Goal: Information Seeking & Learning: Learn about a topic

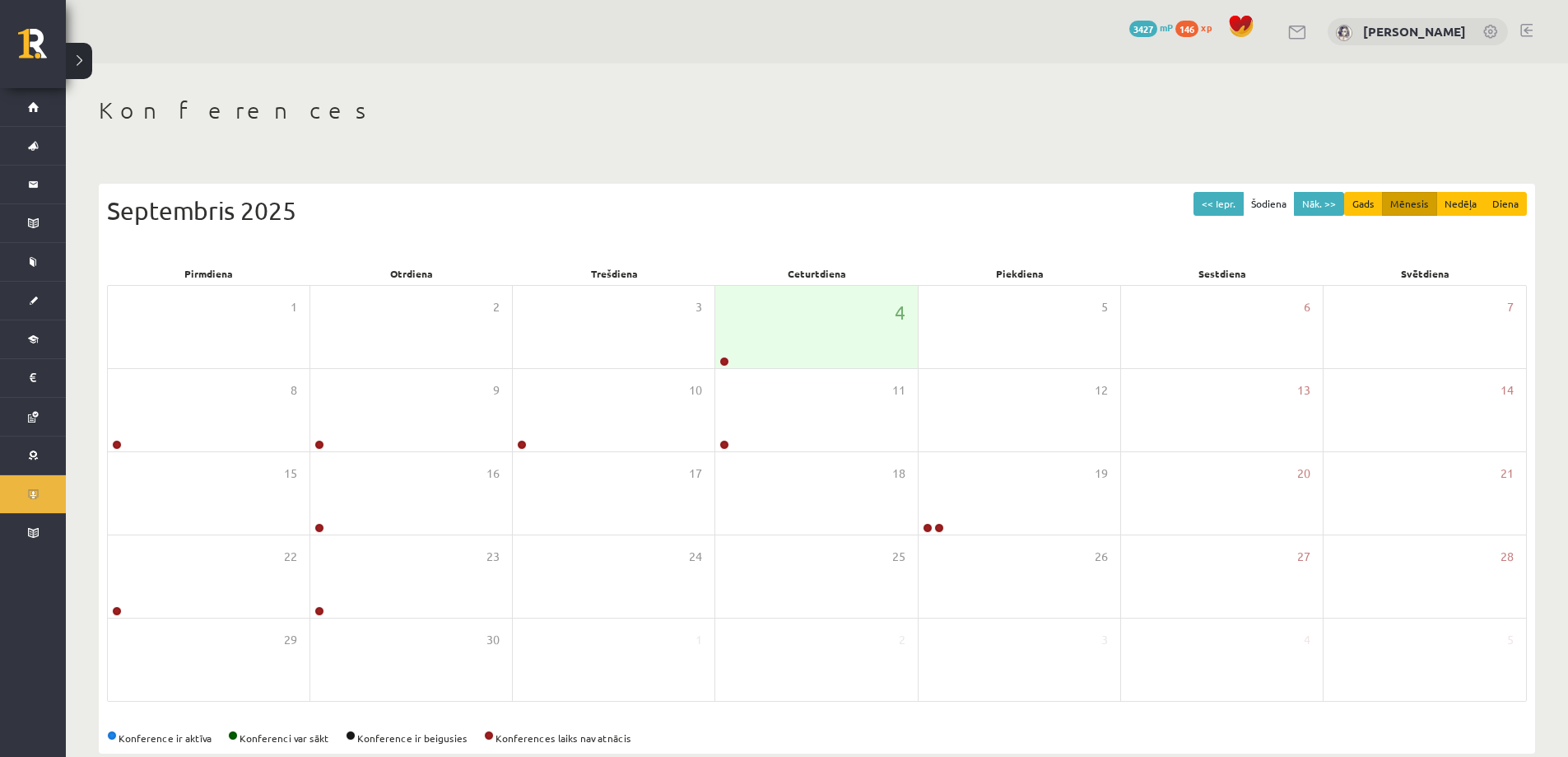
click at [265, 35] on div "0 Dāvanas 3427 mP 146 xp Ketrija Kuguliņa" at bounding box center [817, 31] width 1502 height 63
drag, startPoint x: 268, startPoint y: 19, endPoint x: 268, endPoint y: 8, distance: 11.0
click at [268, 16] on div "0 Dāvanas 3427 mP 146 xp Ketrija Kuguliņa" at bounding box center [817, 31] width 1502 height 63
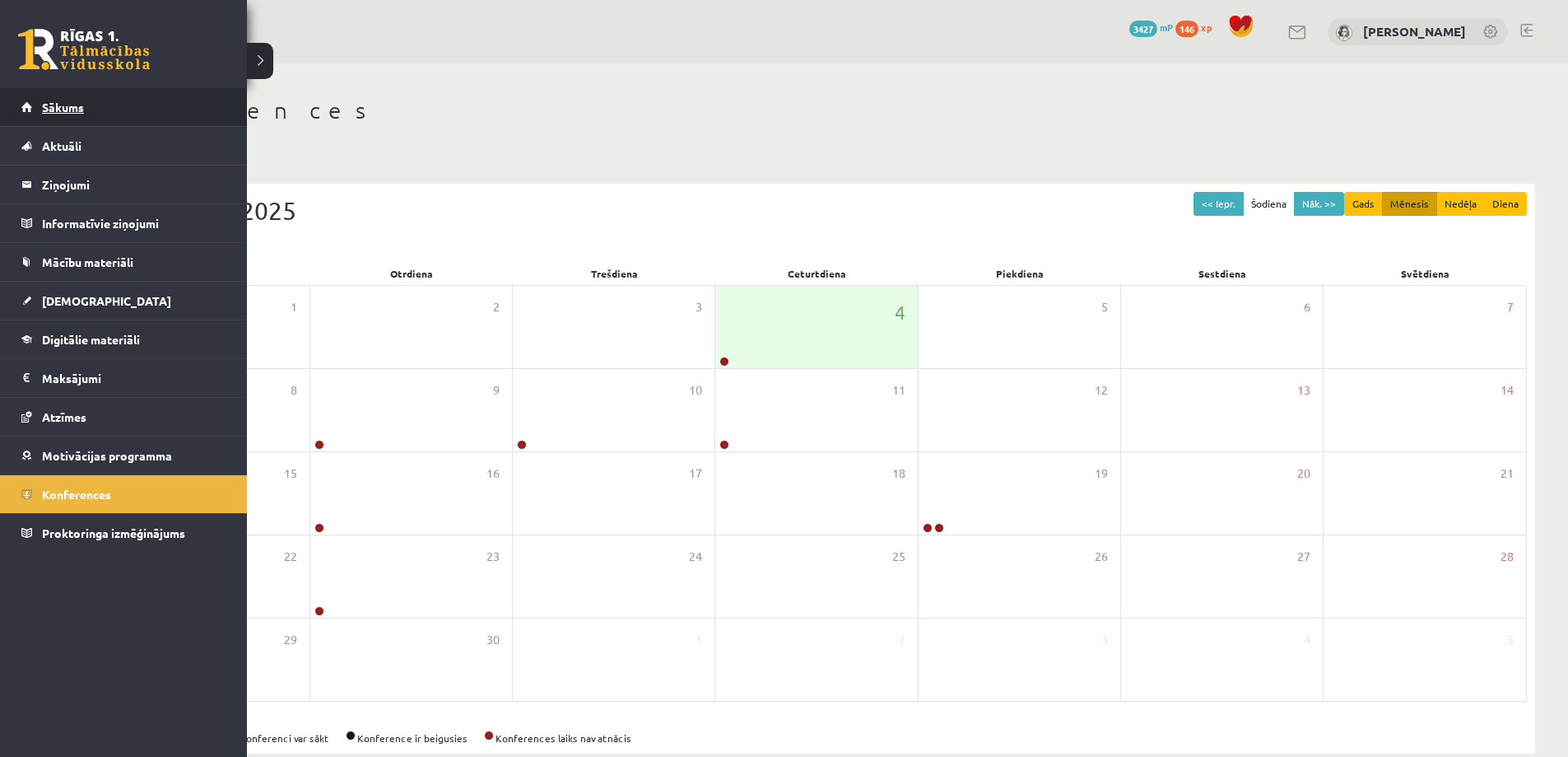
click at [41, 117] on link "Sākums" at bounding box center [123, 107] width 205 height 38
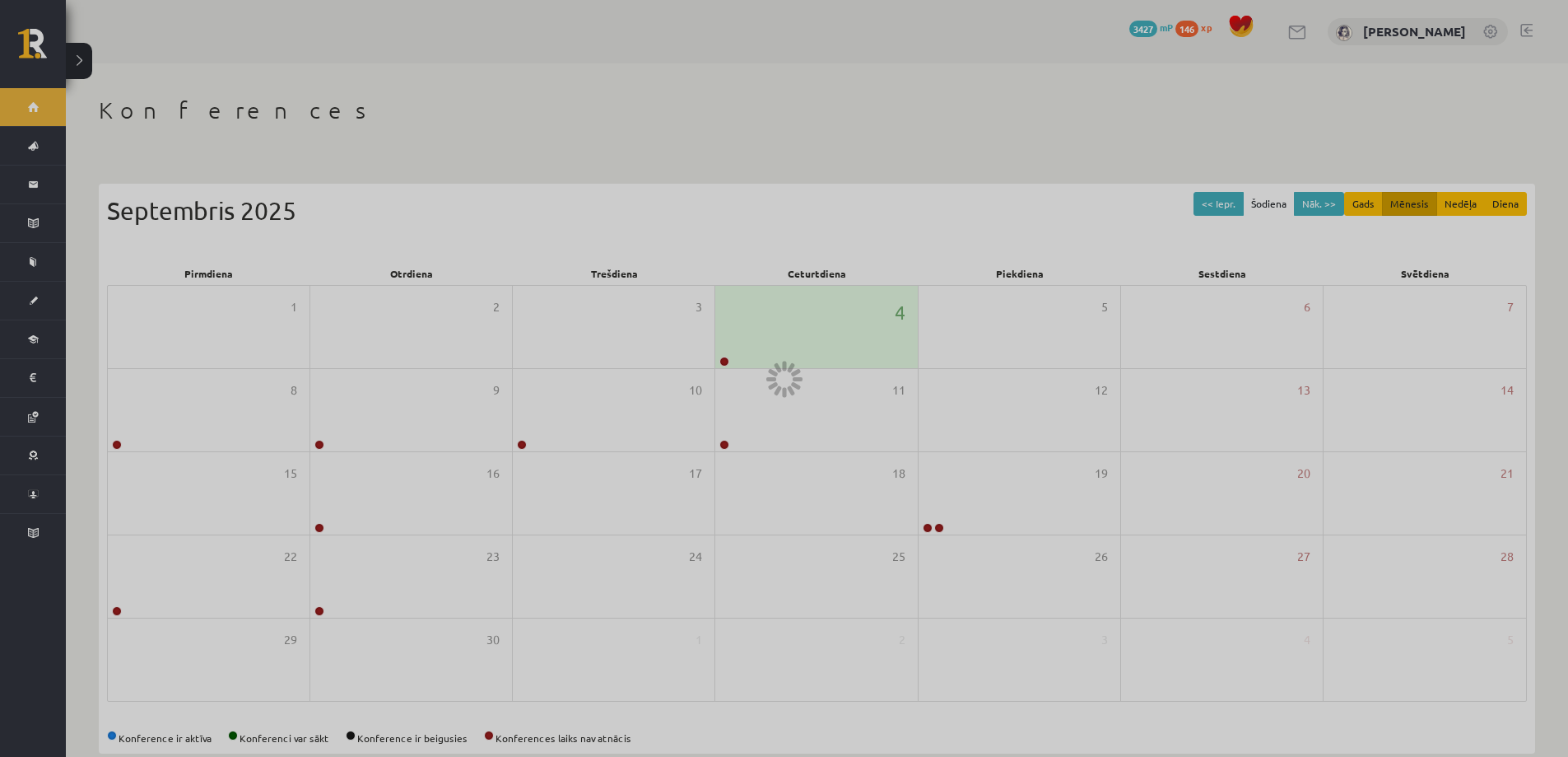
click at [41, 117] on div at bounding box center [784, 378] width 1568 height 757
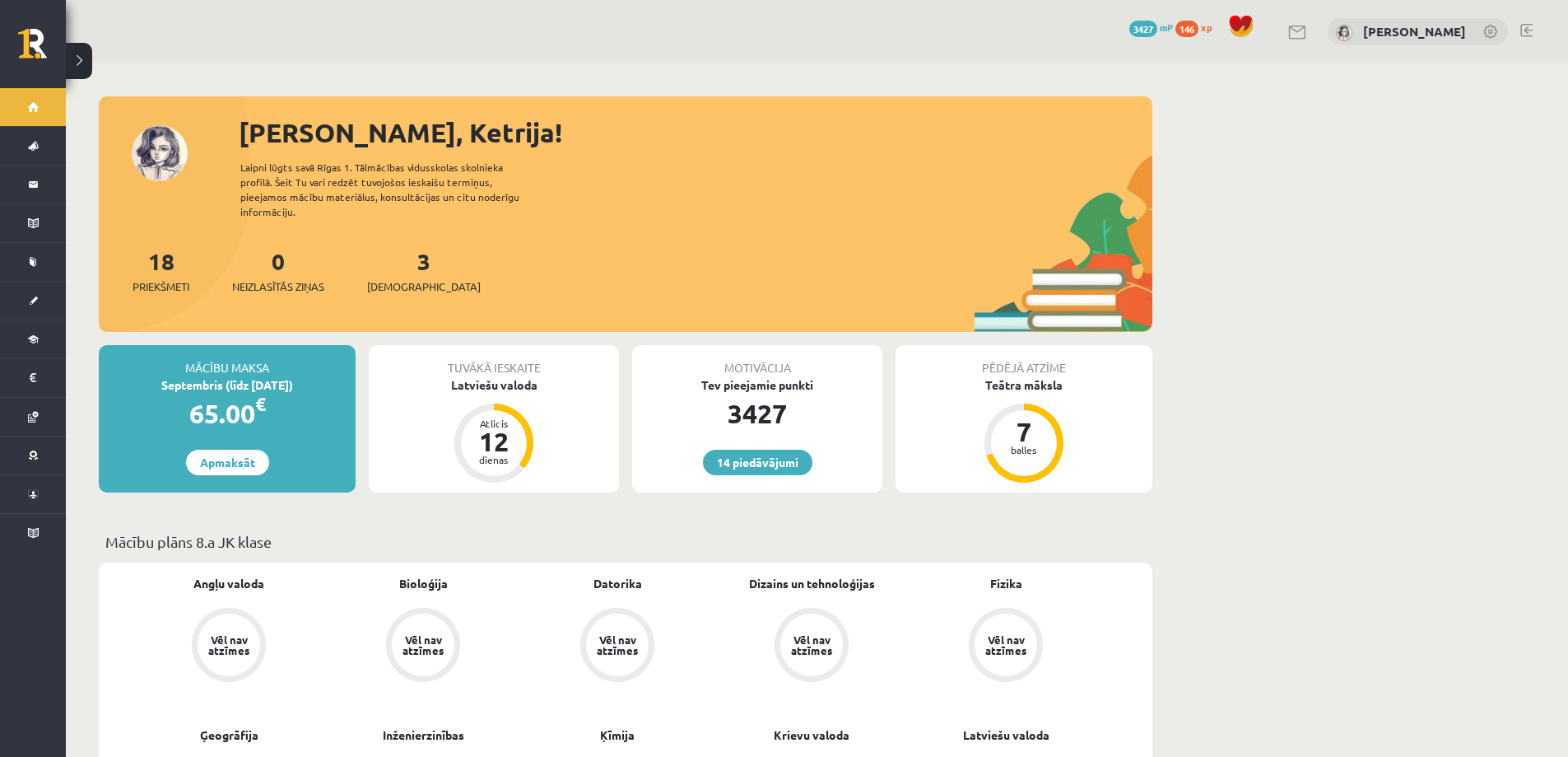
click at [370, 58] on div "14 Dāvanas 3427 mP 146 xp [PERSON_NAME]" at bounding box center [817, 31] width 1502 height 63
drag, startPoint x: 370, startPoint y: 58, endPoint x: 194, endPoint y: 104, distance: 181.9
click at [363, 62] on div "14 Dāvanas 3427 mP 146 xp [PERSON_NAME]" at bounding box center [817, 31] width 1502 height 63
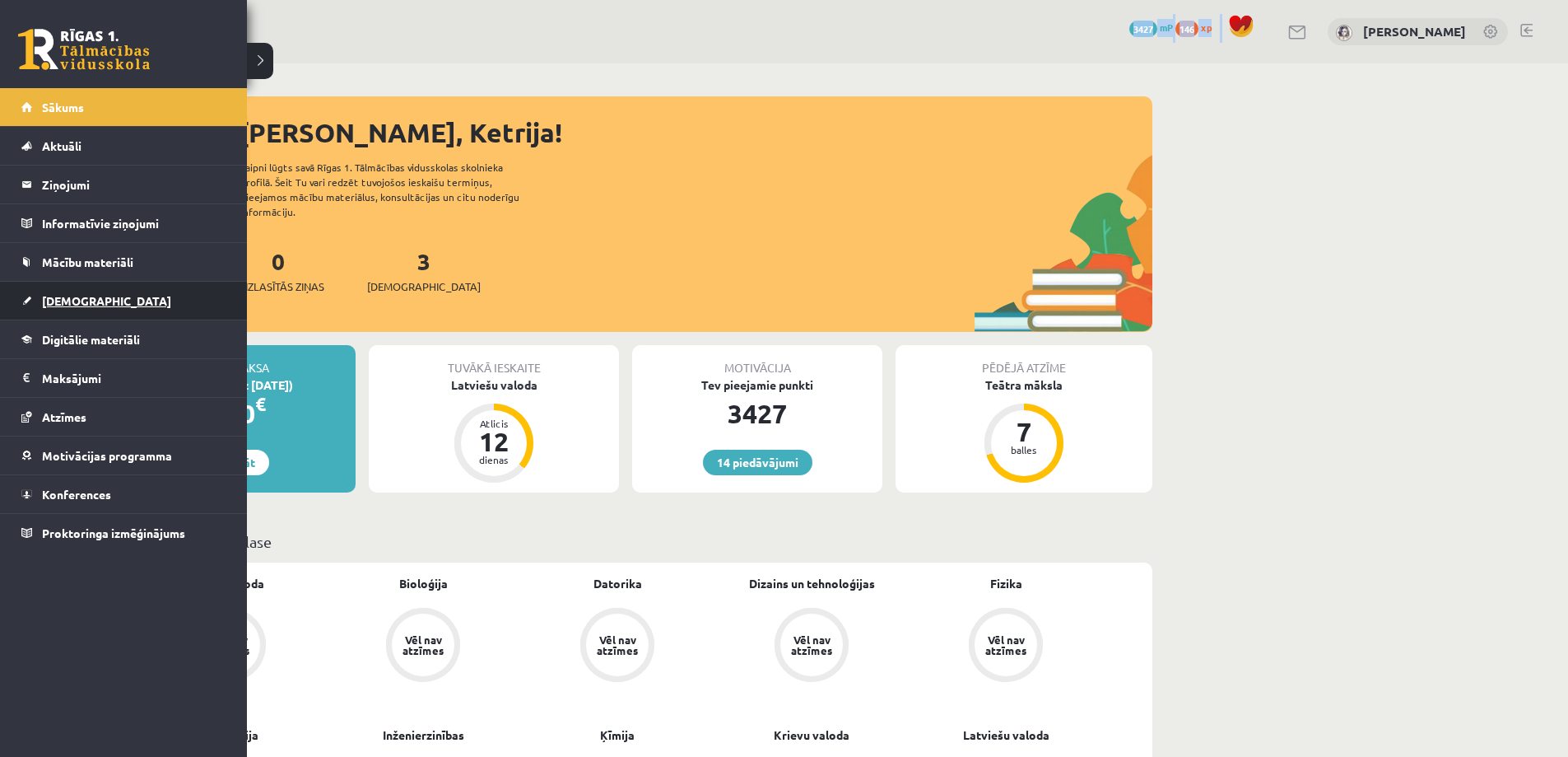
click at [66, 304] on span "[DEMOGRAPHIC_DATA]" at bounding box center [107, 301] width 129 height 15
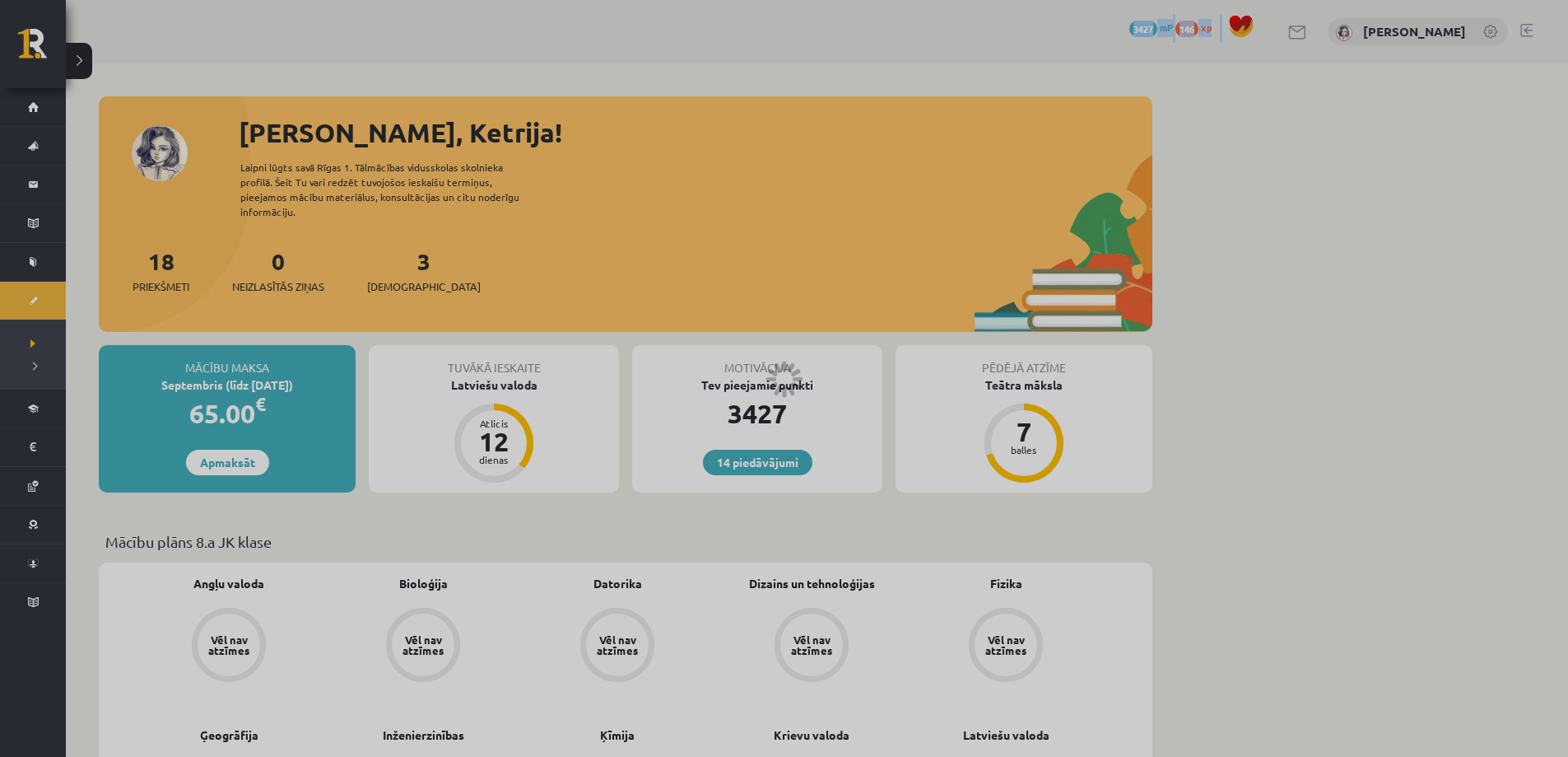
click at [66, 304] on div at bounding box center [784, 378] width 1568 height 757
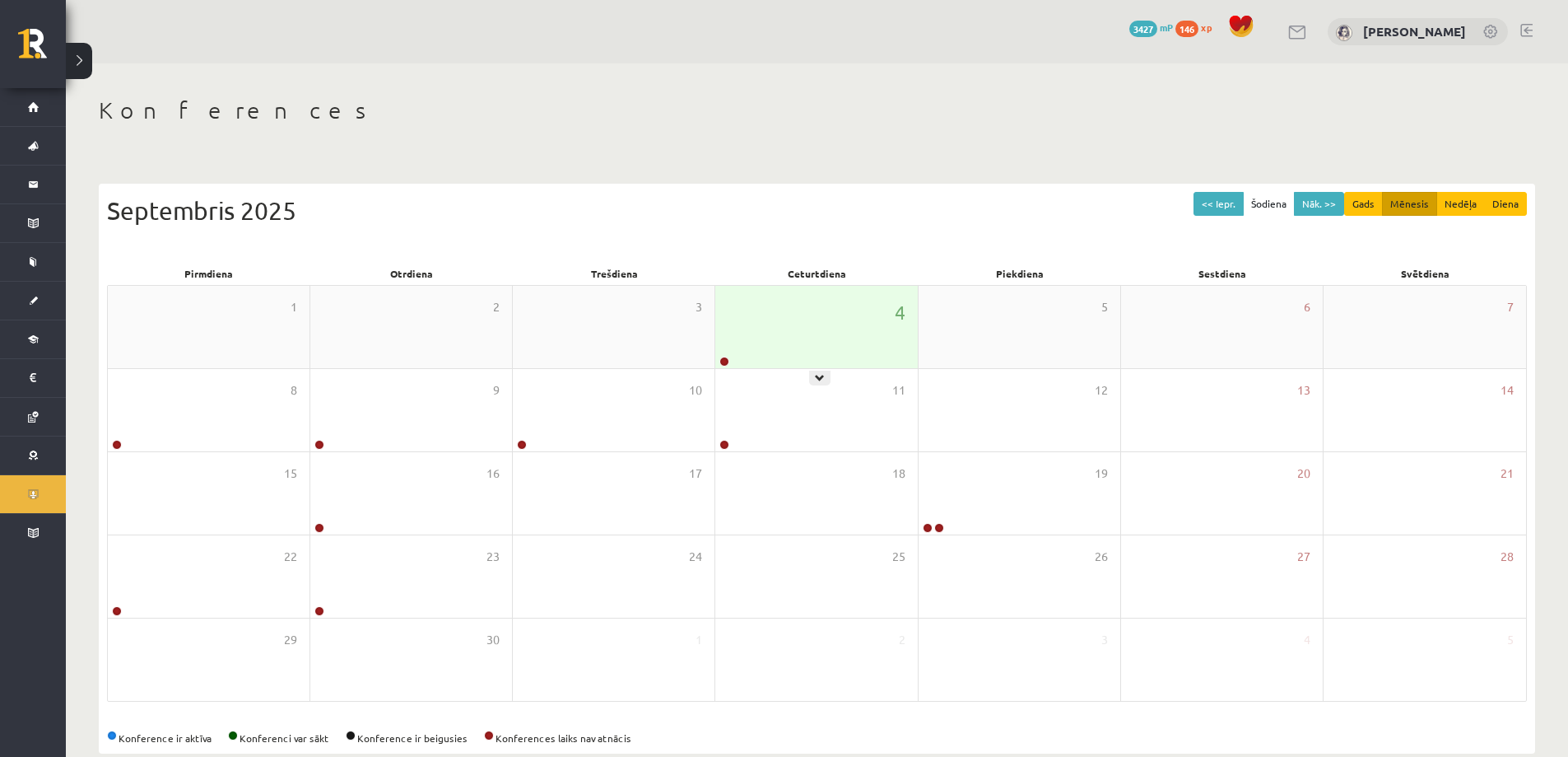
click at [774, 352] on div "4" at bounding box center [816, 326] width 202 height 82
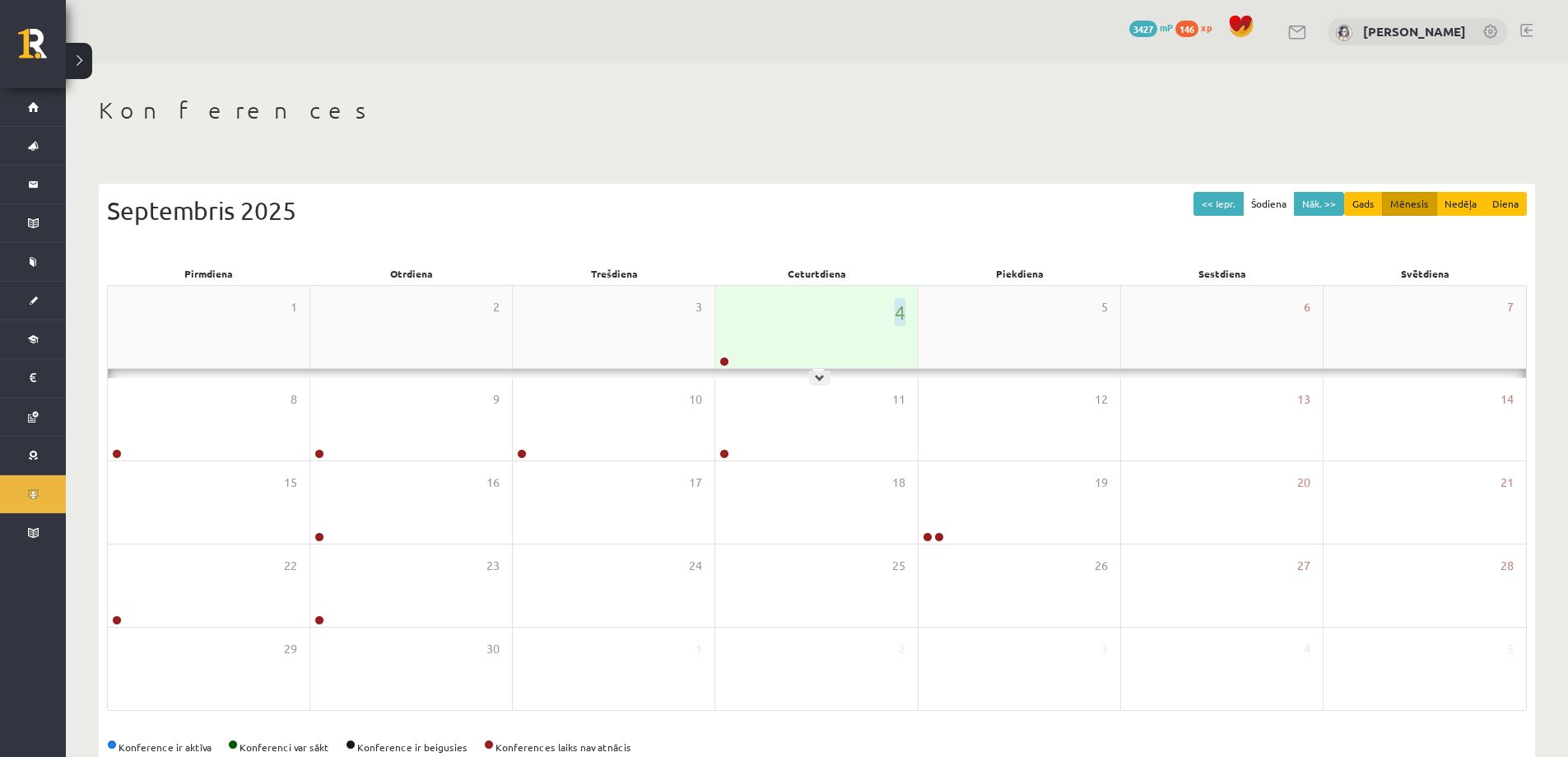
click at [774, 352] on div "4" at bounding box center [816, 326] width 202 height 82
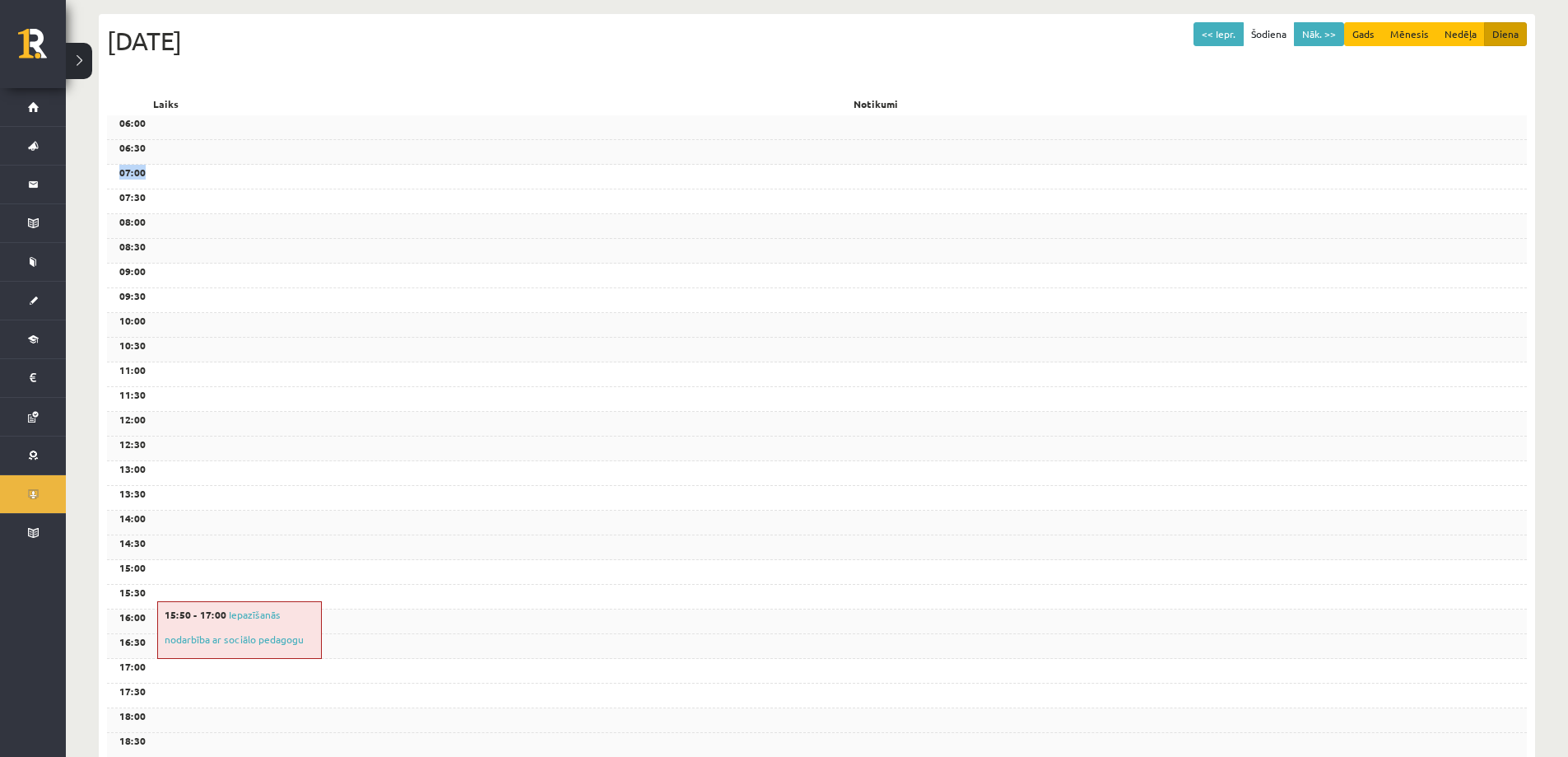
scroll to position [82, 0]
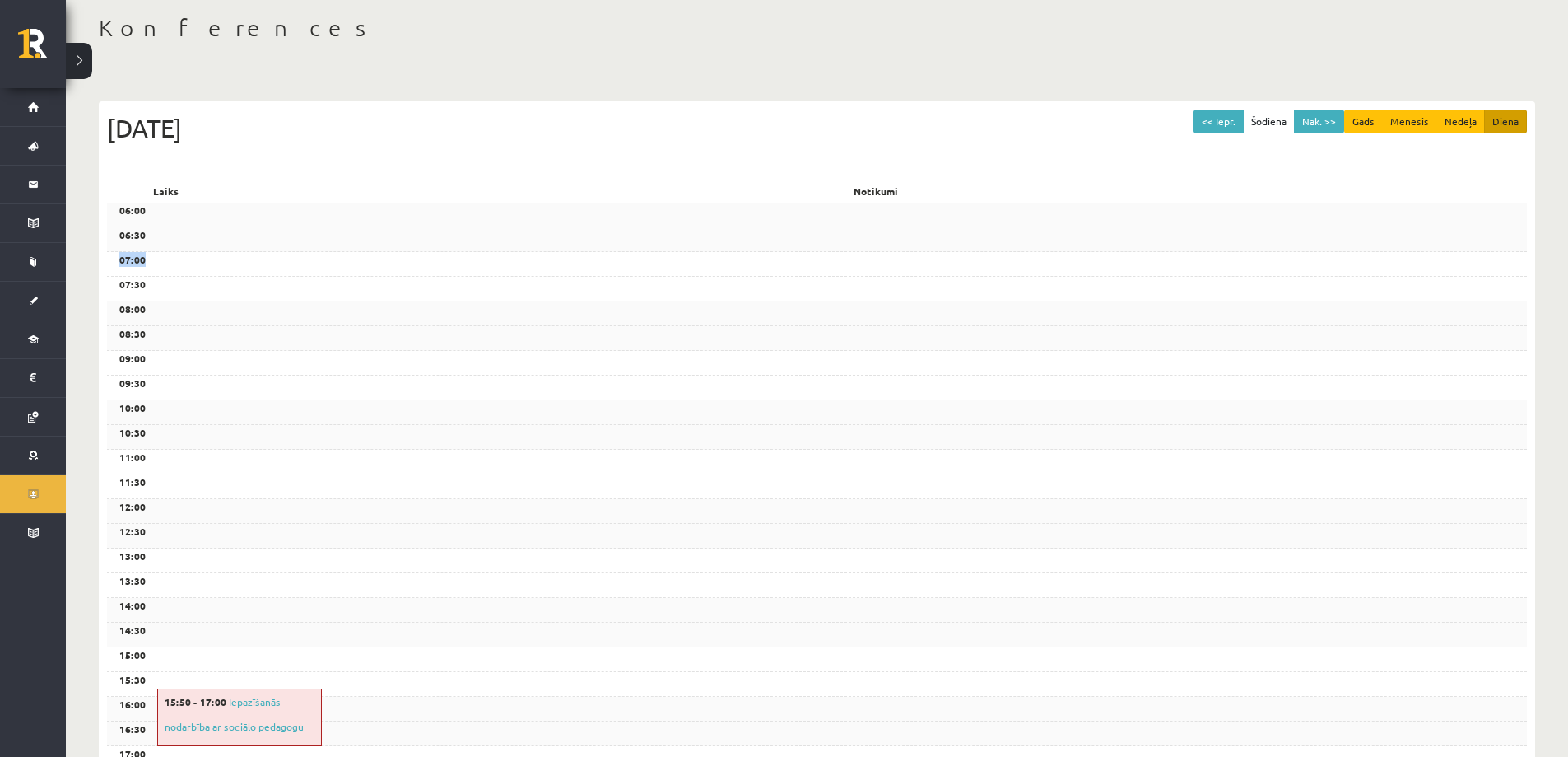
click at [478, 79] on div "Konferences << Iepr. Šodiena Nāk. >> Gads Mēnesis Nedēļa Diena Ceturtdiena, 4 S…" at bounding box center [817, 529] width 1502 height 1097
click at [598, 86] on div "<< Iepr. Šodiena Nāk. >> Gads Mēnesis Nedēļa Diena Ceturtdiena, 4 Septembris 20…" at bounding box center [817, 564] width 1436 height 960
click at [599, 87] on div "<< Iepr. Šodiena Nāk. >> Gads Mēnesis Nedēļa Diena Ceturtdiena, 4 Septembris 20…" at bounding box center [817, 564] width 1436 height 960
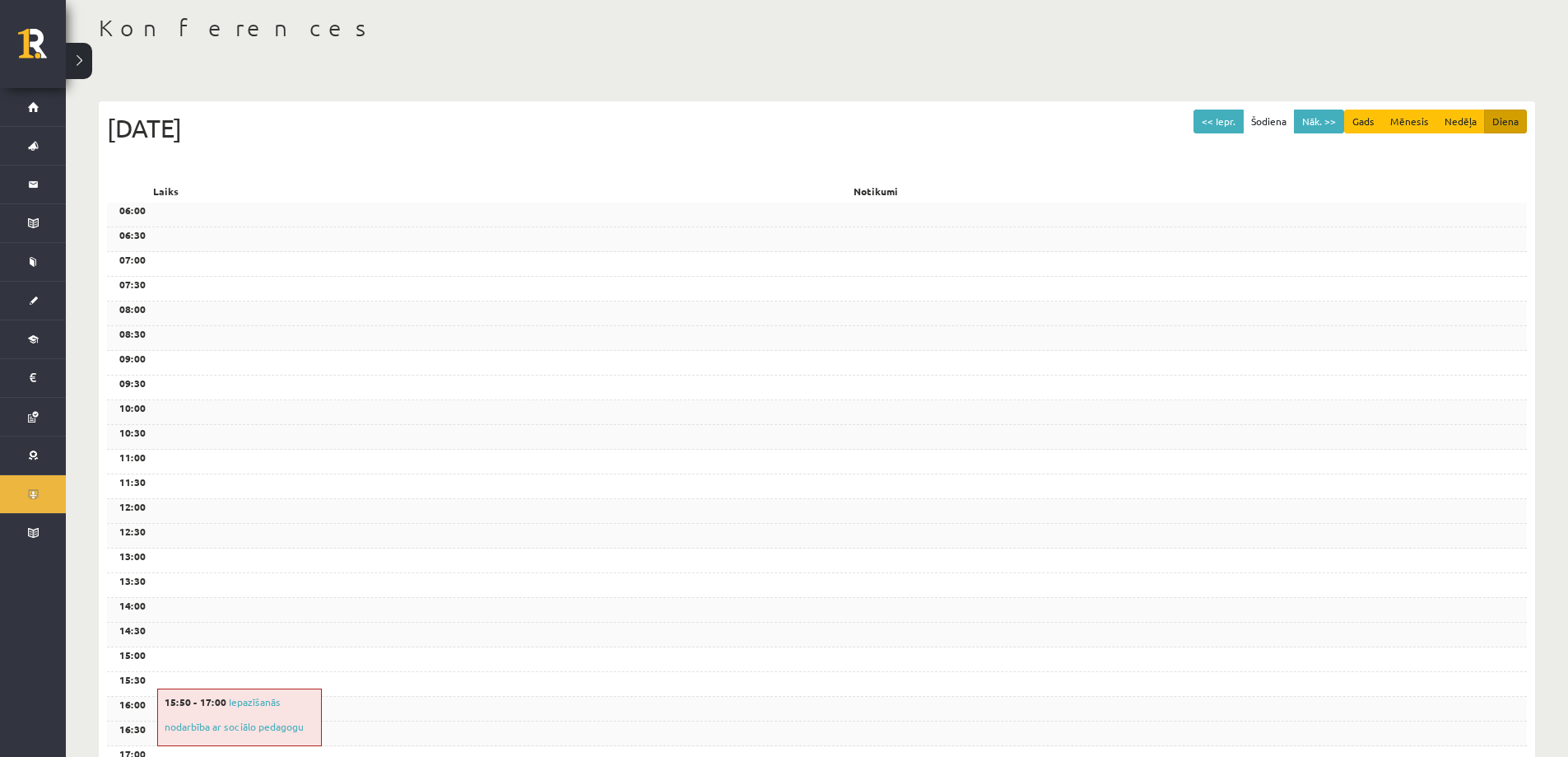
click at [599, 87] on div "<< Iepr. Šodiena Nāk. >> Gads Mēnesis Nedēļa Diena Ceturtdiena, 4 Septembris 20…" at bounding box center [817, 564] width 1436 height 960
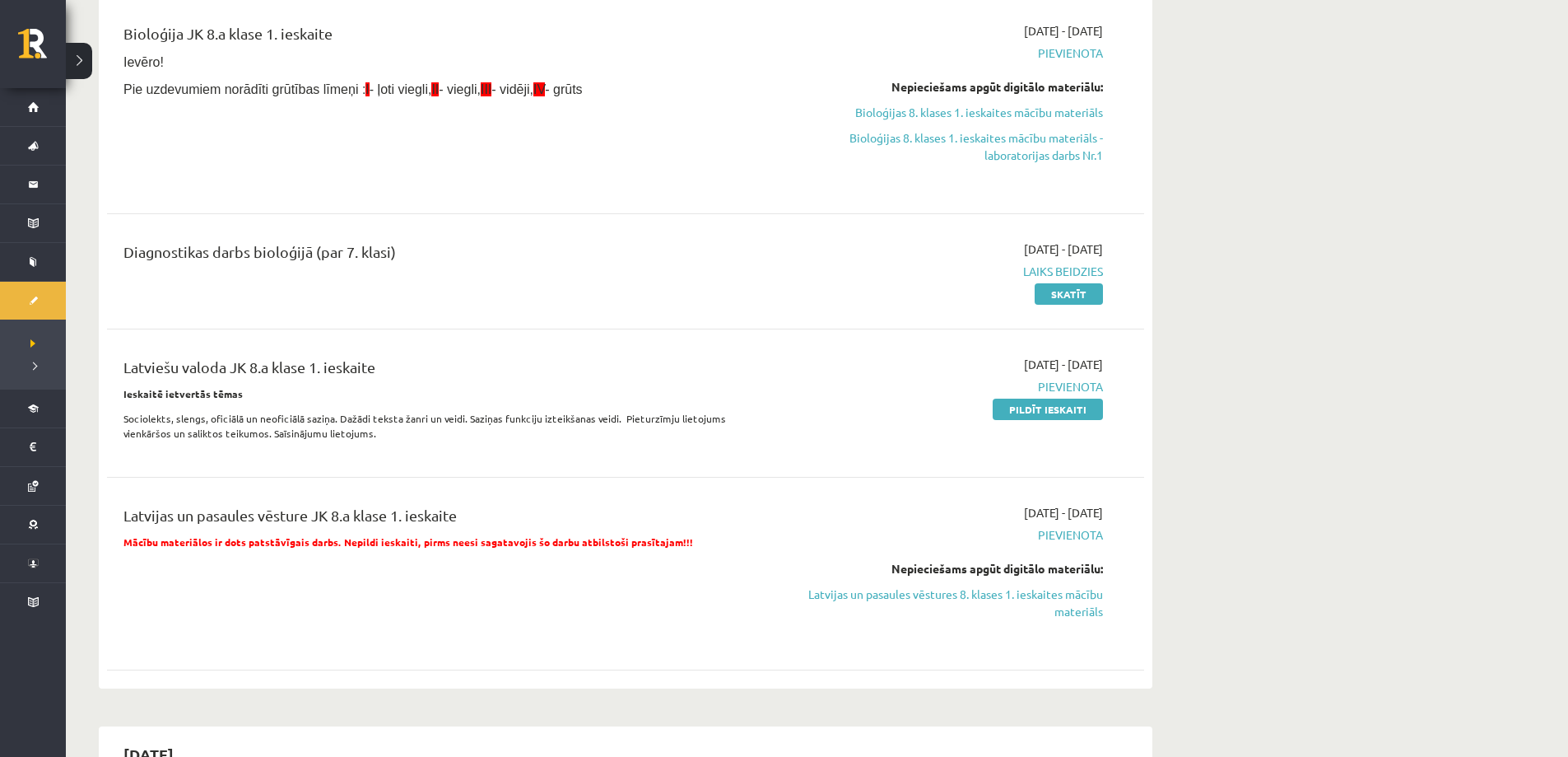
scroll to position [330, 0]
click at [636, 294] on div "Diagnostikas darbs bioloģijā (par 7. klasi)" at bounding box center [445, 270] width 669 height 62
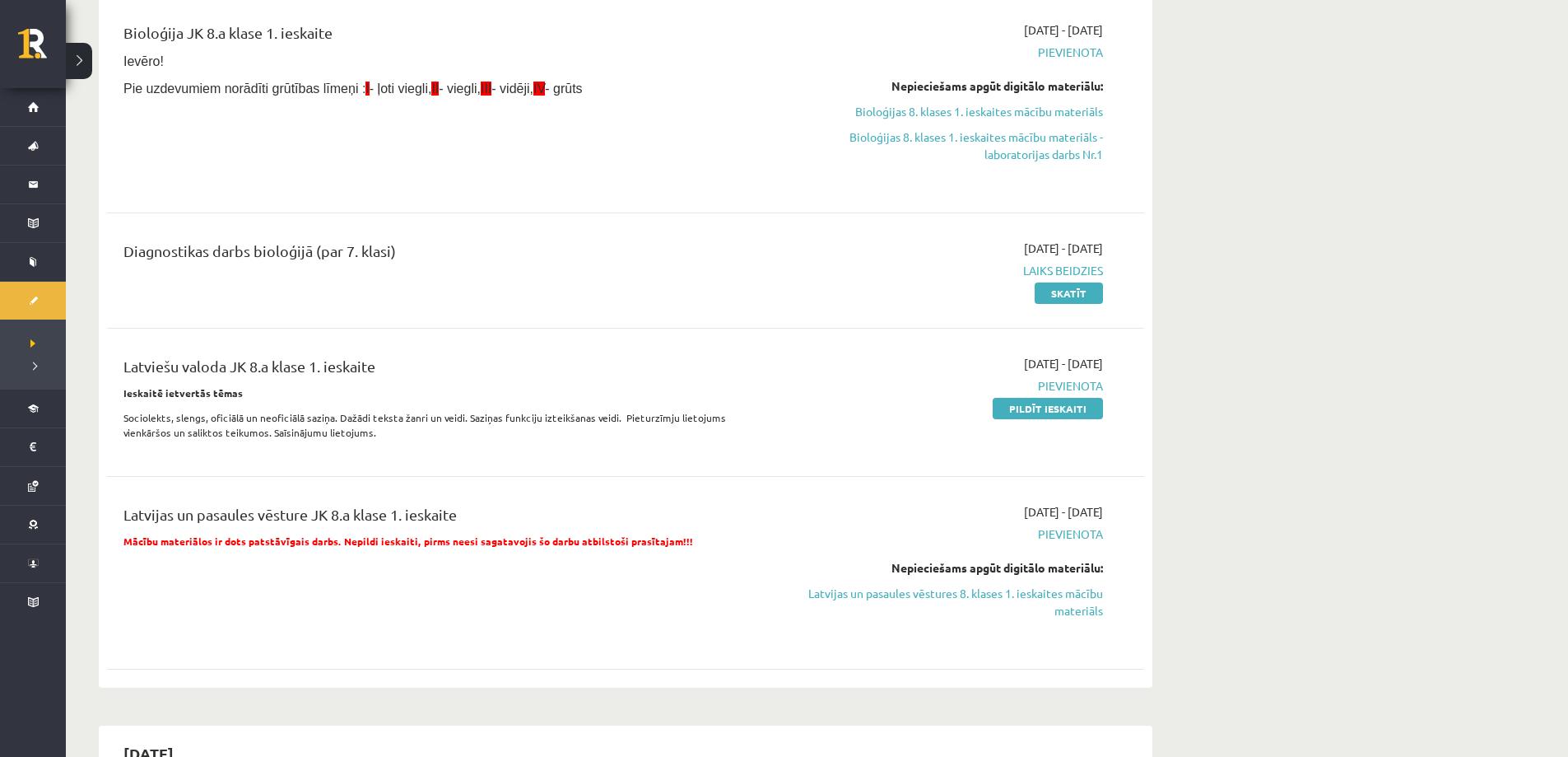
click at [636, 294] on div "Diagnostikas darbs bioloģijā (par 7. klasi)" at bounding box center [445, 270] width 669 height 62
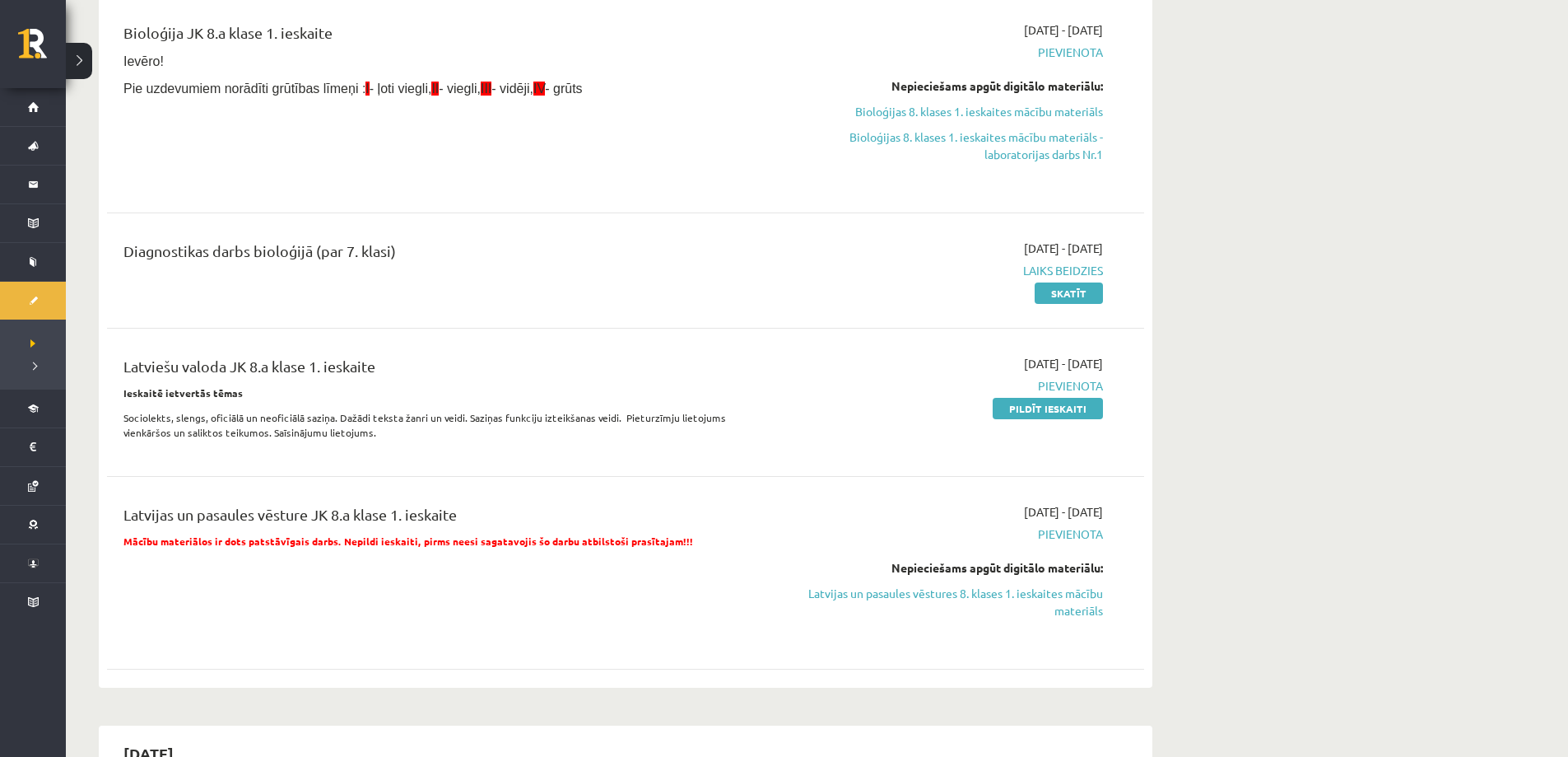
drag, startPoint x: 1337, startPoint y: 619, endPoint x: 917, endPoint y: 670, distance: 423.1
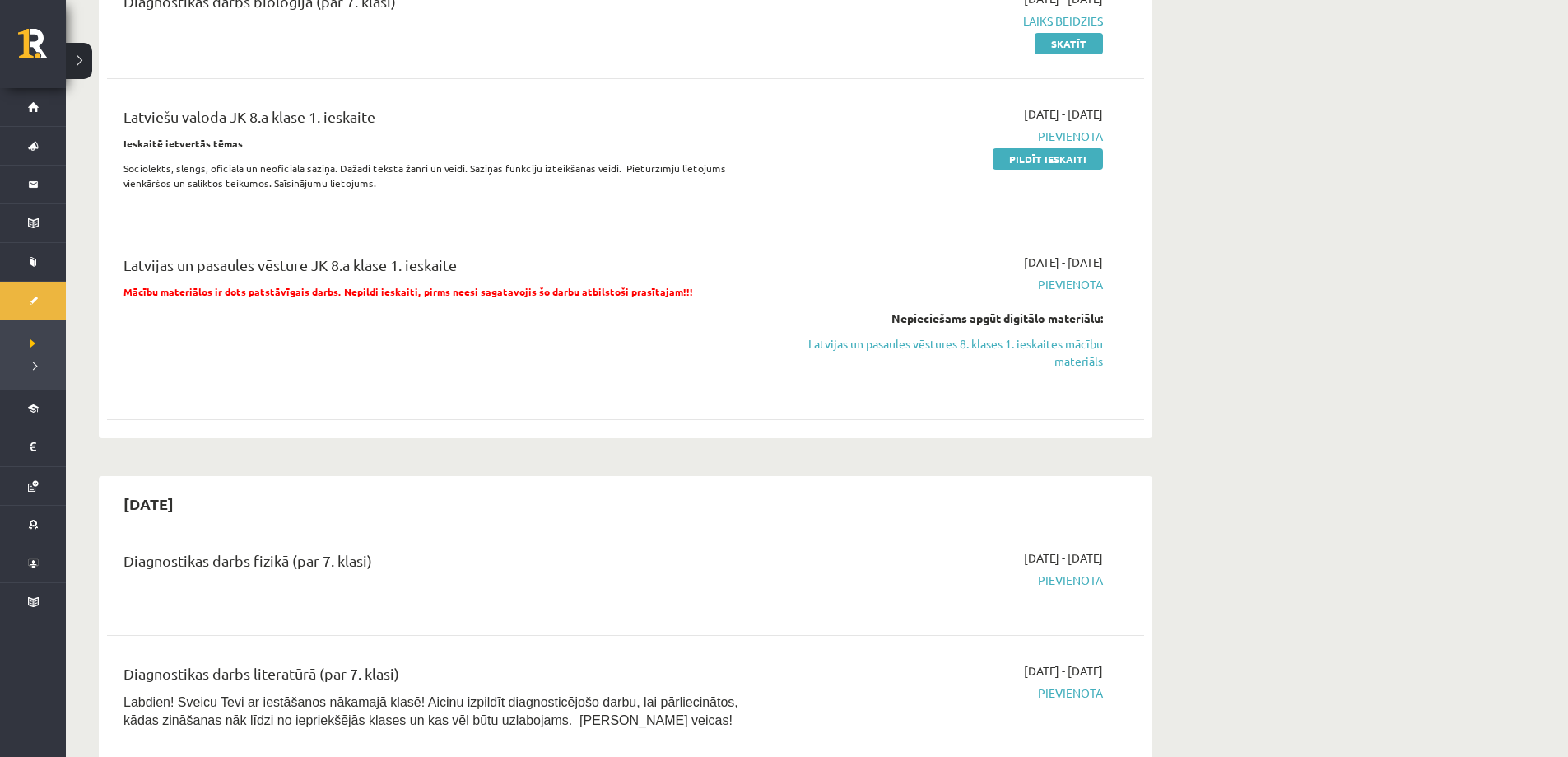
scroll to position [659, 0]
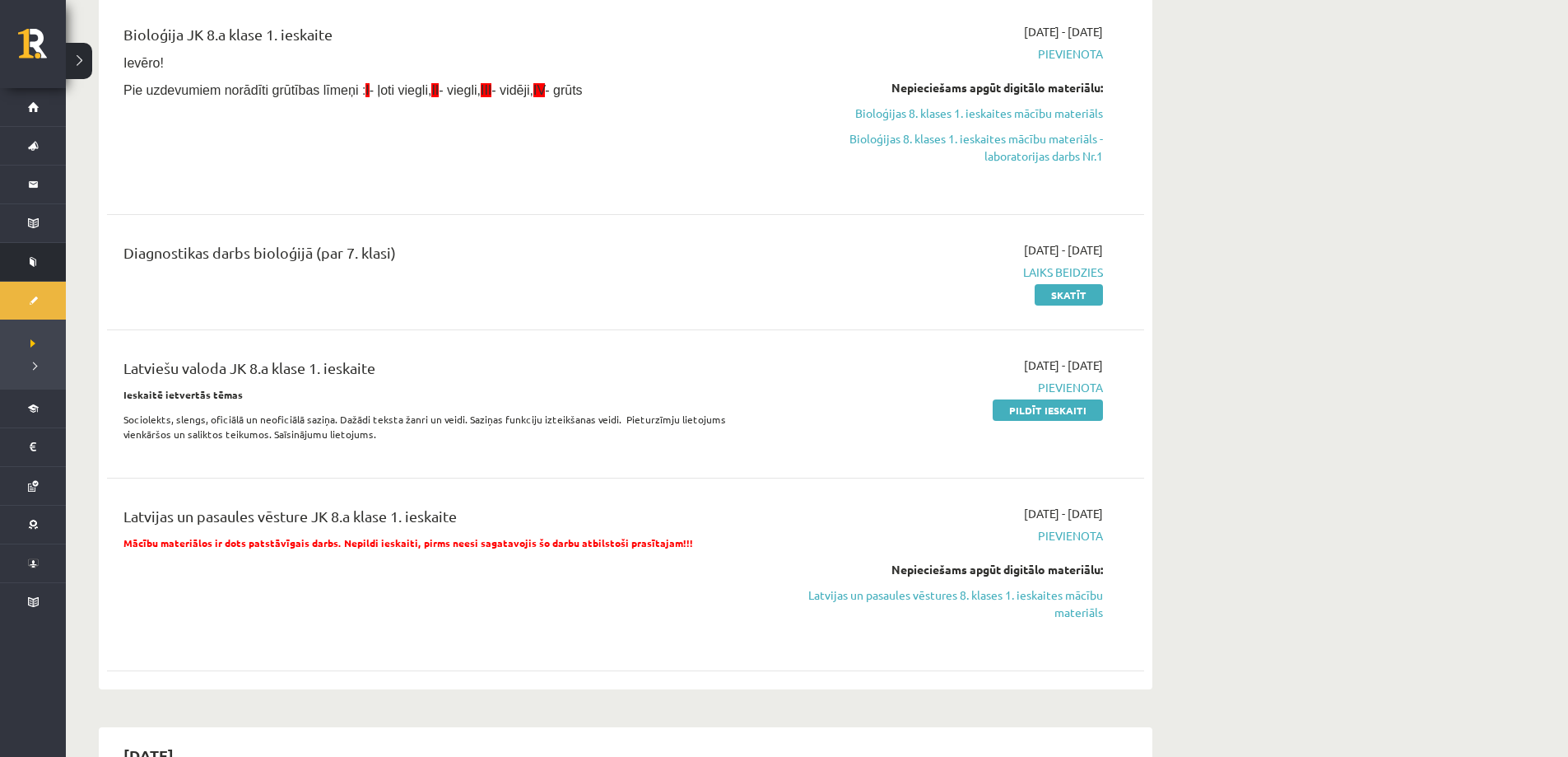
scroll to position [247, 0]
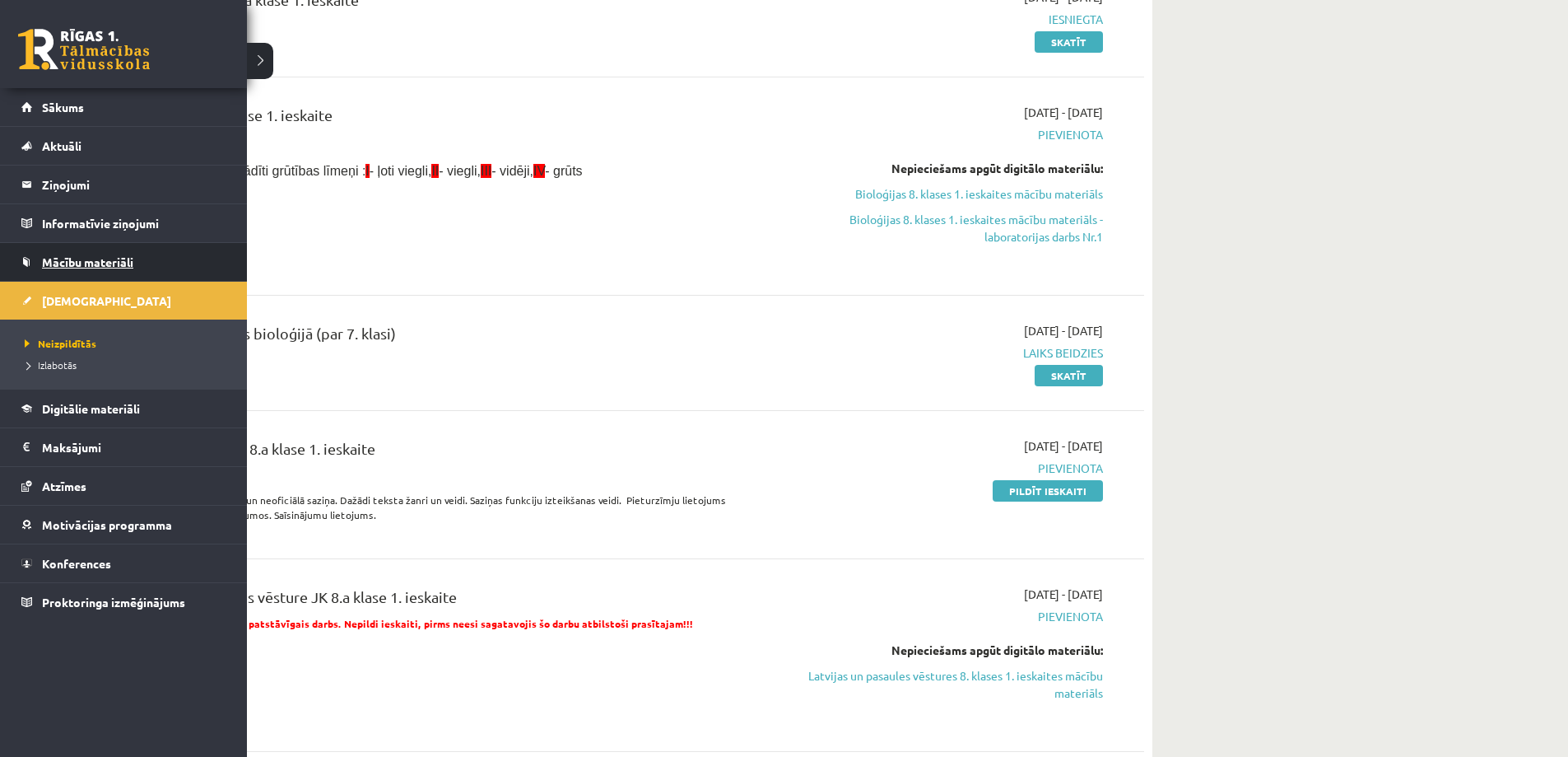
click at [118, 261] on span "Mācību materiāli" at bounding box center [88, 262] width 91 height 15
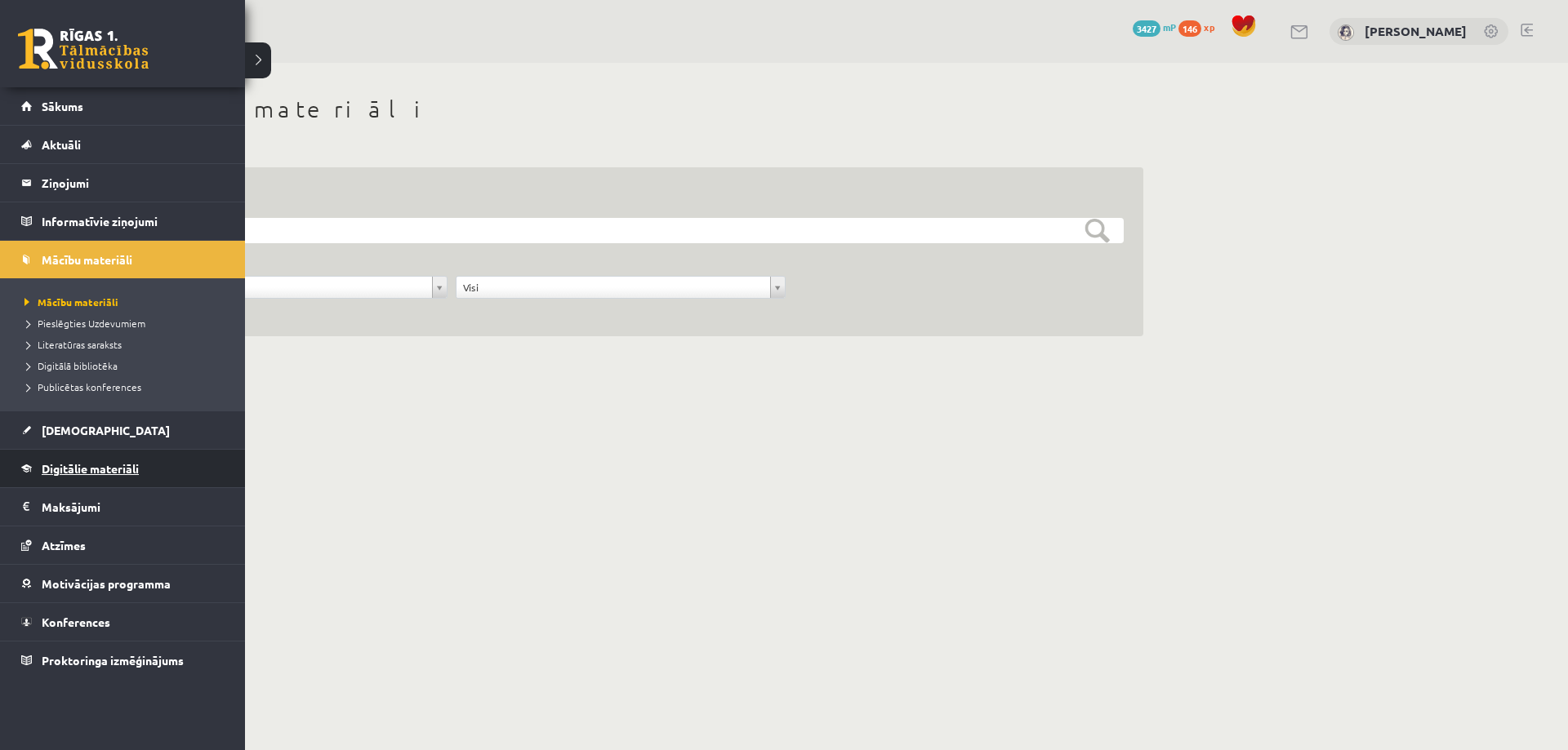
click at [84, 468] on span "Digitālie materiāli" at bounding box center [91, 468] width 97 height 15
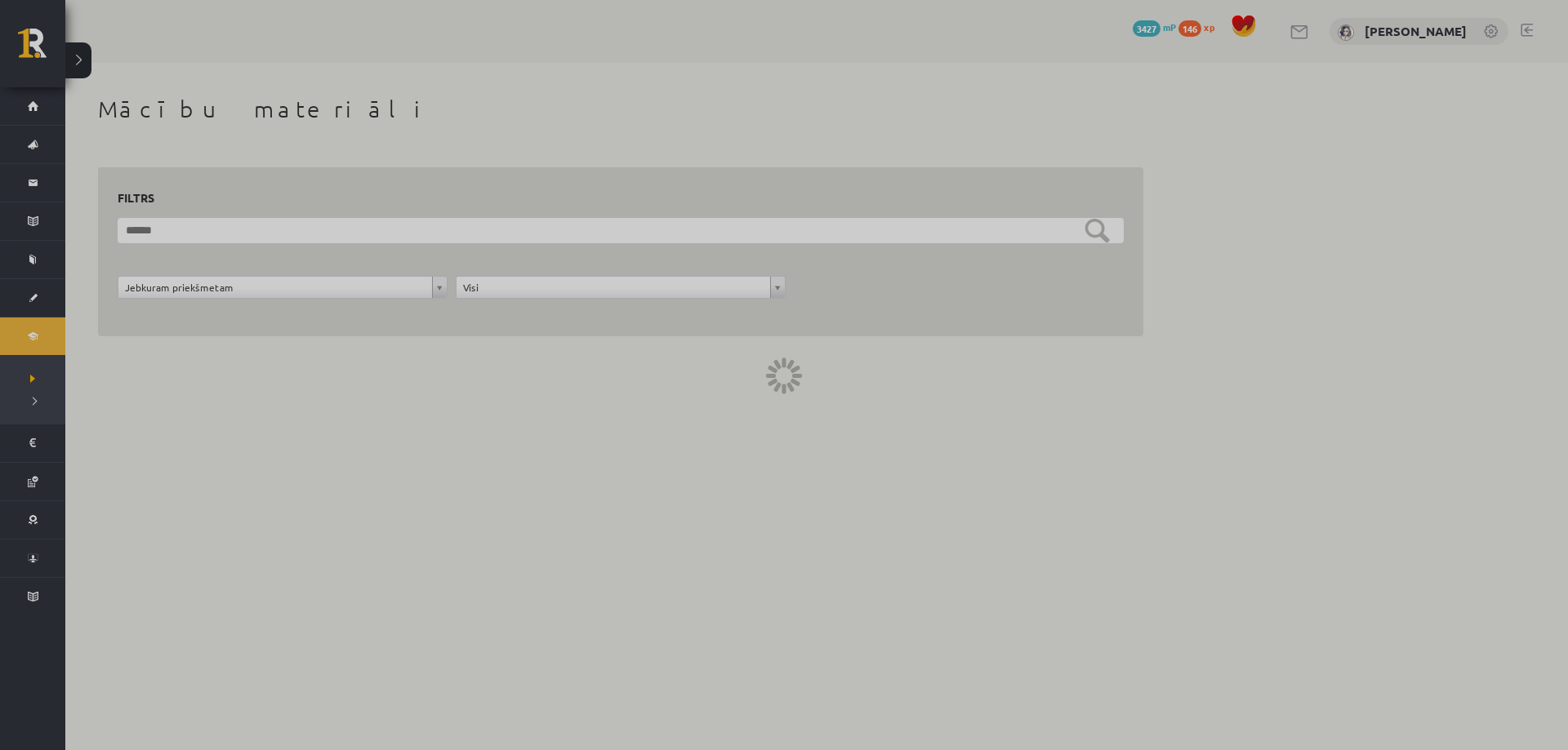
click at [84, 468] on div at bounding box center [784, 375] width 1568 height 750
click at [84, 468] on div at bounding box center [784, 375] width 1568 height 750
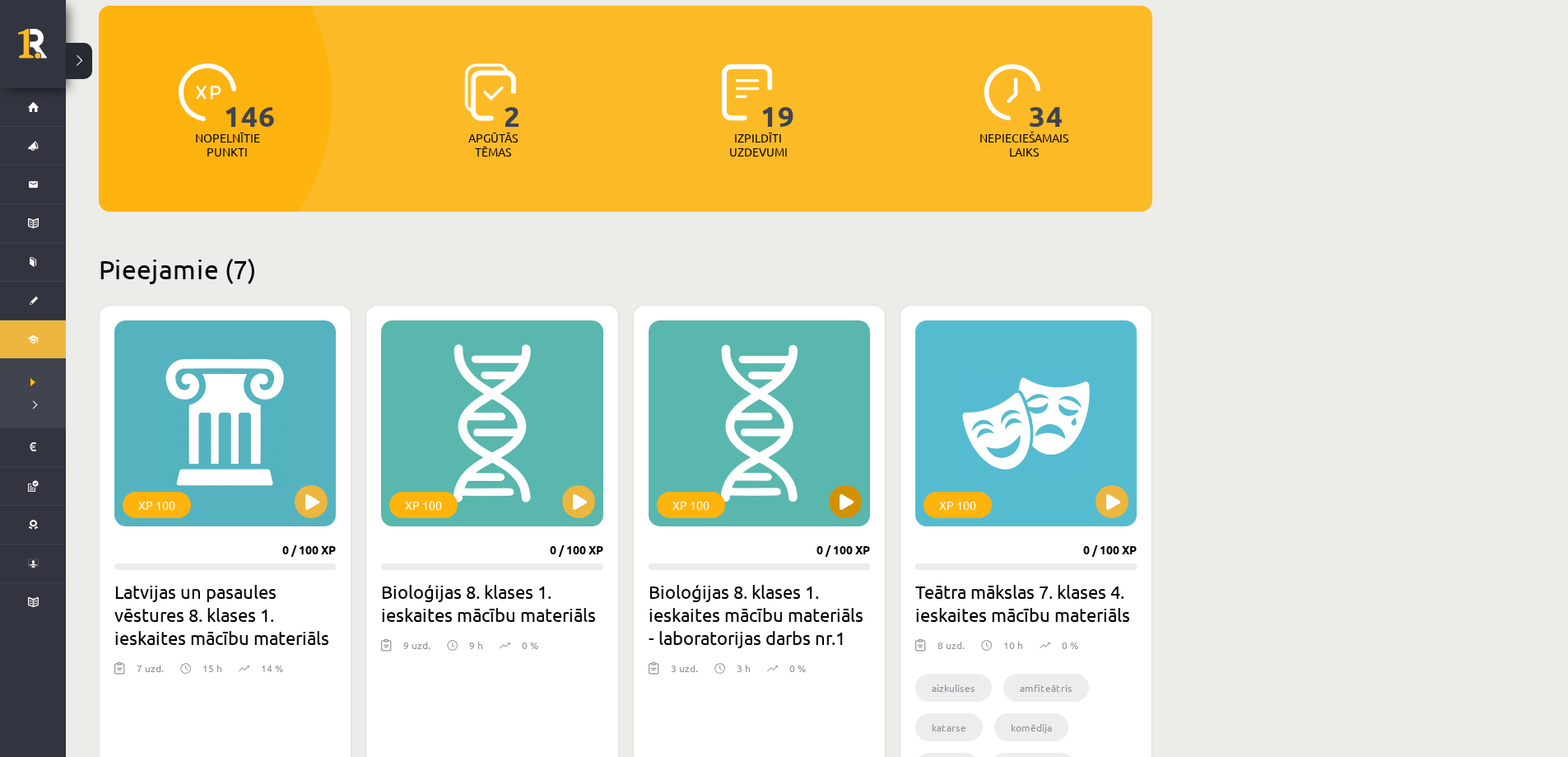
scroll to position [247, 0]
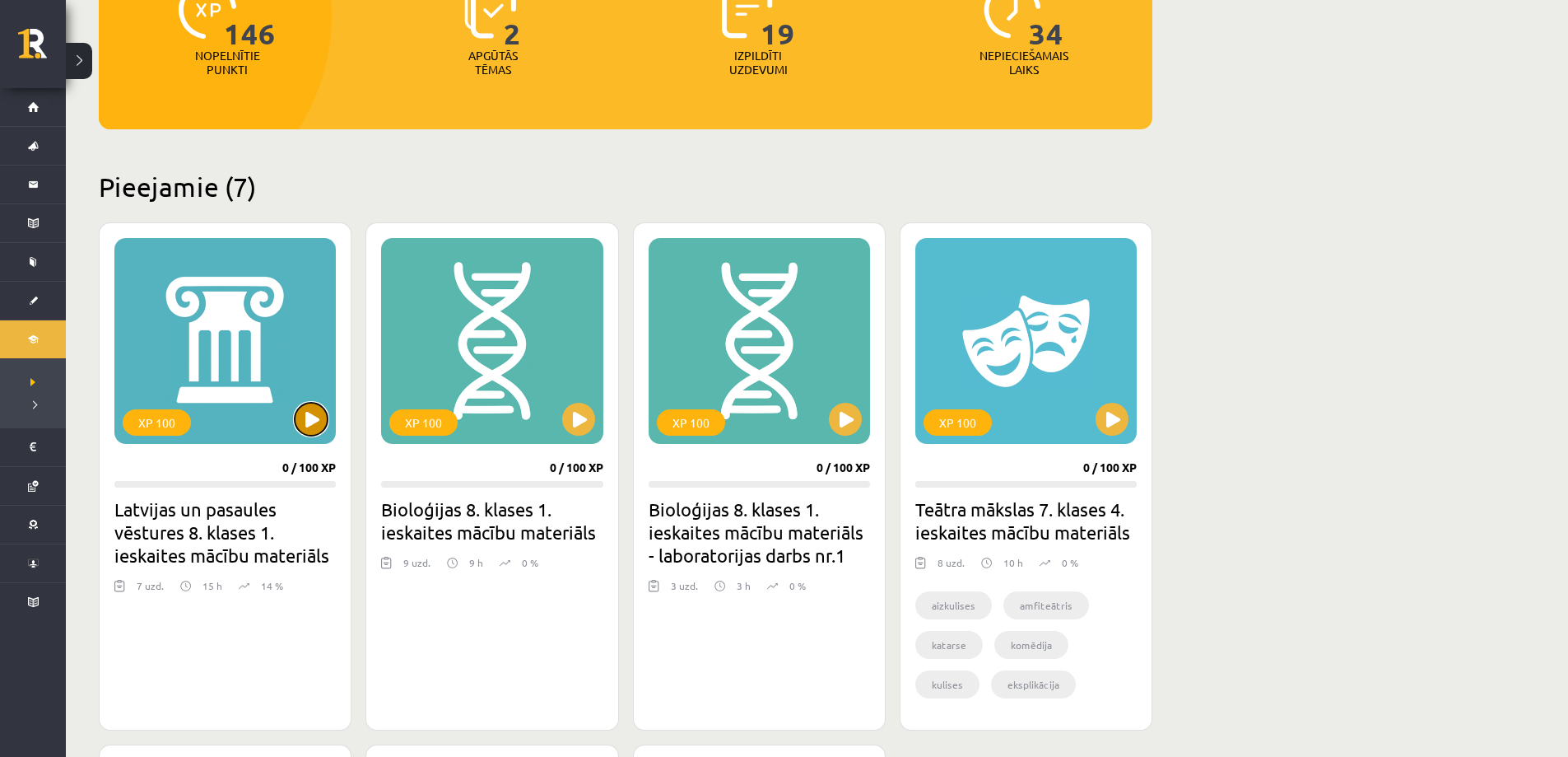
click at [306, 413] on button at bounding box center [311, 419] width 33 height 33
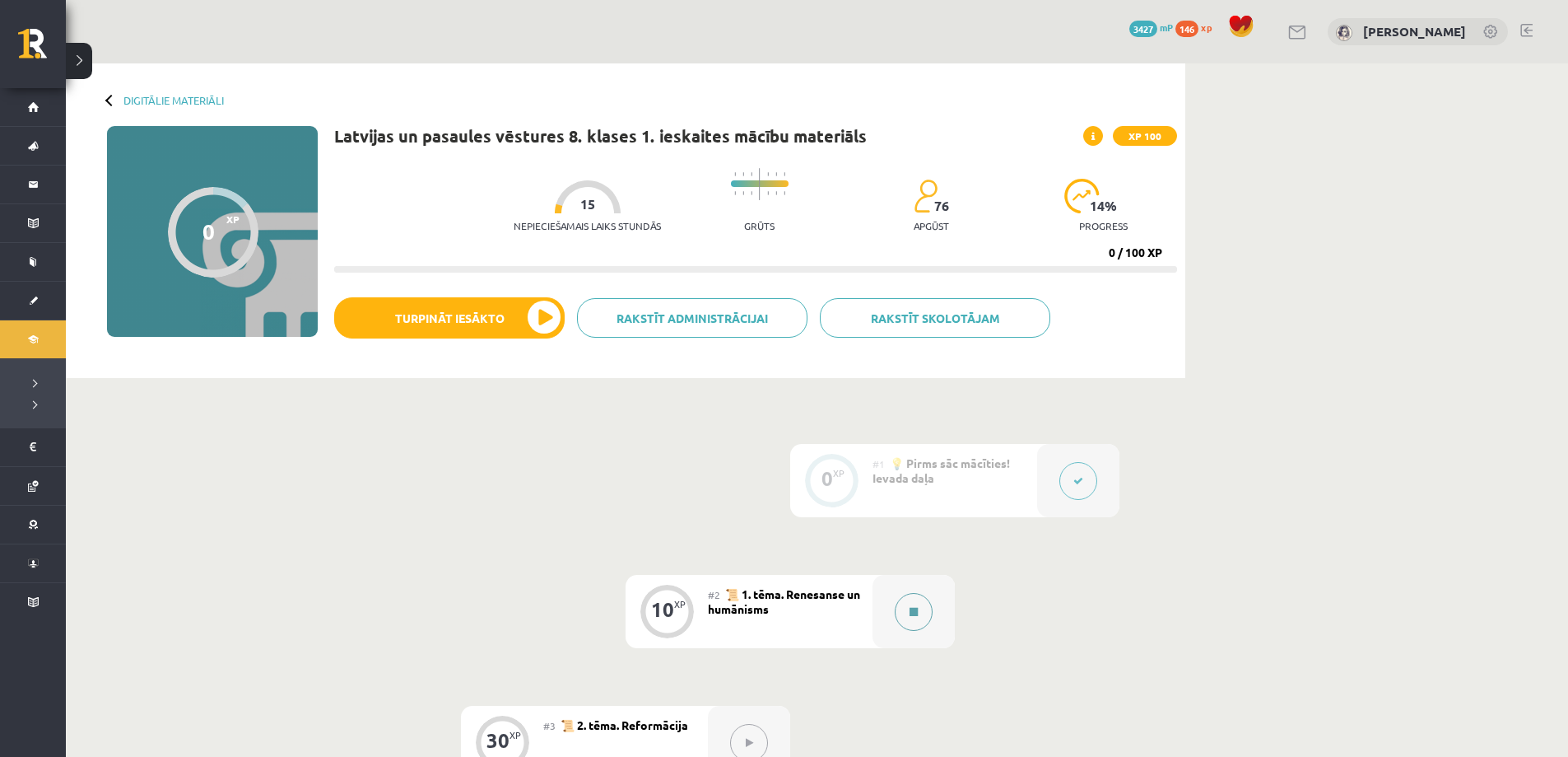
click at [910, 613] on icon at bounding box center [914, 612] width 8 height 10
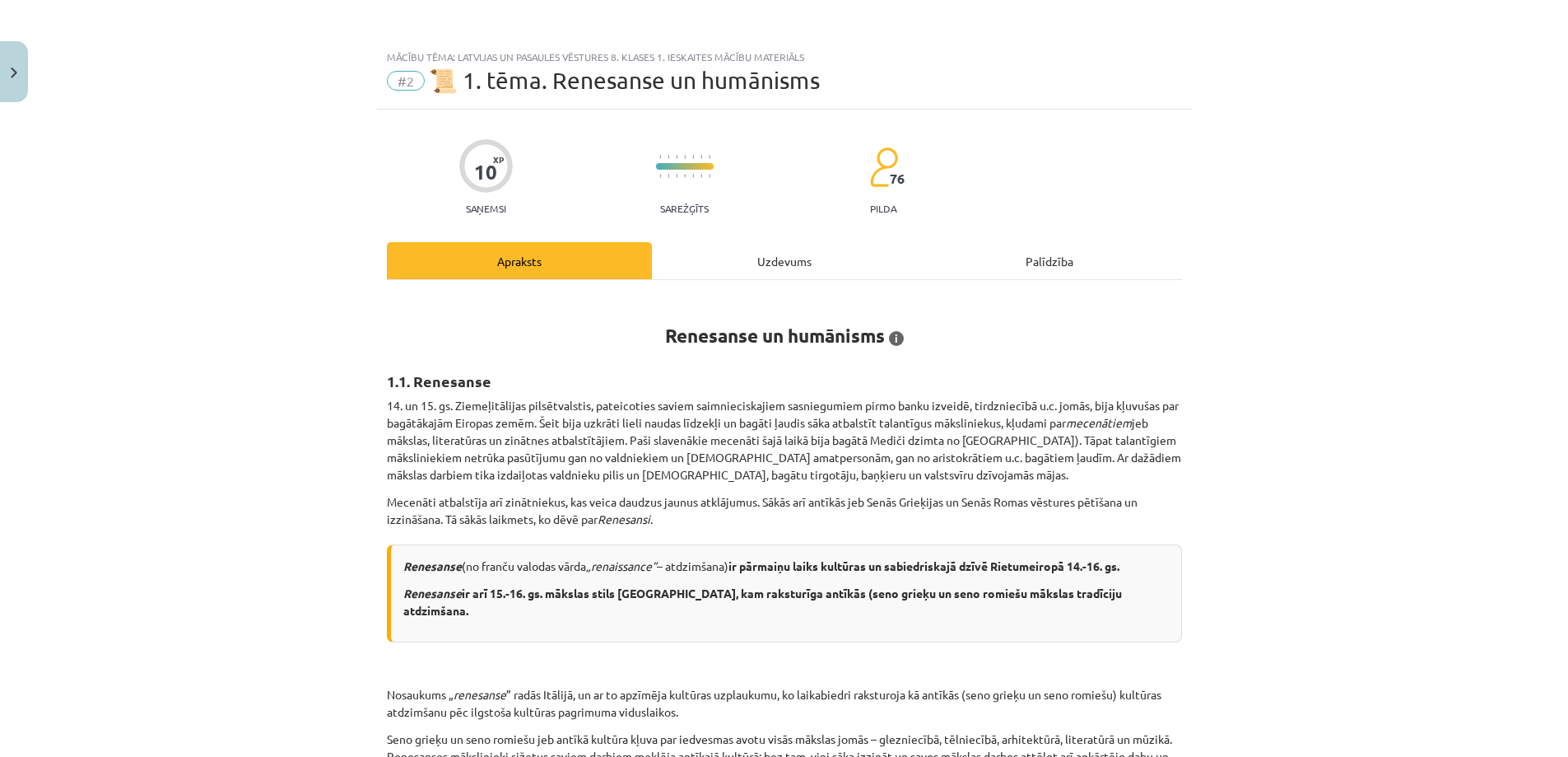
click at [909, 605] on div "Mācību tēma: Latvijas un pasaules vēstures 8. klases 1. ieskaites mācību materi…" at bounding box center [784, 378] width 1568 height 757
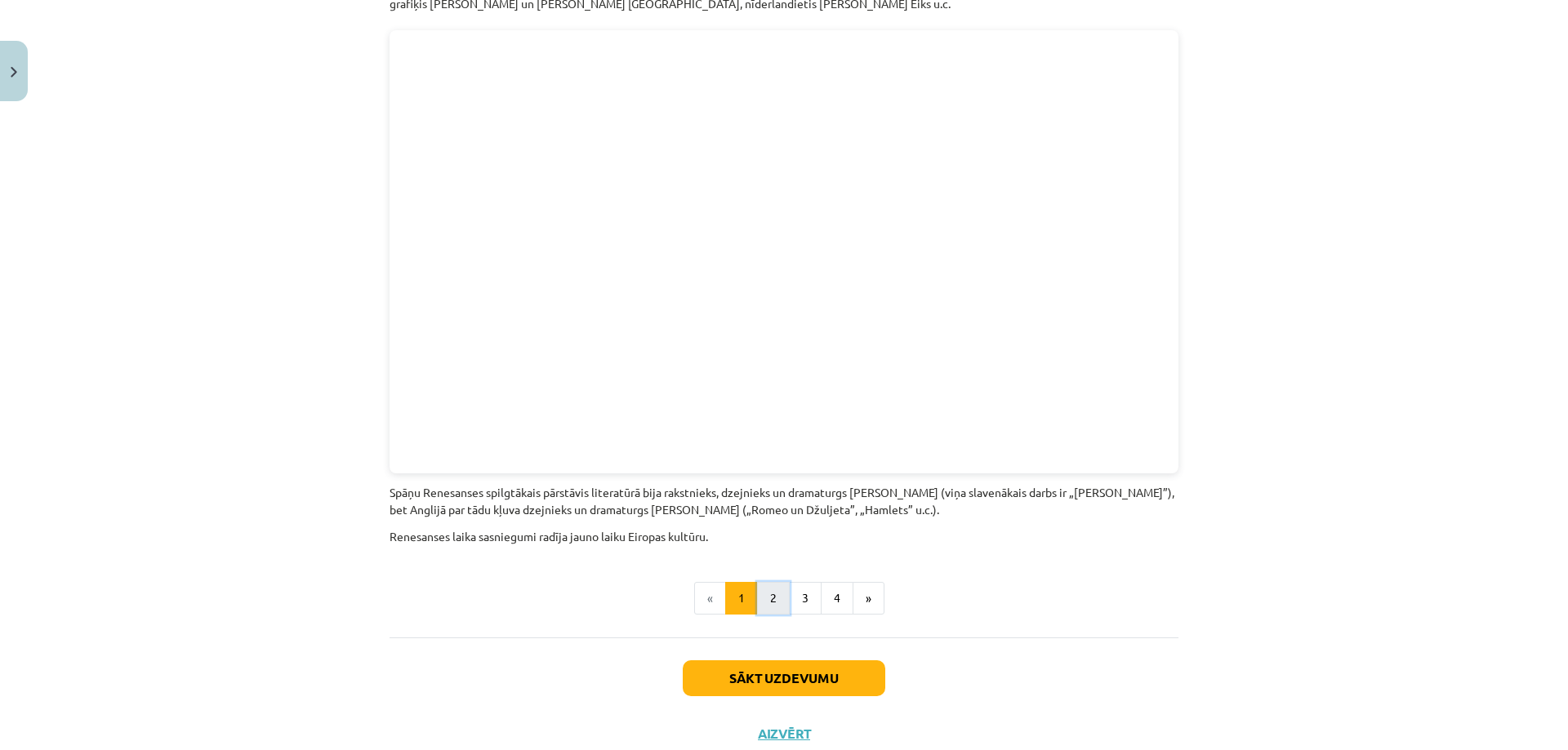
click at [767, 582] on button "2" at bounding box center [773, 597] width 33 height 33
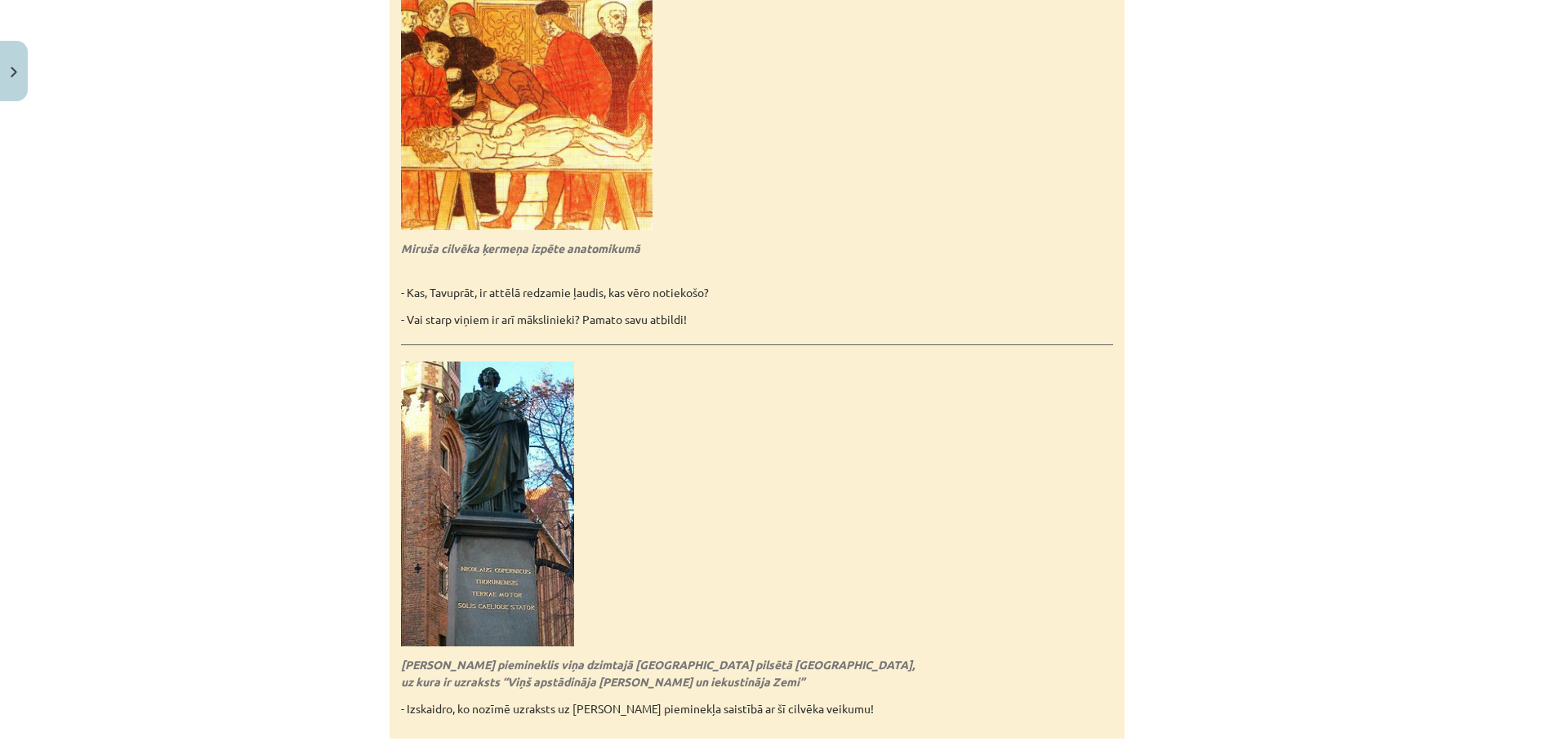
click at [767, 544] on p at bounding box center [756, 504] width 712 height 285
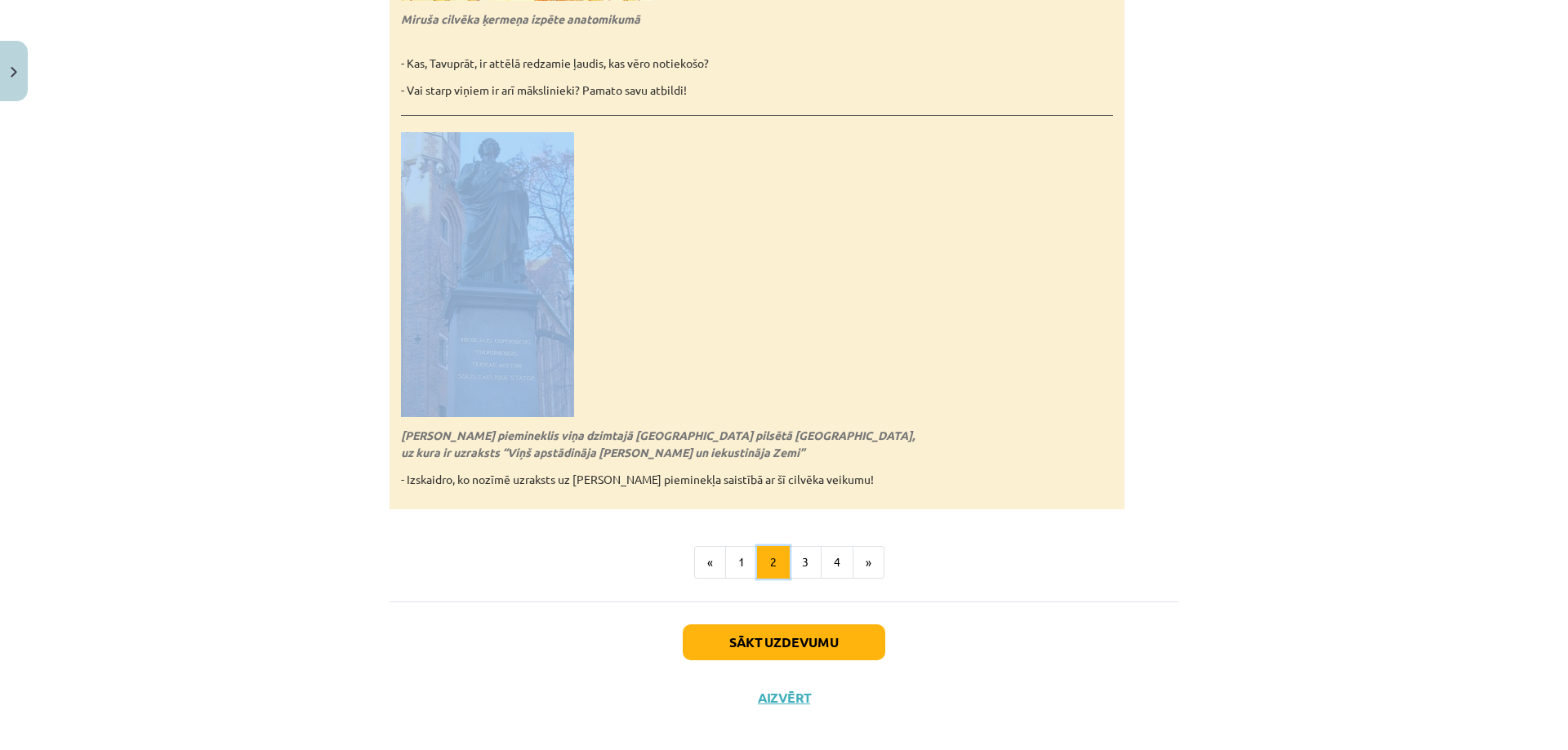
click at [783, 546] on button "2" at bounding box center [773, 561] width 33 height 33
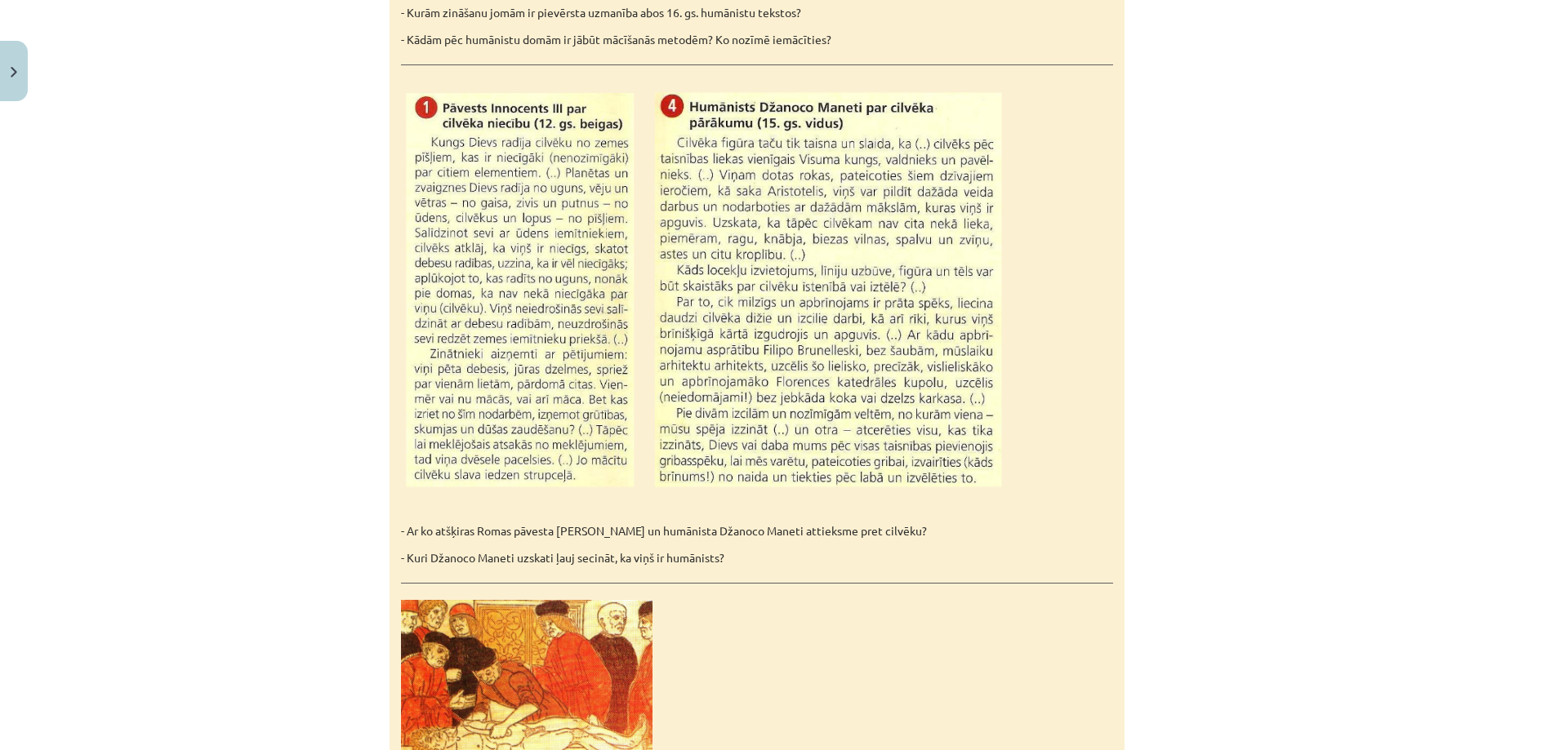
click at [783, 538] on div "Iepazīsties ar dotajiem materiāliem un atbildi uz jautājumiem! - Kurām zināšanu…" at bounding box center [756, 495] width 735 height 1689
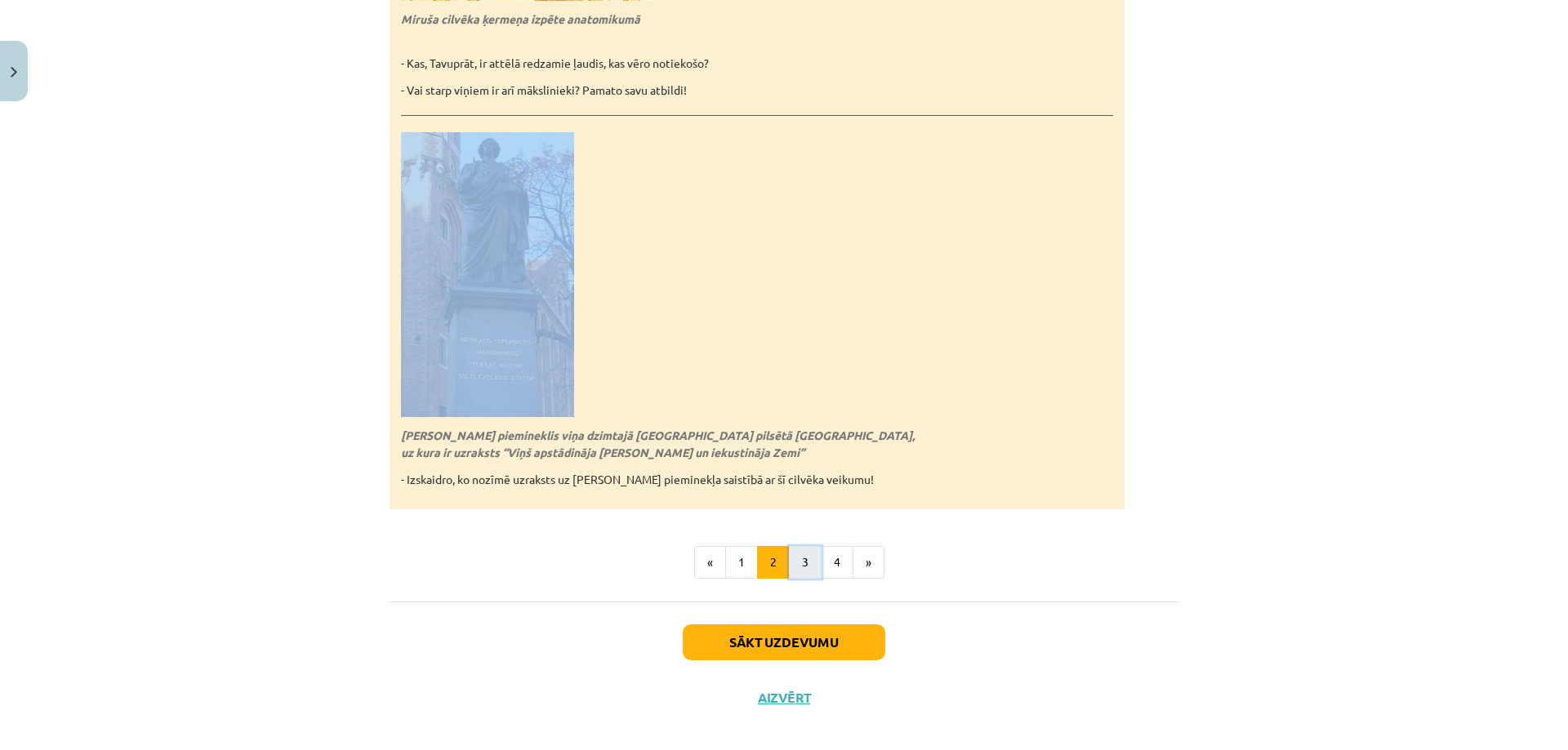
click at [802, 546] on button "3" at bounding box center [805, 561] width 33 height 33
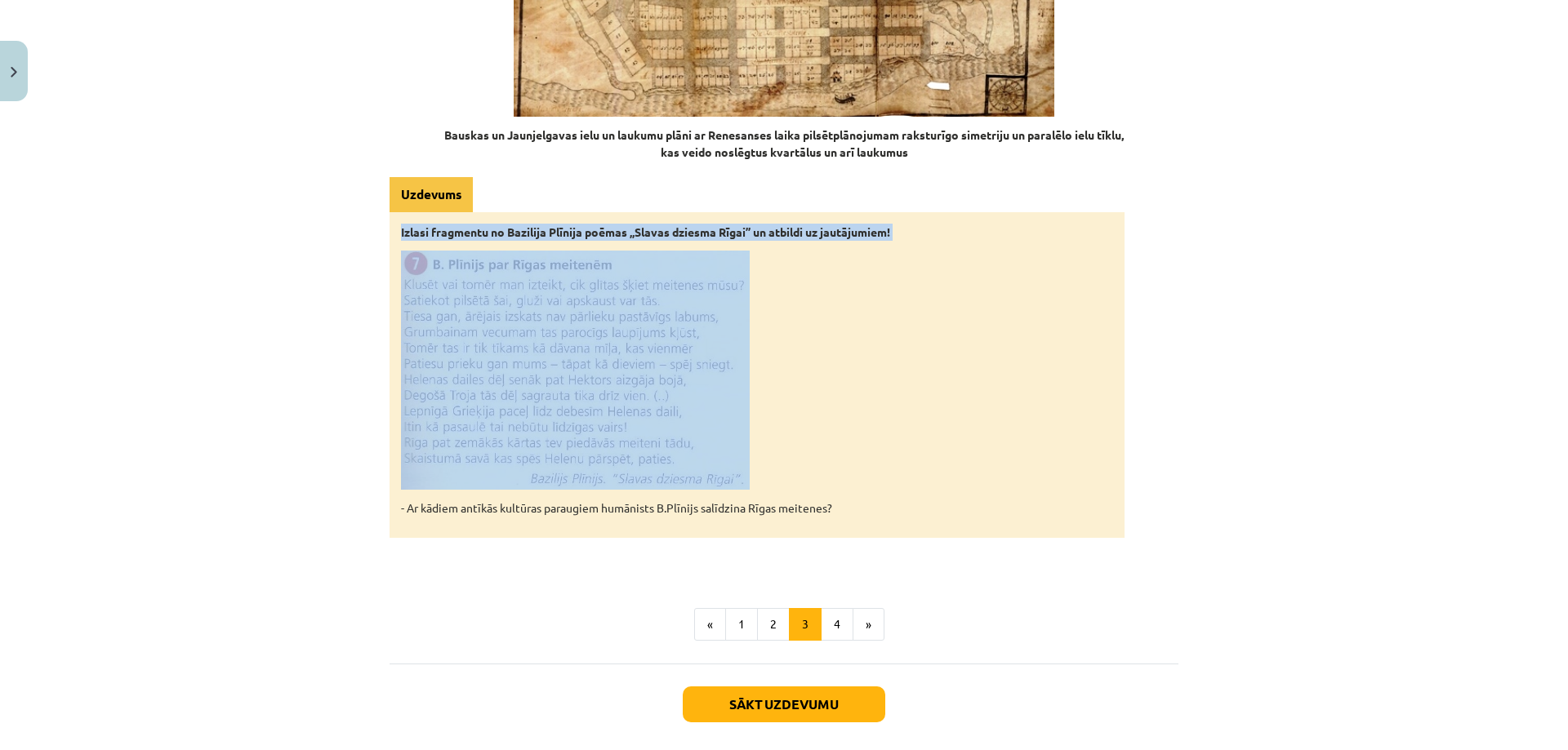
scroll to position [2454, 0]
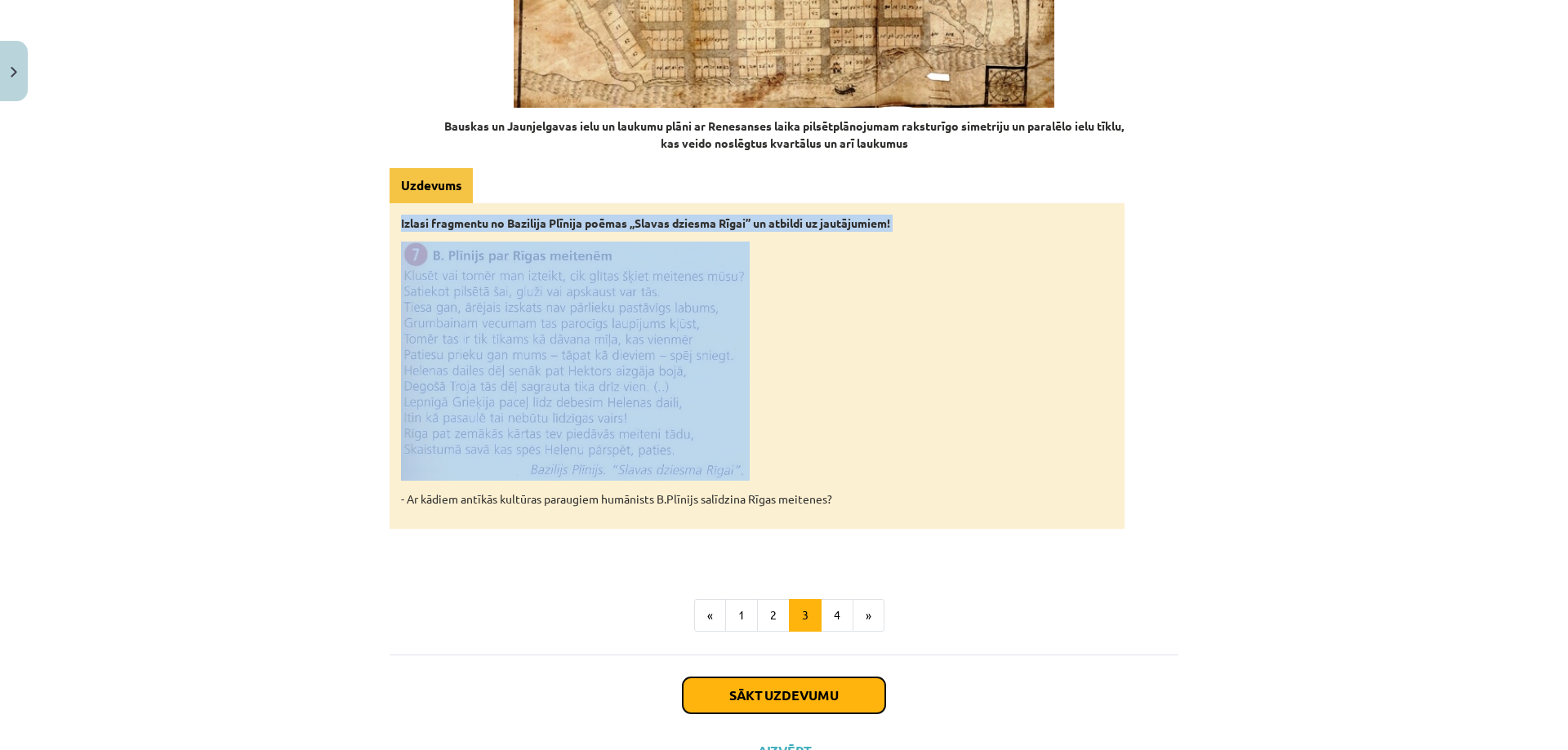
click at [795, 677] on button "Sākt uzdevumu" at bounding box center [783, 695] width 202 height 36
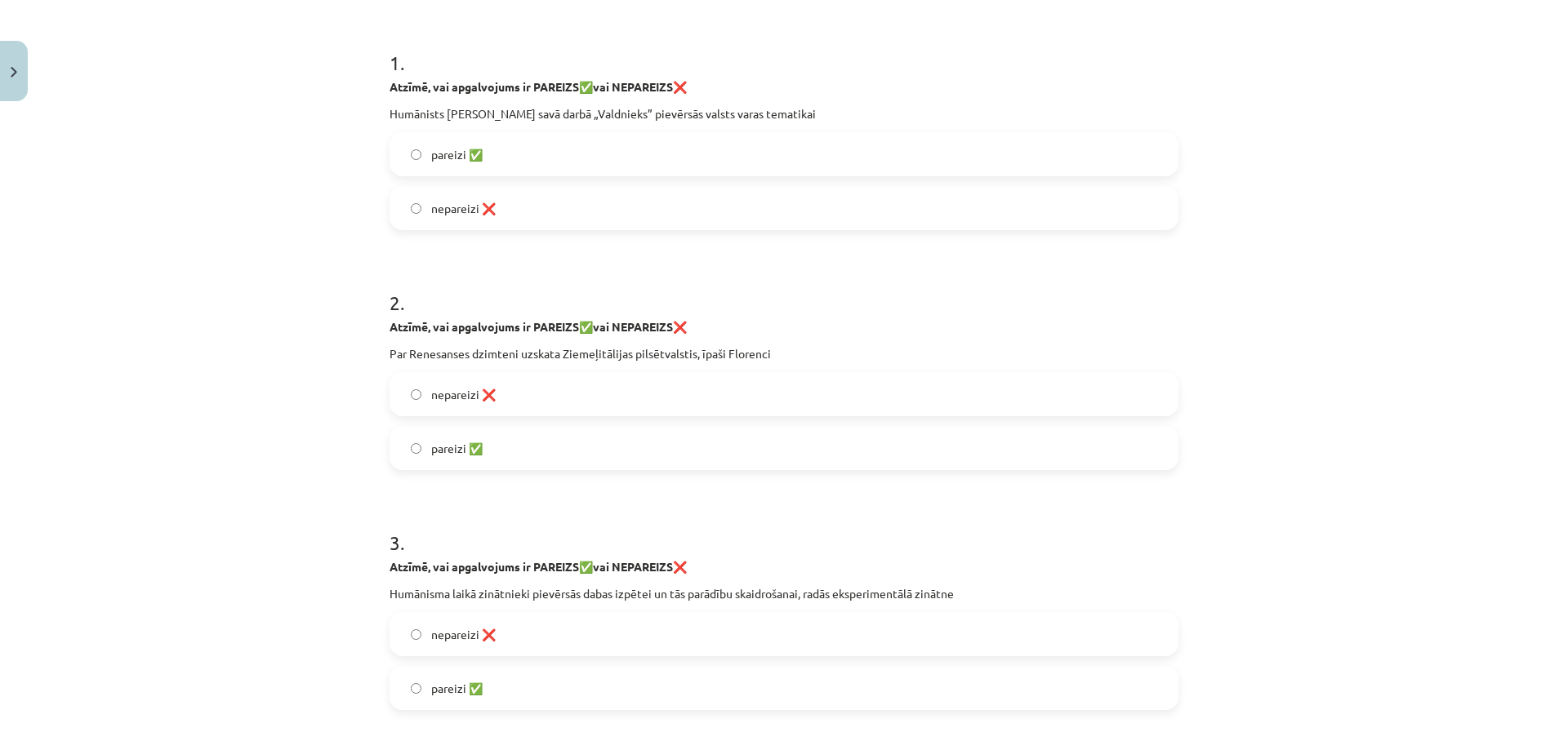
click at [797, 623] on form "1 . Atzīmē, vai apgalvojums ir PAREIZS ✅ vai NEPAREIZS ❌ Humānists Nikolo Makja…" at bounding box center [783, 606] width 789 height 1166
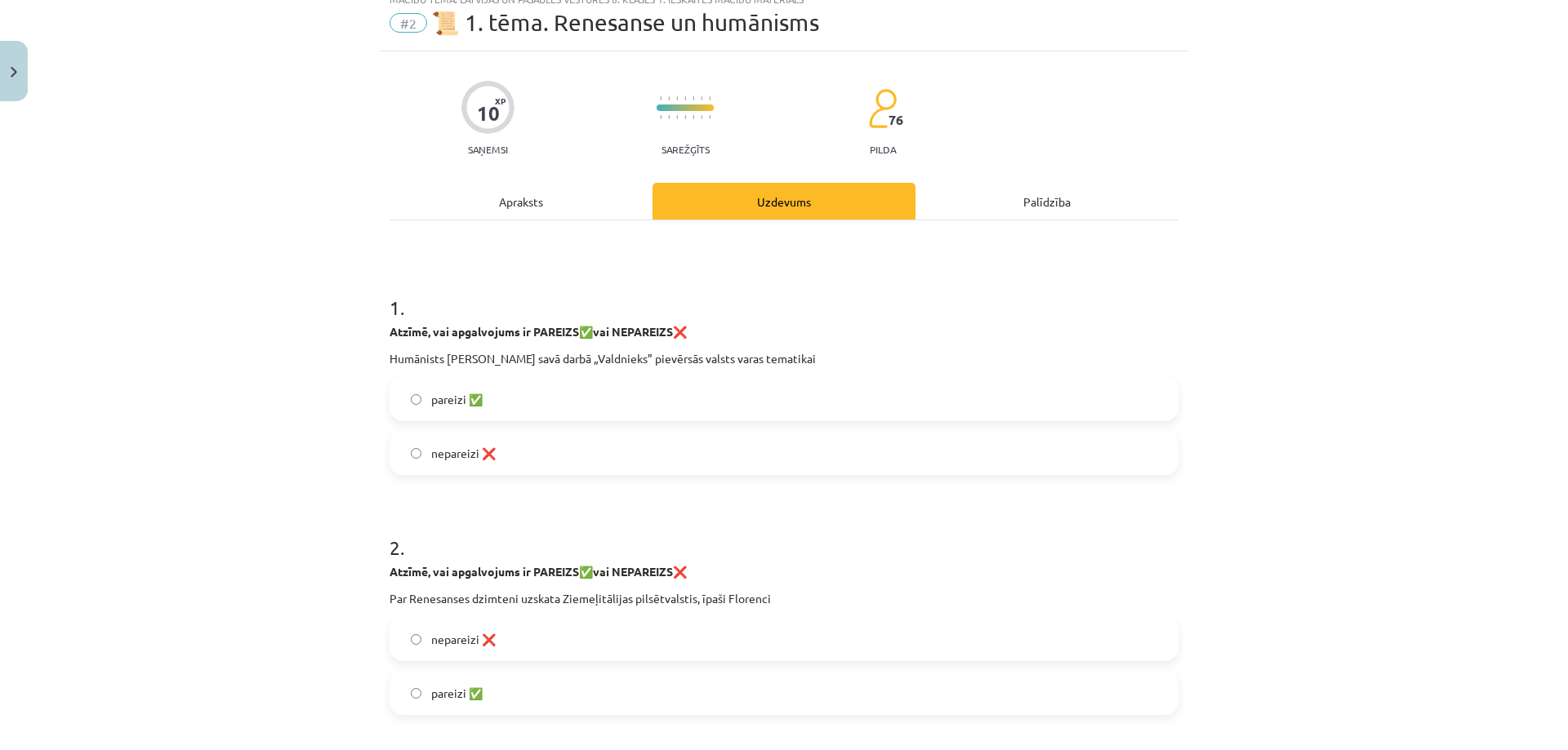
scroll to position [41, 0]
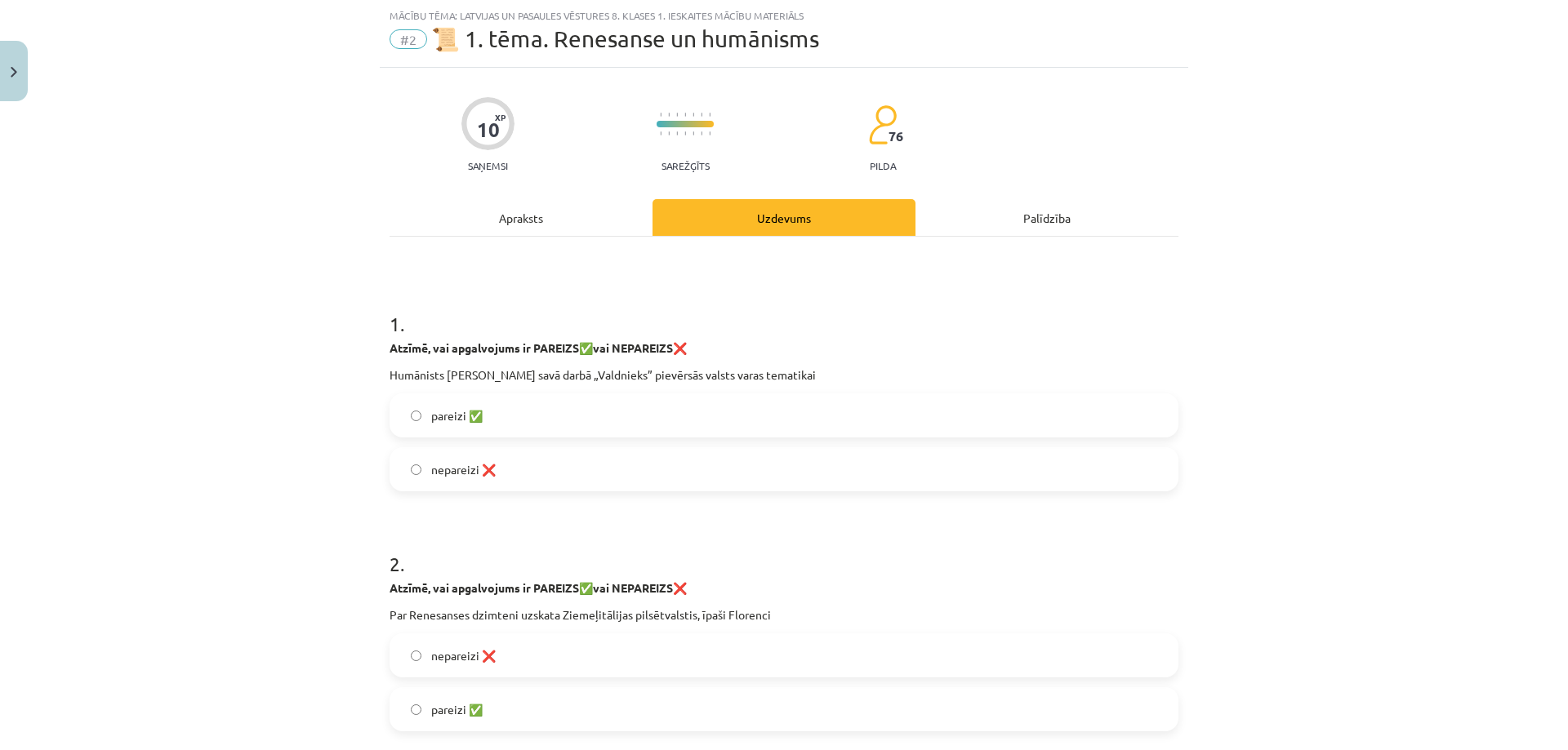
click at [454, 374] on p "Humānists Nikolo Makjavelli savā darbā „Valdnieks” pievērsās valsts varas temat…" at bounding box center [783, 375] width 789 height 17
click at [548, 340] on p "Atzīmē, vai apgalvojums ir PAREIZS ✅ vai NEPAREIZS ❌" at bounding box center [783, 348] width 789 height 17
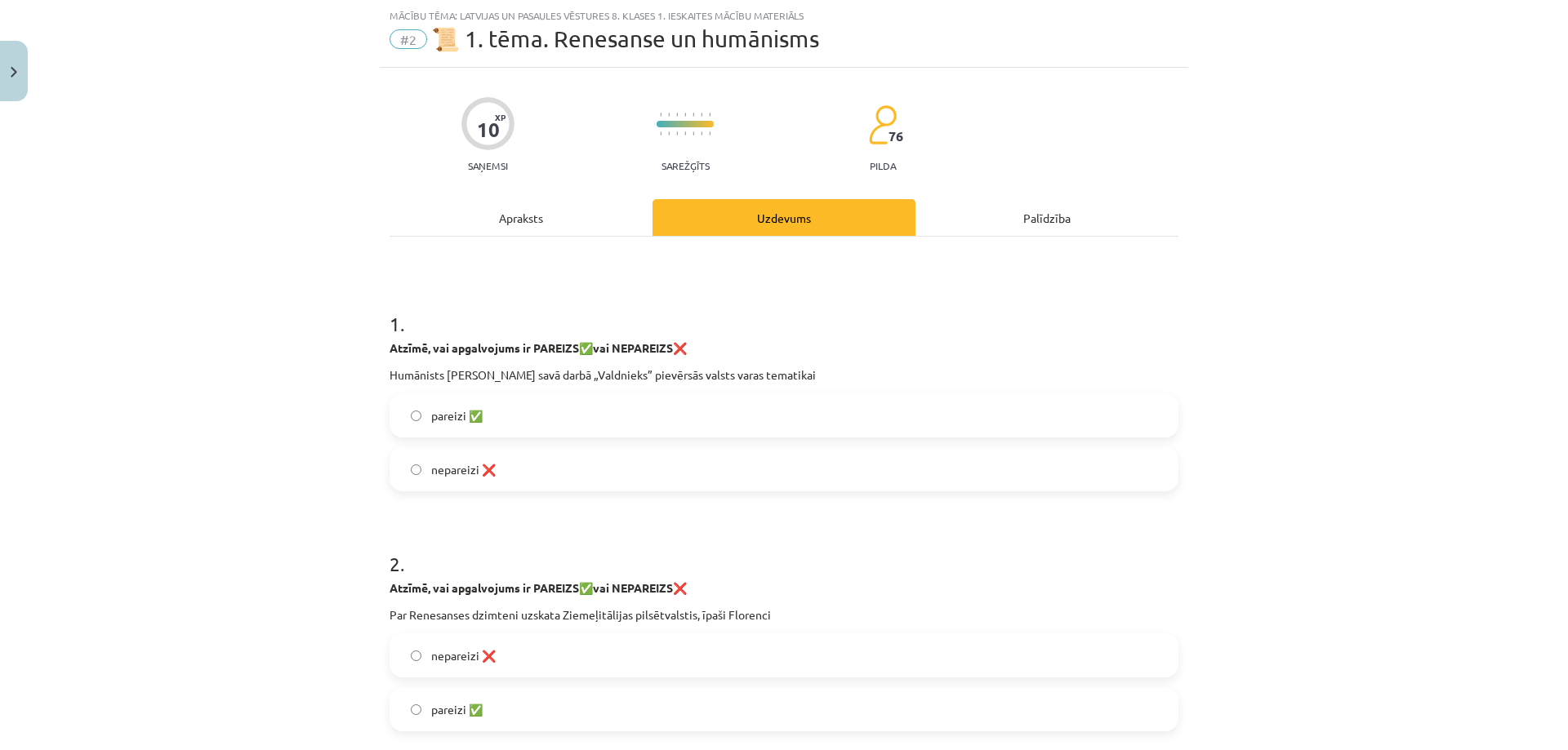
click at [548, 340] on p "Atzīmē, vai apgalvojums ir PAREIZS ✅ vai NEPAREIZS ❌" at bounding box center [783, 348] width 789 height 17
copy div "Atzīmē, vai apgalvojums ir PAREIZS ✅ vai NEPAREIZS ❌"
click at [486, 373] on p "Humānists Nikolo Makjavelli savā darbā „Valdnieks” pievērsās valsts varas temat…" at bounding box center [783, 375] width 789 height 17
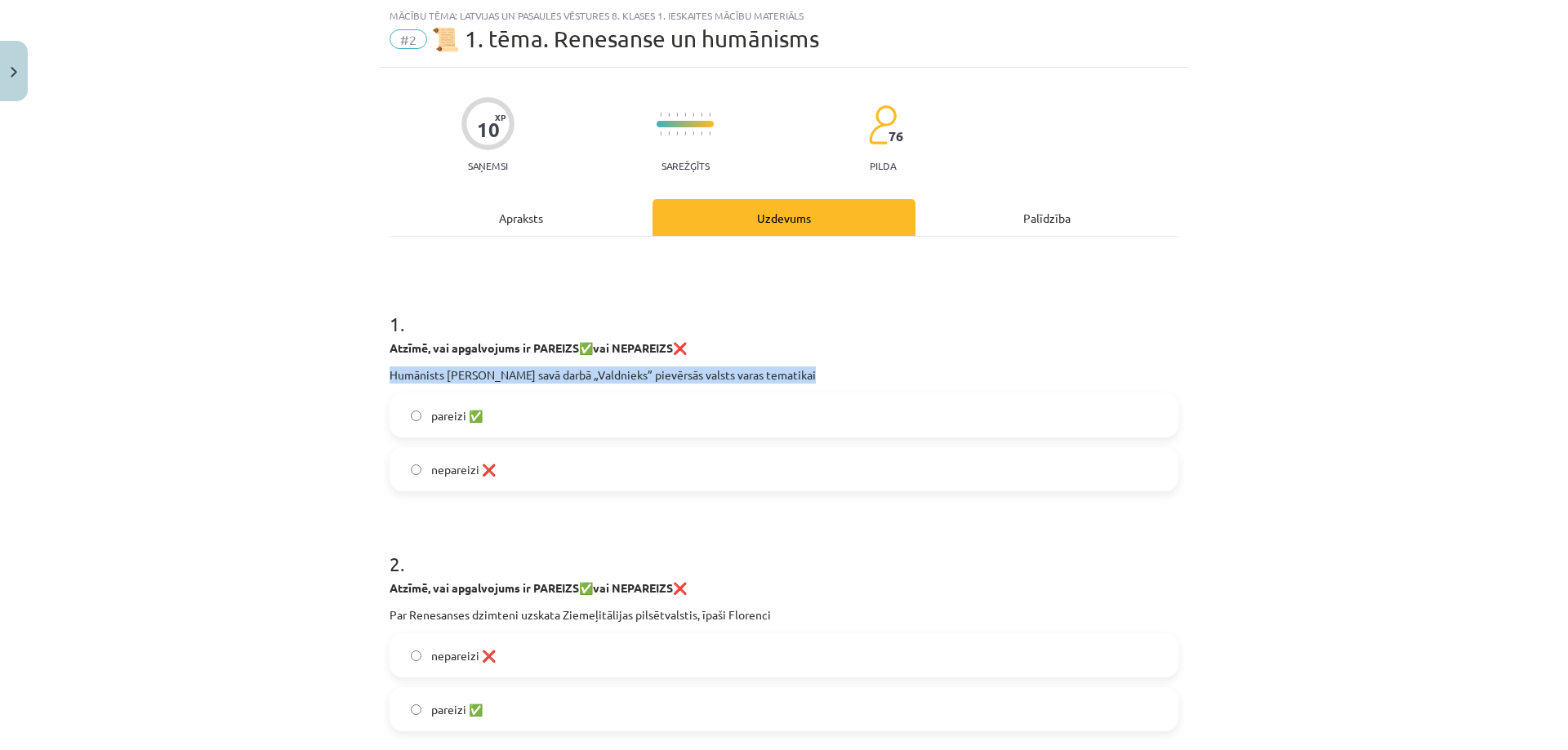
copy div "Humānists Nikolo Makjavelli savā darbā „Valdnieks” pievērsās valsts varas temat…"
click at [447, 411] on span "pareizi ✅" at bounding box center [456, 416] width 51 height 17
copy span "pareizi ✅"
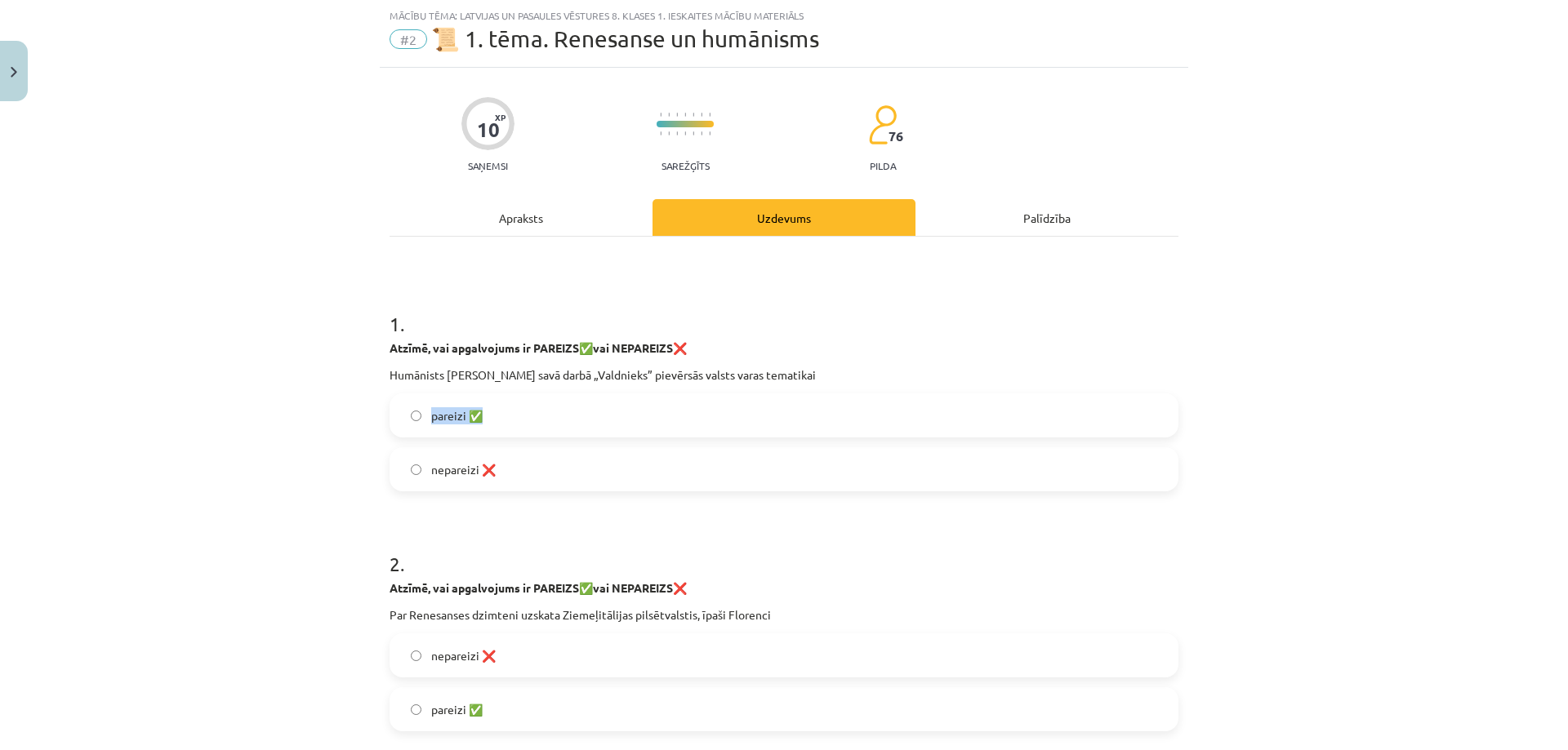
click at [454, 473] on span "nepareizi ❌" at bounding box center [463, 469] width 65 height 17
copy span "nepareizi ❌"
click at [400, 411] on label "pareizi ✅" at bounding box center [783, 415] width 786 height 41
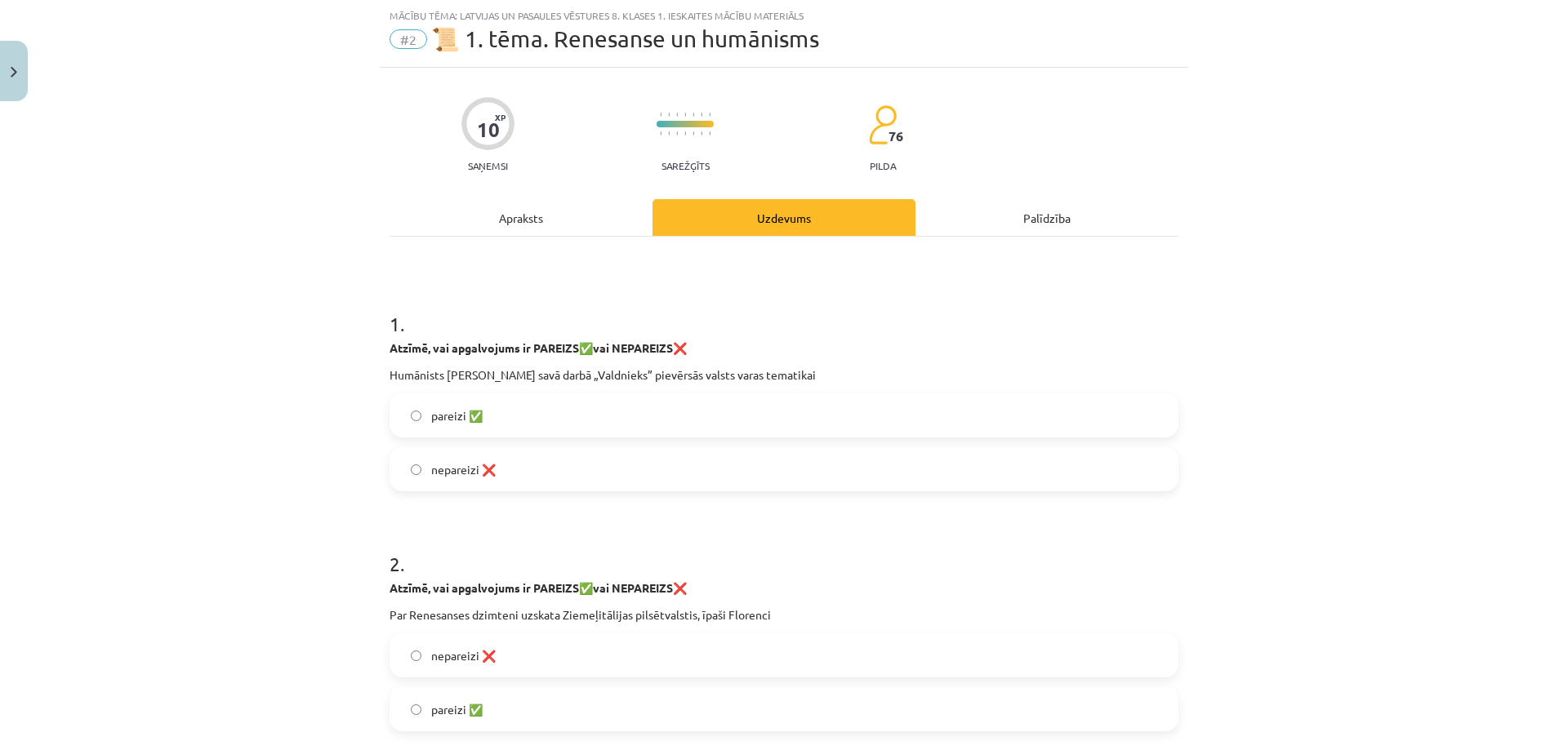
click at [401, 411] on label "pareizi ✅" at bounding box center [783, 415] width 786 height 41
click at [402, 412] on label "pareizi ✅" at bounding box center [783, 415] width 786 height 41
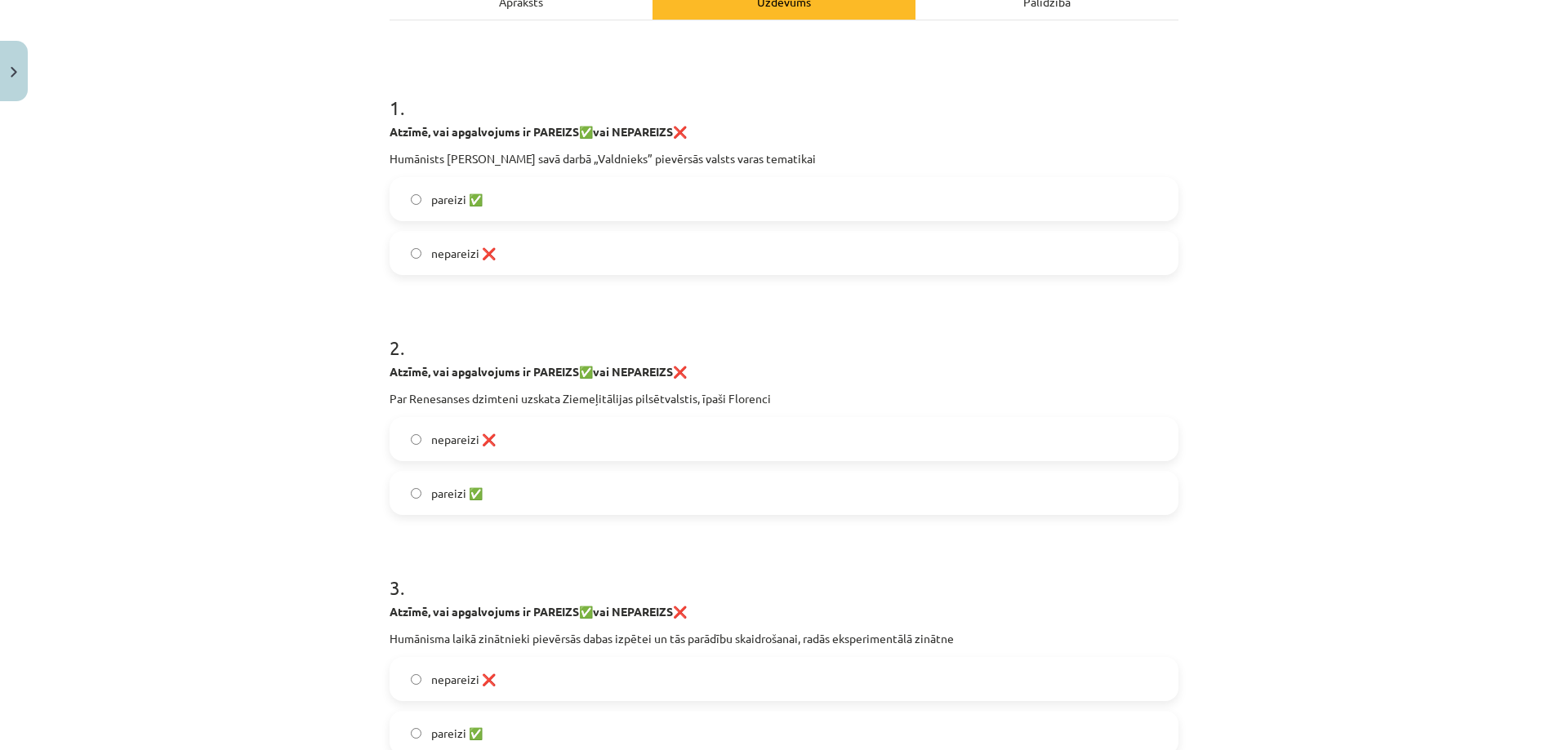
scroll to position [286, 0]
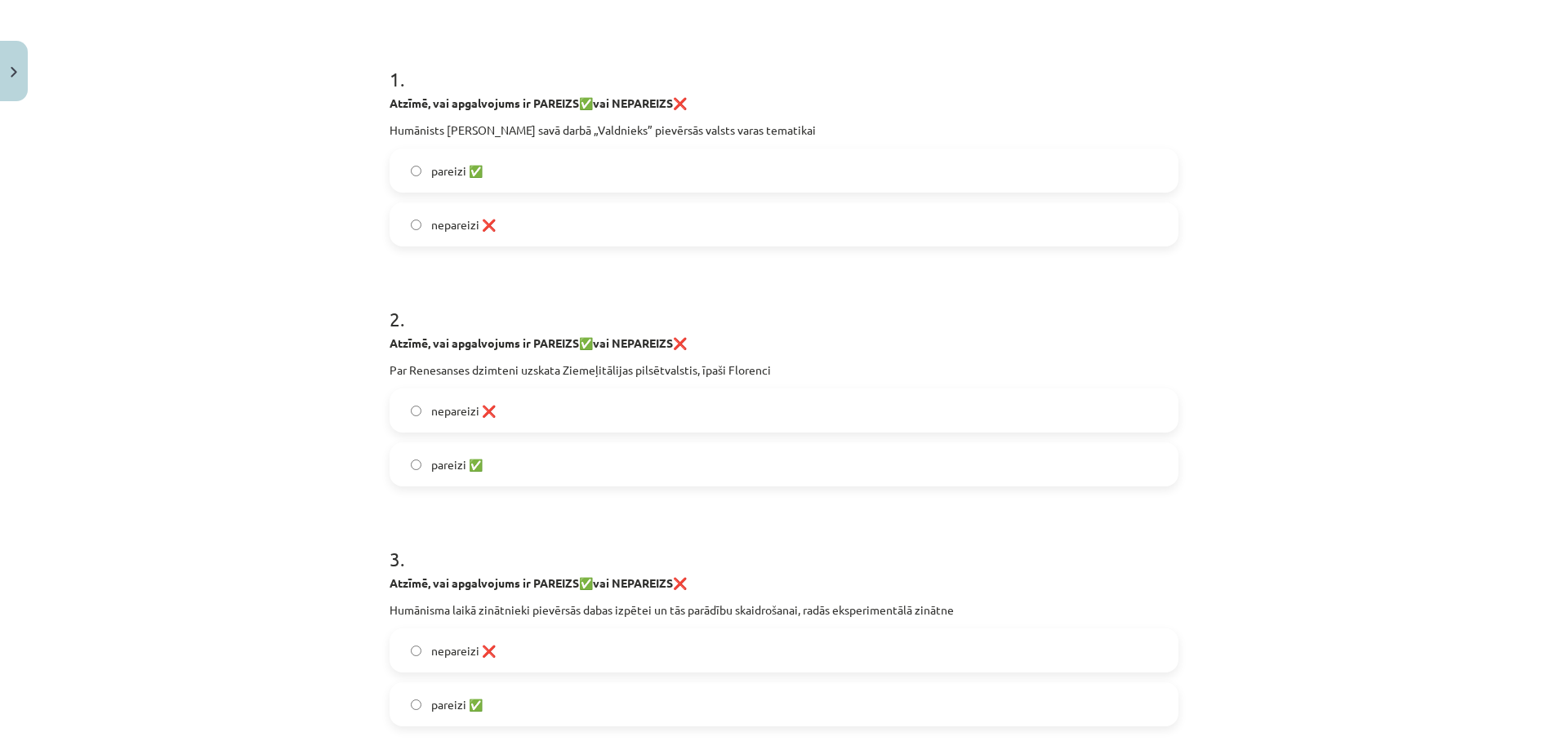
click at [605, 340] on strong "vai NEPAREIZS" at bounding box center [632, 343] width 80 height 15
click at [605, 341] on strong "vai NEPAREIZS" at bounding box center [632, 343] width 80 height 15
click at [606, 342] on strong "vai NEPAREIZS" at bounding box center [632, 343] width 80 height 15
copy div "Atzīmē, vai apgalvojums ir PAREIZS ✅ vai NEPAREIZS ❌"
click at [248, 69] on div "Mācību tēma: Latvijas un pasaules vēstures 8. klases 1. ieskaites mācību materi…" at bounding box center [784, 375] width 1568 height 750
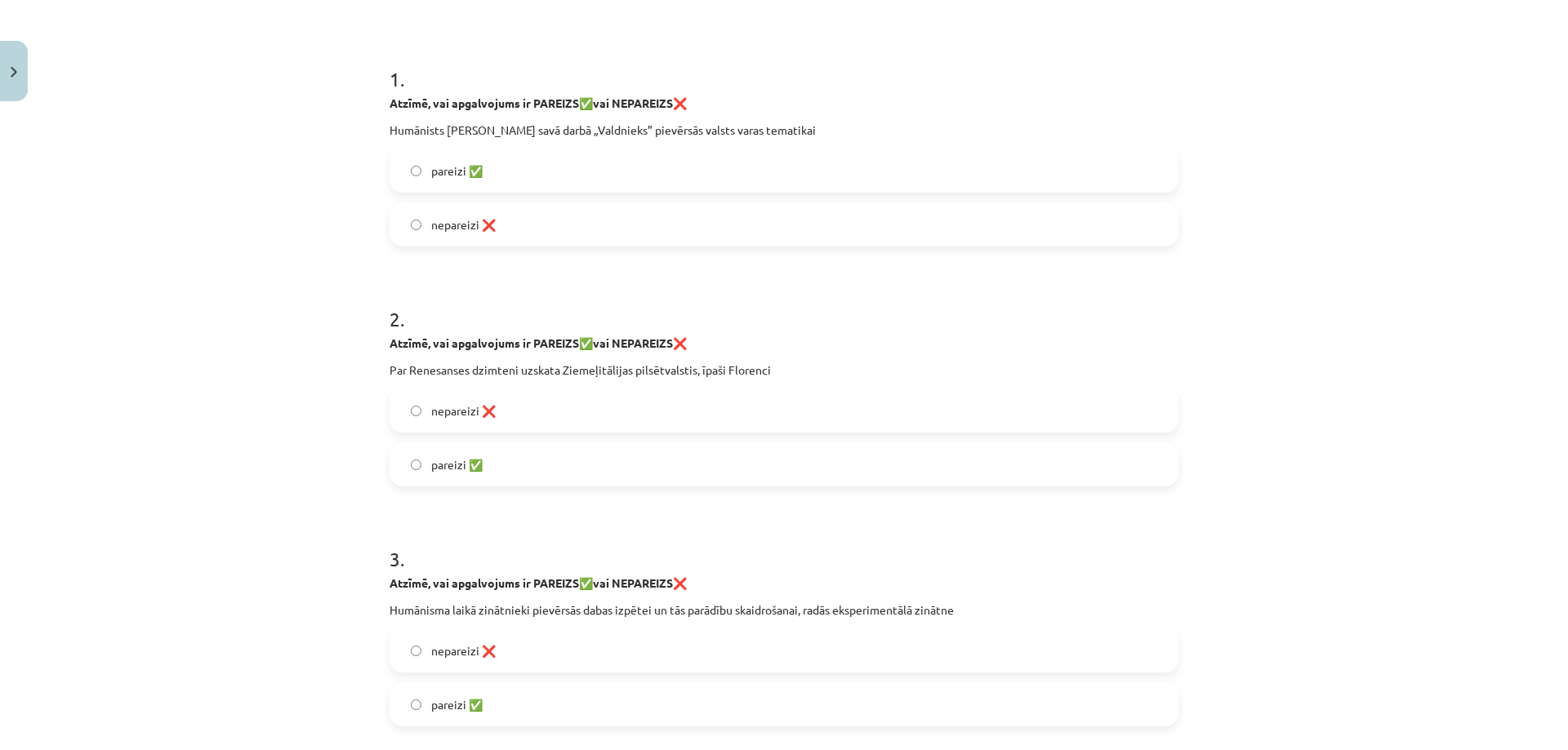
click at [449, 363] on p "Par Renesanses dzimteni uzskata Ziemeļitālijas pilsētvalstis, īpaši Florenci" at bounding box center [783, 370] width 789 height 17
click at [449, 370] on p "Par Renesanses dzimteni uzskata Ziemeļitālijas pilsētvalstis, īpaši Florenci" at bounding box center [783, 370] width 789 height 17
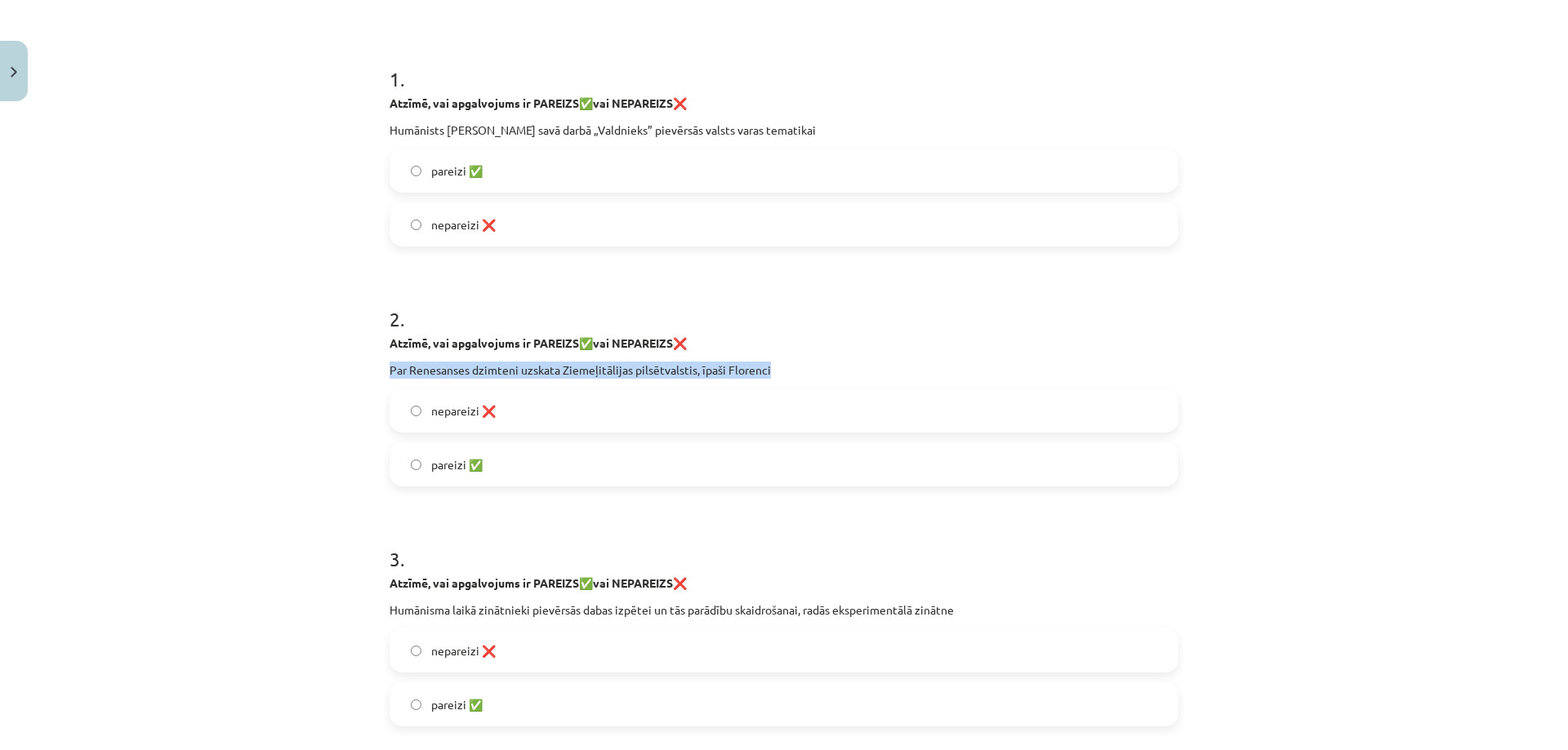
click at [449, 370] on p "Par Renesanses dzimteni uzskata Ziemeļitālijas pilsētvalstis, īpaši Florenci" at bounding box center [783, 370] width 789 height 17
copy div "Par Renesanses dzimteni uzskata Ziemeļitālijas pilsētvalstis, īpaši Florenci"
click at [459, 411] on span "nepareizi ❌" at bounding box center [463, 411] width 65 height 17
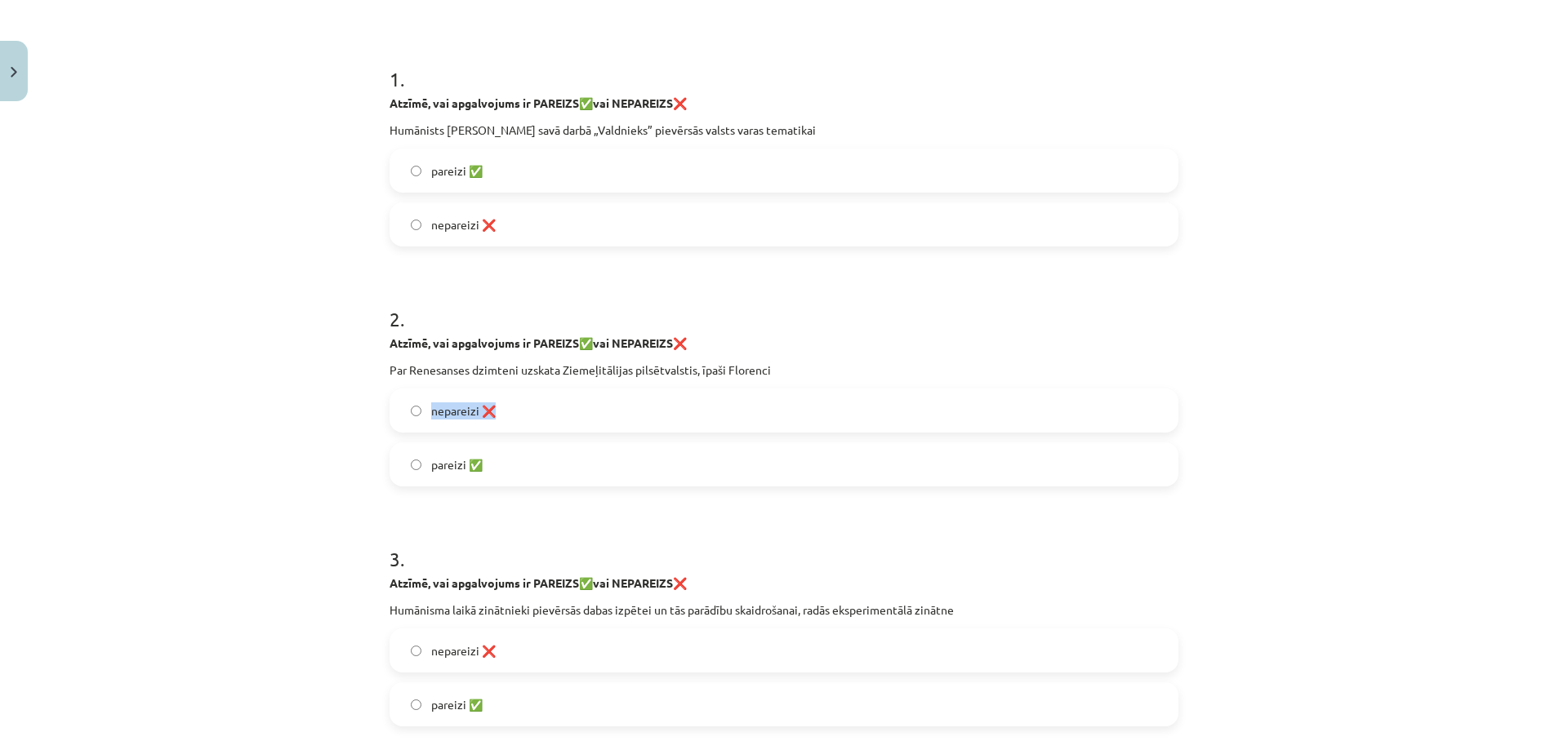
copy span "nepareizi ❌"
click at [432, 465] on span "pareizi ✅" at bounding box center [456, 464] width 51 height 17
copy span "pareizi ✅"
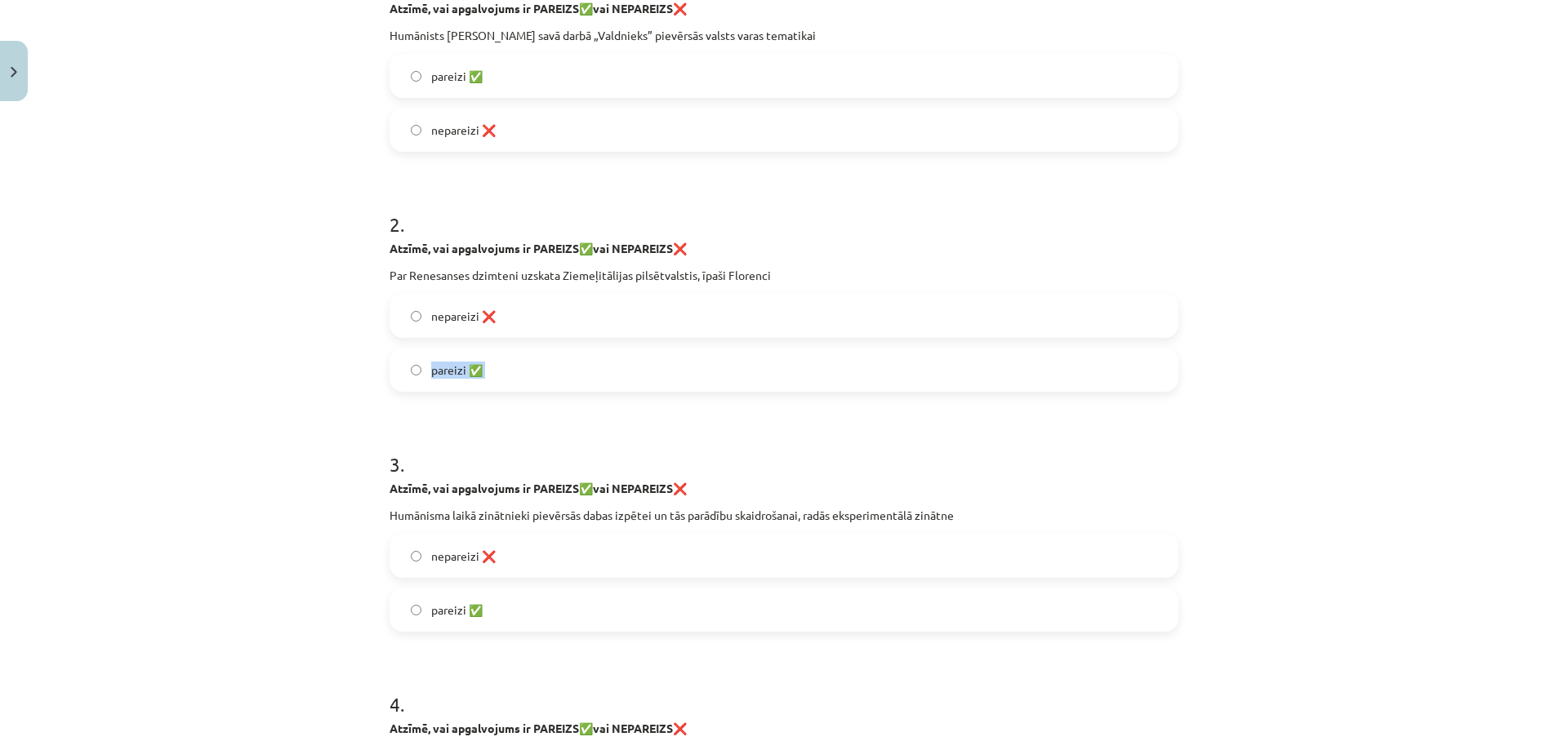
scroll to position [530, 0]
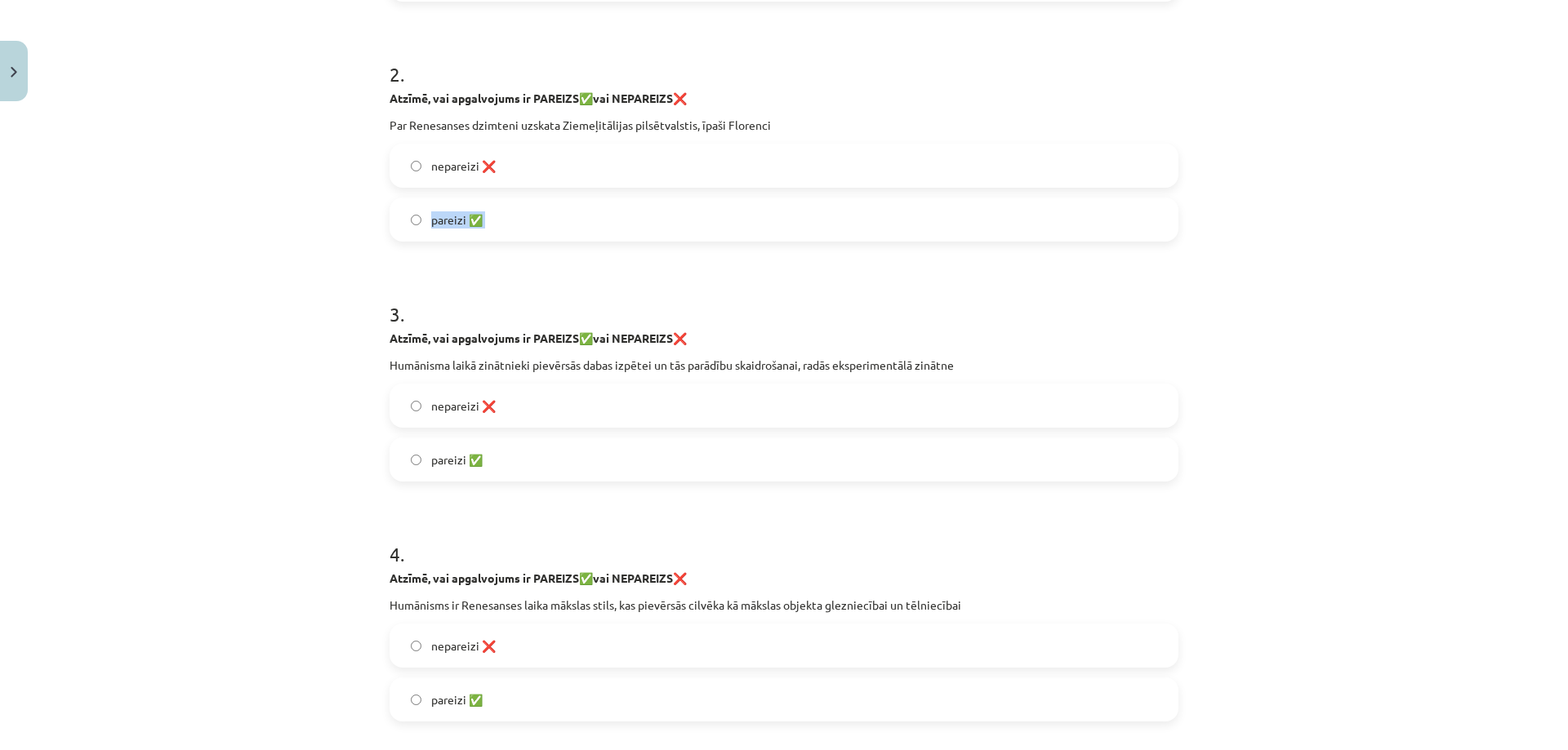
click at [475, 339] on strong "Atzīmē, vai apgalvojums ir PAREIZS" at bounding box center [484, 338] width 190 height 15
copy div "Atzīmē, vai apgalvojums ir PAREIZS ✅ vai NEPAREIZS ❌"
click at [465, 359] on p "Humānisma laikā zinātnieki pievērsās dabas izpētei un tās parādību skaidrošanai…" at bounding box center [783, 365] width 789 height 17
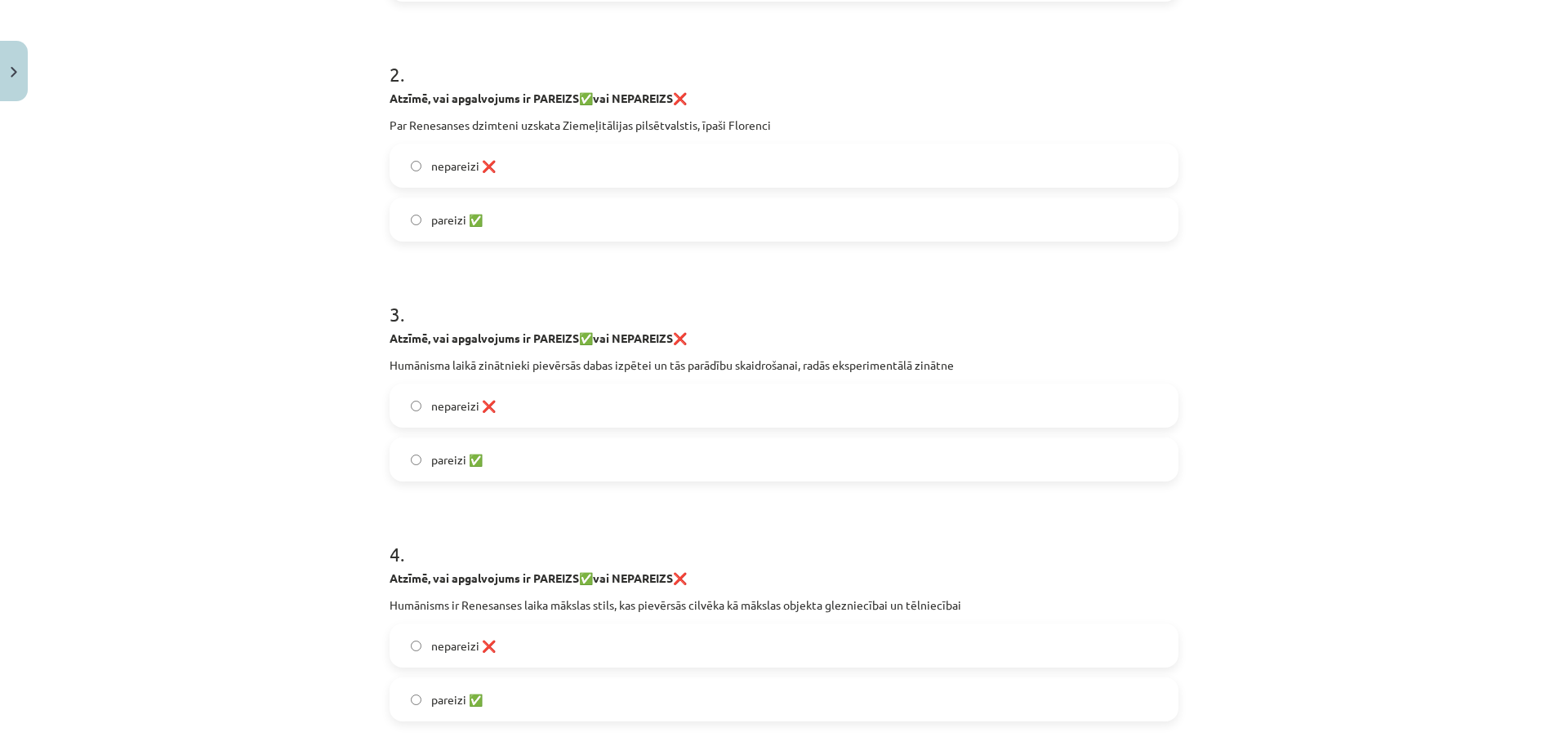
click at [465, 359] on p "Humānisma laikā zinātnieki pievērsās dabas izpētei un tās parādību skaidrošanai…" at bounding box center [783, 365] width 789 height 17
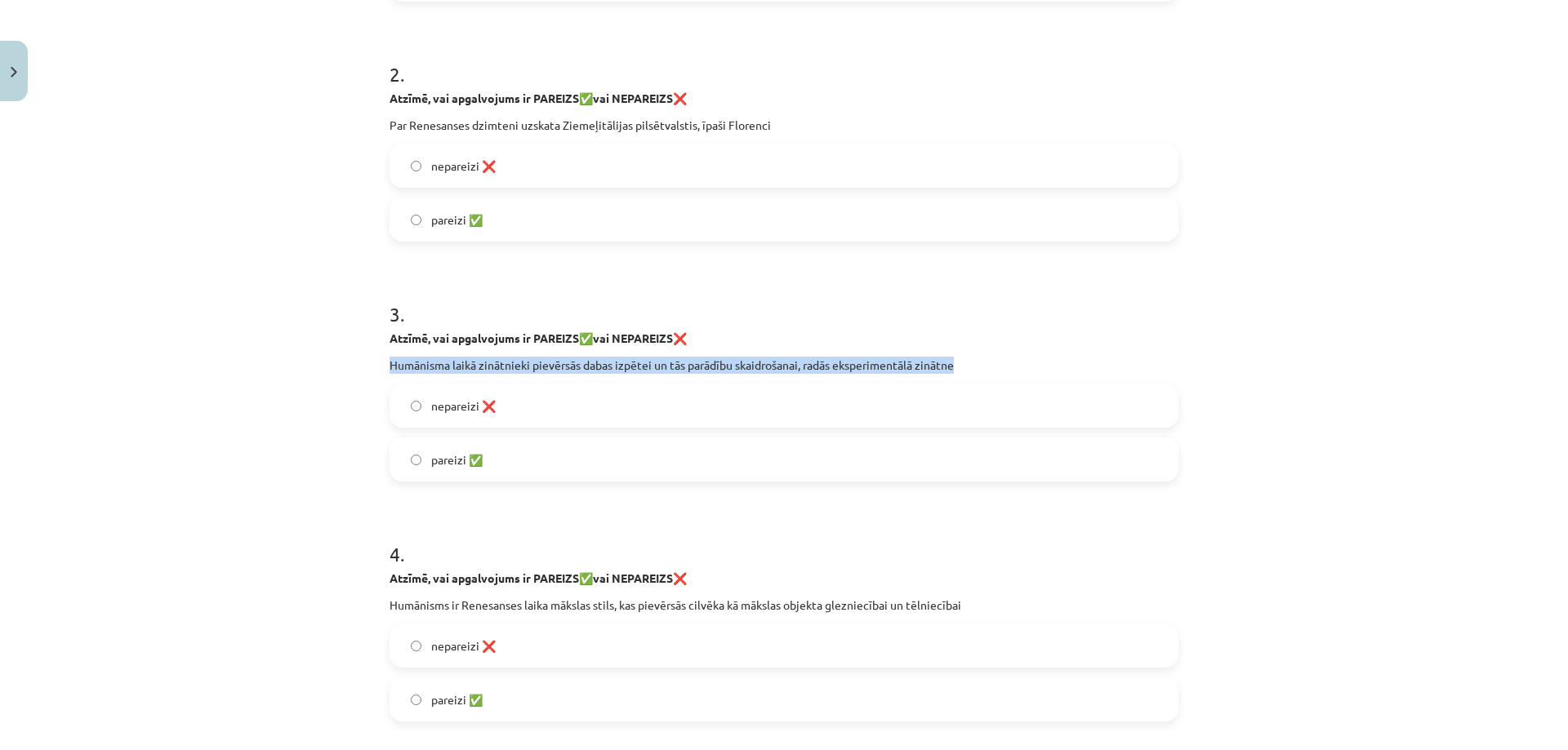
copy div "Humānisma laikā zinātnieki pievērsās dabas izpētei un tās parādību skaidrošanai…"
click at [214, 254] on div "Mācību tēma: Latvijas un pasaules vēstures 8. klases 1. ieskaites mācību materi…" at bounding box center [784, 375] width 1568 height 750
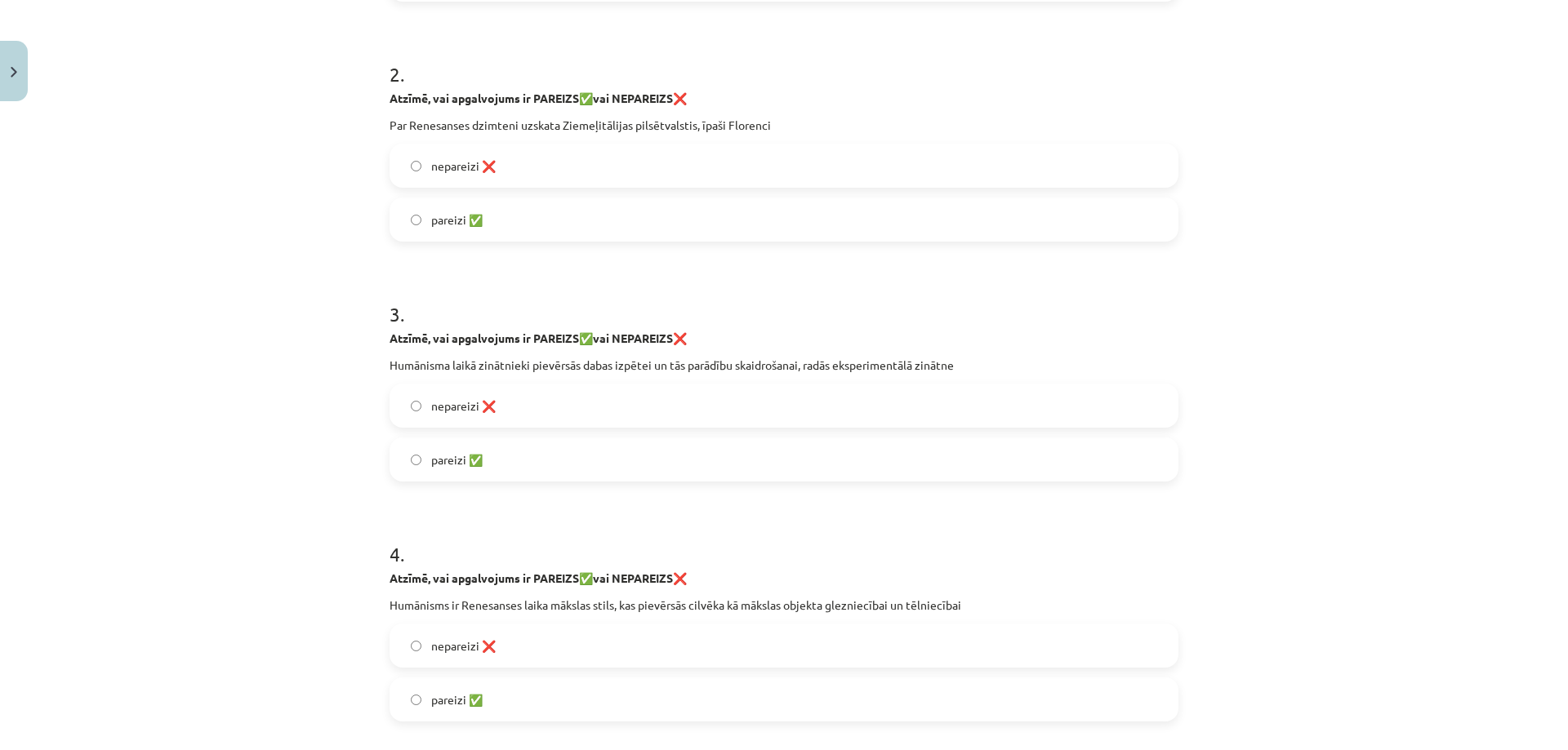
click at [214, 254] on div "Mācību tēma: Latvijas un pasaules vēstures 8. klases 1. ieskaites mācību materi…" at bounding box center [784, 375] width 1568 height 750
click at [453, 397] on span "nepareizi ❌" at bounding box center [463, 406] width 65 height 17
click at [453, 398] on span "nepareizi ❌" at bounding box center [463, 406] width 65 height 17
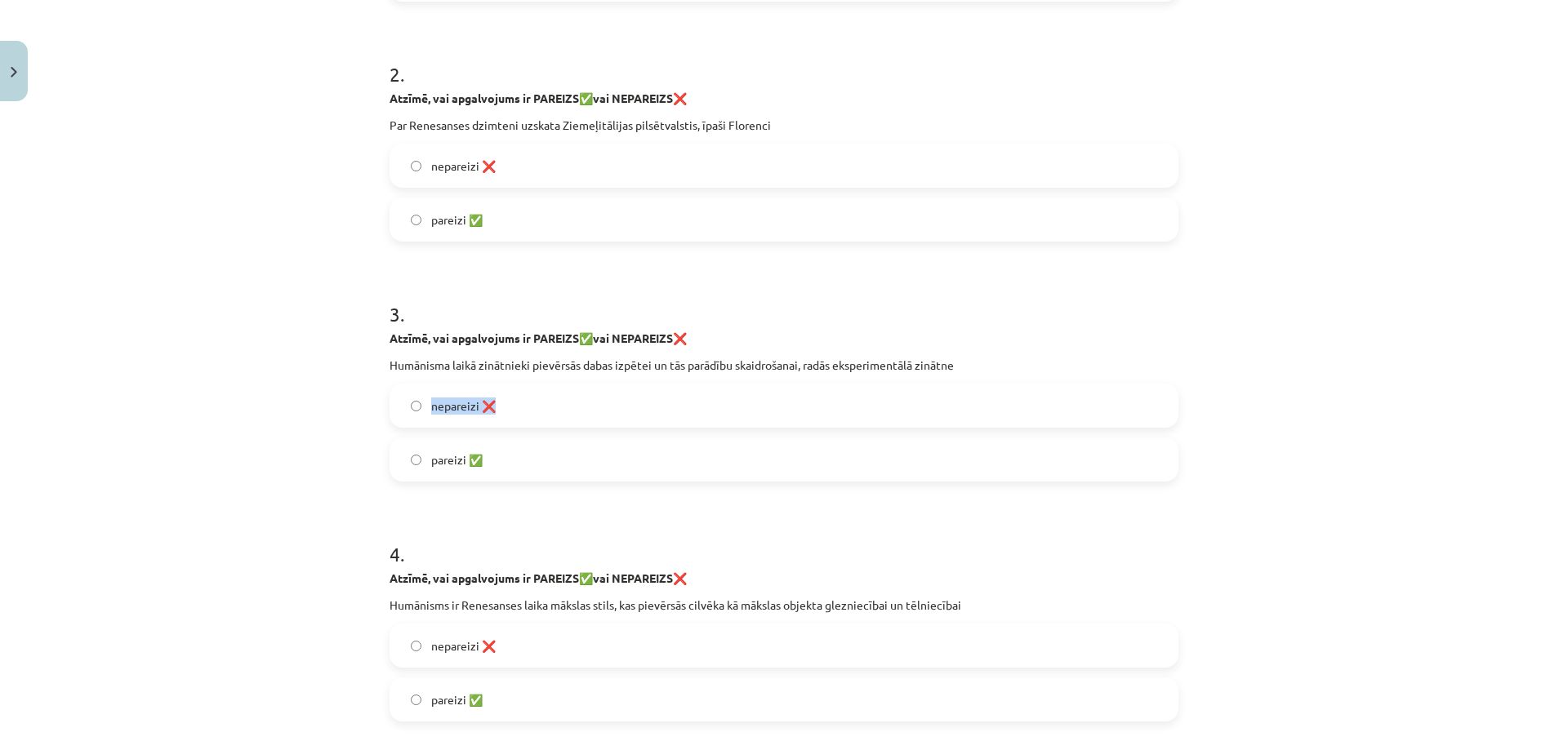
click at [448, 458] on span "pareizi ✅" at bounding box center [456, 459] width 51 height 17
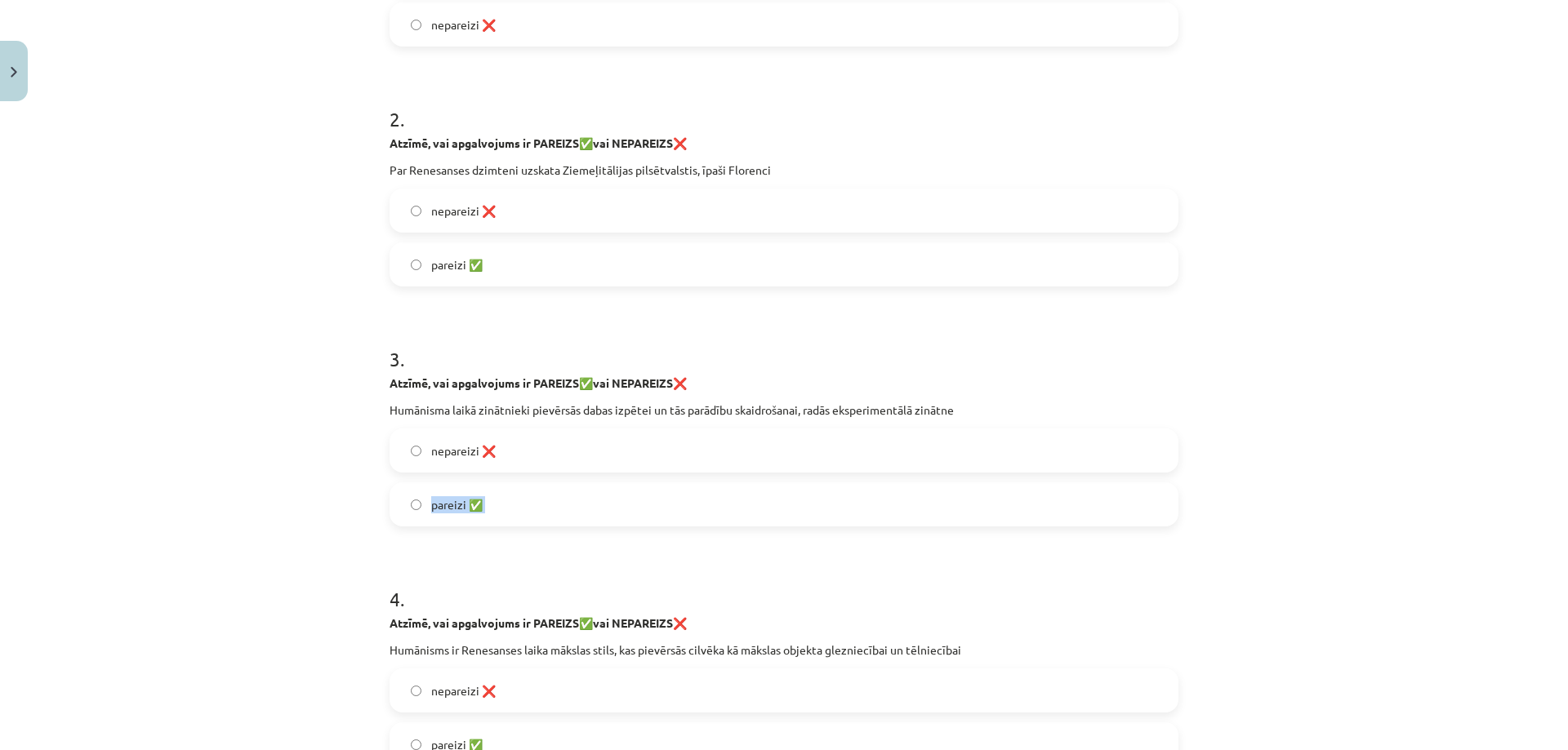
scroll to position [694, 0]
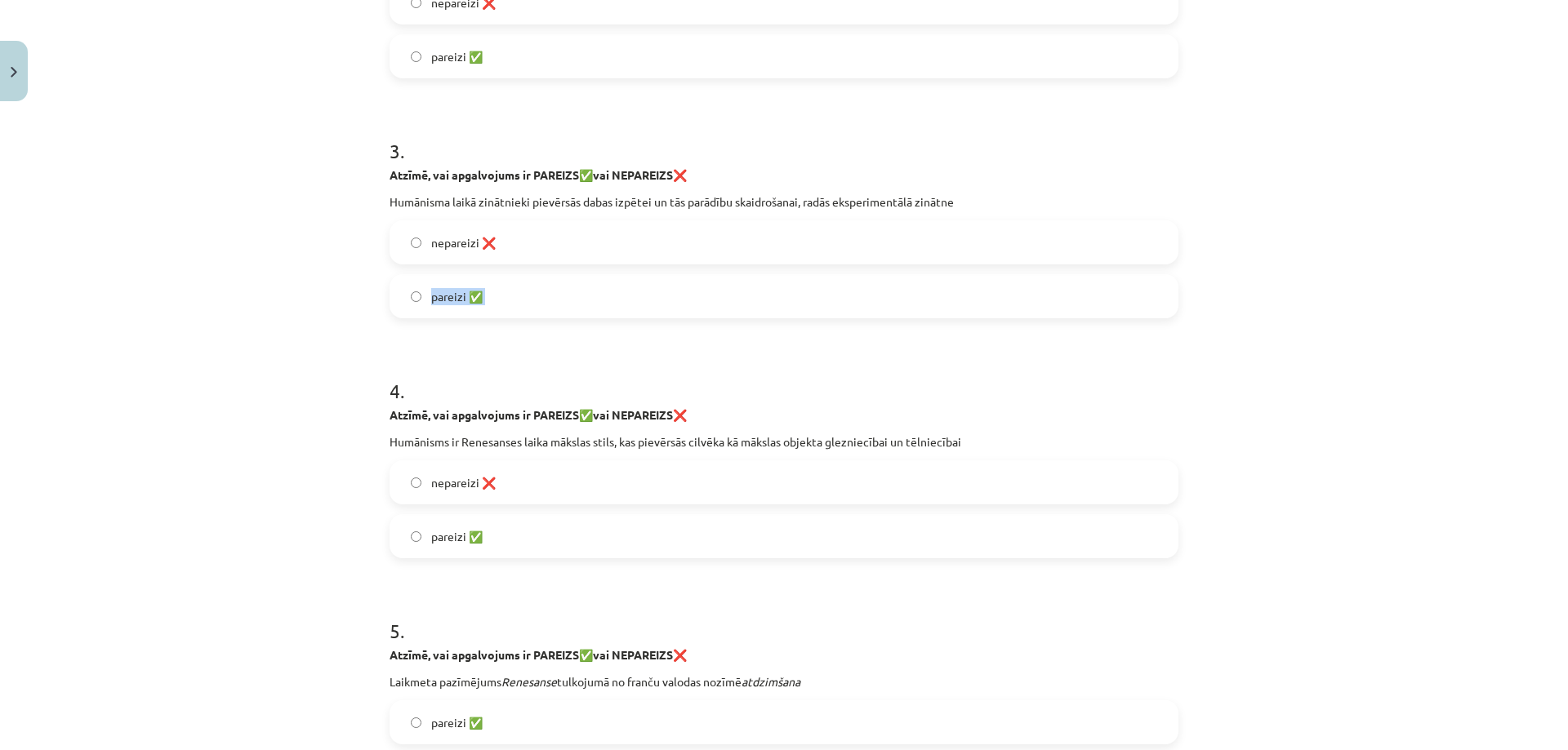
click at [463, 442] on p "Humānisms ir Renesanses laika mākslas stils, kas pievērsās cilvēka kā mākslas o…" at bounding box center [783, 442] width 789 height 17
click at [462, 442] on p "Humānisms ir Renesanses laika mākslas stils, kas pievērsās cilvēka kā mākslas o…" at bounding box center [783, 442] width 789 height 17
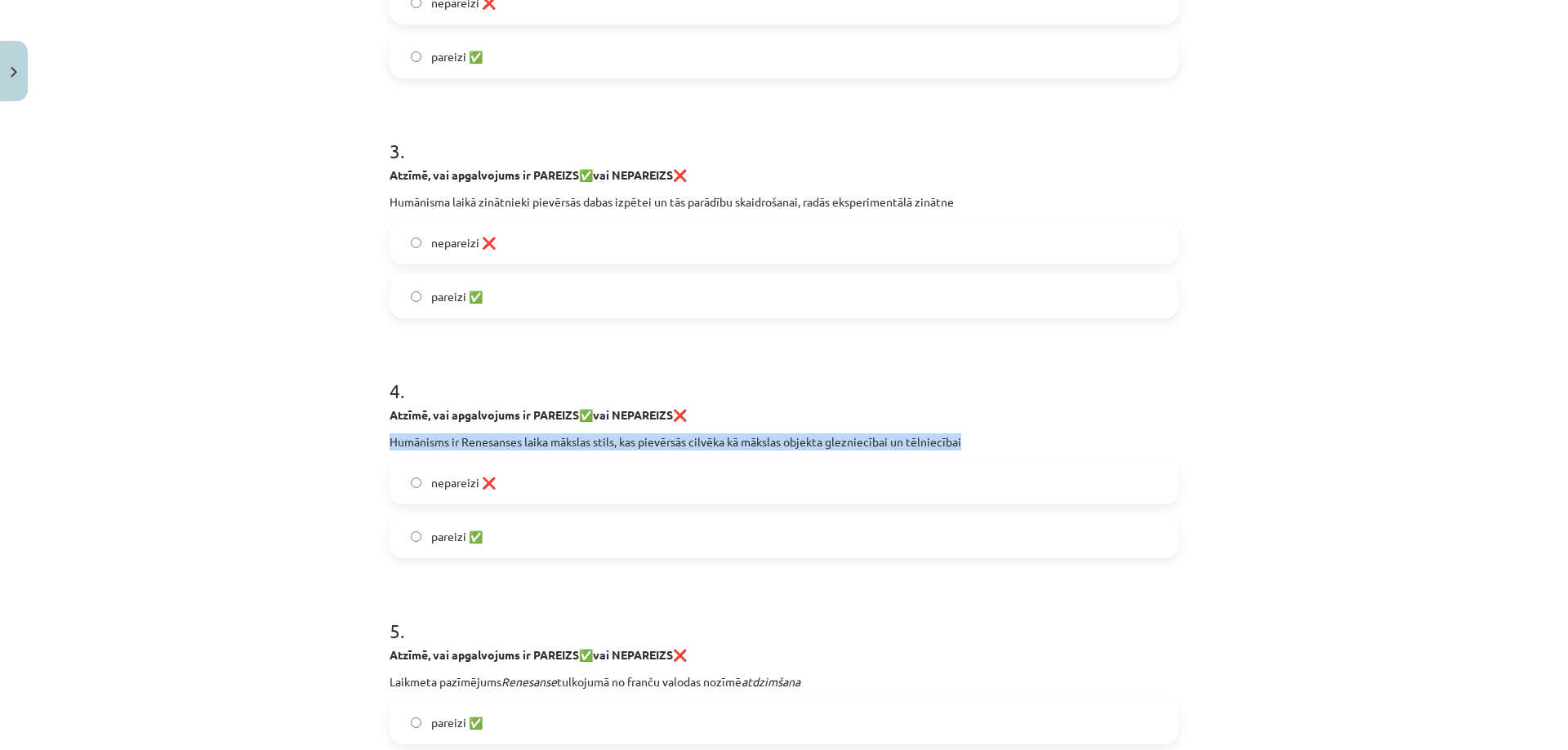
click at [434, 478] on span "nepareizi ❌" at bounding box center [463, 483] width 65 height 17
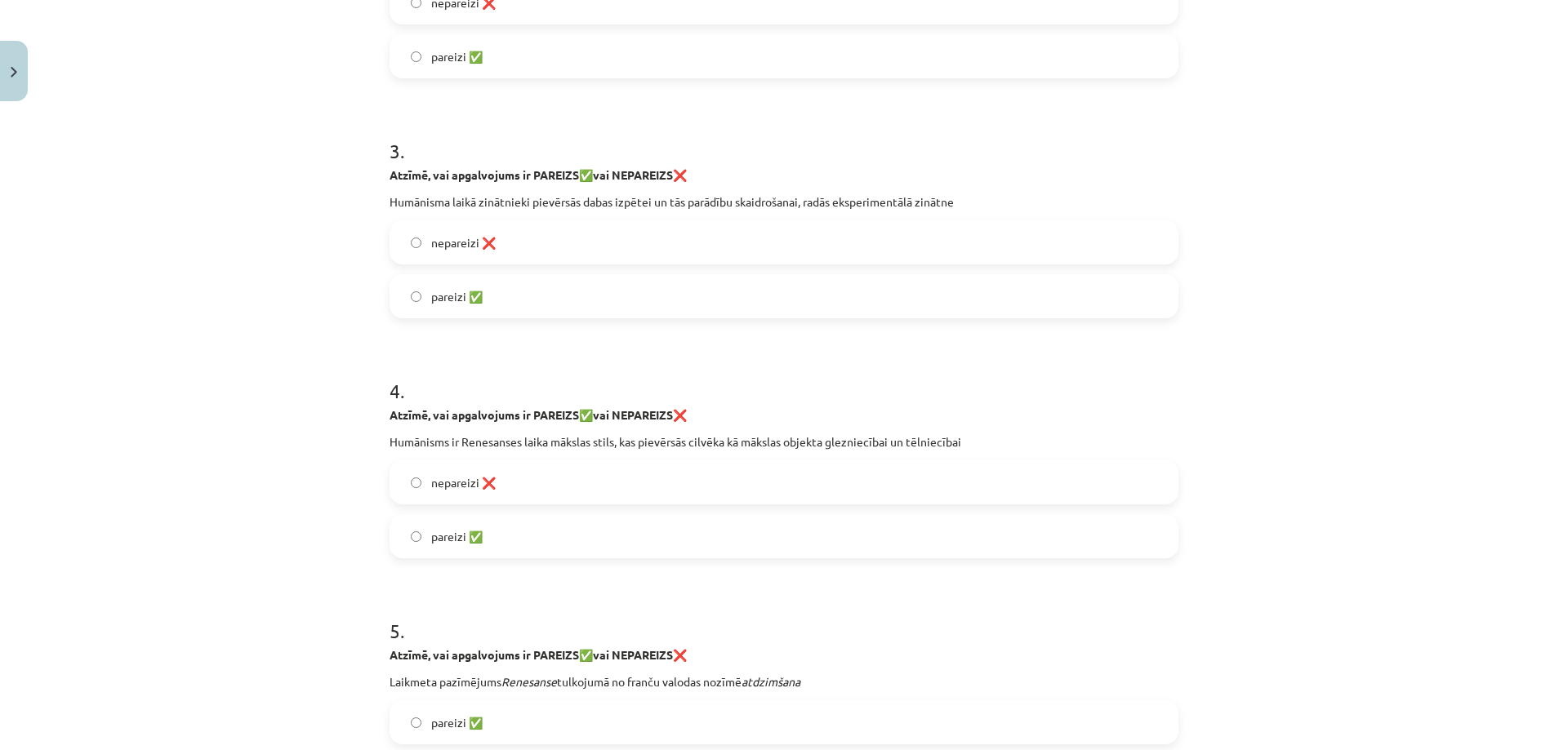
click at [433, 478] on span "nepareizi ❌" at bounding box center [463, 483] width 65 height 17
click at [436, 526] on label "pareizi ✅" at bounding box center [783, 535] width 786 height 41
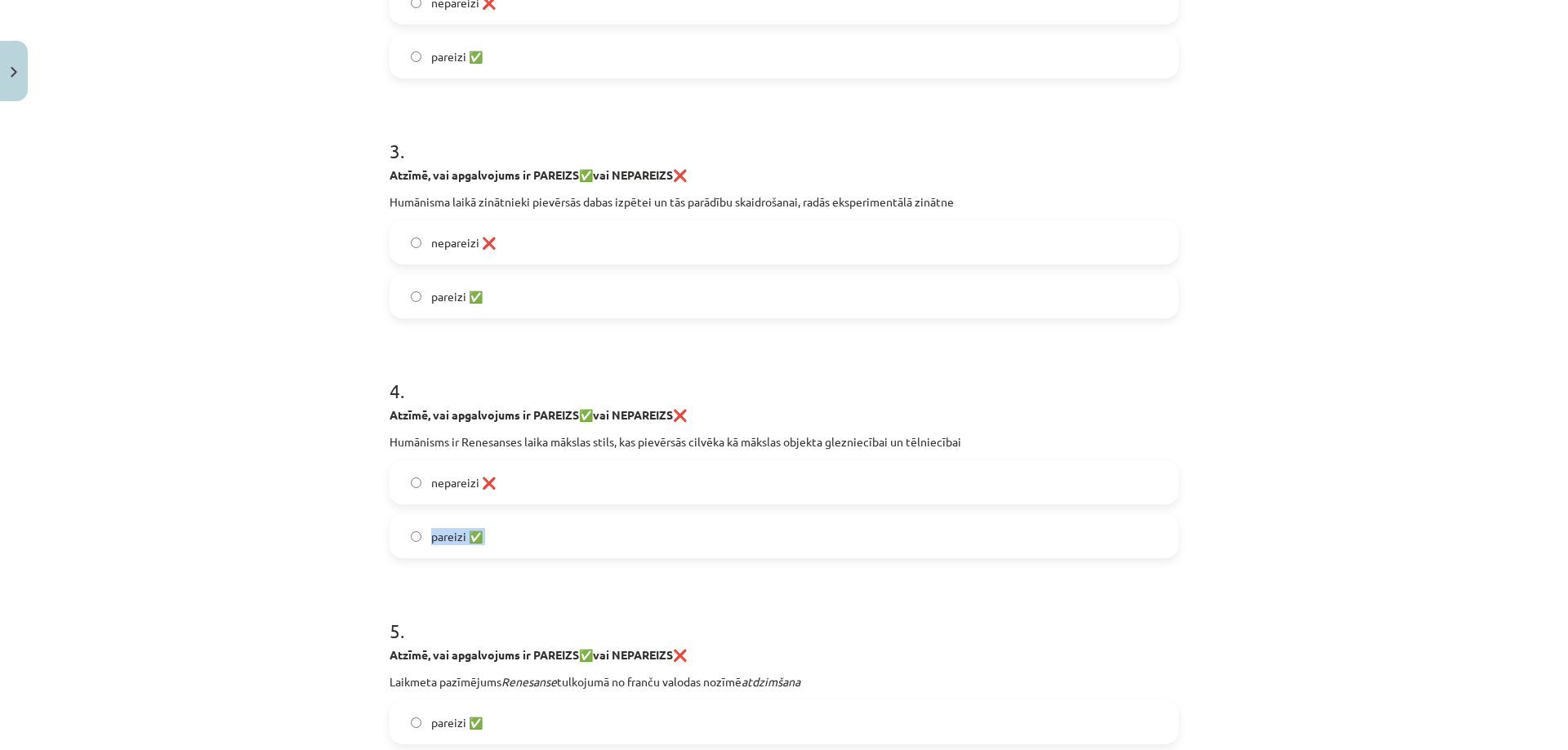
click at [487, 480] on span "nepareizi ❌" at bounding box center [463, 483] width 65 height 17
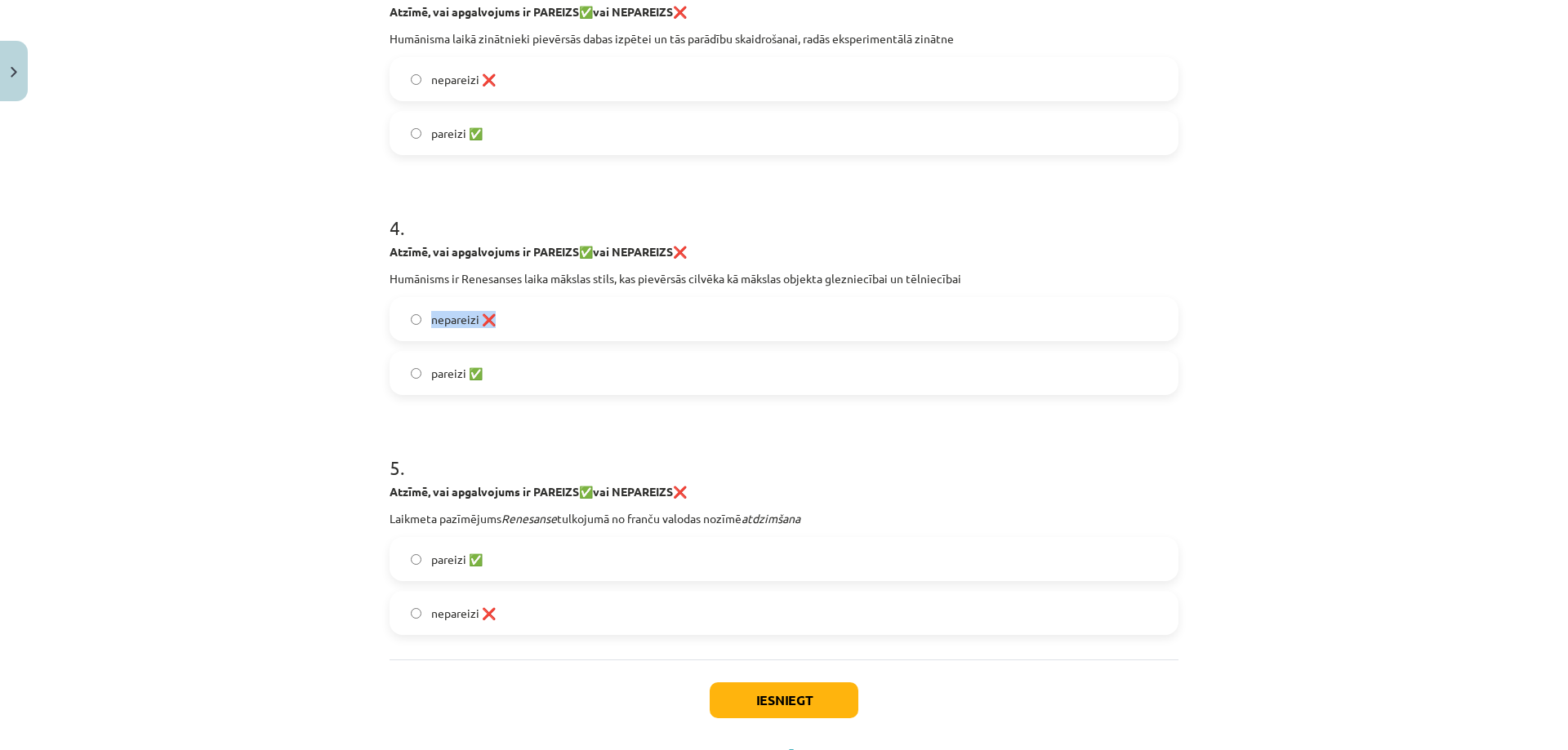
click at [480, 519] on p "Laikmeta pazīmējums Renesanse tulkojumā no franču valodas nozīmē atdzimšana" at bounding box center [783, 519] width 789 height 17
click at [463, 557] on span "pareizi ✅" at bounding box center [456, 559] width 51 height 17
click at [460, 557] on span "pareizi ✅" at bounding box center [456, 559] width 51 height 17
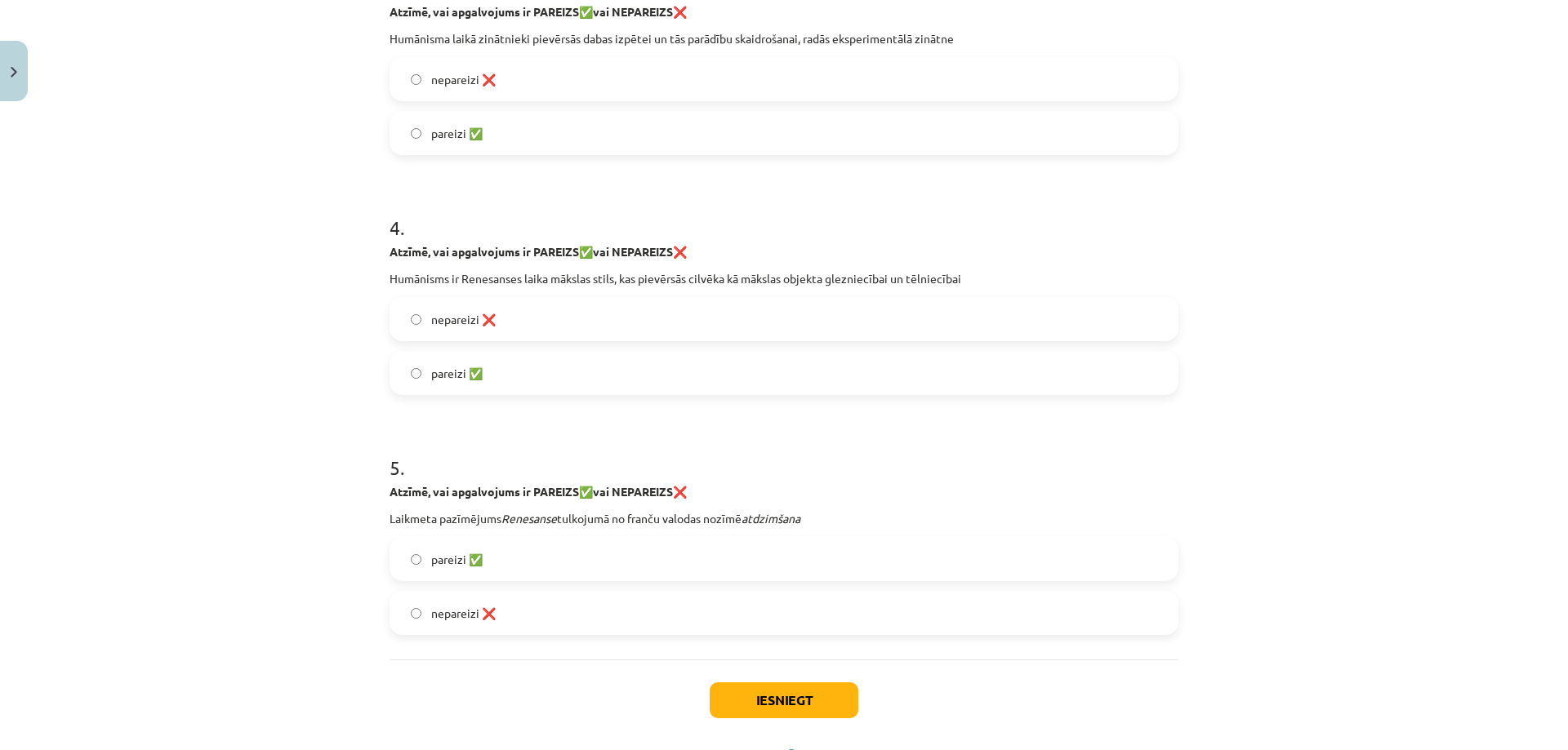
click at [460, 557] on span "pareizi ✅" at bounding box center [456, 559] width 51 height 17
click at [461, 556] on span "pareizi ✅" at bounding box center [456, 559] width 51 height 17
click at [460, 556] on span "pareizi ✅" at bounding box center [456, 559] width 51 height 17
click at [455, 603] on label "nepareizi ❌" at bounding box center [783, 613] width 786 height 41
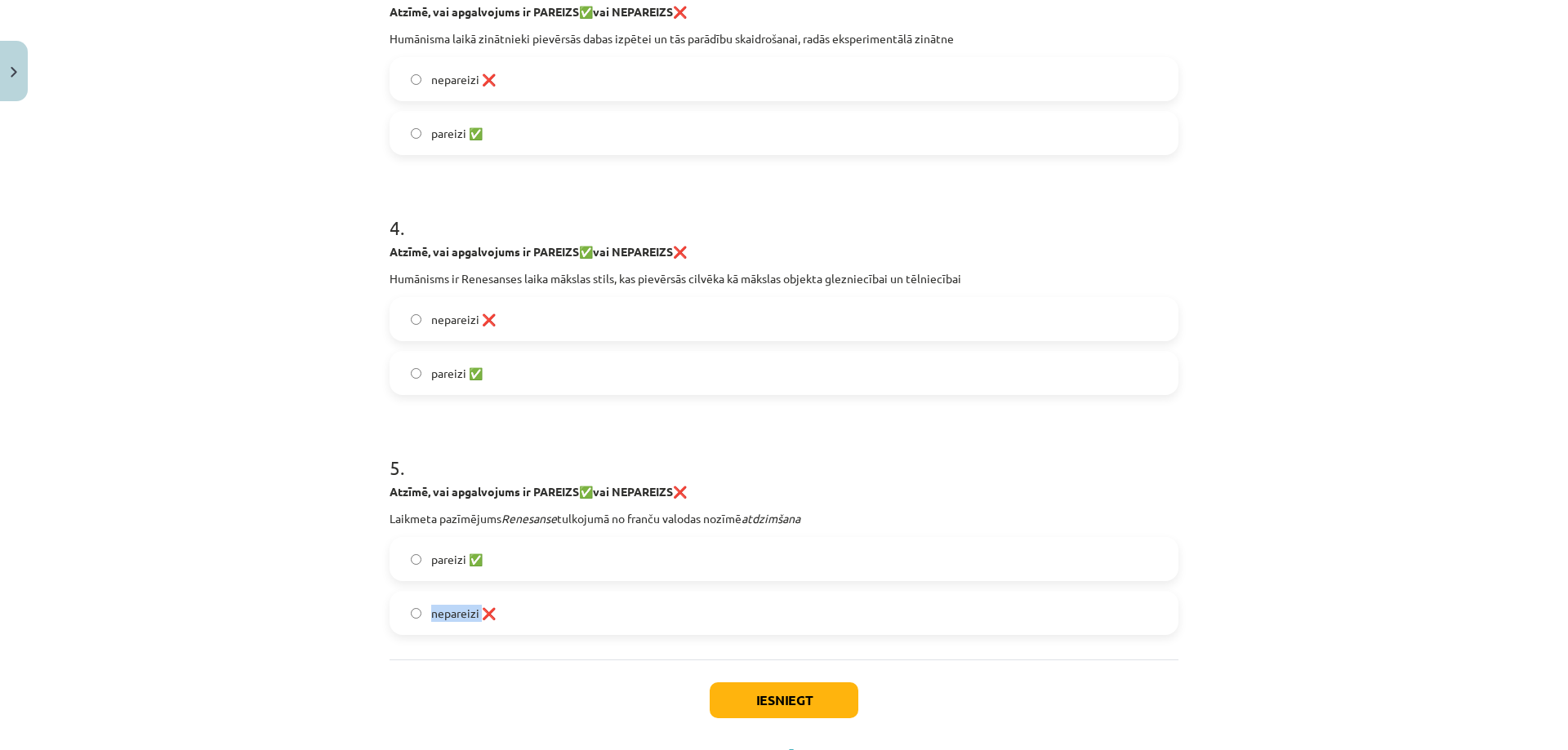
click at [455, 603] on label "nepareizi ❌" at bounding box center [783, 613] width 786 height 41
click at [464, 572] on label "pareizi ✅" at bounding box center [783, 559] width 786 height 41
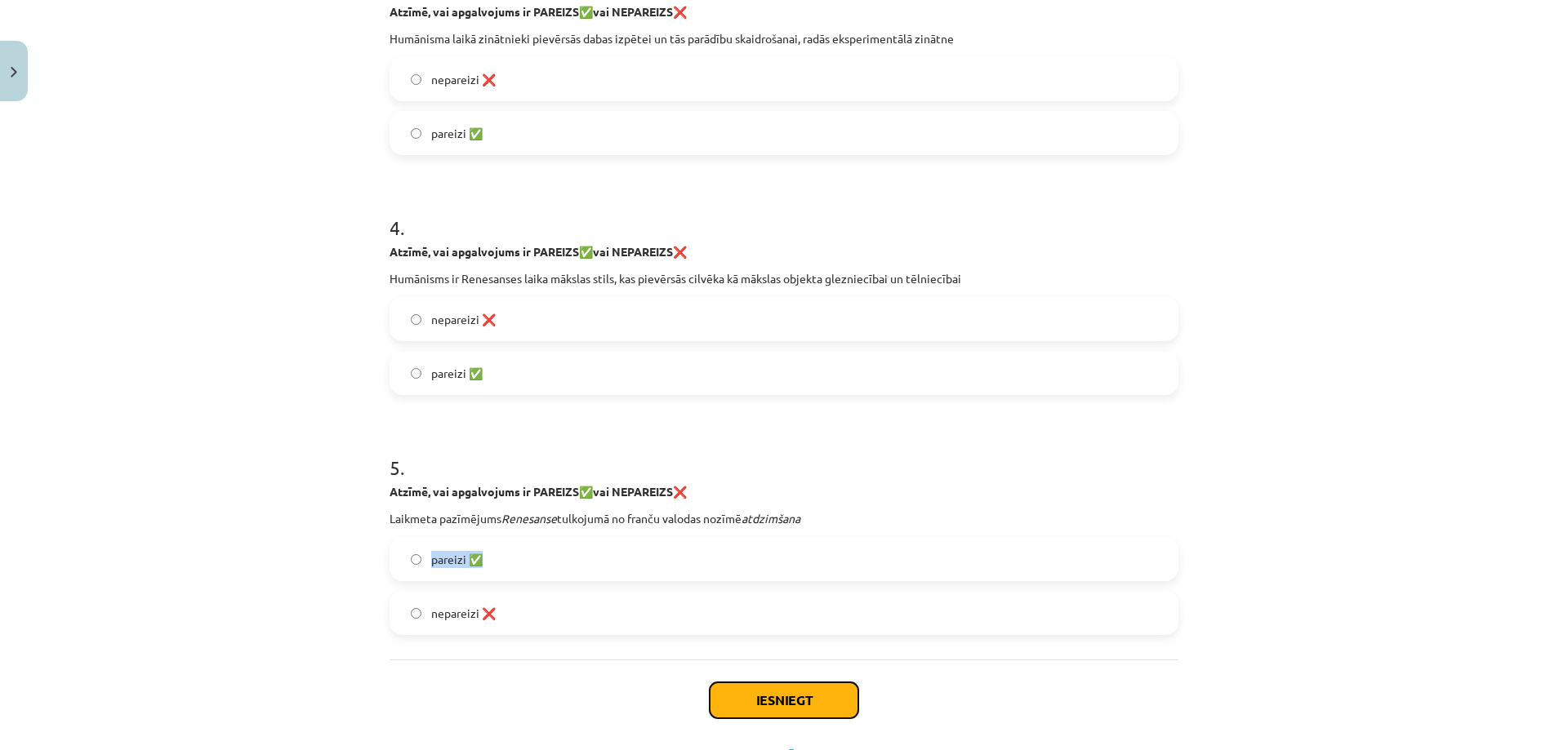
click at [735, 700] on button "Iesniegt" at bounding box center [783, 700] width 148 height 36
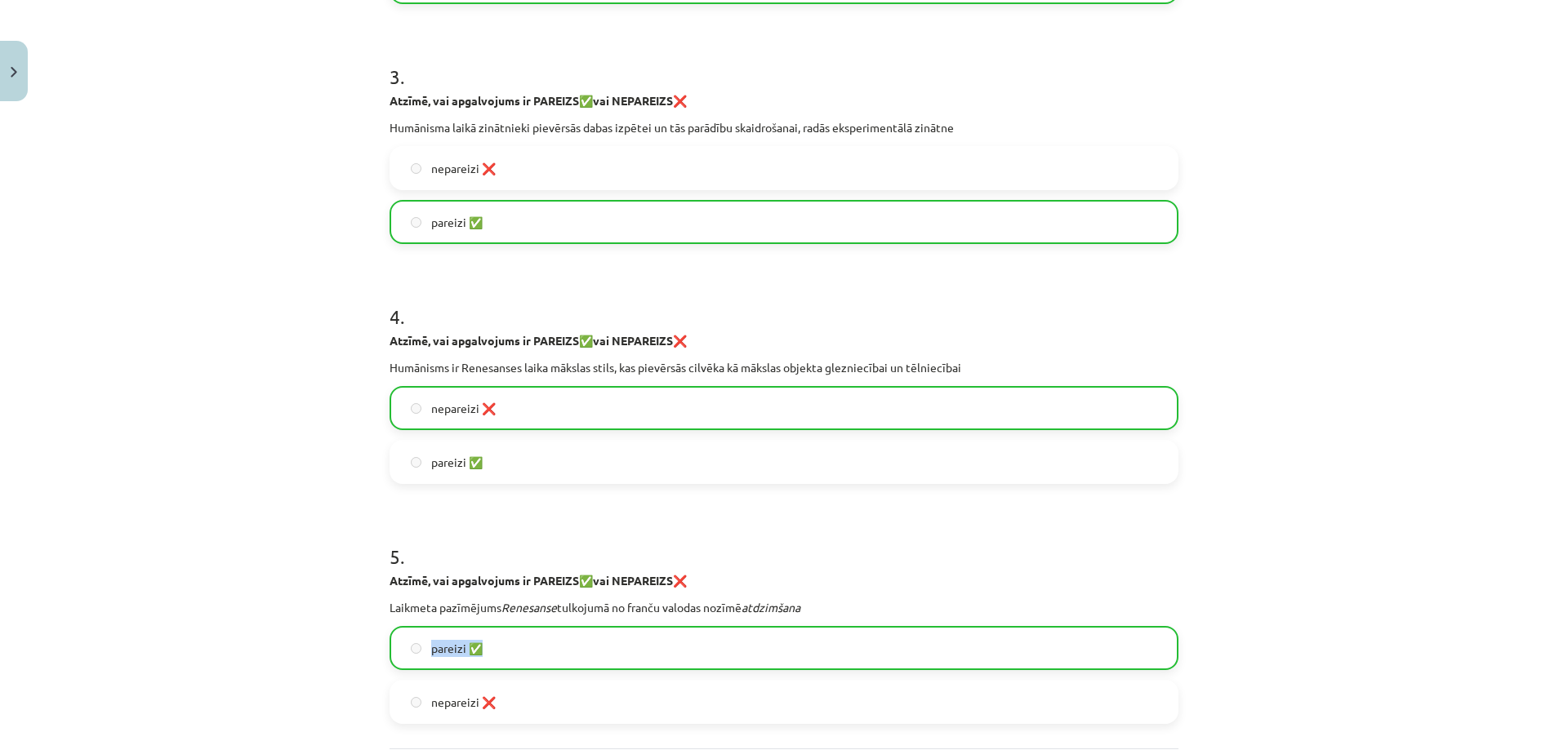
scroll to position [983, 0]
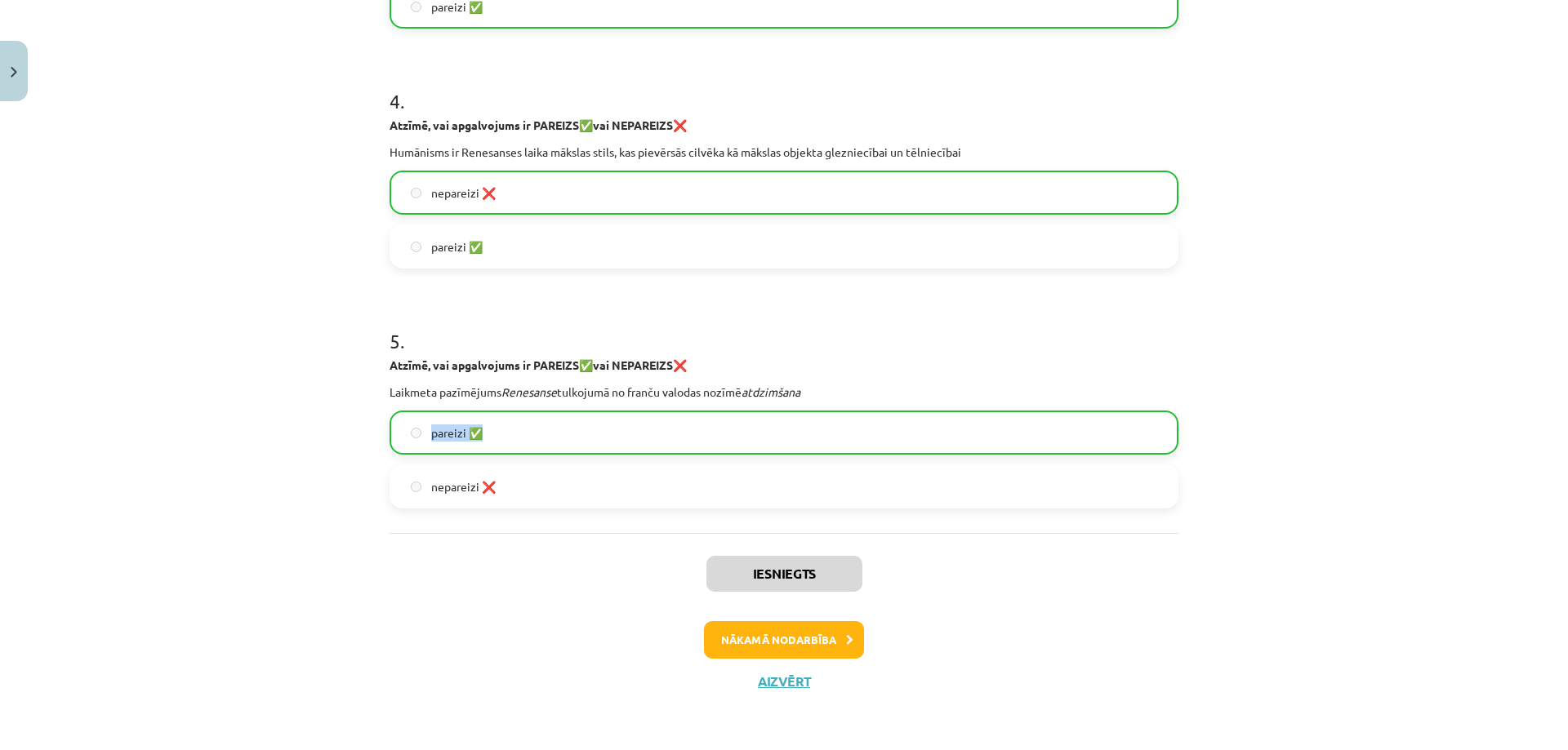
click at [345, 530] on div "Mācību tēma: Latvijas un pasaules vēstures 8. klases 1. ieskaites mācību materi…" at bounding box center [784, 375] width 1568 height 750
click at [734, 634] on button "Nākamā nodarbība" at bounding box center [783, 639] width 160 height 38
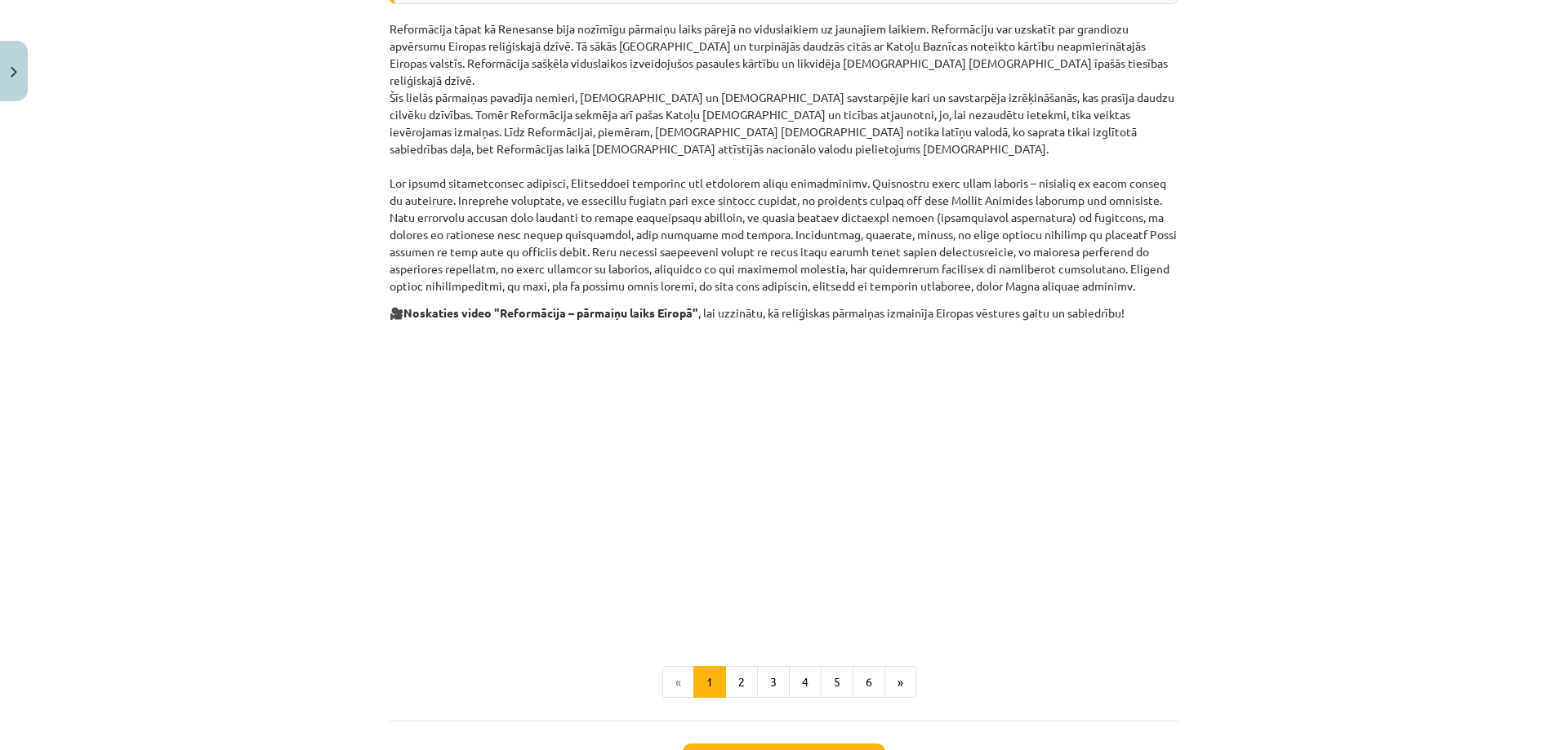
click at [734, 634] on div "30 XP Saņemsi Sarežģīts 76 pilda Apraksts Uzdevums Palīdzība Reformācija i Pēc …" at bounding box center [784, 162] width 808 height 1366
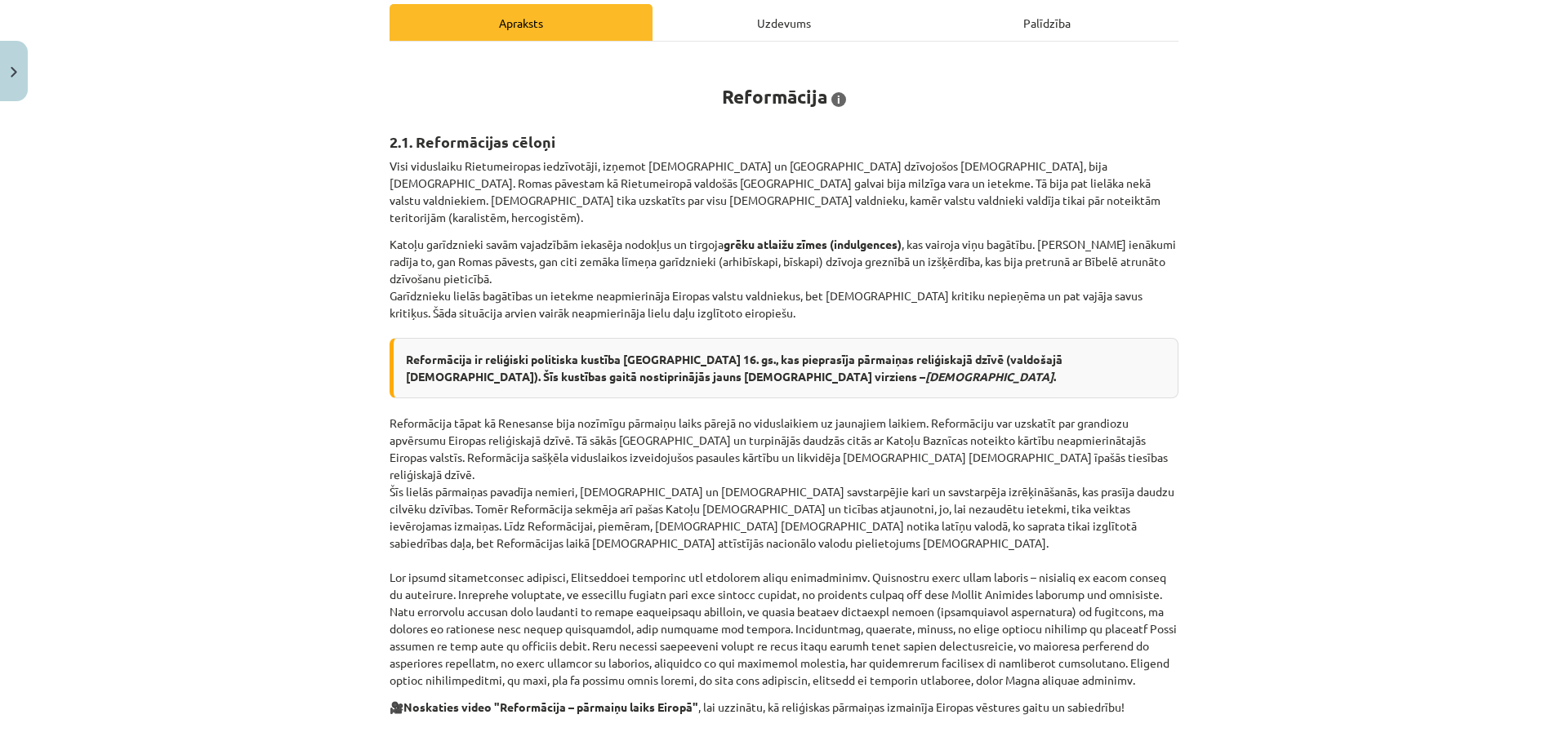
click at [734, 634] on div "Reformācija i Pēc – 1) Cipulis D. Pasaule. Eiropa. Latvija., R.: Zvaigzne ABC, …" at bounding box center [783, 540] width 789 height 967
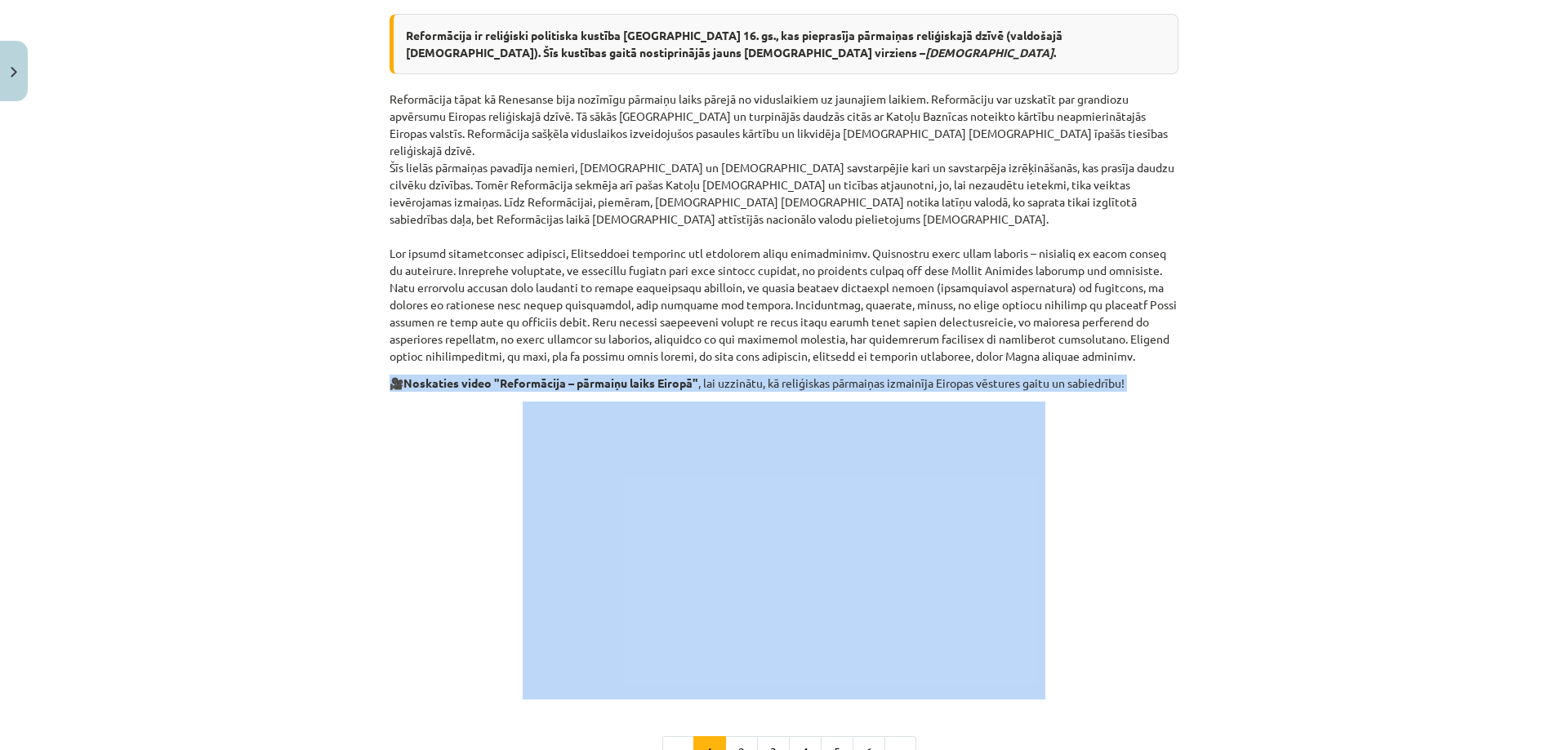
scroll to position [731, 0]
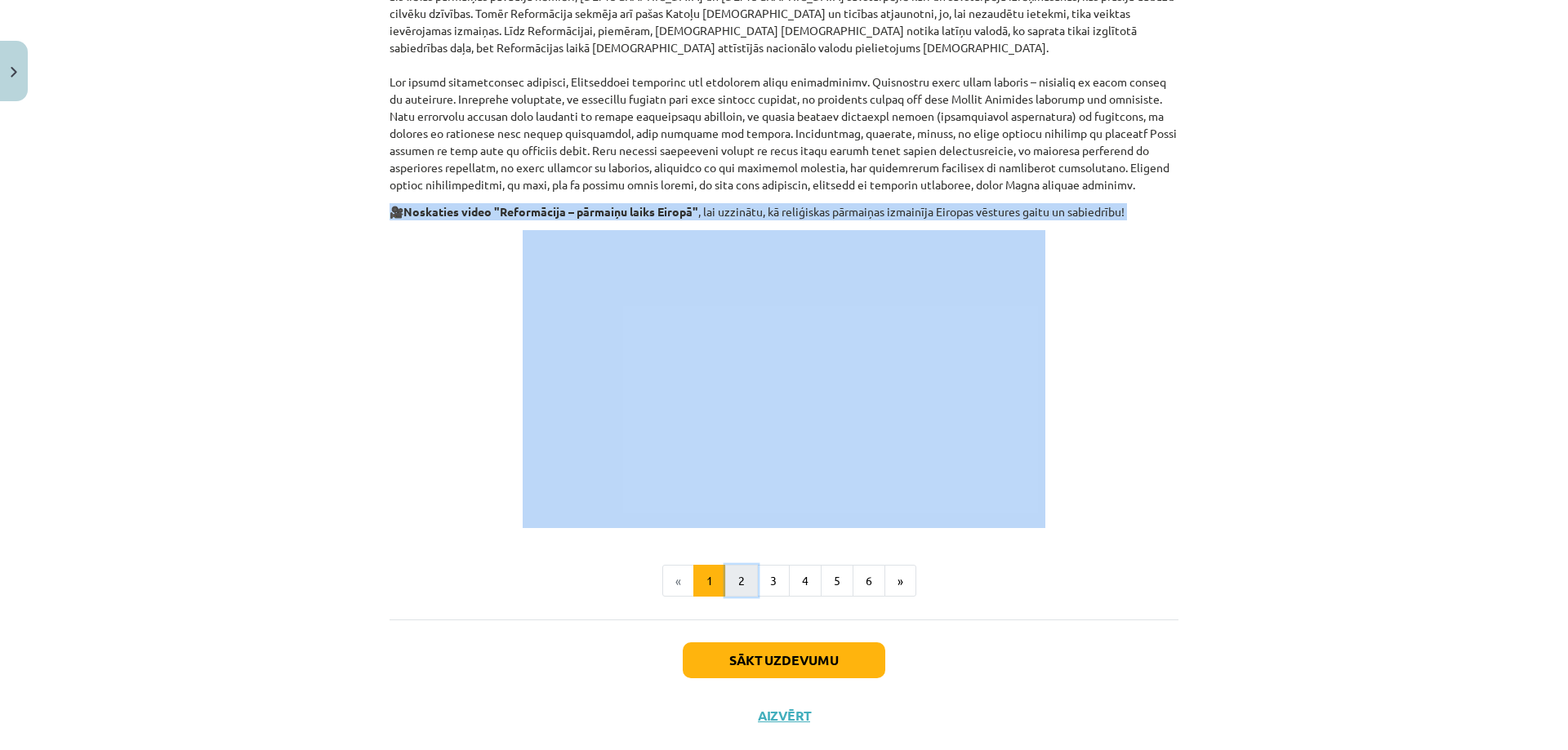
click at [733, 565] on button "2" at bounding box center [741, 581] width 33 height 33
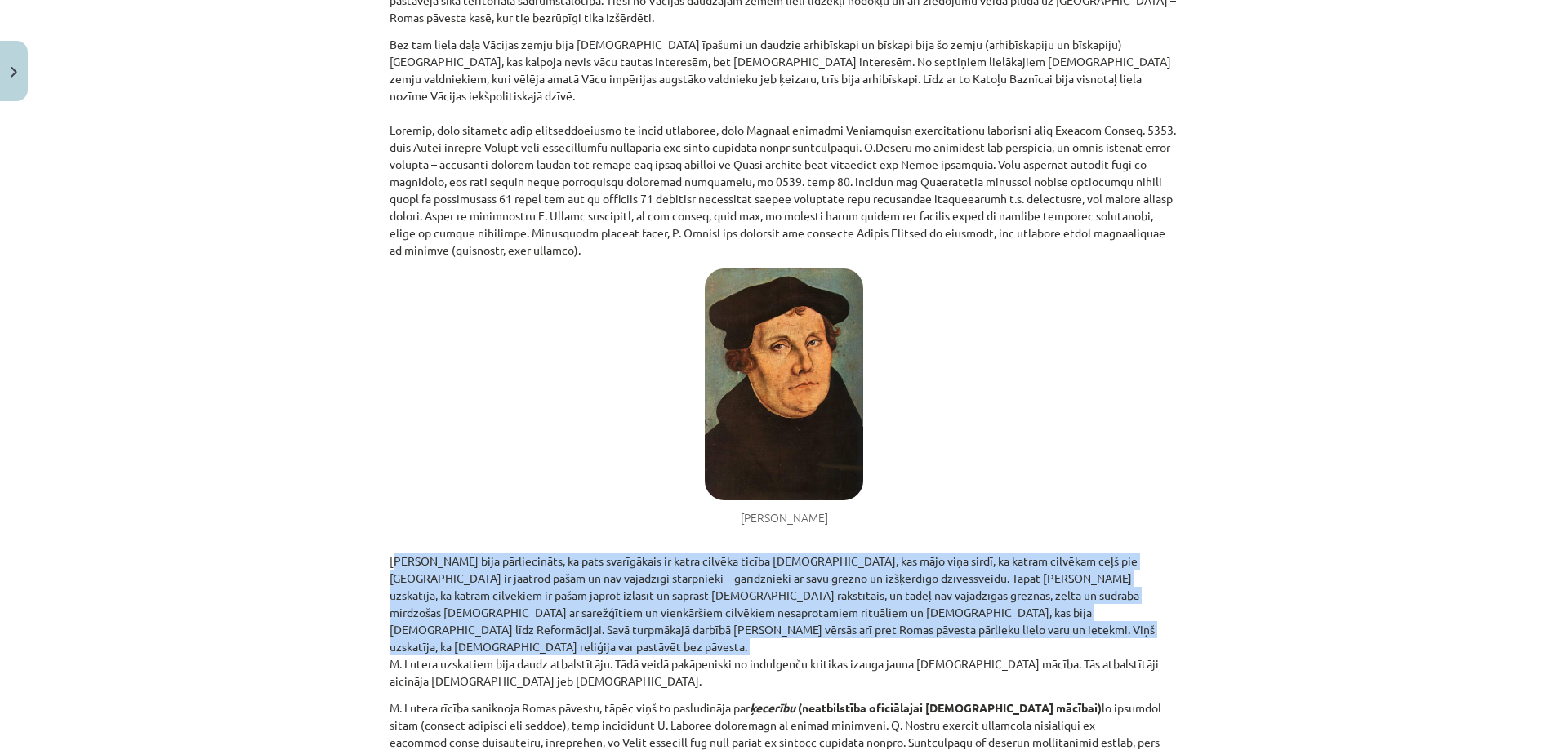
click at [733, 543] on p "M. Luters bija pārliecināts, ka pats svarīgākais ir katra cilvēka ticība Dievam…" at bounding box center [783, 613] width 789 height 154
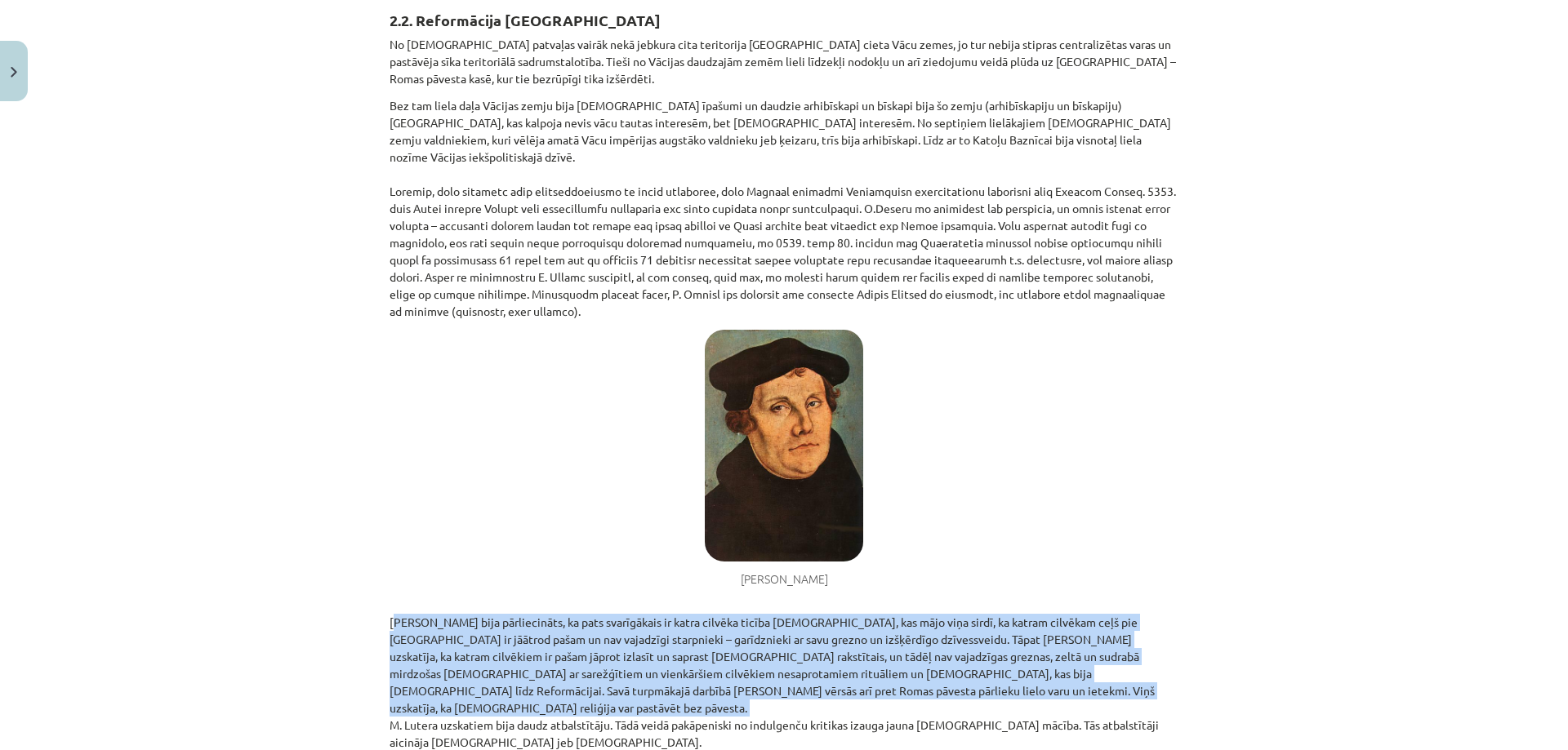
scroll to position [292, 0]
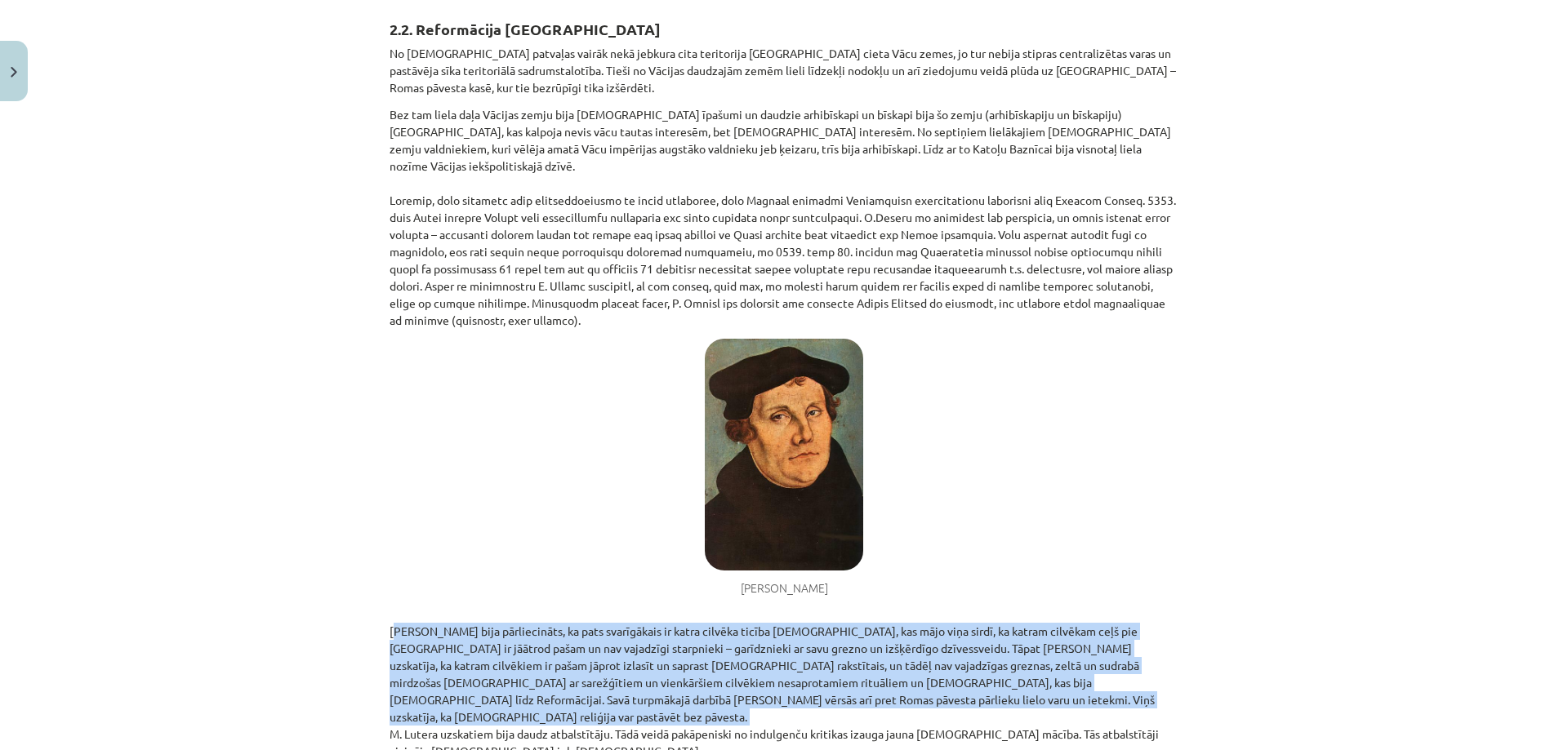
click at [186, 385] on div "Mācību tēma: Latvijas un pasaules vēstures 8. klases 1. ieskaites mācību materi…" at bounding box center [784, 375] width 1568 height 750
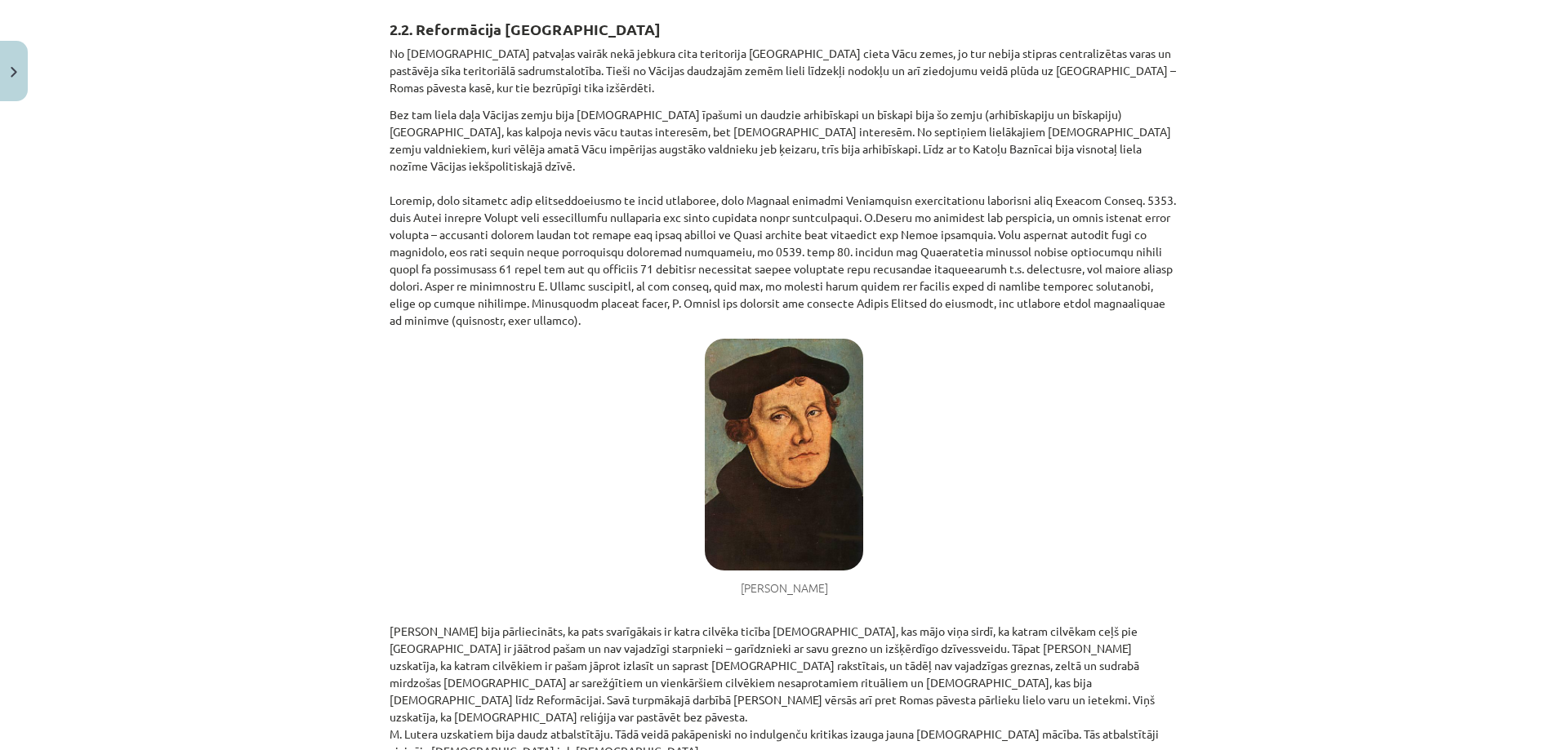
click at [186, 385] on div "Mācību tēma: Latvijas un pasaules vēstures 8. klases 1. ieskaites mācību materi…" at bounding box center [784, 375] width 1568 height 750
click at [192, 386] on div "Mācību tēma: Latvijas un pasaules vēstures 8. klases 1. ieskaites mācību materi…" at bounding box center [784, 375] width 1568 height 750
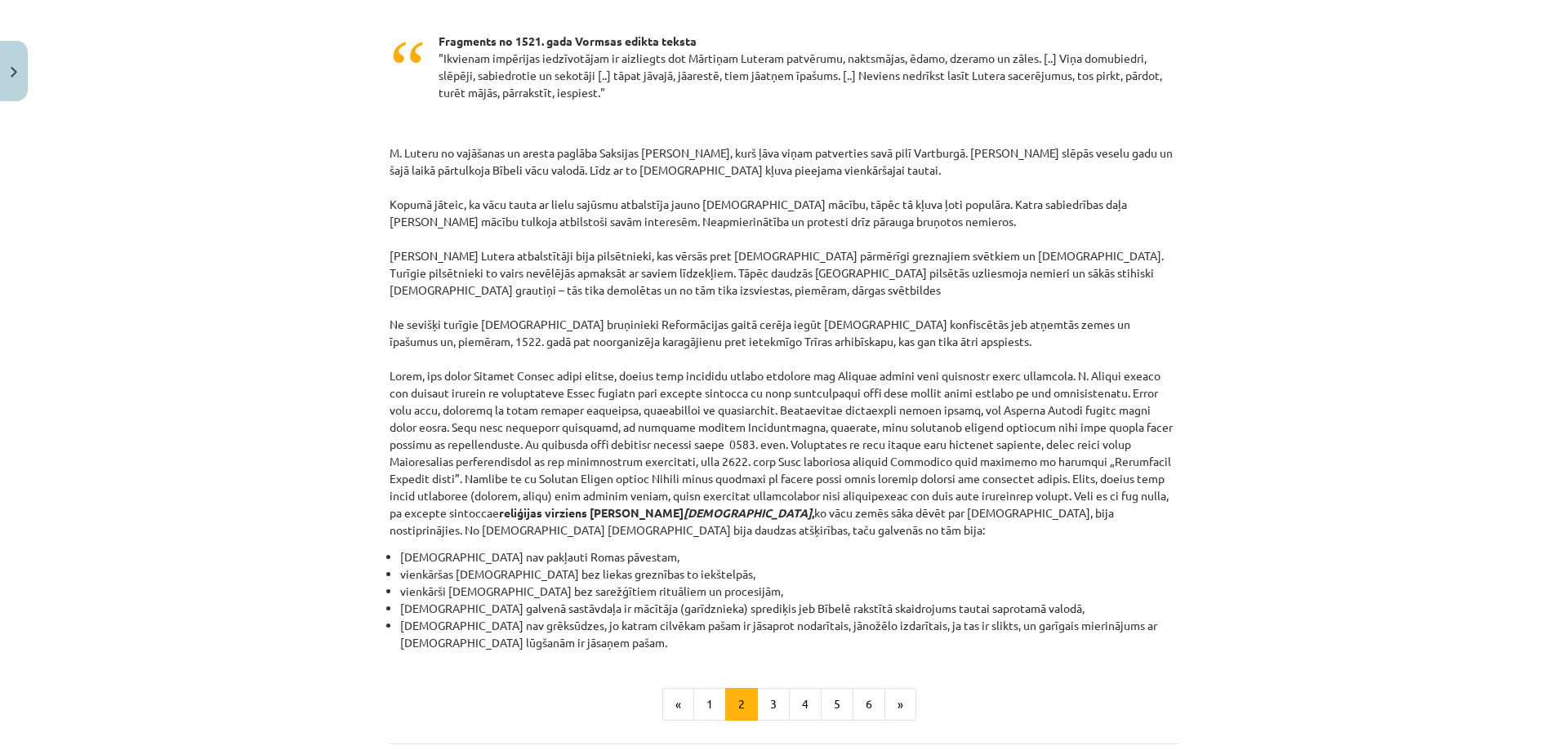
scroll to position [1323, 0]
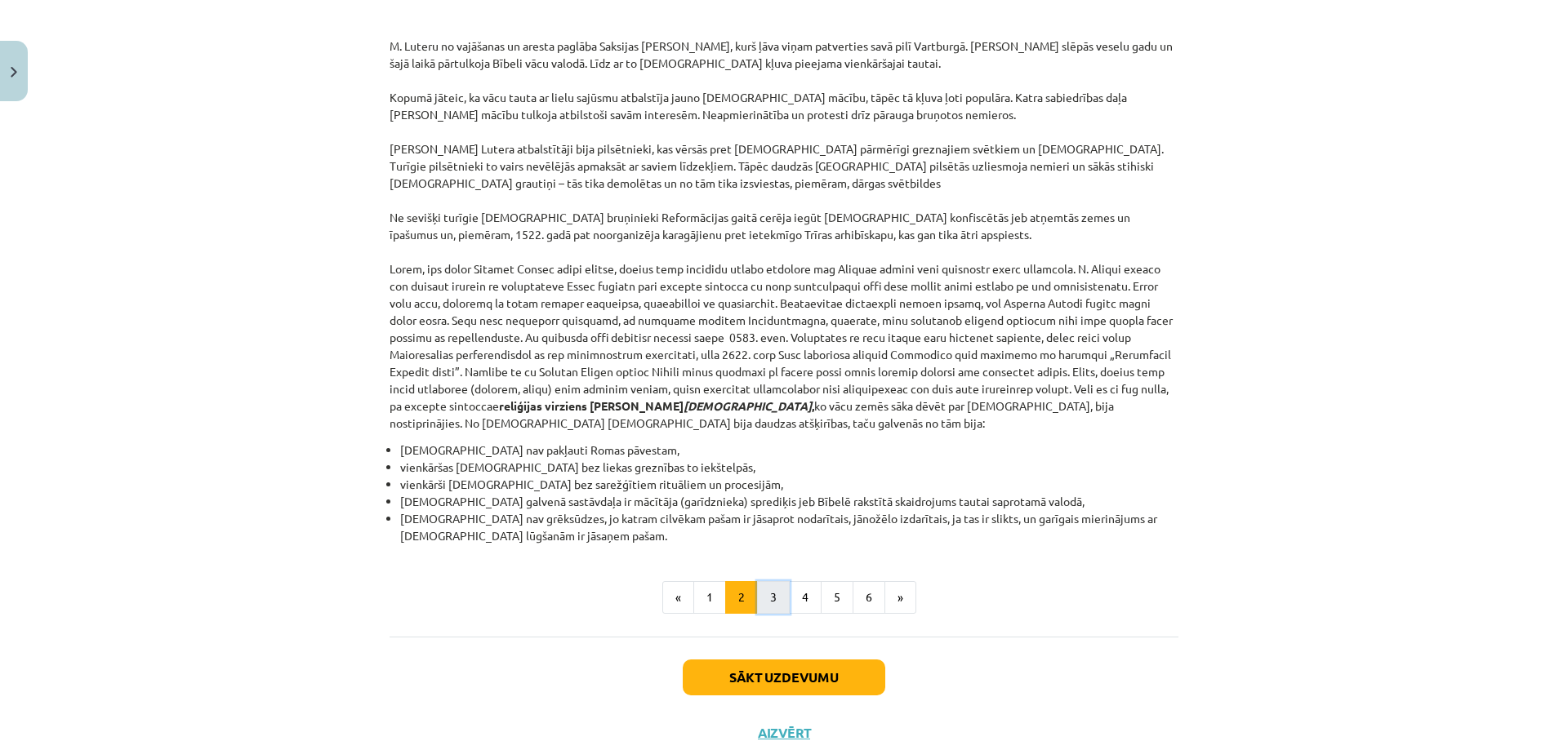
click at [762, 581] on button "3" at bounding box center [773, 597] width 33 height 33
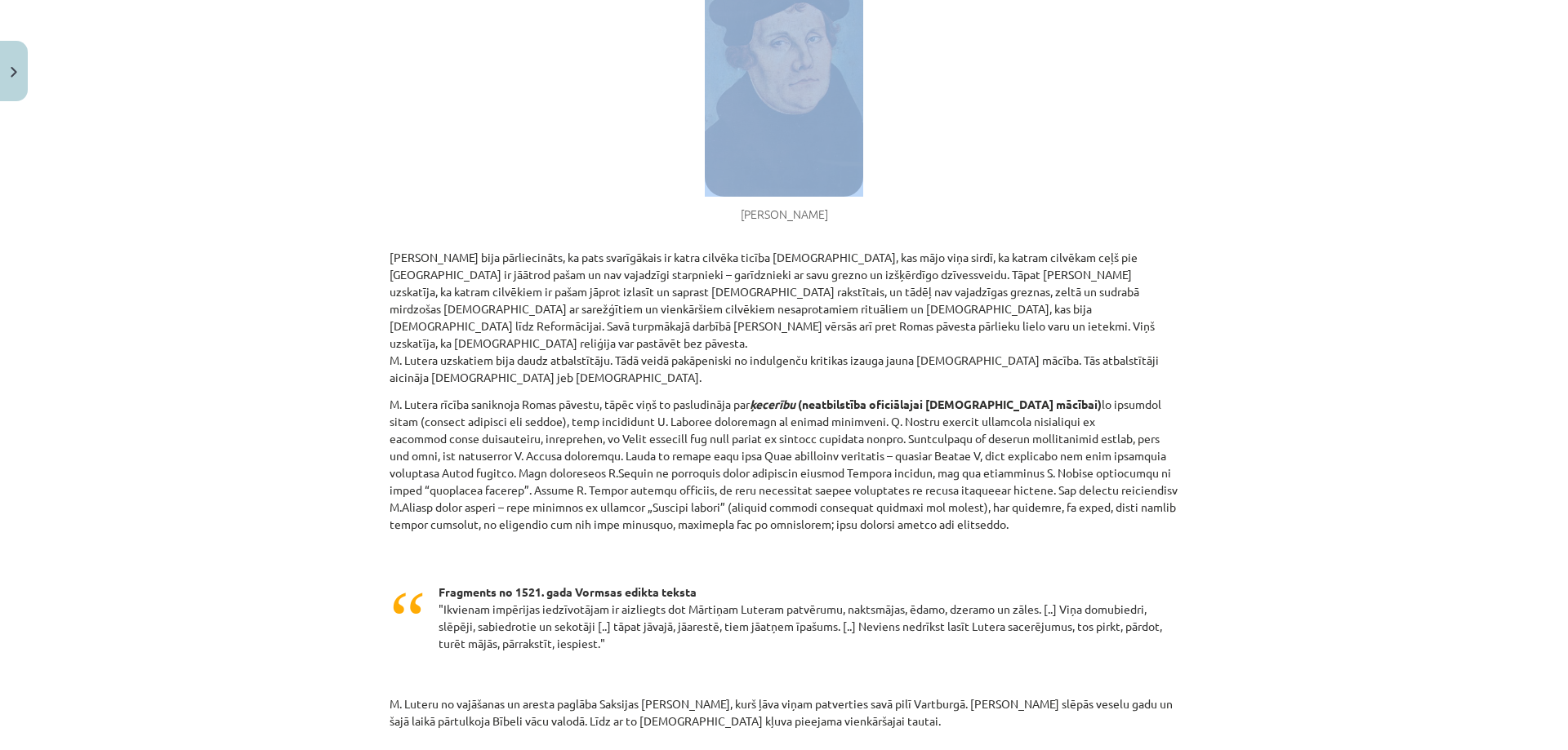
click at [762, 537] on div "2.2. Reformācija Vācijā No Katoļu Baznīcas patvaļas vairāk nekā jebkura cita te…" at bounding box center [783, 414] width 789 height 1575
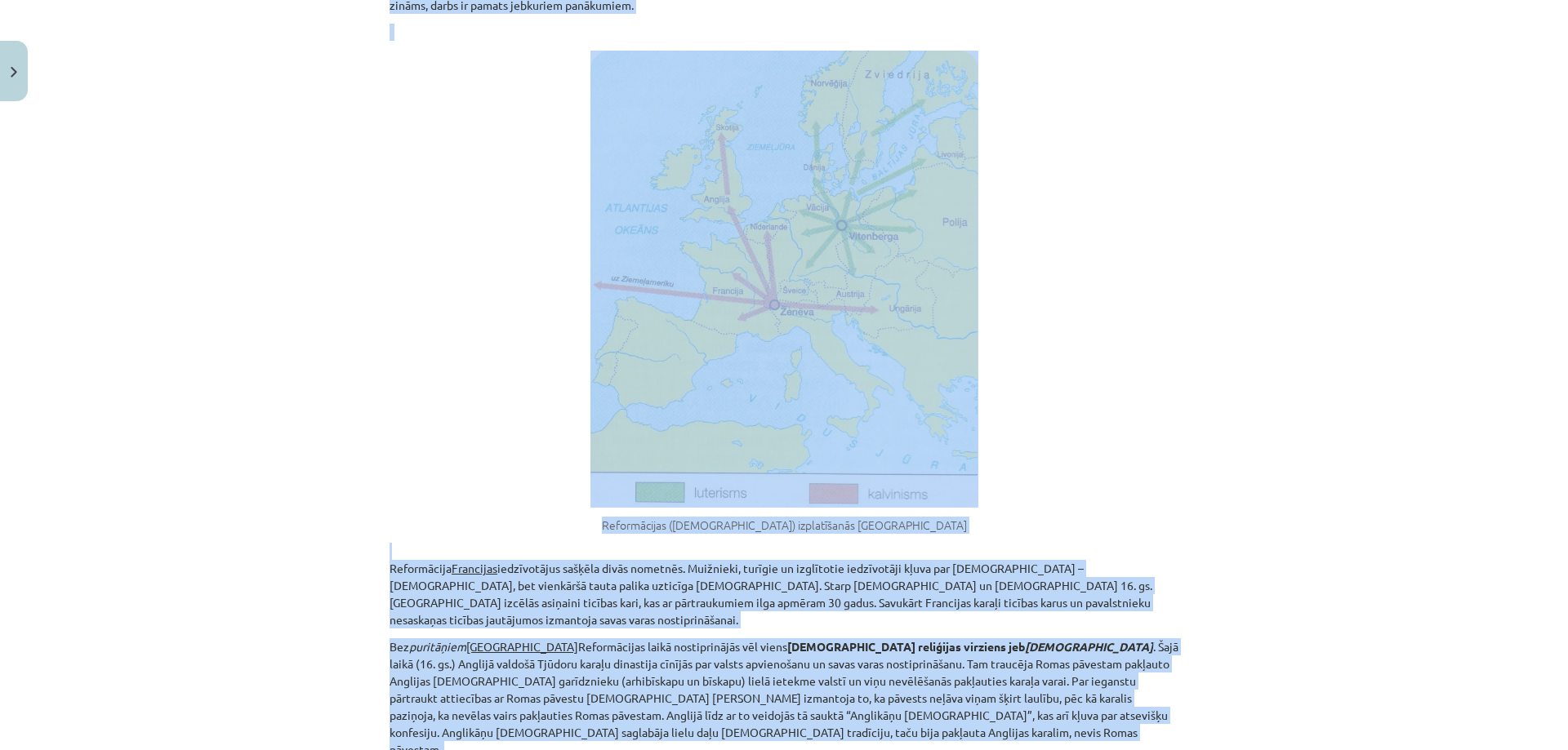
click at [762, 508] on img at bounding box center [784, 278] width 388 height 457
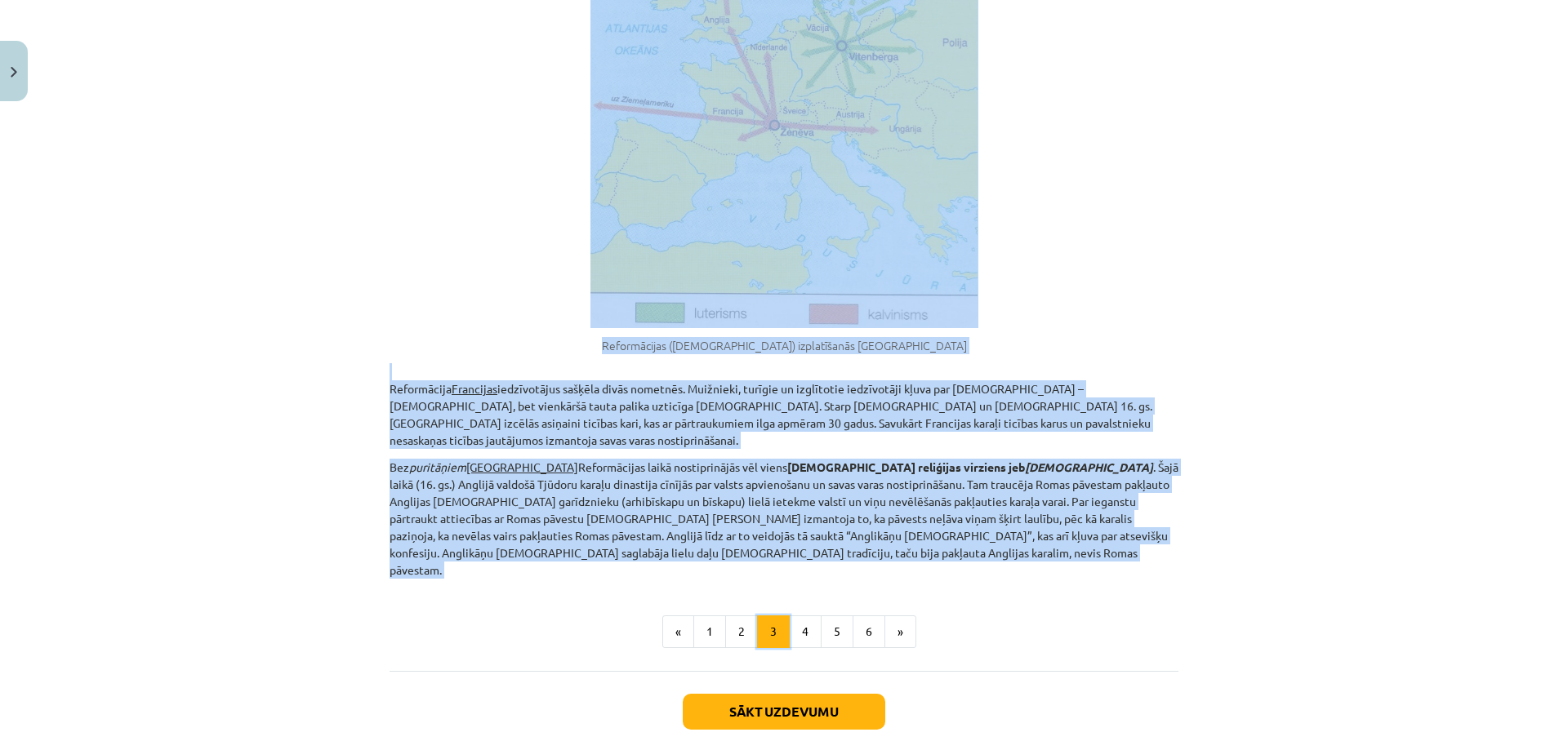
click at [781, 615] on button "3" at bounding box center [773, 631] width 33 height 33
click at [781, 541] on div "2.3. Reformācija Eiropā ārpus Vācijas – Protestantisms M. Lutera mācībai daudz …" at bounding box center [783, 13] width 789 height 1132
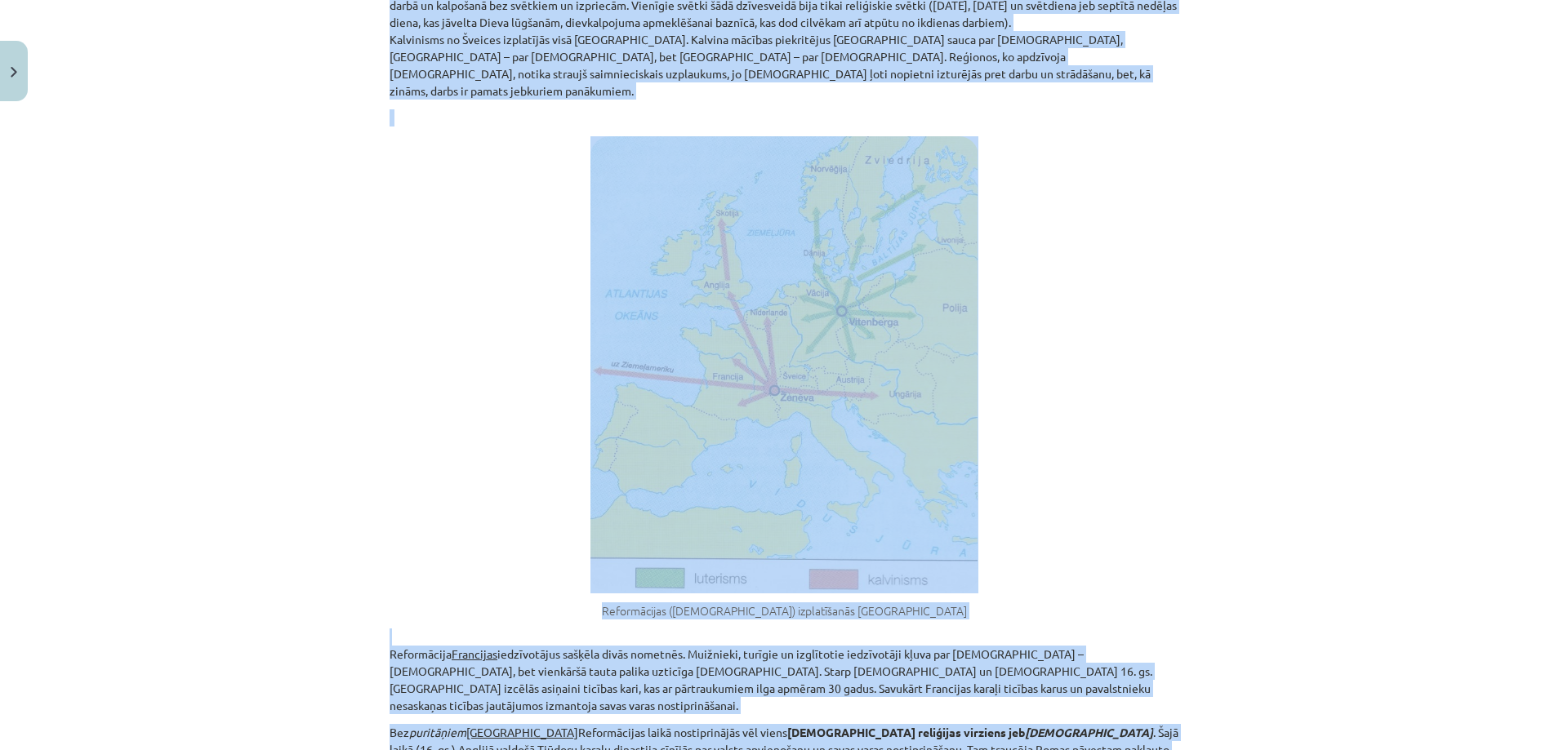
click at [781, 541] on img at bounding box center [784, 365] width 388 height 457
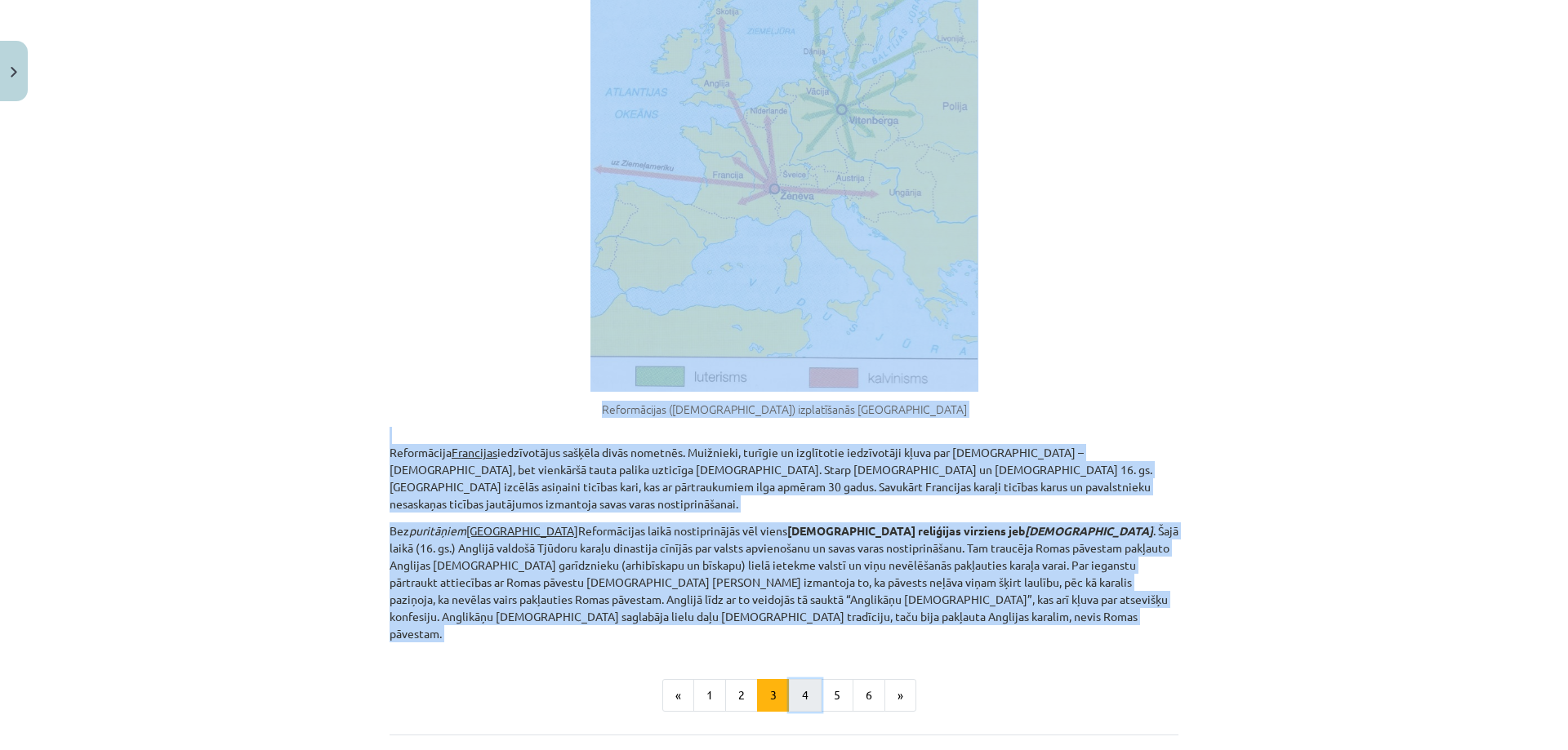
click at [792, 679] on button "4" at bounding box center [805, 695] width 33 height 33
click at [792, 613] on div "2.3. Reformācija Eiropā ārpus Vācijas – Protestantisms M. Lutera mācībai daudz …" at bounding box center [783, 76] width 789 height 1132
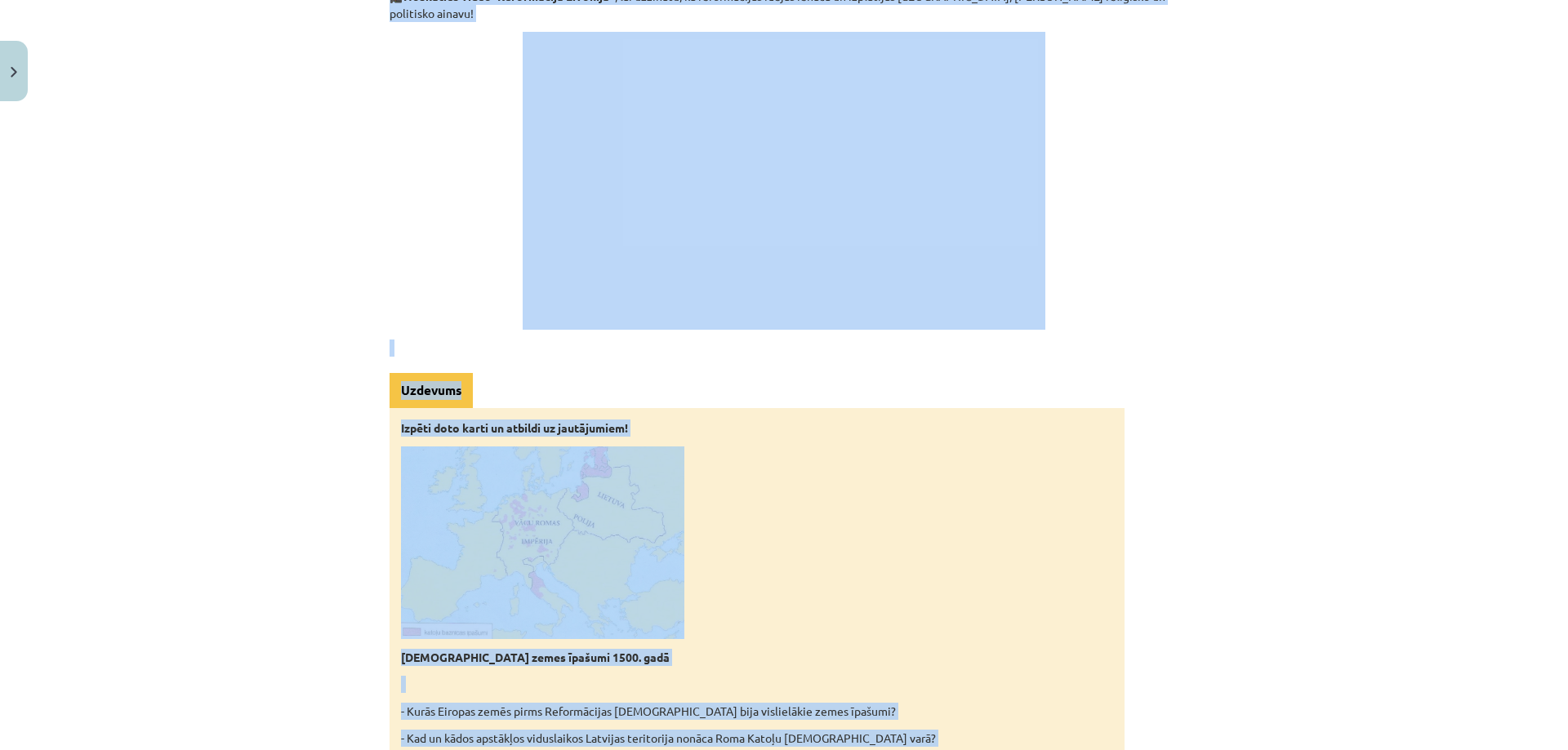
click at [792, 613] on div "Izpēti doto karti un atbildi uz jautājumiem! Katoļu Baznīcas zemes īpašumi 1500…" at bounding box center [756, 602] width 735 height 387
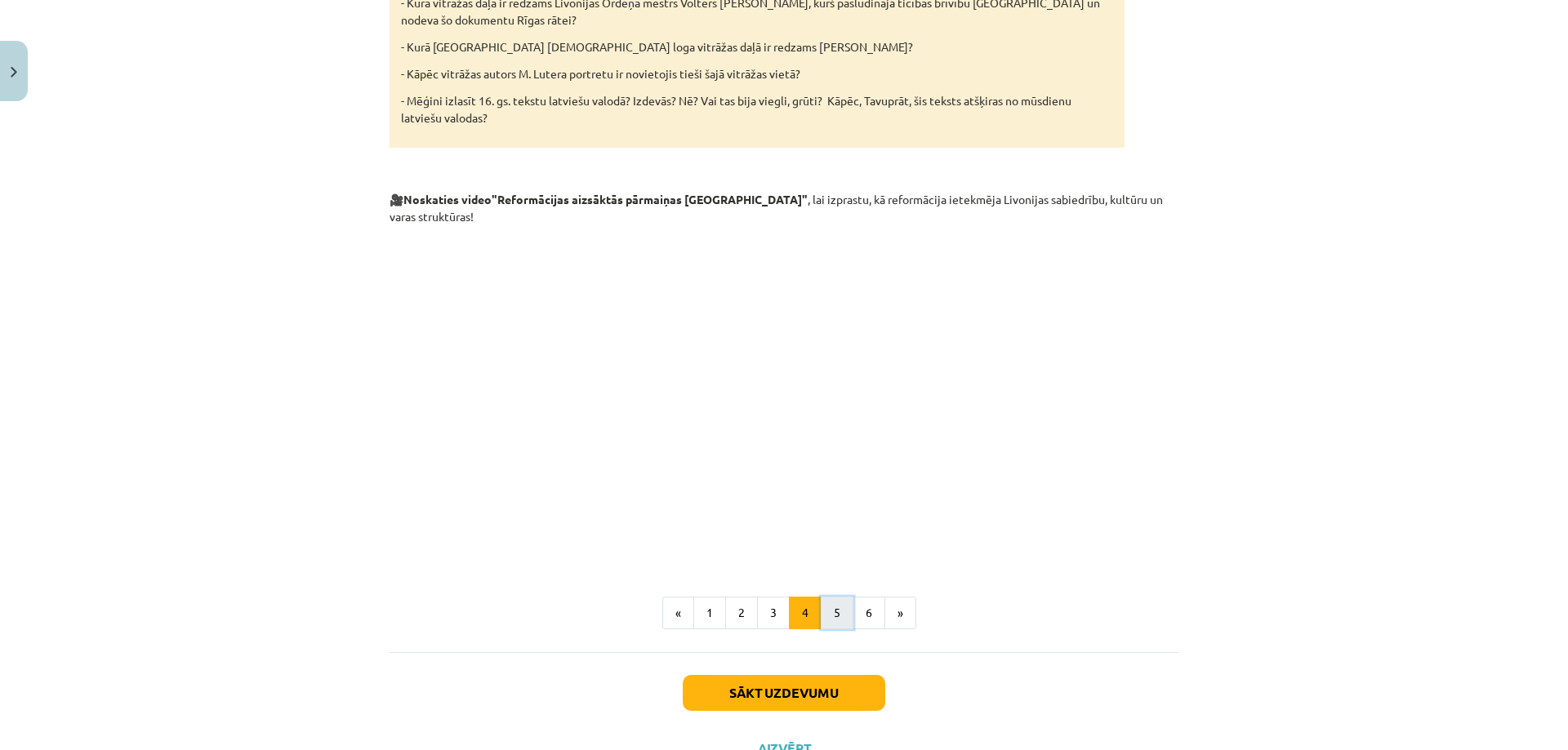
click at [823, 597] on button "5" at bounding box center [837, 613] width 33 height 33
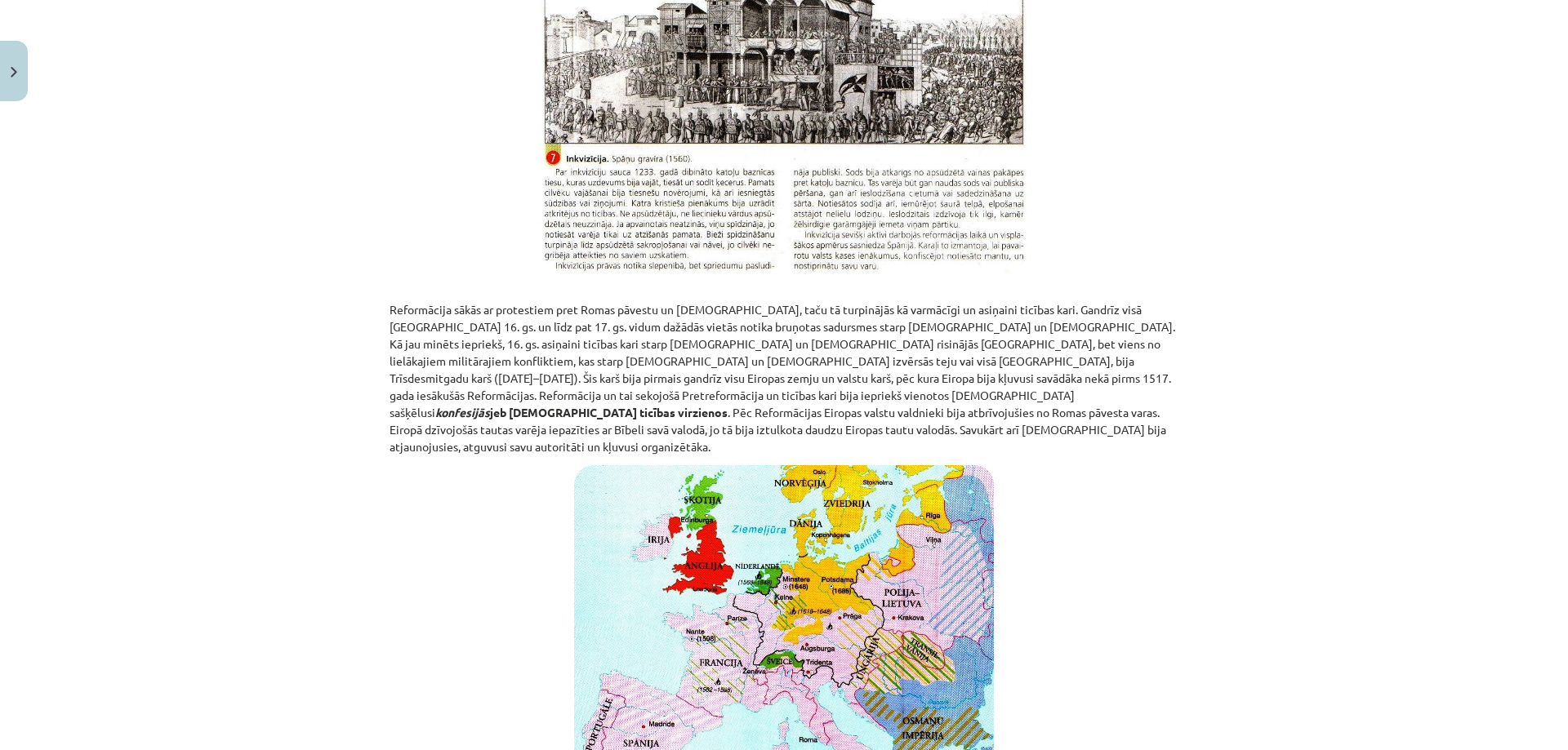
click at [823, 545] on img at bounding box center [784, 648] width 420 height 365
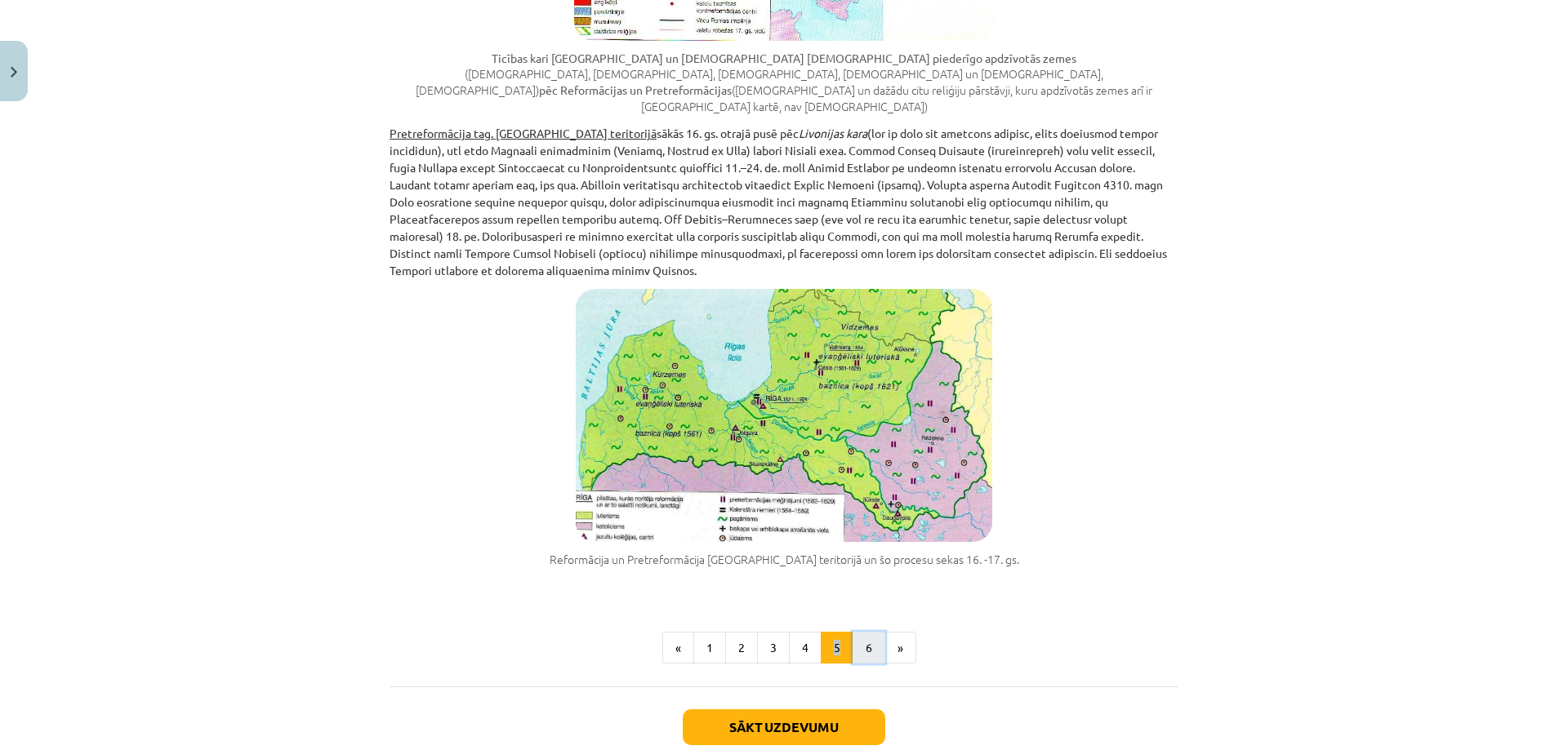
click at [861, 632] on button "6" at bounding box center [869, 648] width 33 height 33
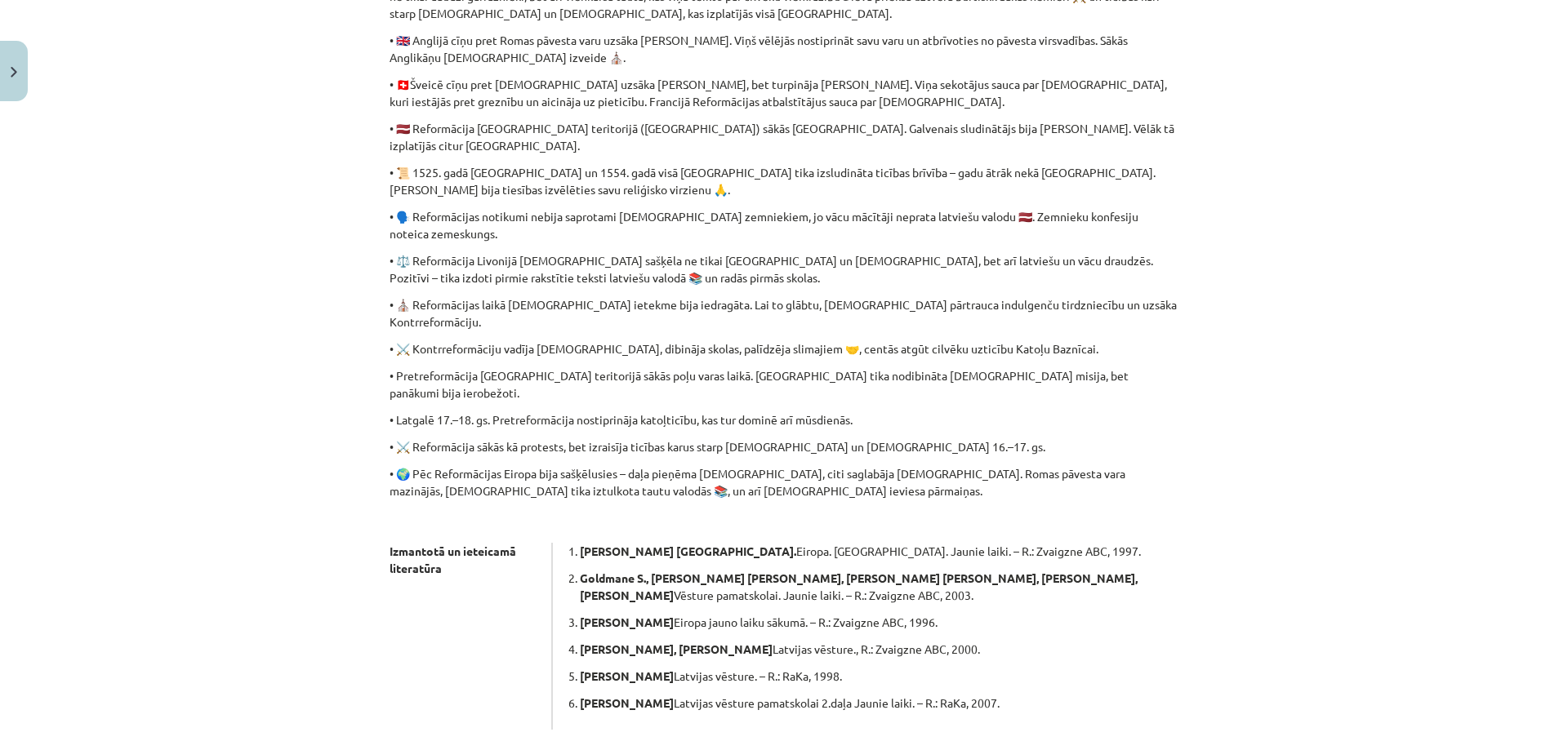
scroll to position [700, 0]
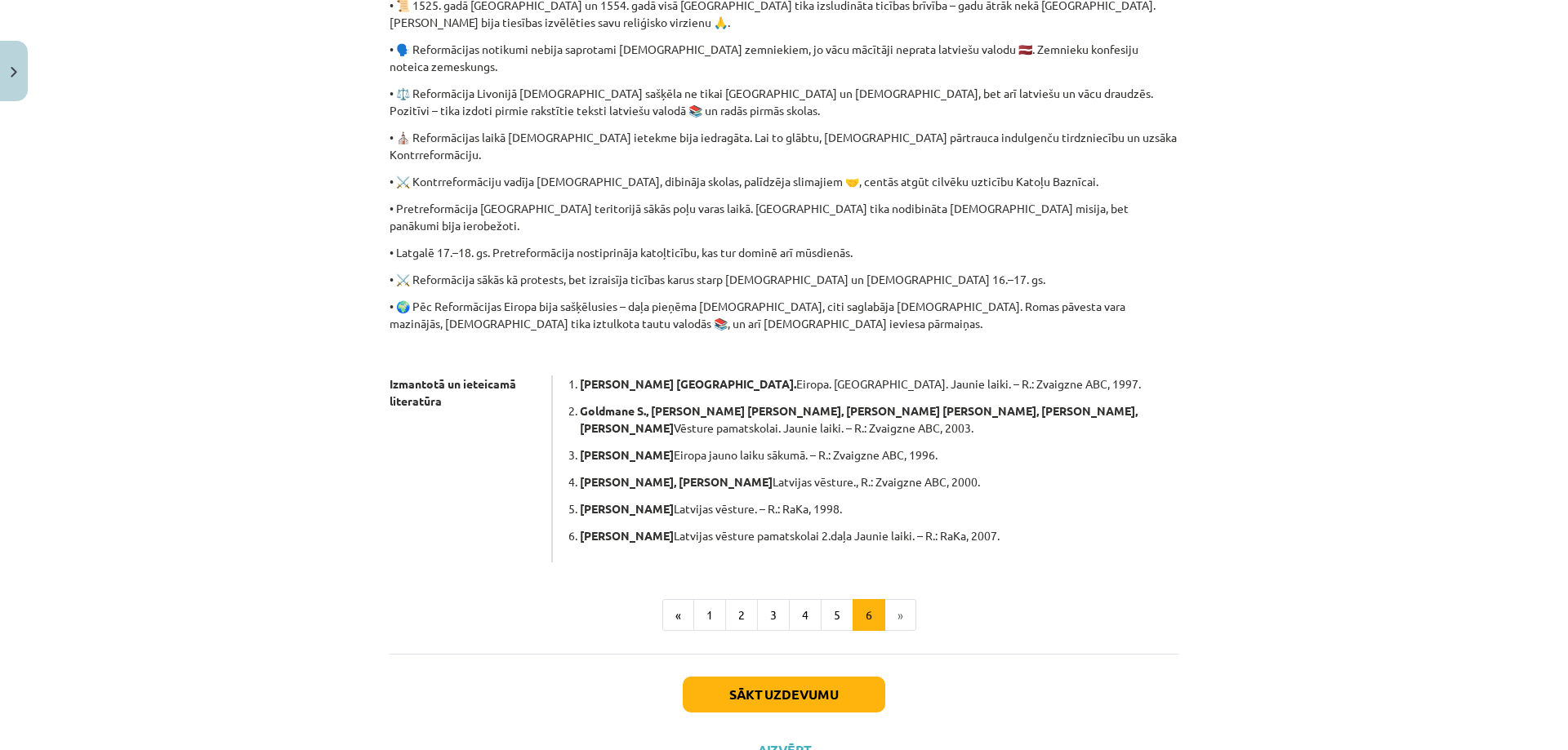
click at [239, 187] on div "Mācību tēma: Latvijas un pasaules vēstures 8. klases 1. ieskaites mācību materi…" at bounding box center [784, 375] width 1568 height 750
click at [237, 187] on div "Mācību tēma: Latvijas un pasaules vēstures 8. klases 1. ieskaites mācību materi…" at bounding box center [784, 375] width 1568 height 750
drag, startPoint x: 237, startPoint y: 187, endPoint x: 406, endPoint y: 288, distance: 196.9
click at [238, 189] on div "Mācību tēma: Latvijas un pasaules vēstures 8. klases 1. ieskaites mācību materi…" at bounding box center [784, 375] width 1568 height 750
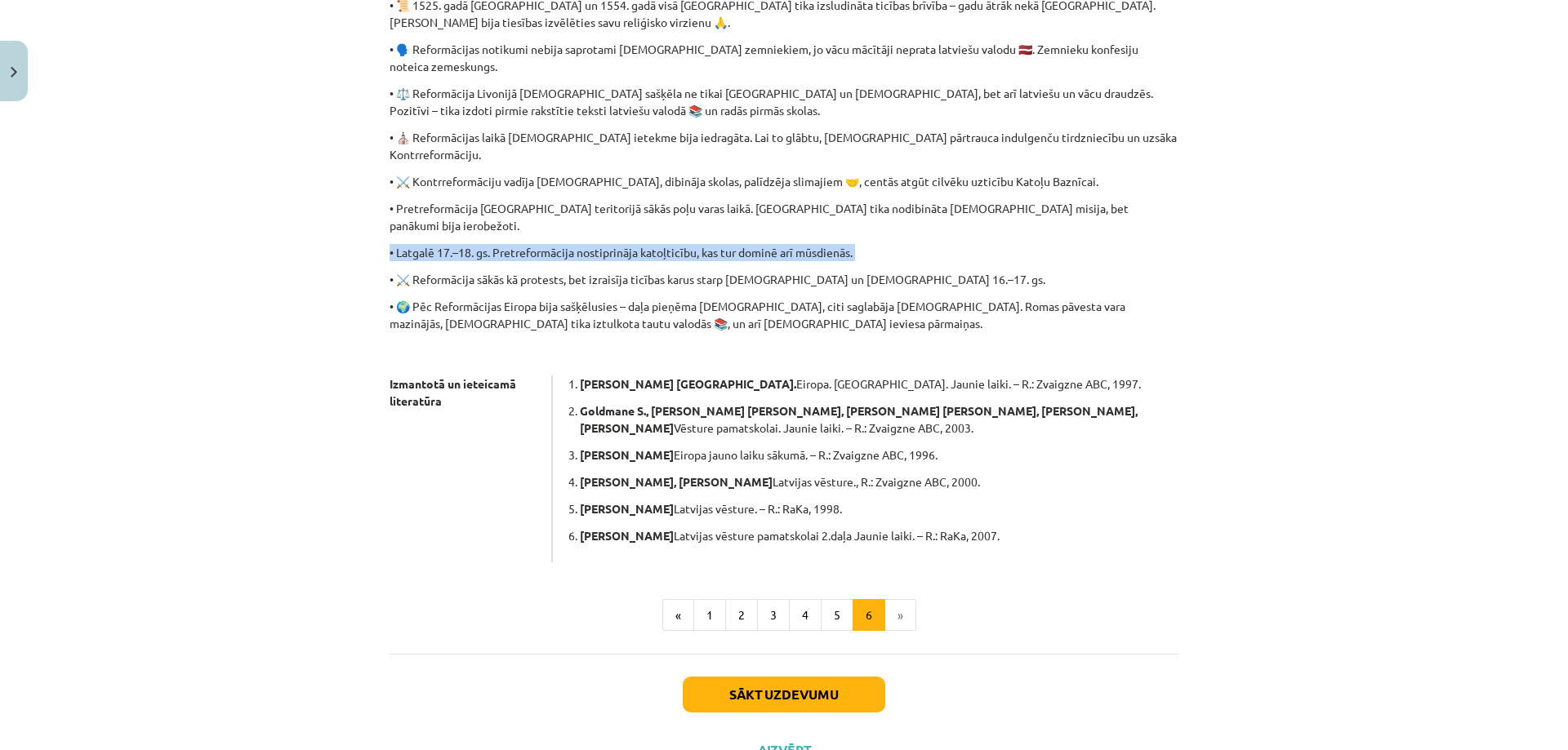
click at [238, 250] on div "Mācību tēma: Latvijas un pasaules vēstures 8. klases 1. ieskaites mācību materi…" at bounding box center [784, 375] width 1568 height 750
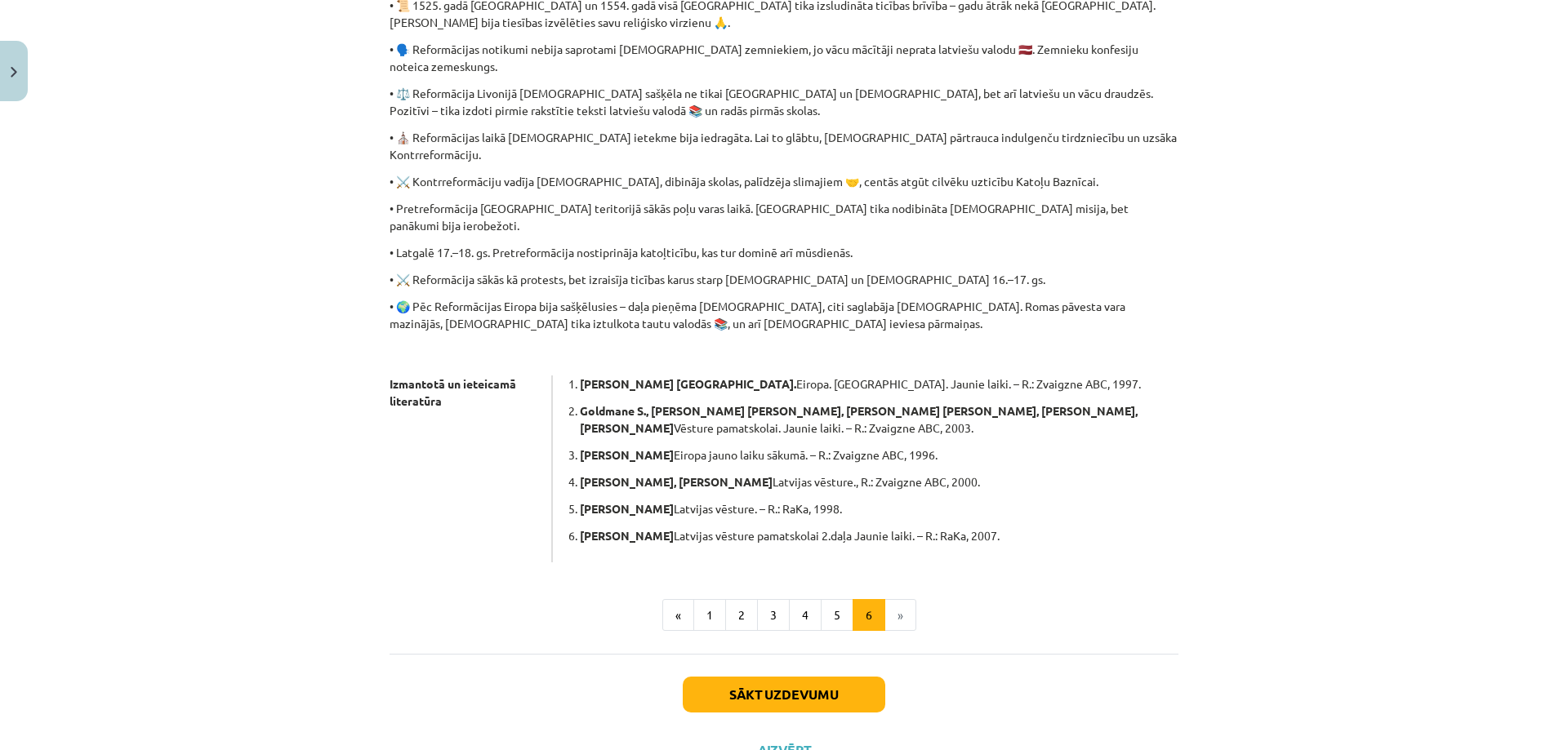
click at [237, 250] on div "Mācību tēma: Latvijas un pasaules vēstures 8. klases 1. ieskaites mācību materi…" at bounding box center [784, 375] width 1568 height 750
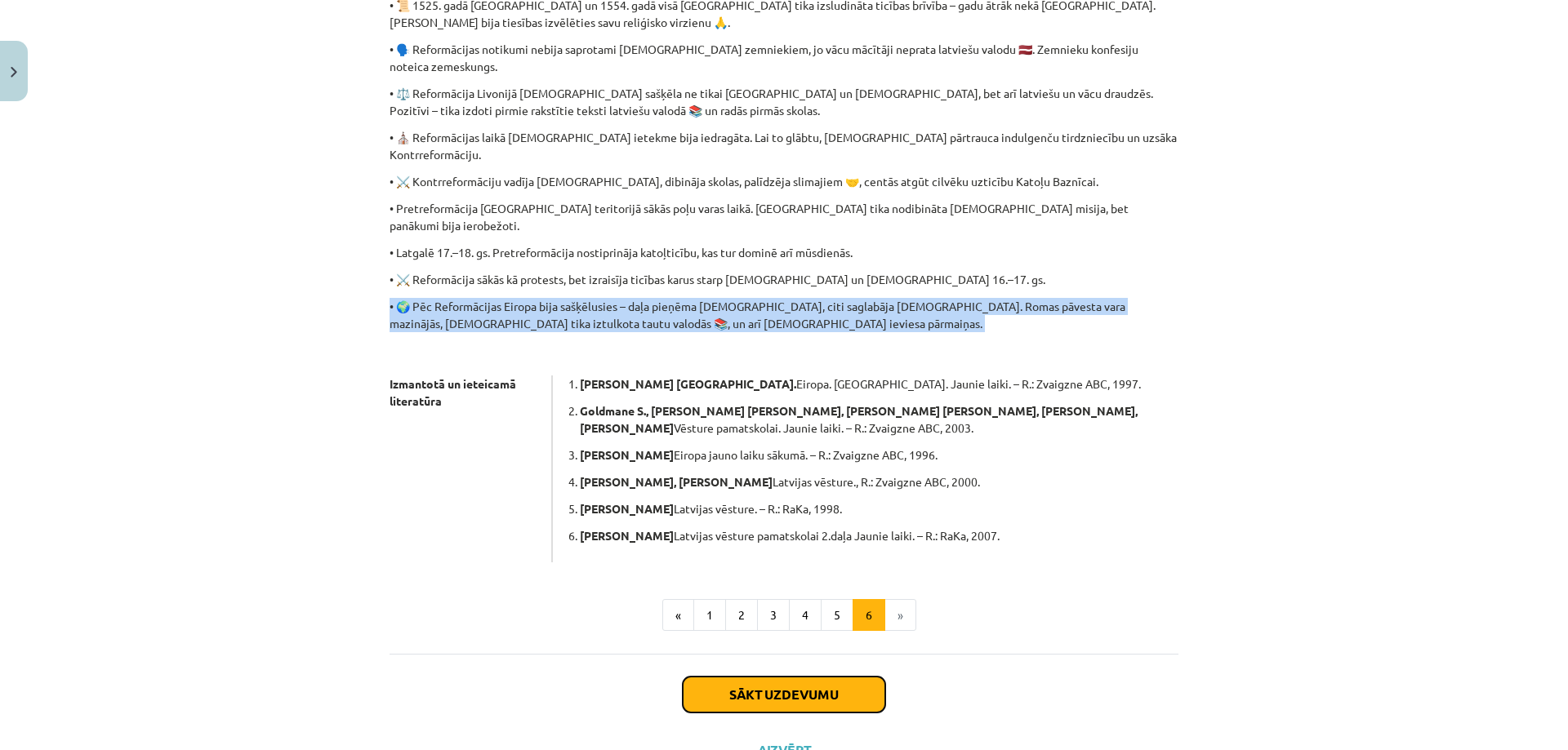
click at [765, 676] on button "Sākt uzdevumu" at bounding box center [783, 694] width 202 height 36
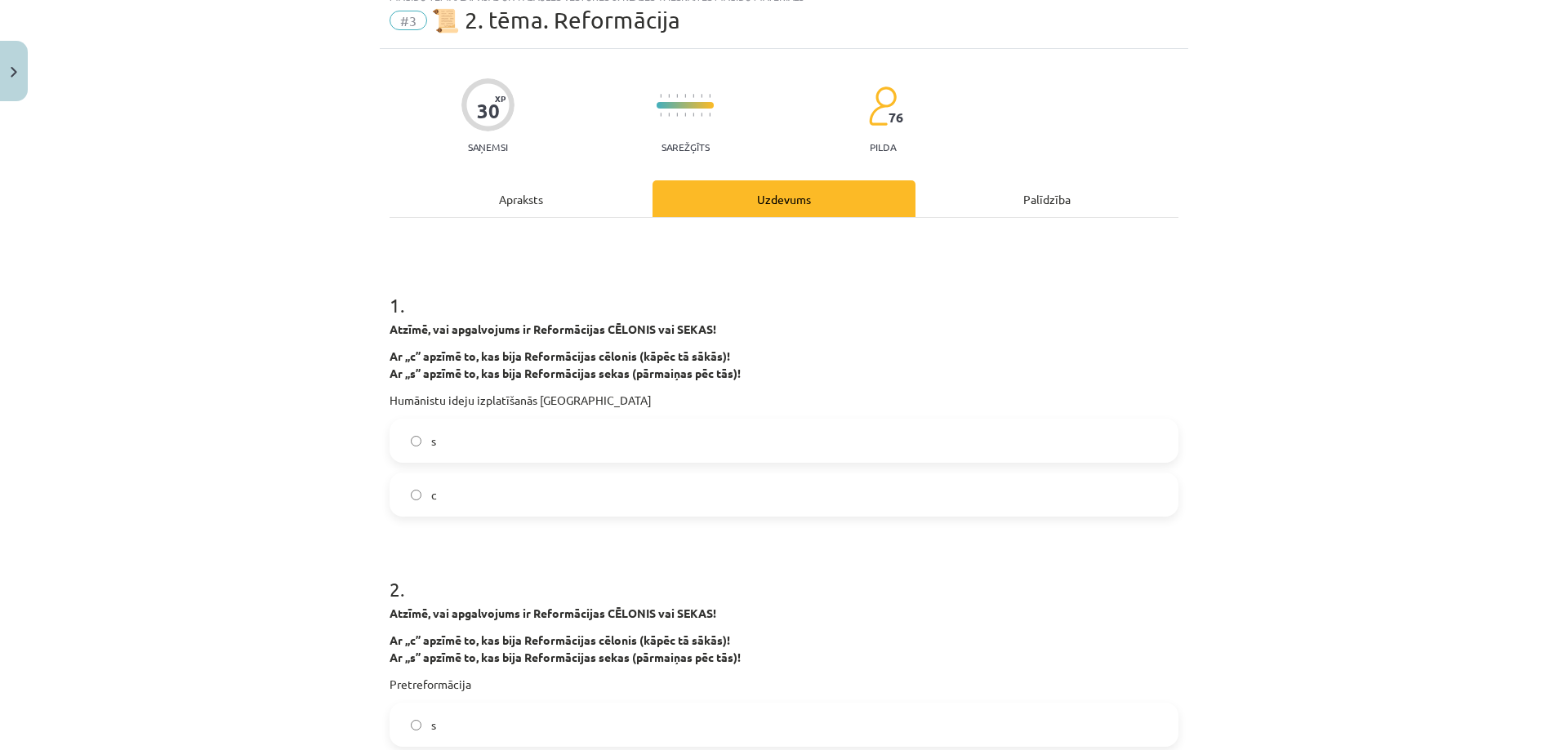
scroll to position [41, 0]
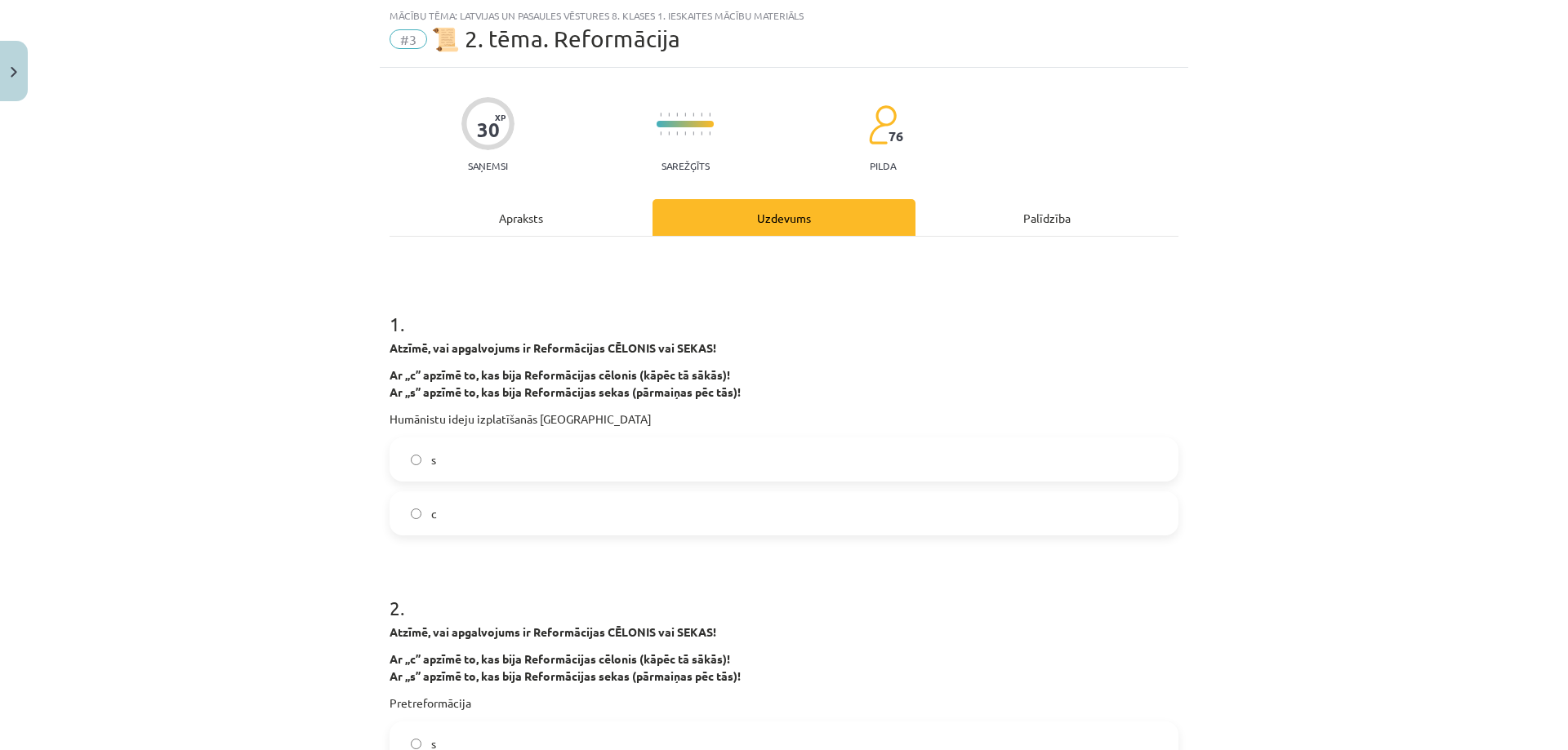
click at [622, 337] on div "1 . Atzīmē, vai apgalvojums ir Reformācijas CĒLONIS vai SEKAS! Ar „c” apzīmē to…" at bounding box center [783, 410] width 789 height 251
click at [435, 383] on p "Ar „c” apzīmē to, kas bija Reformācijas cēlonis (kāpēc tā sākās)! Ar „s” apzīmē…" at bounding box center [783, 383] width 789 height 34
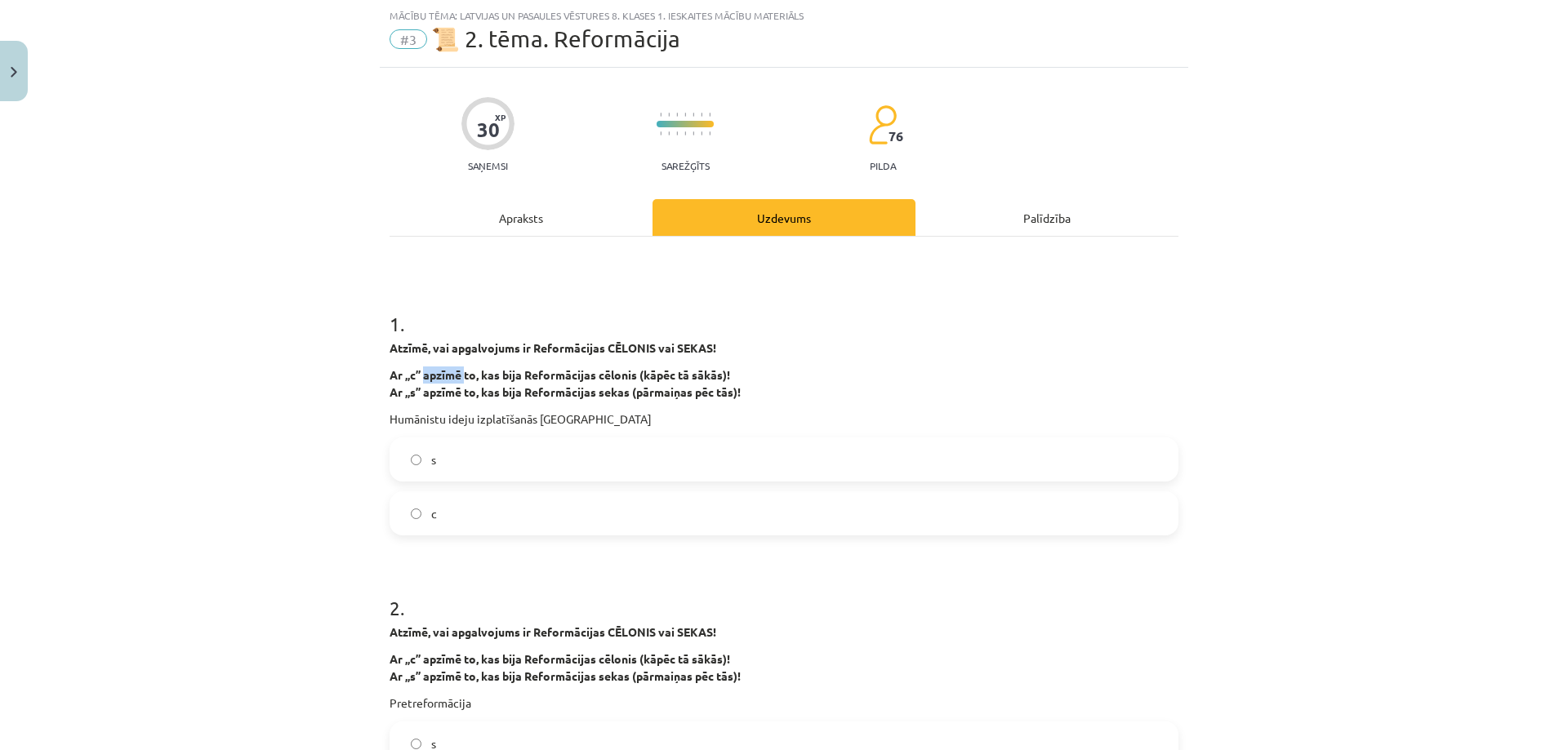
click at [435, 383] on p "Ar „c” apzīmē to, kas bija Reformācijas cēlonis (kāpēc tā sākās)! Ar „s” apzīmē…" at bounding box center [783, 383] width 789 height 34
click at [527, 384] on p "Ar „c” apzīmē to, kas bija Reformācijas cēlonis (kāpēc tā sākās)! Ar „s” apzīmē…" at bounding box center [783, 383] width 789 height 34
click at [483, 416] on p "Humānistu ideju izplatīšanās Eiropā" at bounding box center [783, 419] width 789 height 17
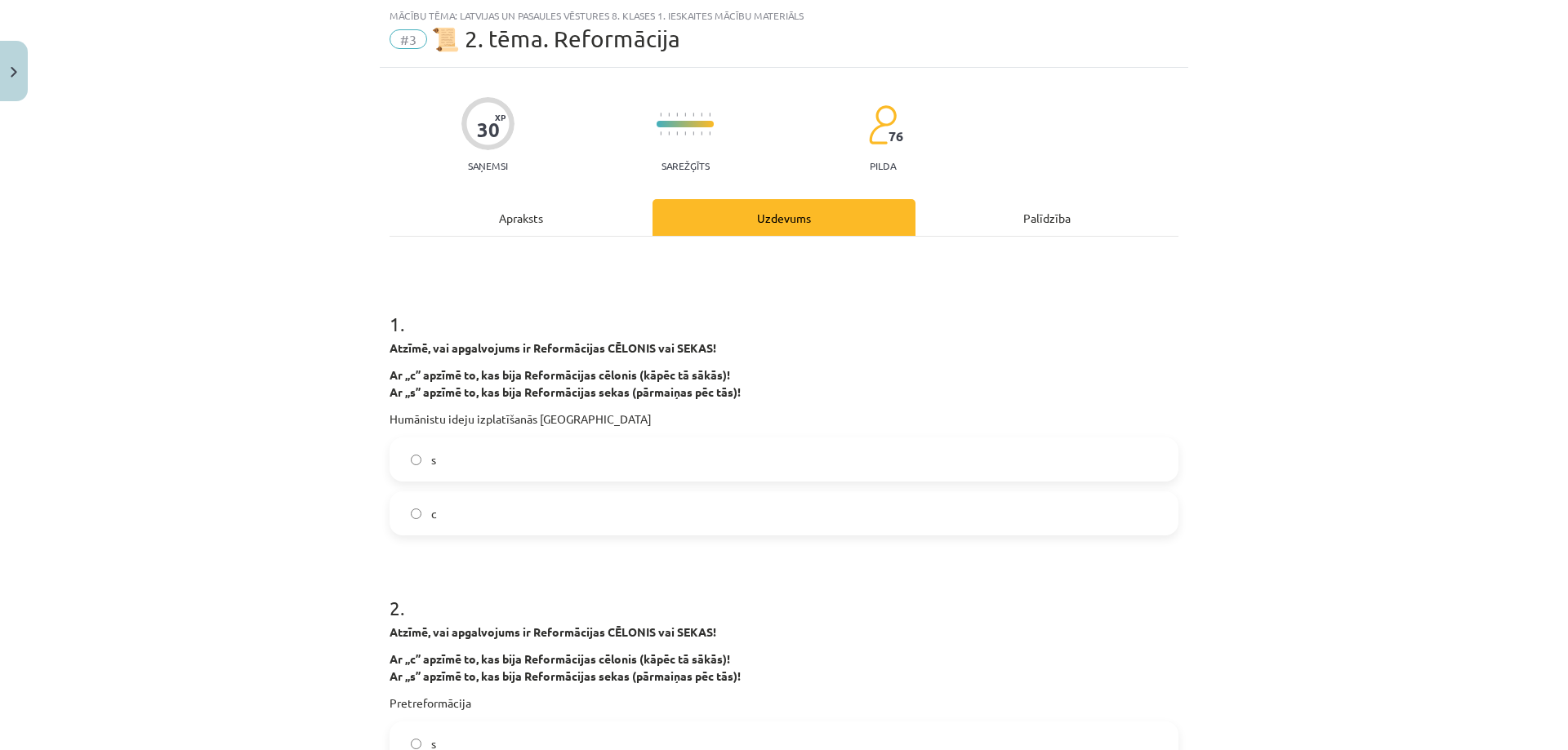
click at [483, 416] on p "Humānistu ideju izplatīšanās Eiropā" at bounding box center [783, 419] width 789 height 17
click at [428, 522] on label "с" at bounding box center [783, 513] width 786 height 41
click at [426, 522] on label "с" at bounding box center [783, 513] width 786 height 41
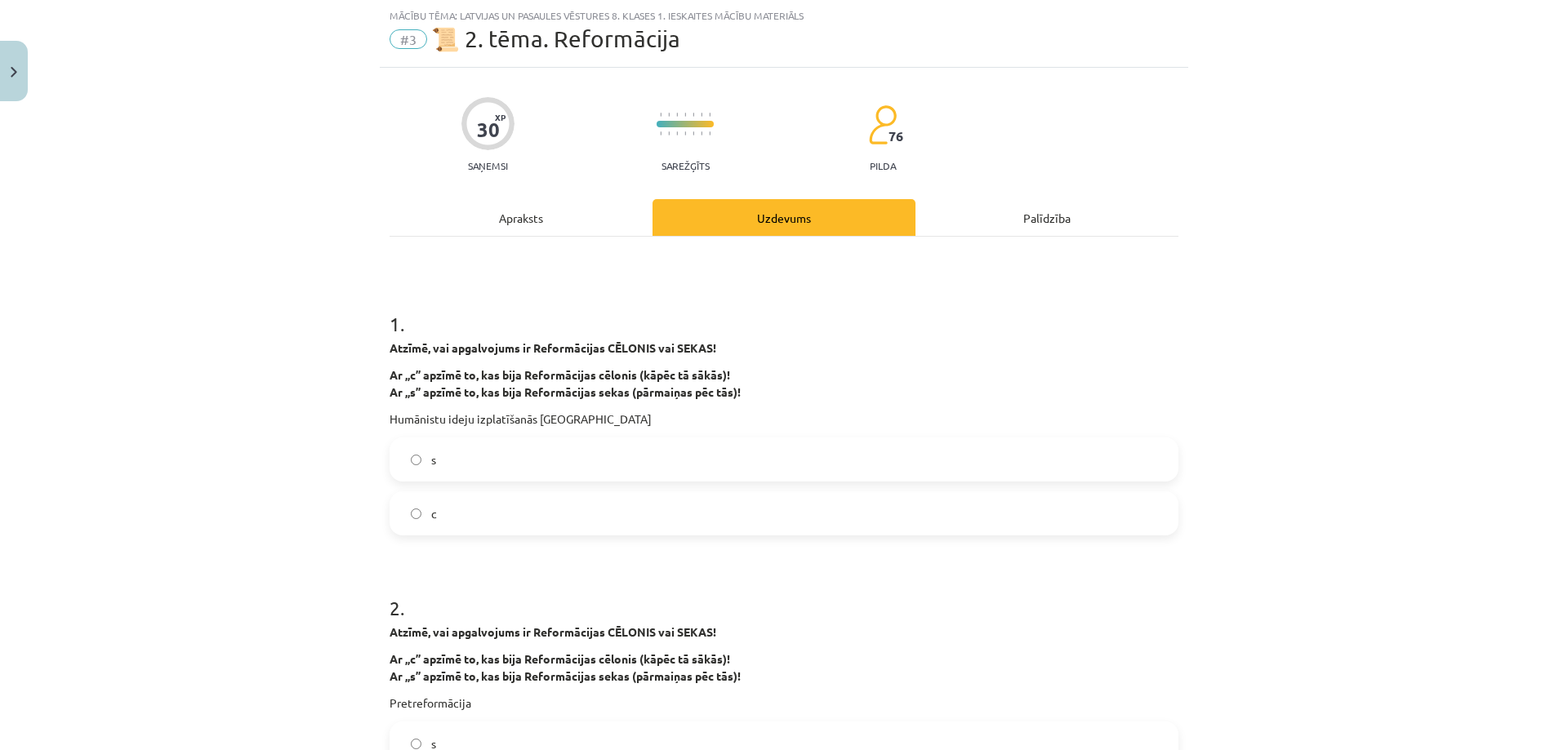
click at [680, 629] on strong "Atzīmē, vai apgalvojums ir Reformācijas CĒLONIS vai SEKAS!" at bounding box center [553, 632] width 327 height 15
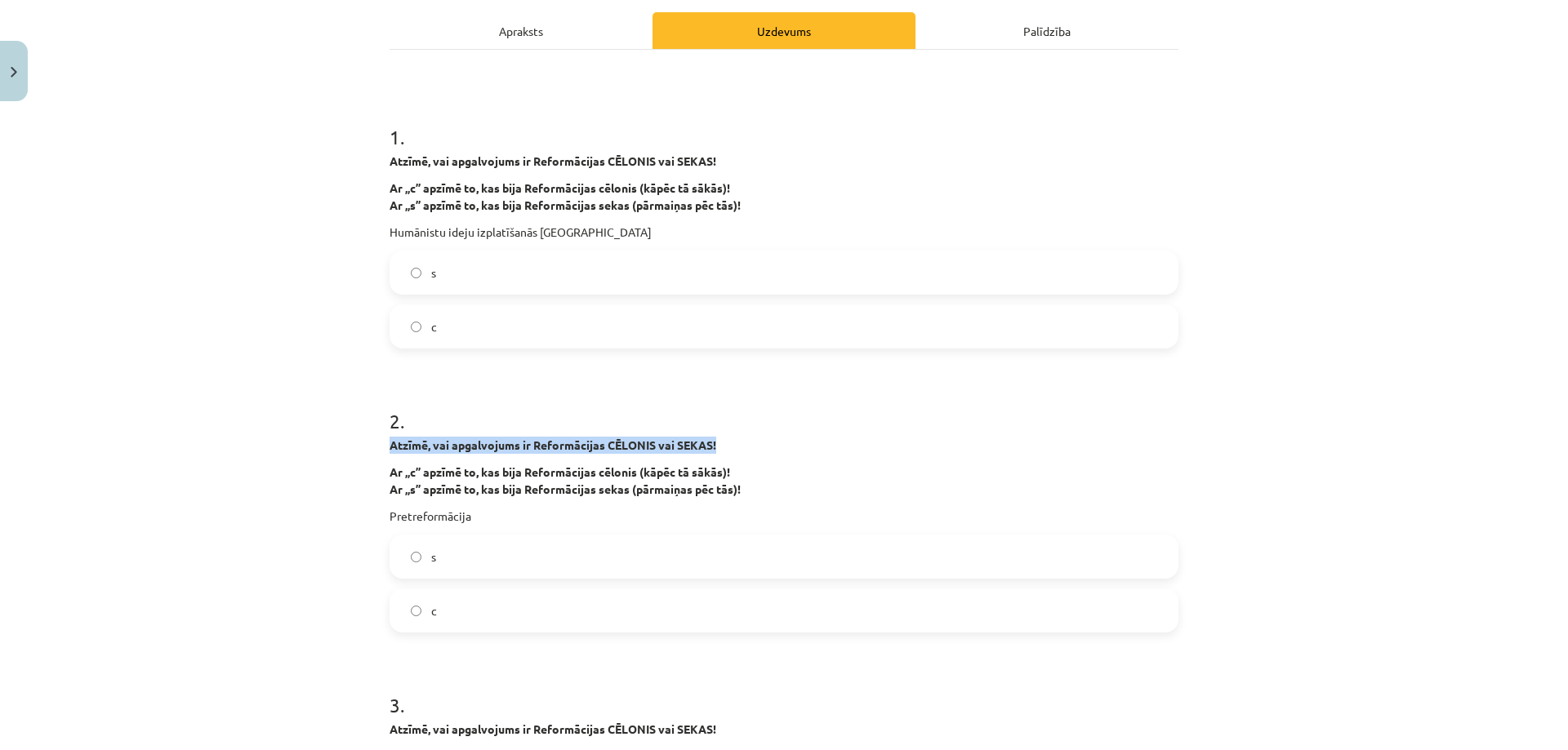
scroll to position [367, 0]
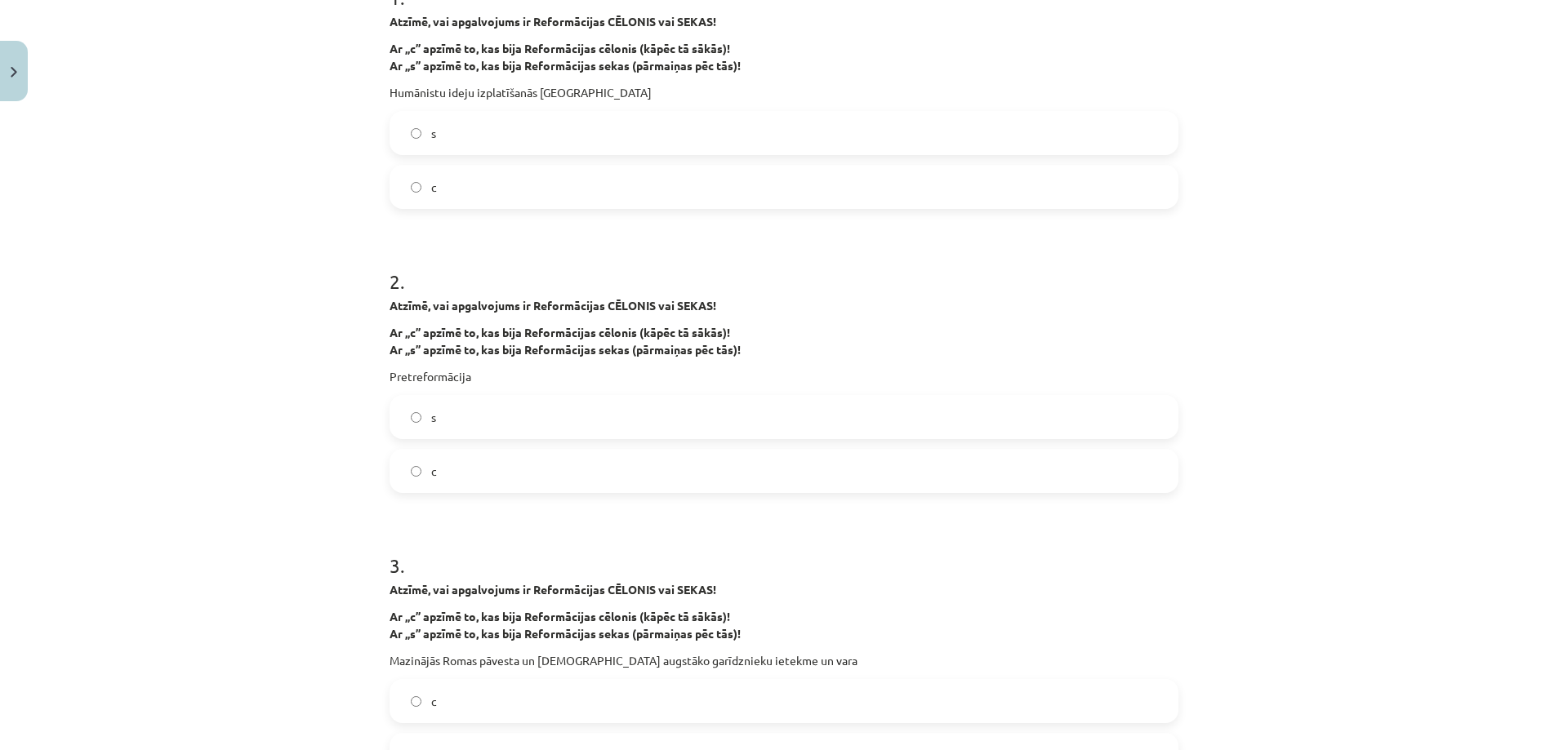
click at [525, 337] on strong "Ar „c” apzīmē to, kas bija Reformācijas cēlonis (kāpēc tā sākās)!" at bounding box center [559, 333] width 340 height 15
click at [532, 351] on strong "Ar „s” apzīmē to, kas bija Reformācijas sekas (pārmaiņas pēc tās)!" at bounding box center [564, 349] width 351 height 15
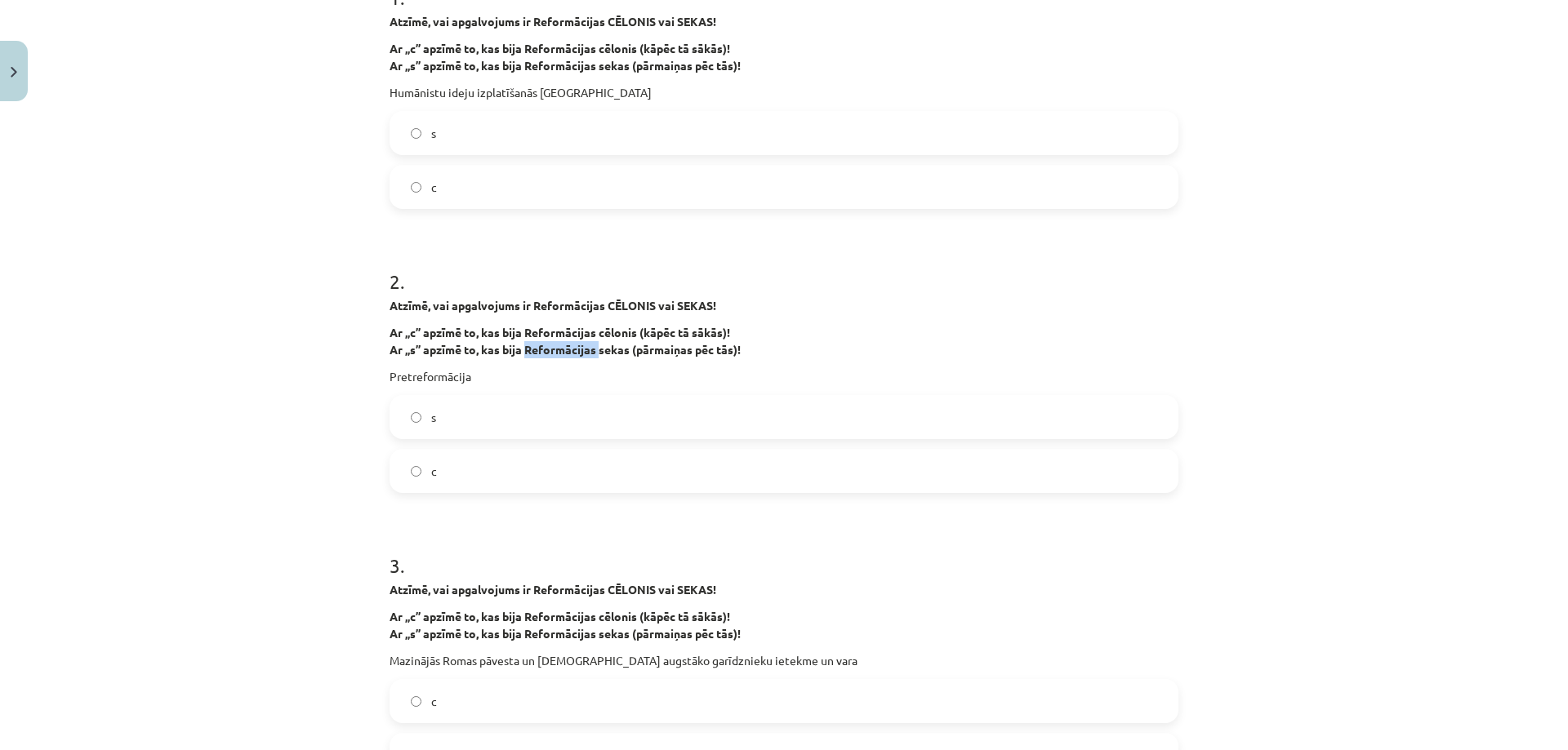
click at [532, 351] on strong "Ar „s” apzīmē to, kas bija Reformācijas sekas (pārmaiņas pēc tās)!" at bounding box center [564, 349] width 351 height 15
click at [437, 376] on p "Pretreformācija" at bounding box center [783, 376] width 789 height 17
click at [419, 428] on label "s" at bounding box center [783, 416] width 786 height 41
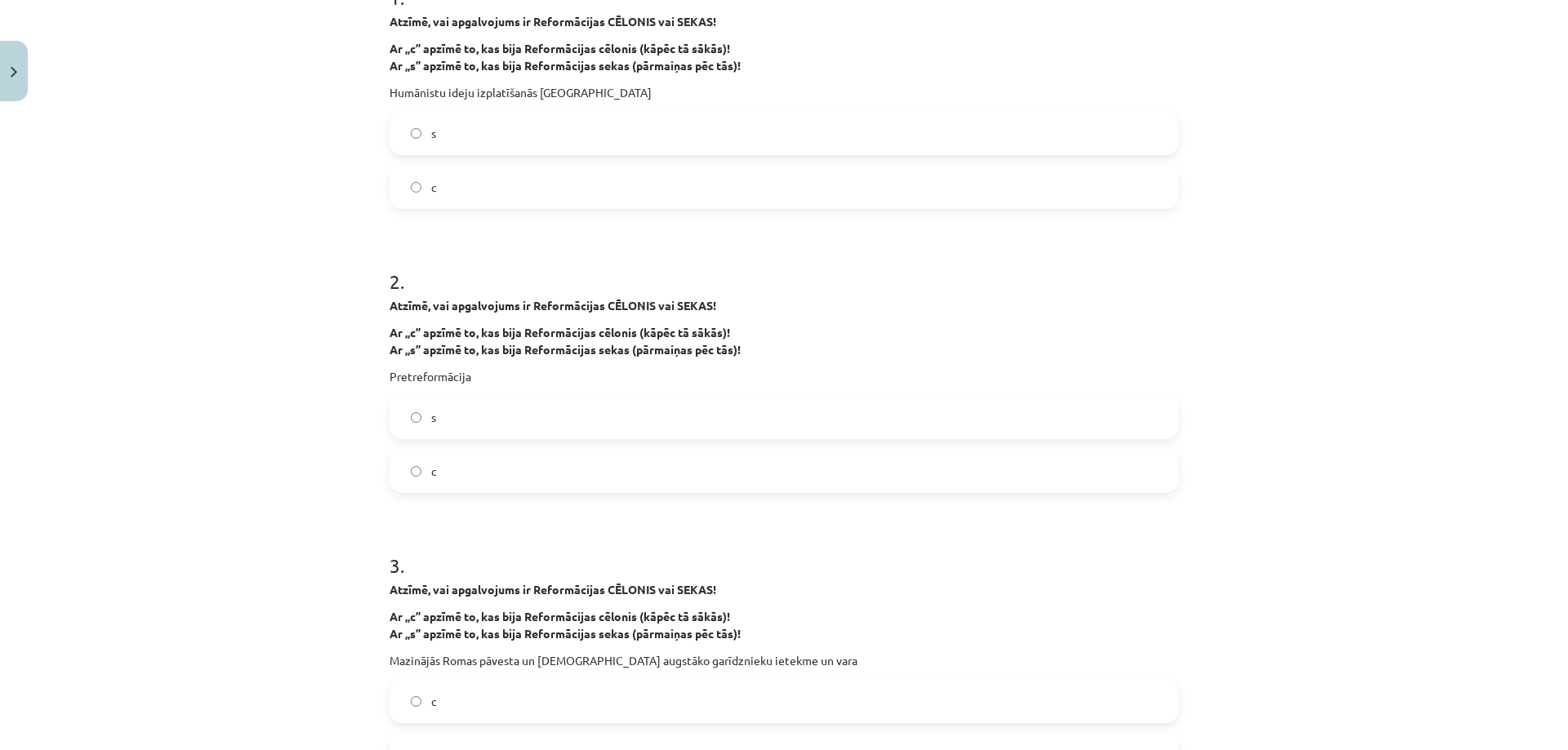
click at [419, 427] on label "s" at bounding box center [783, 416] width 786 height 41
click at [419, 426] on label "s" at bounding box center [783, 416] width 786 height 41
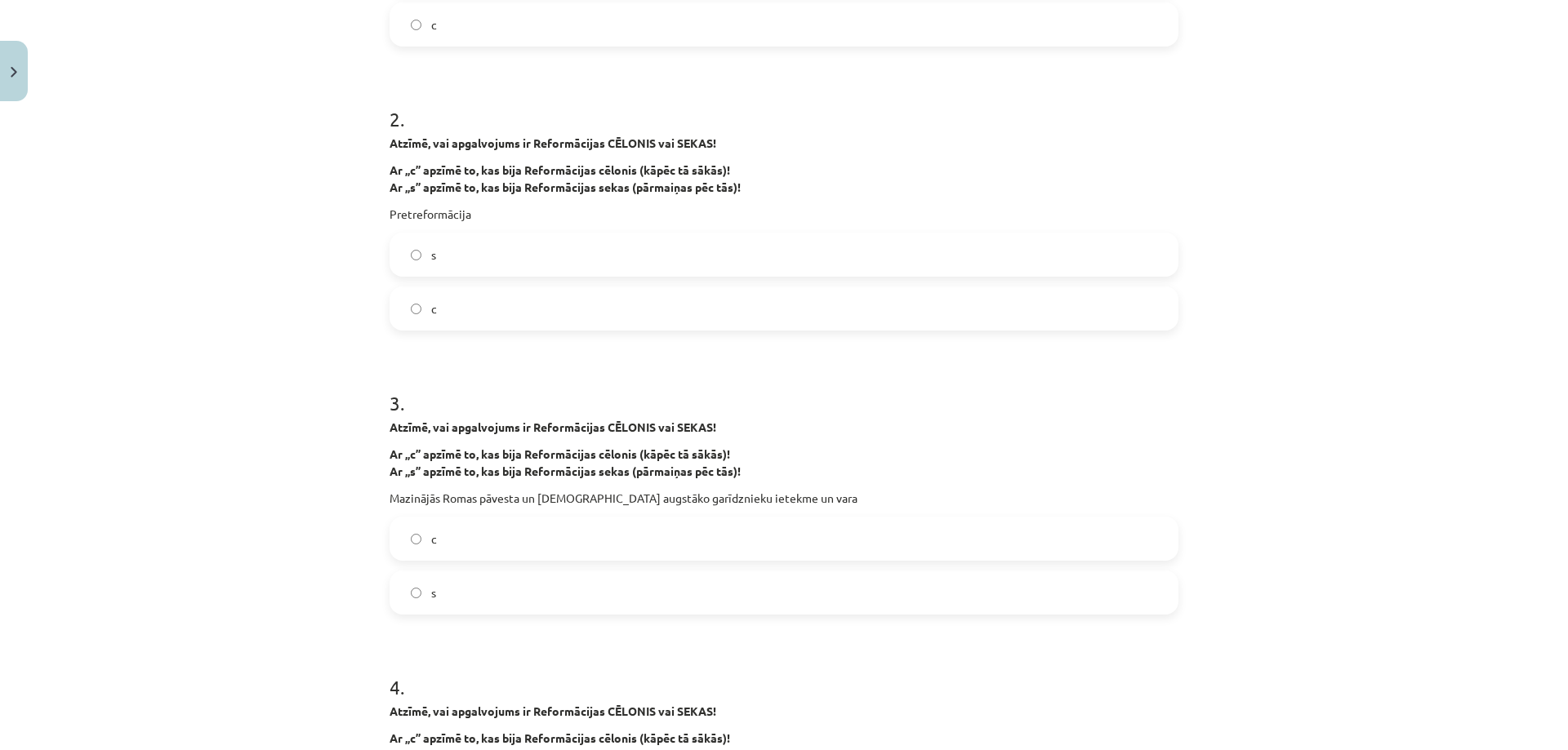
scroll to position [530, 0]
click at [444, 431] on strong "Atzīmē, vai apgalvojums ir Reformācijas CĒLONIS vai SEKAS!" at bounding box center [553, 427] width 327 height 15
click at [411, 459] on p "Ar „c” apzīmē to, kas bija Reformācijas cēlonis (kāpēc tā sākās)! Ar „s” apzīmē…" at bounding box center [783, 462] width 789 height 34
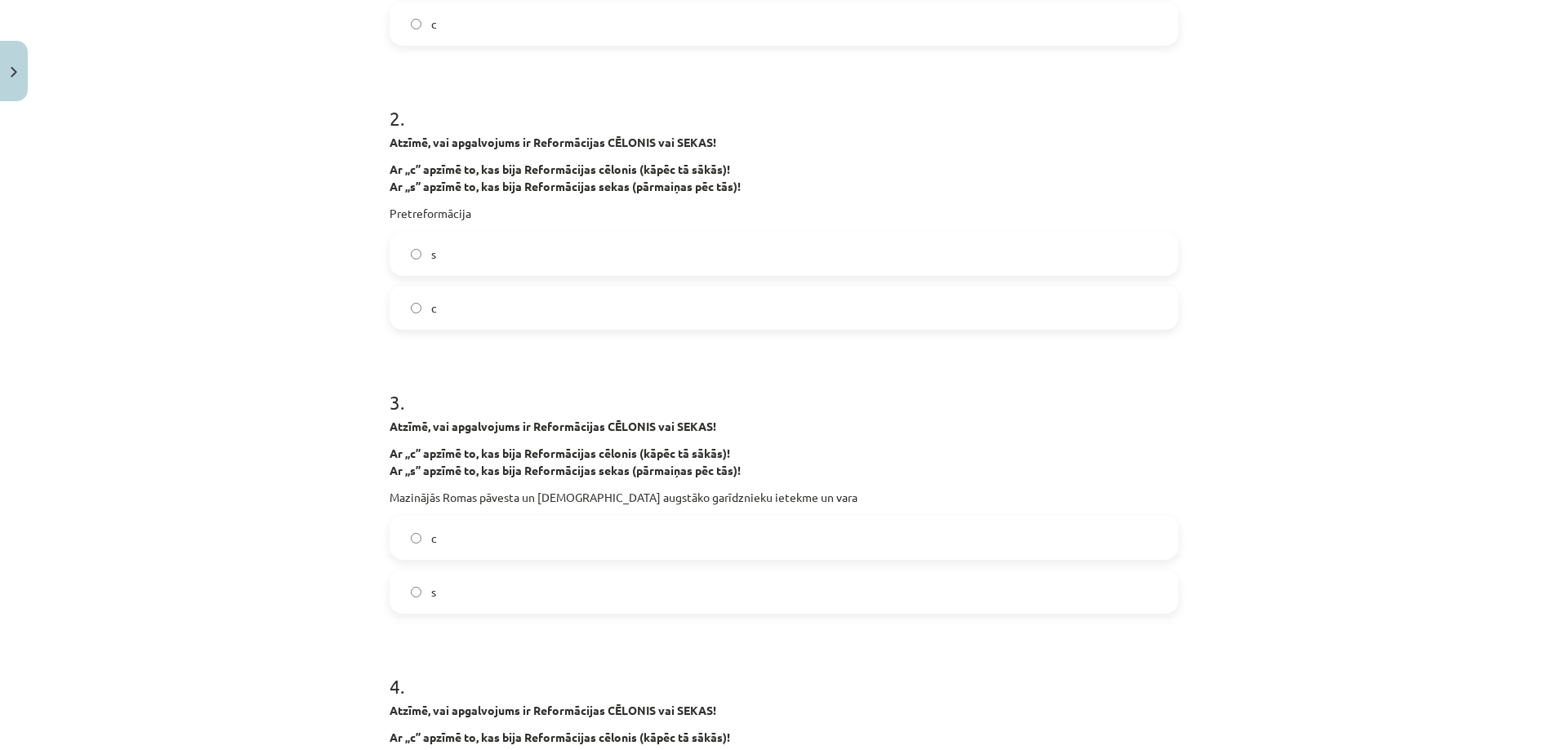
click at [411, 459] on p "Ar „c” apzīmē to, kas bija Reformācijas cēlonis (kāpēc tā sākās)! Ar „s” apzīmē…" at bounding box center [783, 462] width 789 height 34
click at [455, 478] on p "Ar „c” apzīmē to, kas bija Reformācijas cēlonis (kāpēc tā sākās)! Ar „s” apzīmē…" at bounding box center [783, 462] width 789 height 34
click at [455, 476] on strong "Ar „s” apzīmē to, kas bija Reformācijas sekas (pārmaiņas pēc tās)!" at bounding box center [564, 470] width 351 height 15
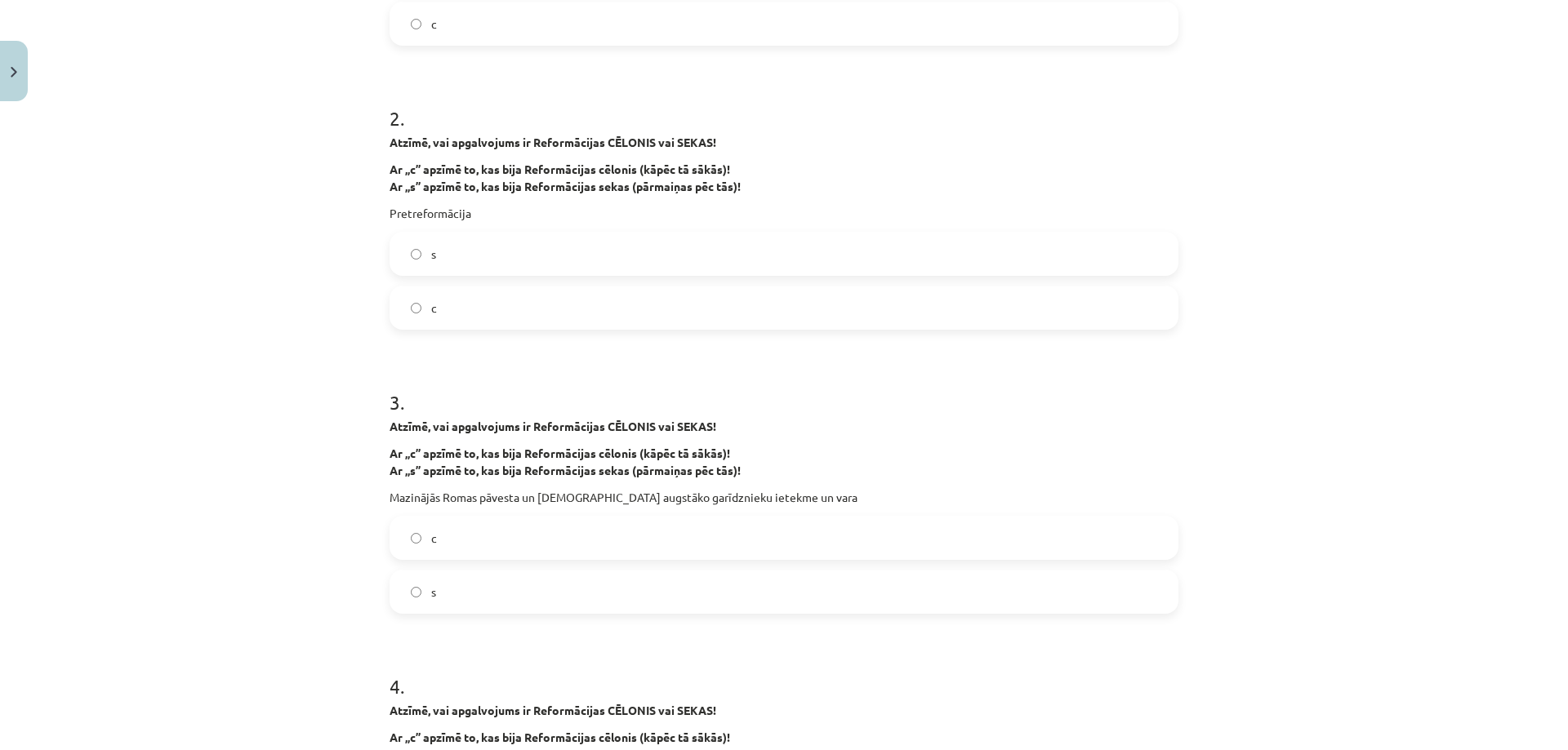
click at [455, 475] on strong "Ar „s” apzīmē to, kas bija Reformācijas sekas (pārmaiņas pēc tās)!" at bounding box center [564, 470] width 351 height 15
click at [465, 489] on p "Mazinājās Romas pāvesta un katoļu augstāko garīdznieku ietekme un vara" at bounding box center [783, 497] width 789 height 17
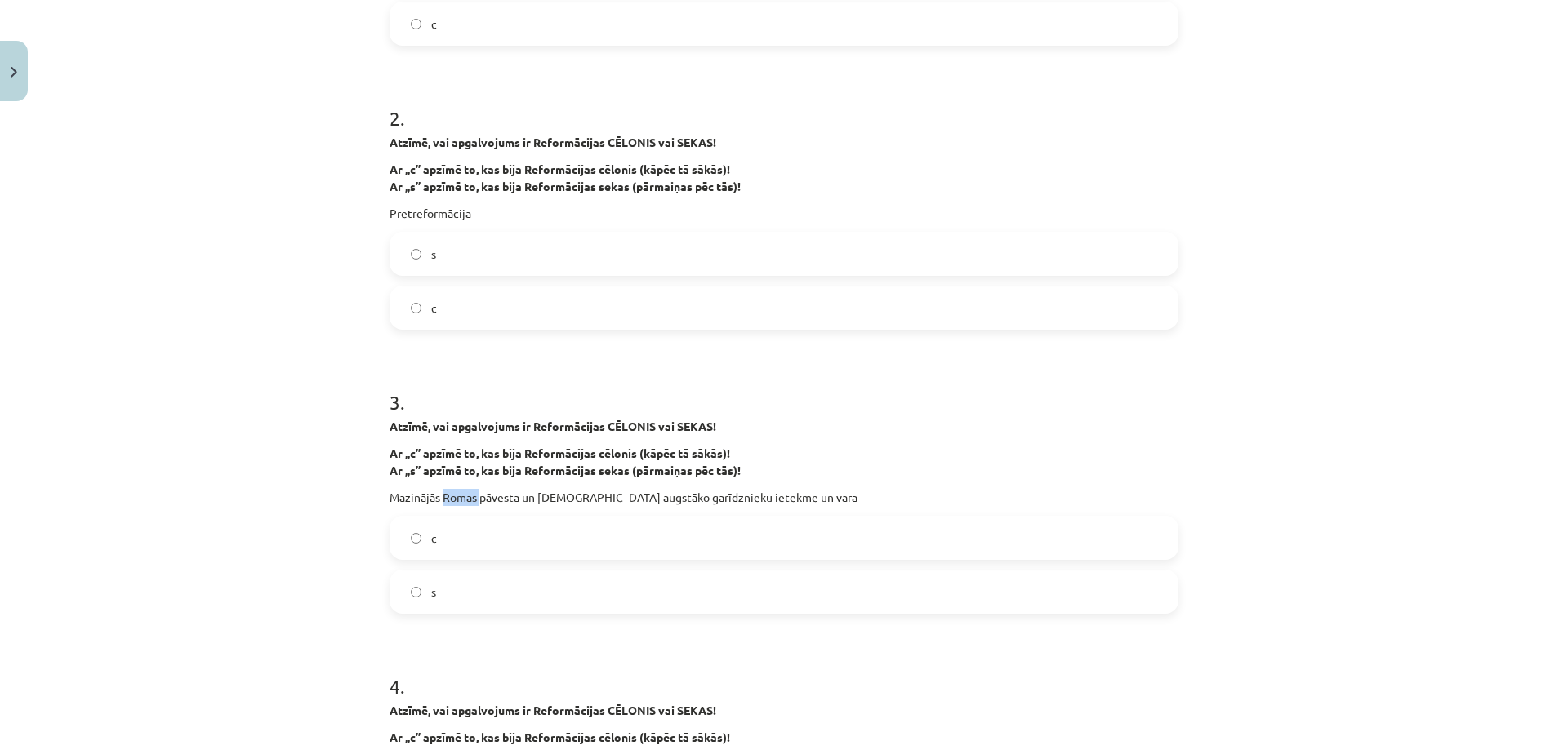
click at [465, 489] on p "Mazinājās Romas pāvesta un katoļu augstāko garīdznieku ietekme un vara" at bounding box center [783, 497] width 789 height 17
click at [416, 588] on label "s" at bounding box center [783, 592] width 786 height 41
click at [418, 588] on label "s" at bounding box center [783, 592] width 786 height 41
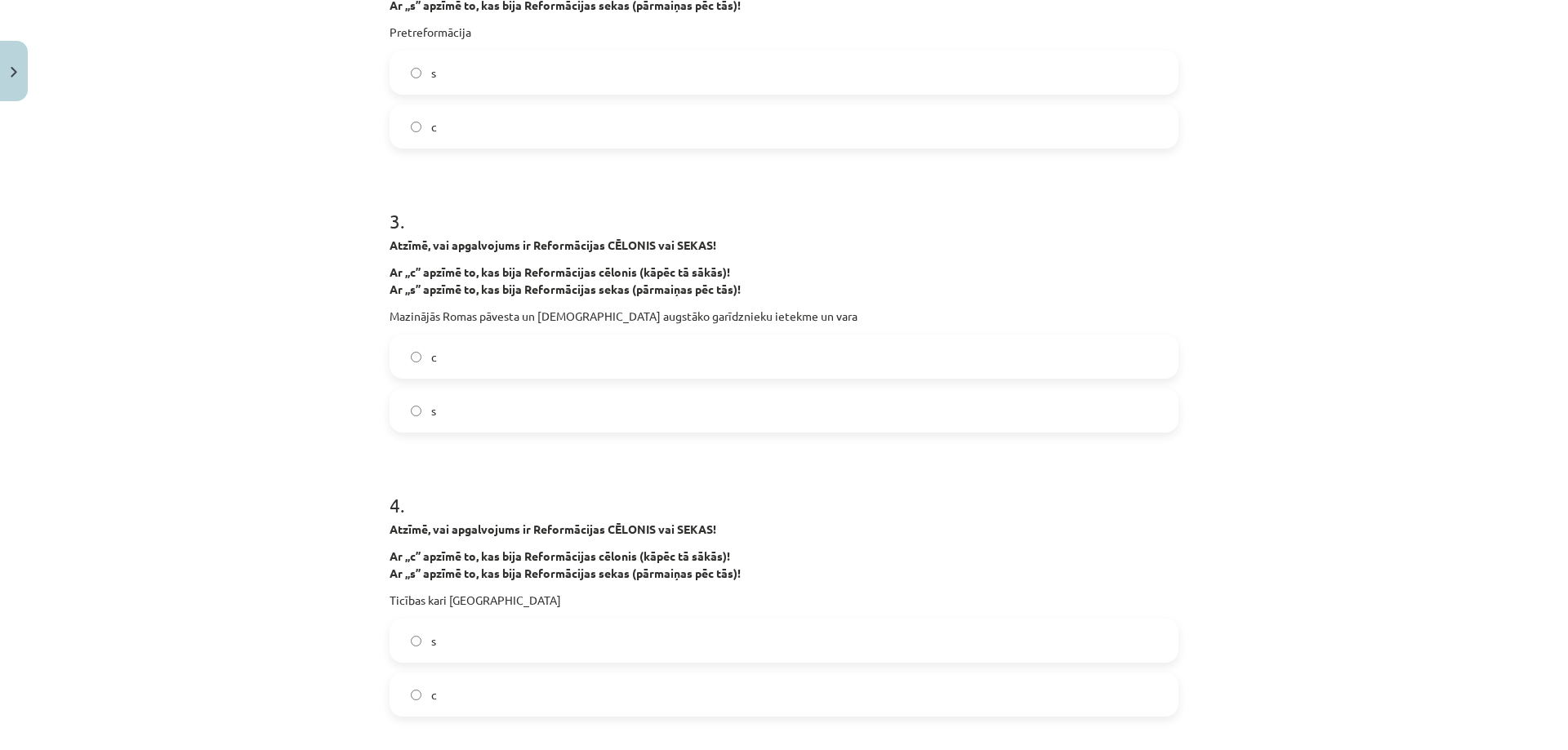
scroll to position [939, 0]
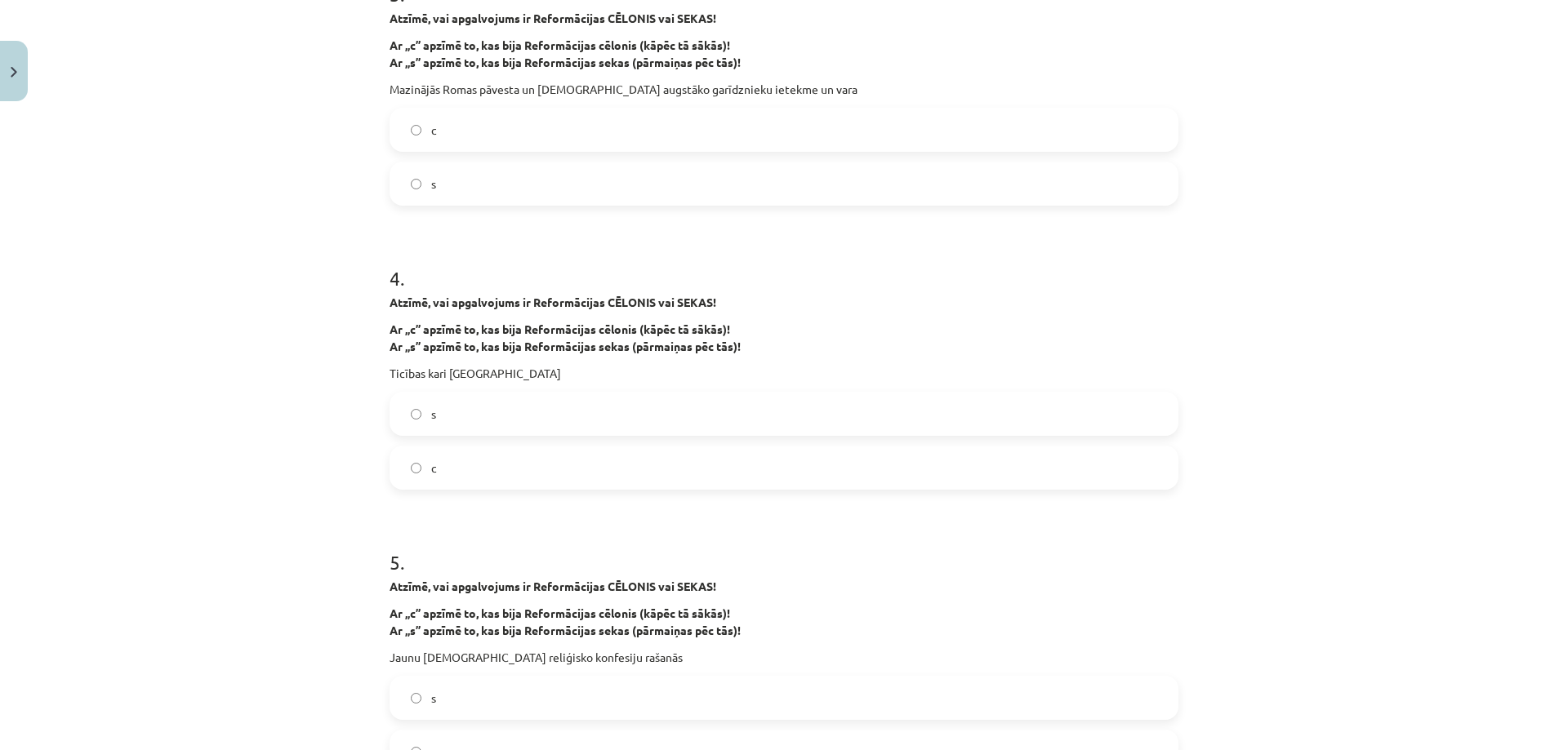
click at [451, 374] on p "Ticības kari Eiropā" at bounding box center [783, 373] width 789 height 17
click at [413, 422] on label "s" at bounding box center [783, 413] width 786 height 41
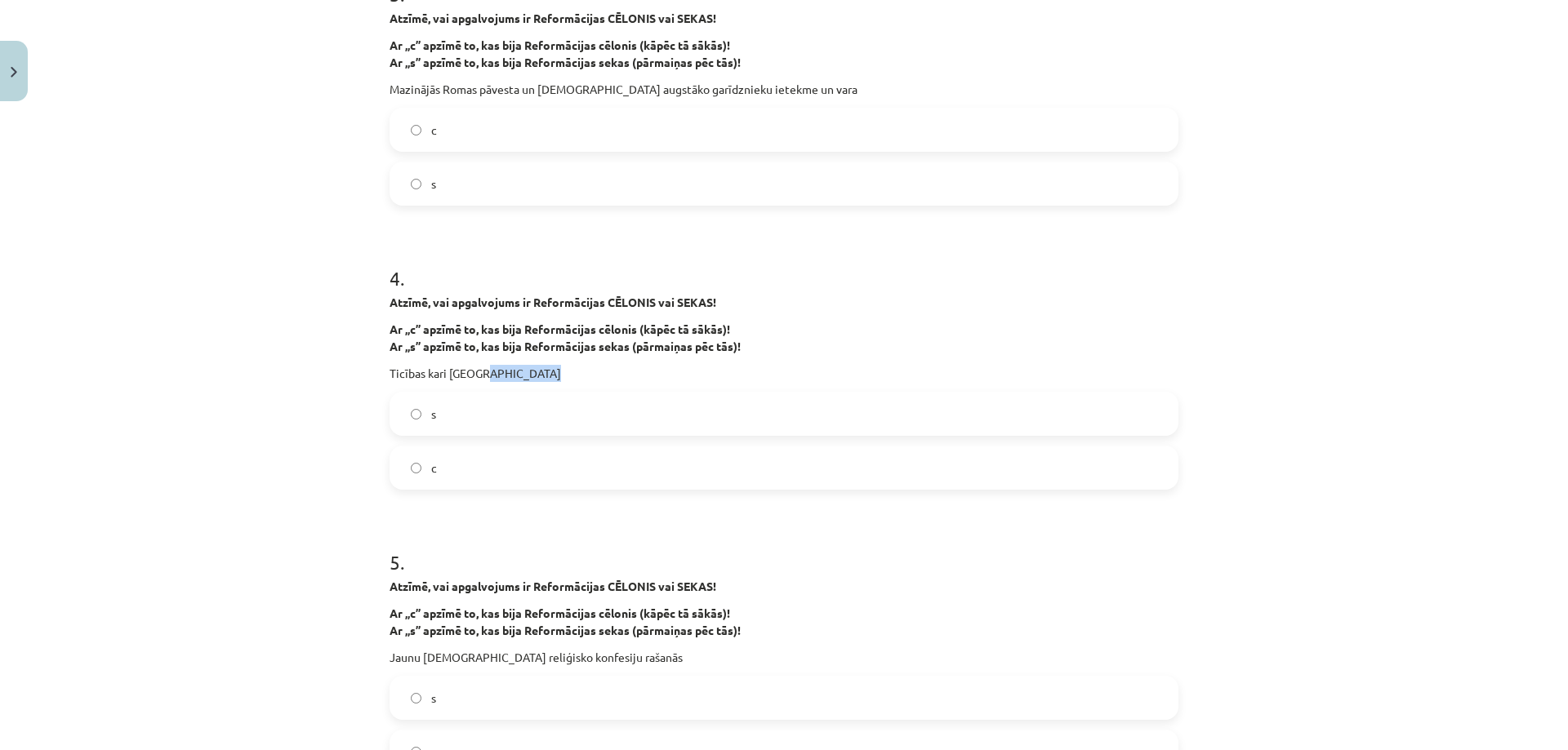
click at [413, 422] on label "s" at bounding box center [783, 413] width 786 height 41
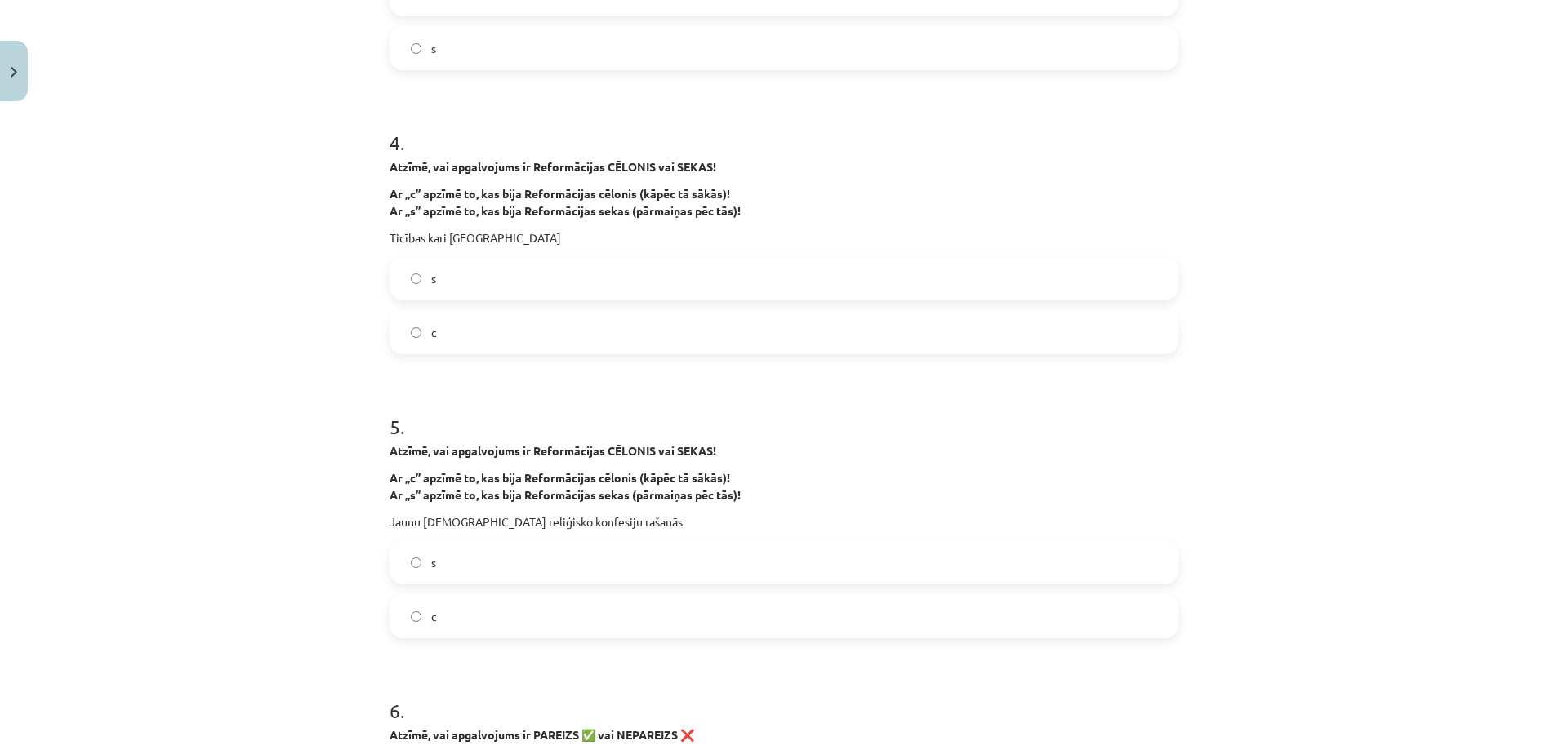
scroll to position [1183, 0]
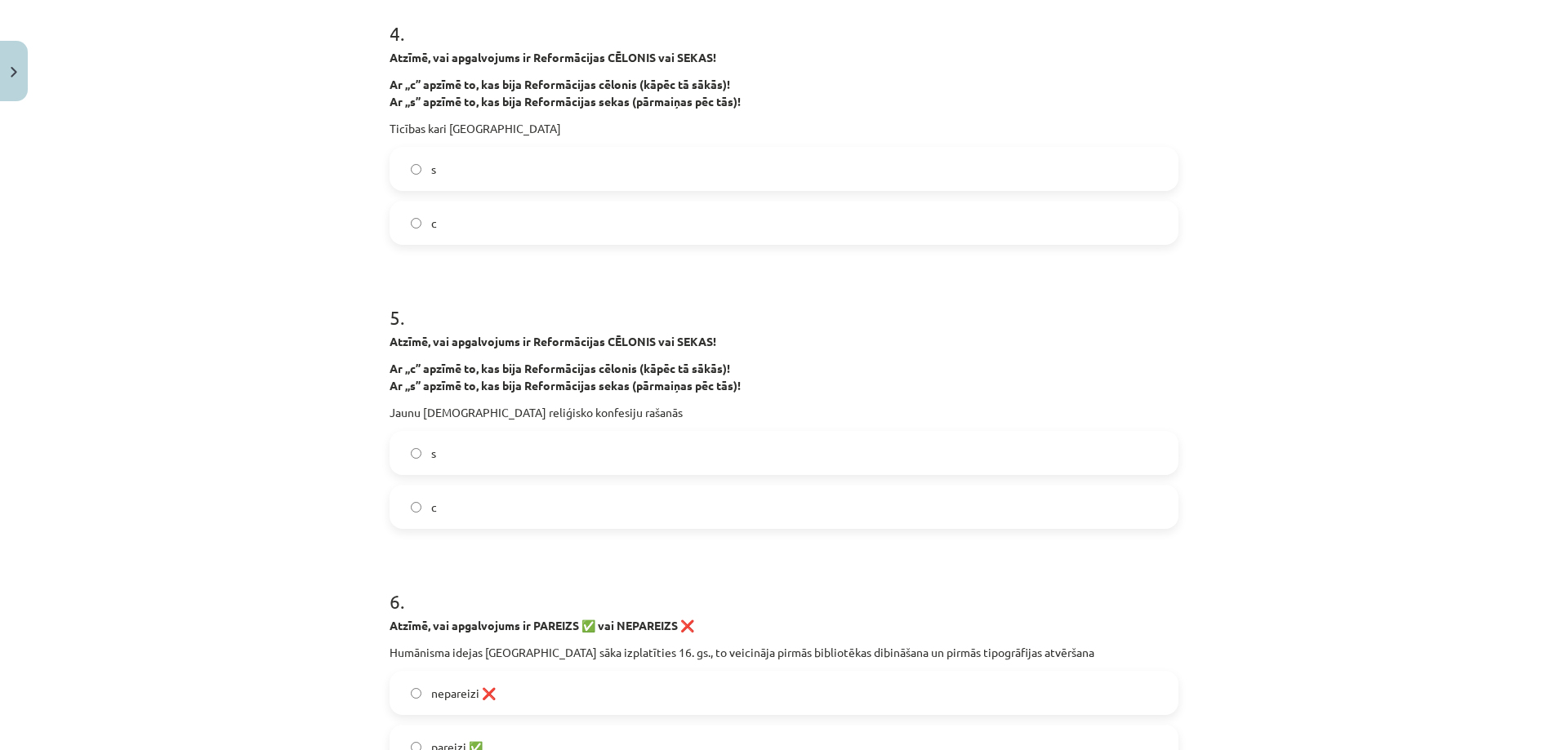
click at [444, 411] on p "Jaunu kristīgo reliģisko konfesiju rašanās" at bounding box center [783, 412] width 789 height 17
click at [431, 446] on span "s" at bounding box center [434, 453] width 5 height 17
click at [431, 447] on span "s" at bounding box center [434, 453] width 5 height 17
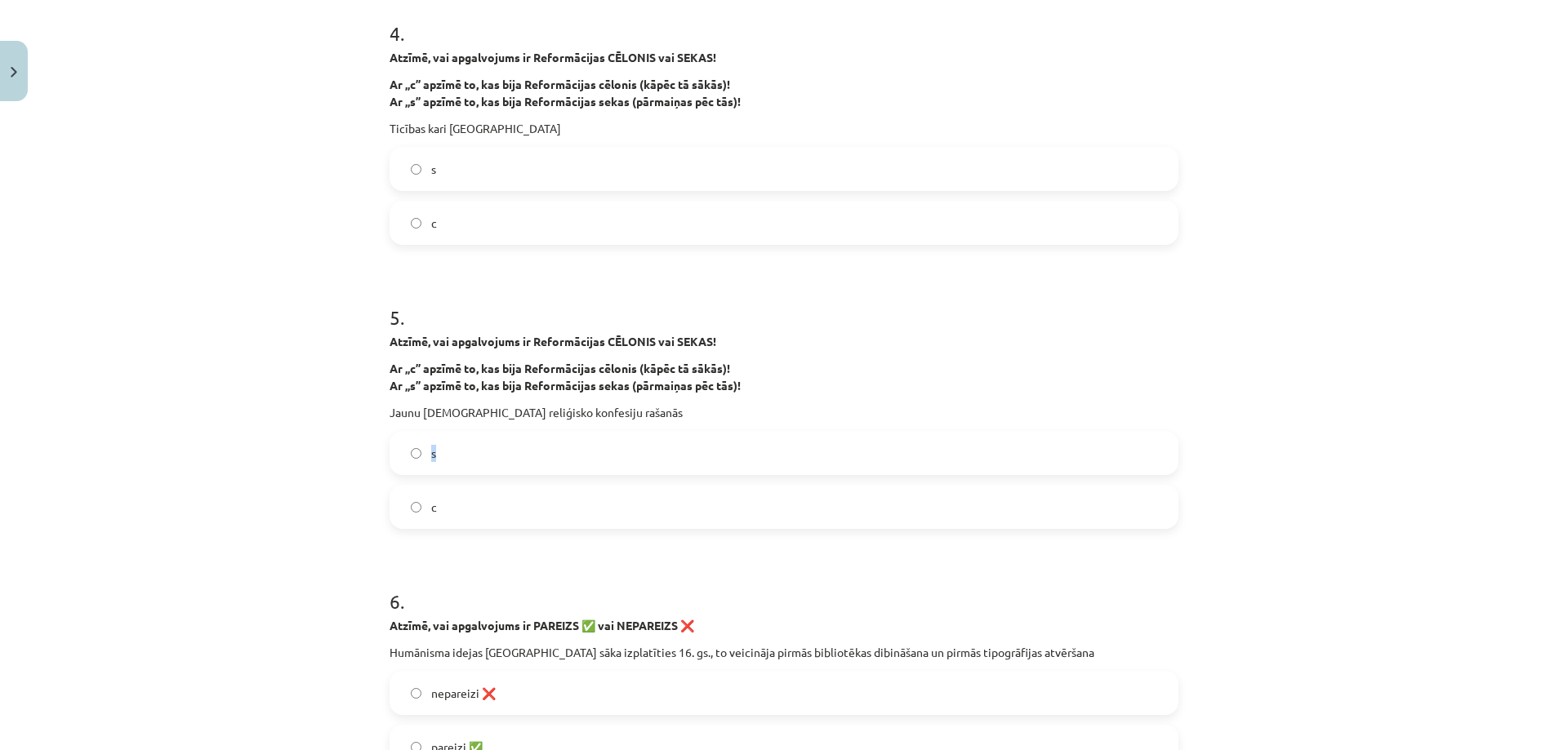
click at [431, 447] on label "s" at bounding box center [783, 453] width 786 height 41
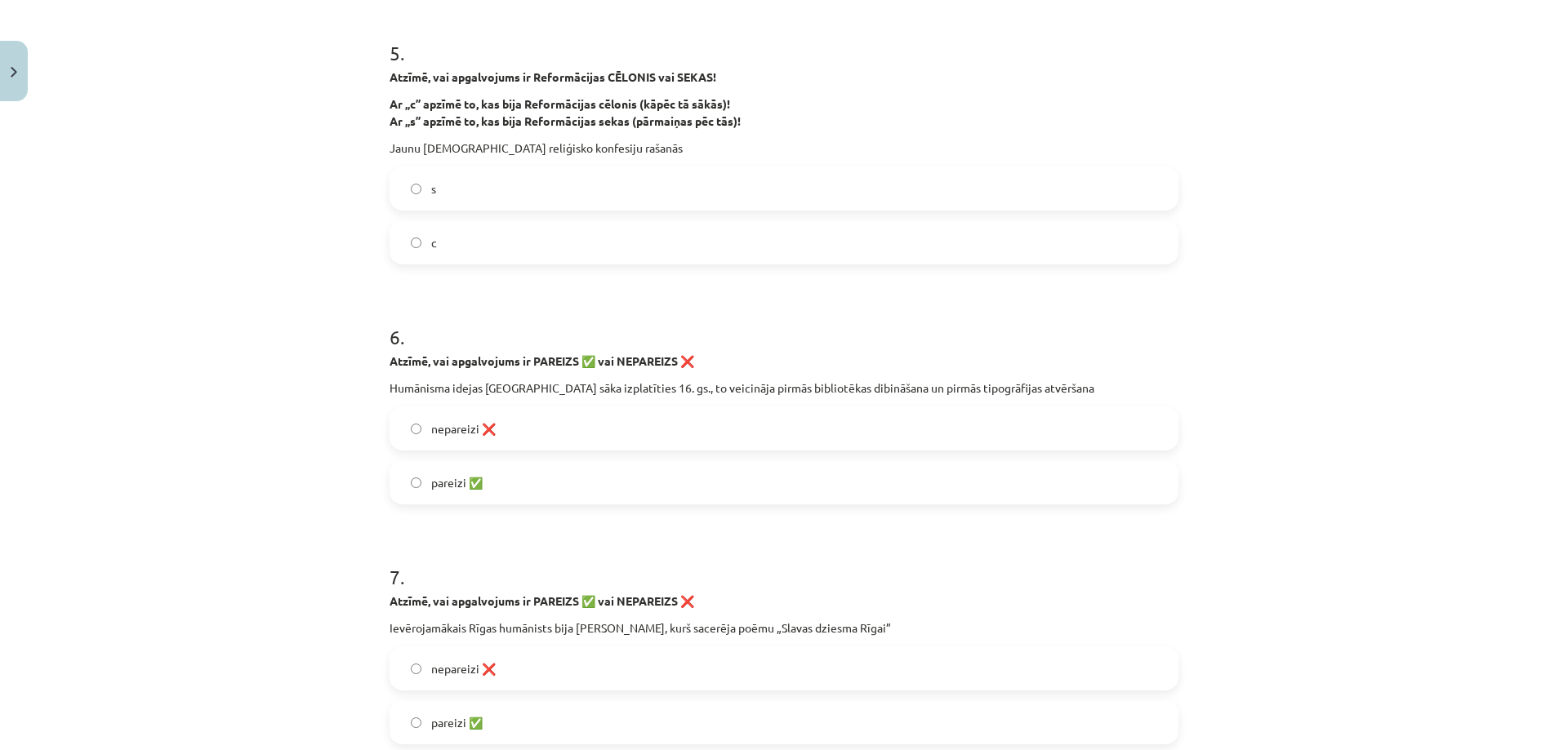
scroll to position [1591, 0]
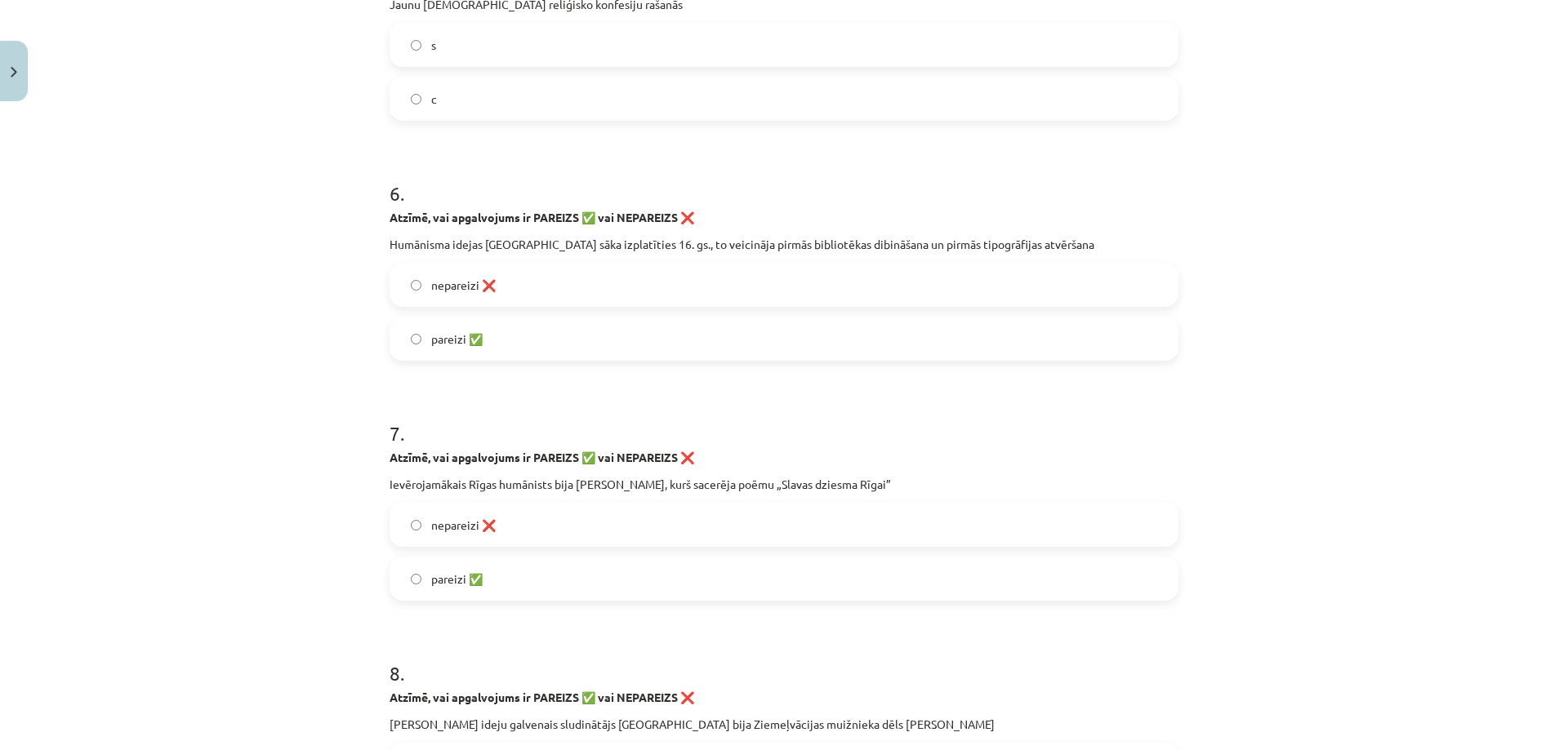
click at [515, 220] on strong "Atzīmē, vai apgalvojums ir PAREIZS ✅ vai NEPAREIZS ❌" at bounding box center [541, 217] width 304 height 15
click at [468, 244] on p "Humānisma idejas Rīgā sāka izplatīties 16. gs., to veicināja pirmās bibliotēkas…" at bounding box center [783, 244] width 789 height 17
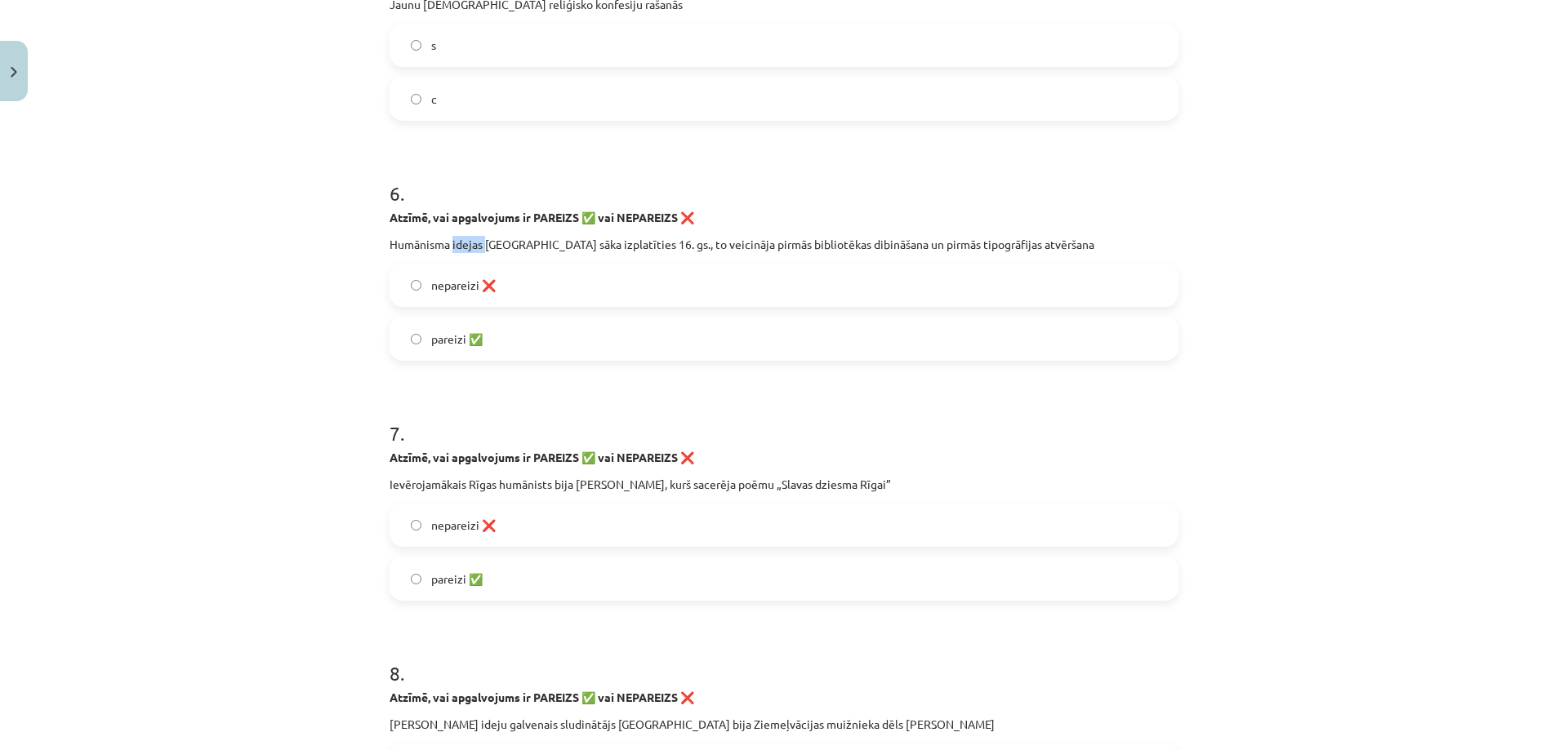
click at [468, 244] on p "Humānisma idejas Rīgā sāka izplatīties 16. gs., to veicināja pirmās bibliotēkas…" at bounding box center [783, 244] width 789 height 17
click at [434, 277] on span "nepareizi ❌" at bounding box center [463, 285] width 65 height 17
click at [470, 334] on span "pareizi ✅" at bounding box center [456, 339] width 51 height 17
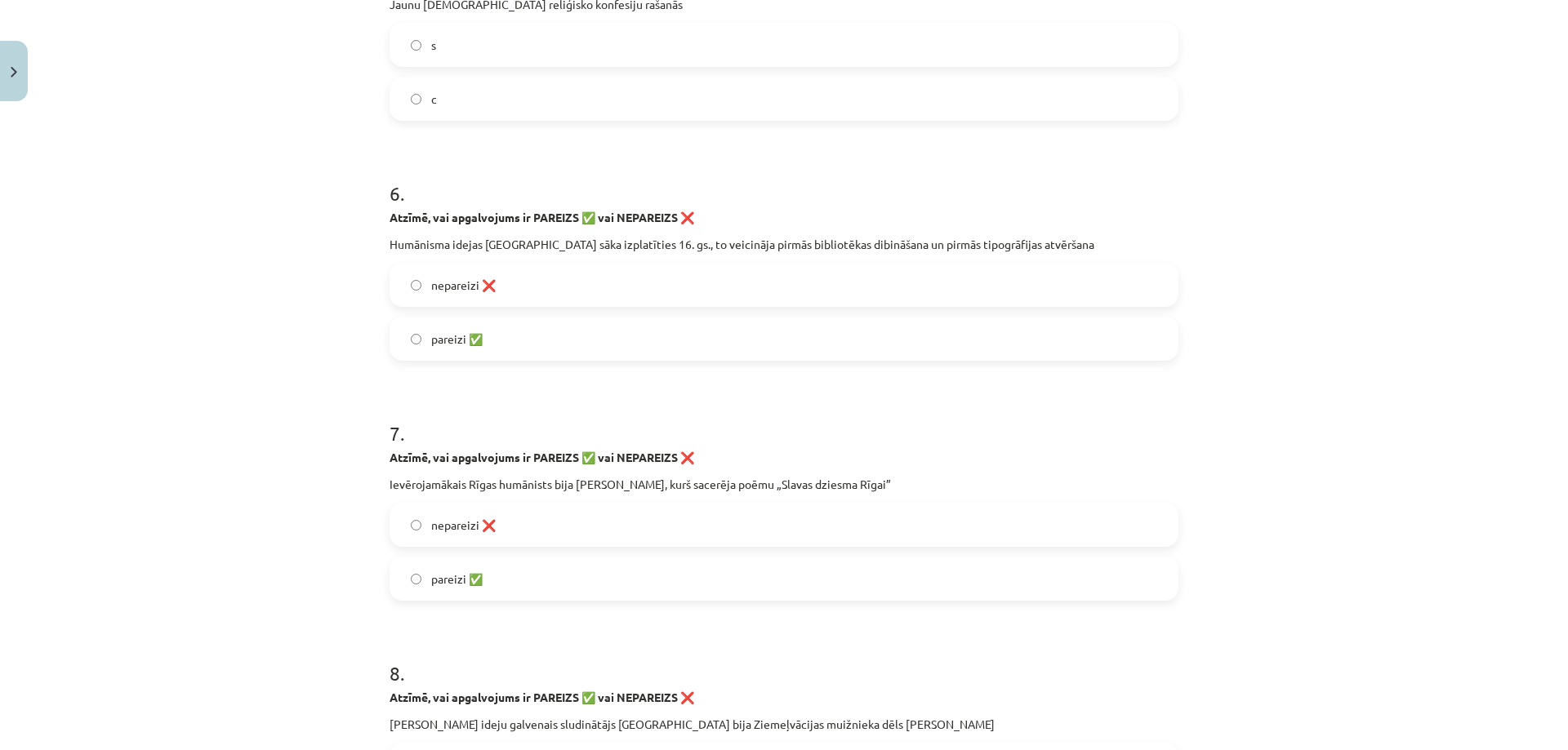
click at [470, 334] on span "pareizi ✅" at bounding box center [456, 339] width 51 height 17
click at [448, 578] on span "pareizi ✅" at bounding box center [456, 579] width 51 height 17
drag, startPoint x: 448, startPoint y: 578, endPoint x: 456, endPoint y: 564, distance: 16.1
click at [448, 577] on span "pareizi ✅" at bounding box center [456, 579] width 51 height 17
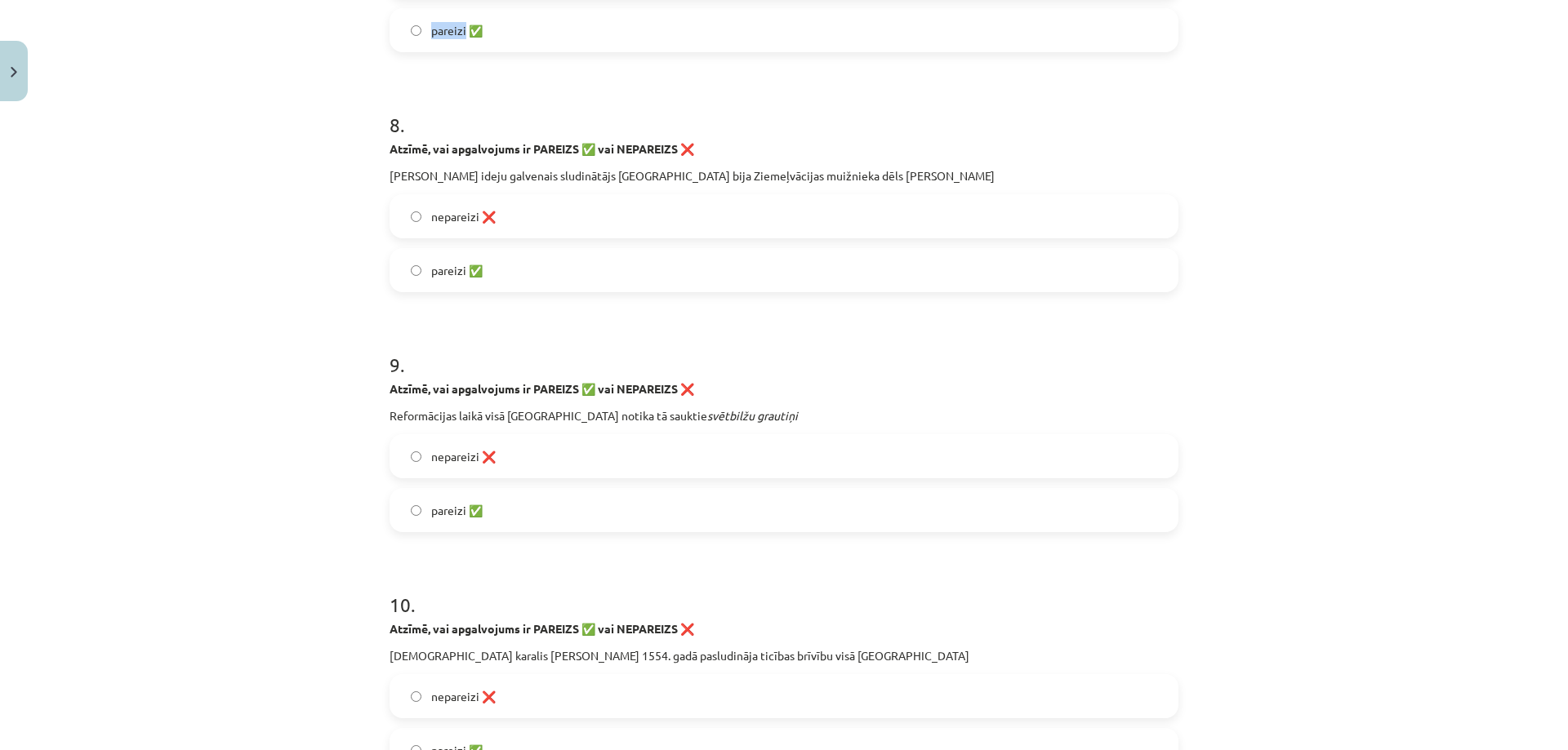
scroll to position [2162, 0]
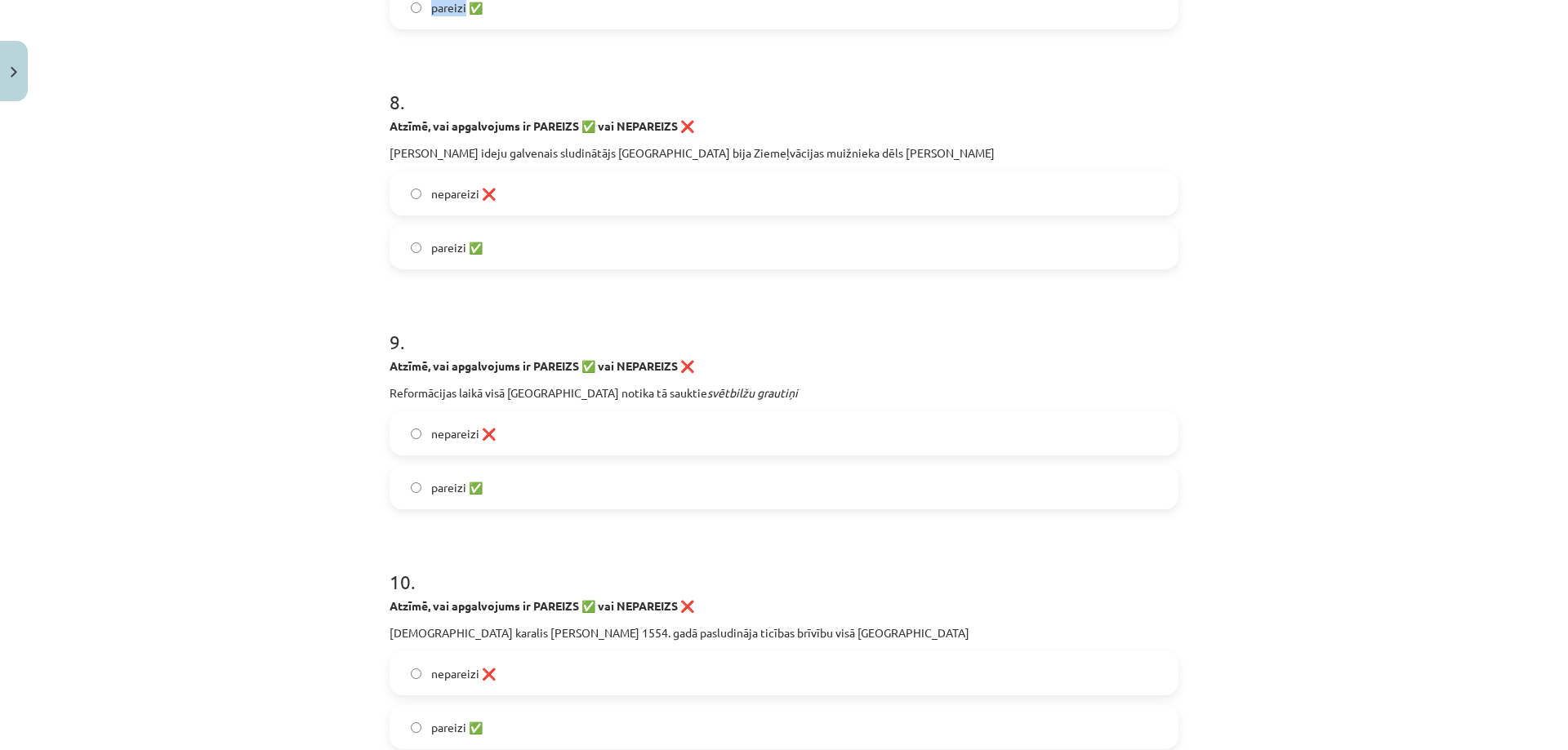
click at [461, 121] on strong "Atzīmē, vai apgalvojums ir PAREIZS ✅ vai NEPAREIZS ❌" at bounding box center [541, 126] width 304 height 15
click at [454, 157] on p "Mārtiņa Lutera ideju galvenais sludinātājs Rīgā bija Ziemeļvācijas muižnieka dē…" at bounding box center [783, 153] width 789 height 17
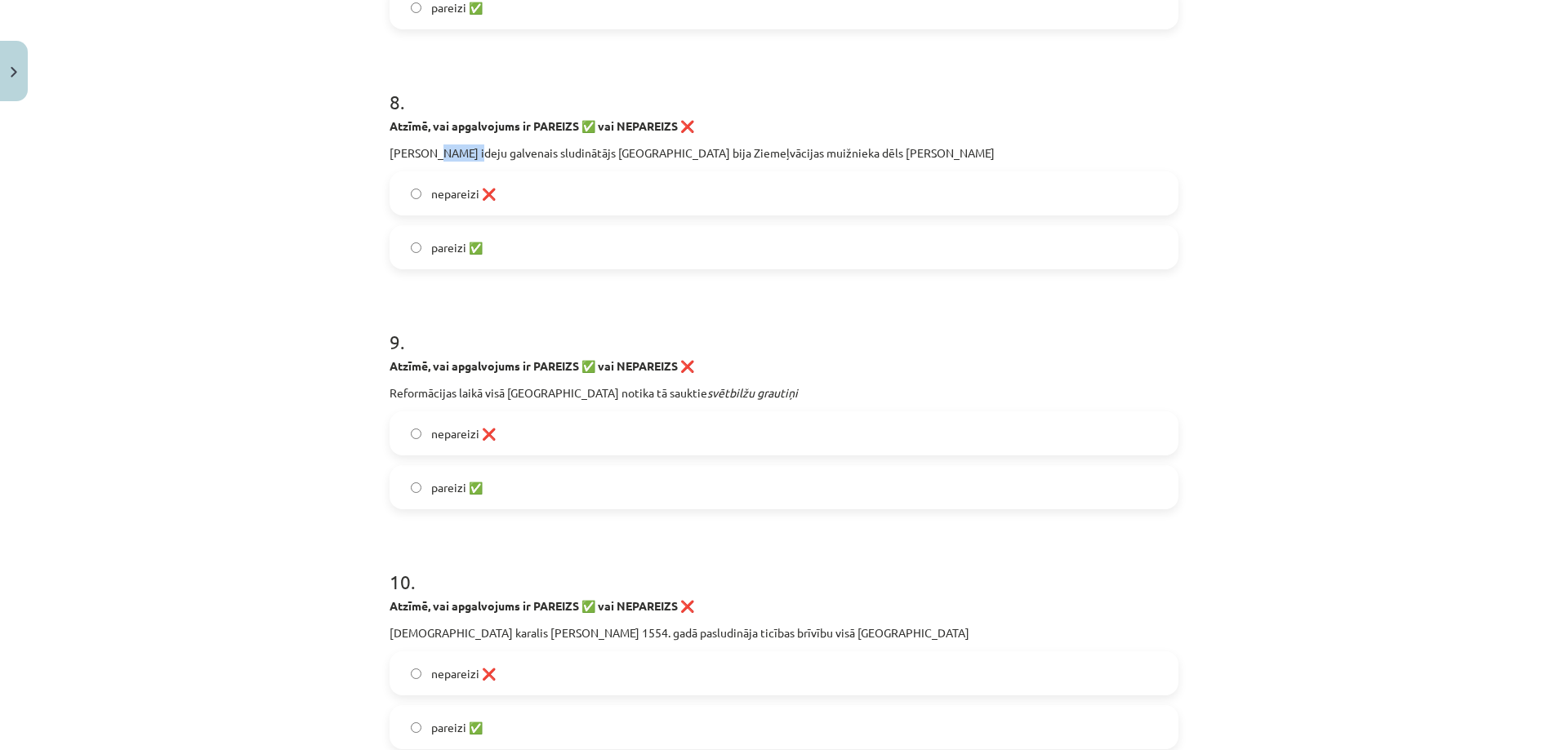
click at [454, 157] on p "Mārtiņa Lutera ideju galvenais sludinātājs Rīgā bija Ziemeļvācijas muižnieka dē…" at bounding box center [783, 153] width 789 height 17
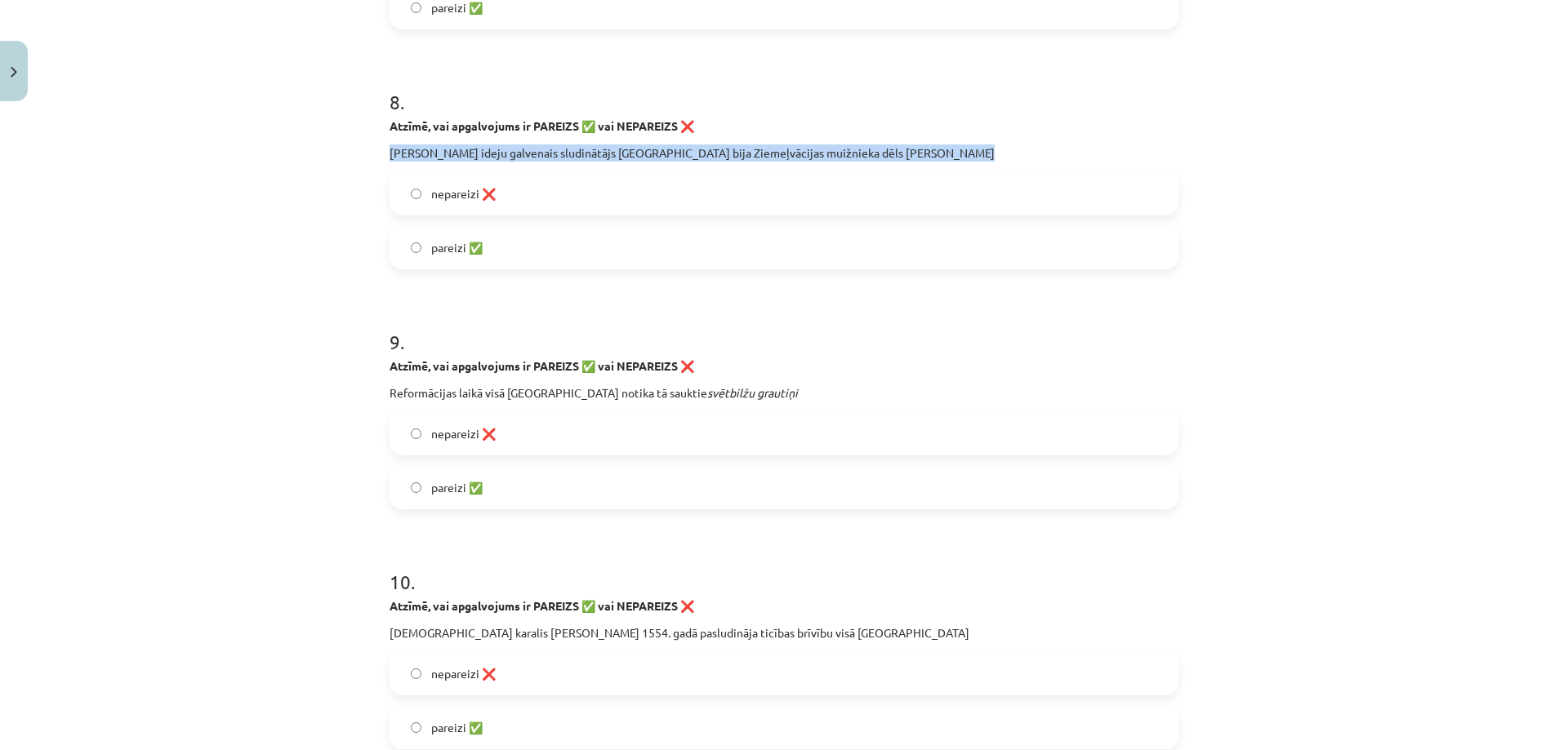
click at [444, 203] on label "nepareizi ❌" at bounding box center [783, 193] width 786 height 41
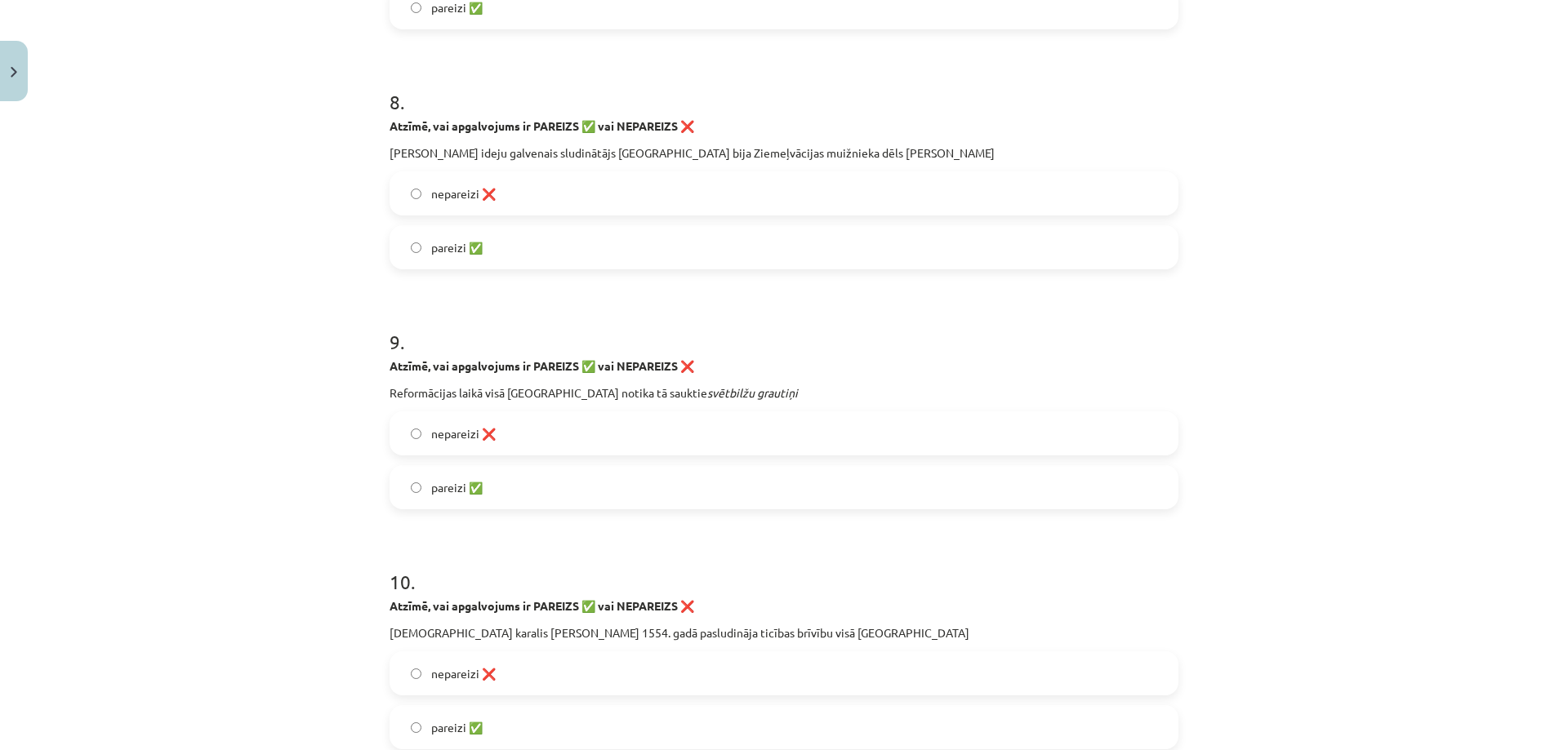
click at [444, 203] on label "nepareizi ❌" at bounding box center [783, 193] width 786 height 41
click at [450, 247] on span "pareizi ✅" at bounding box center [456, 247] width 51 height 17
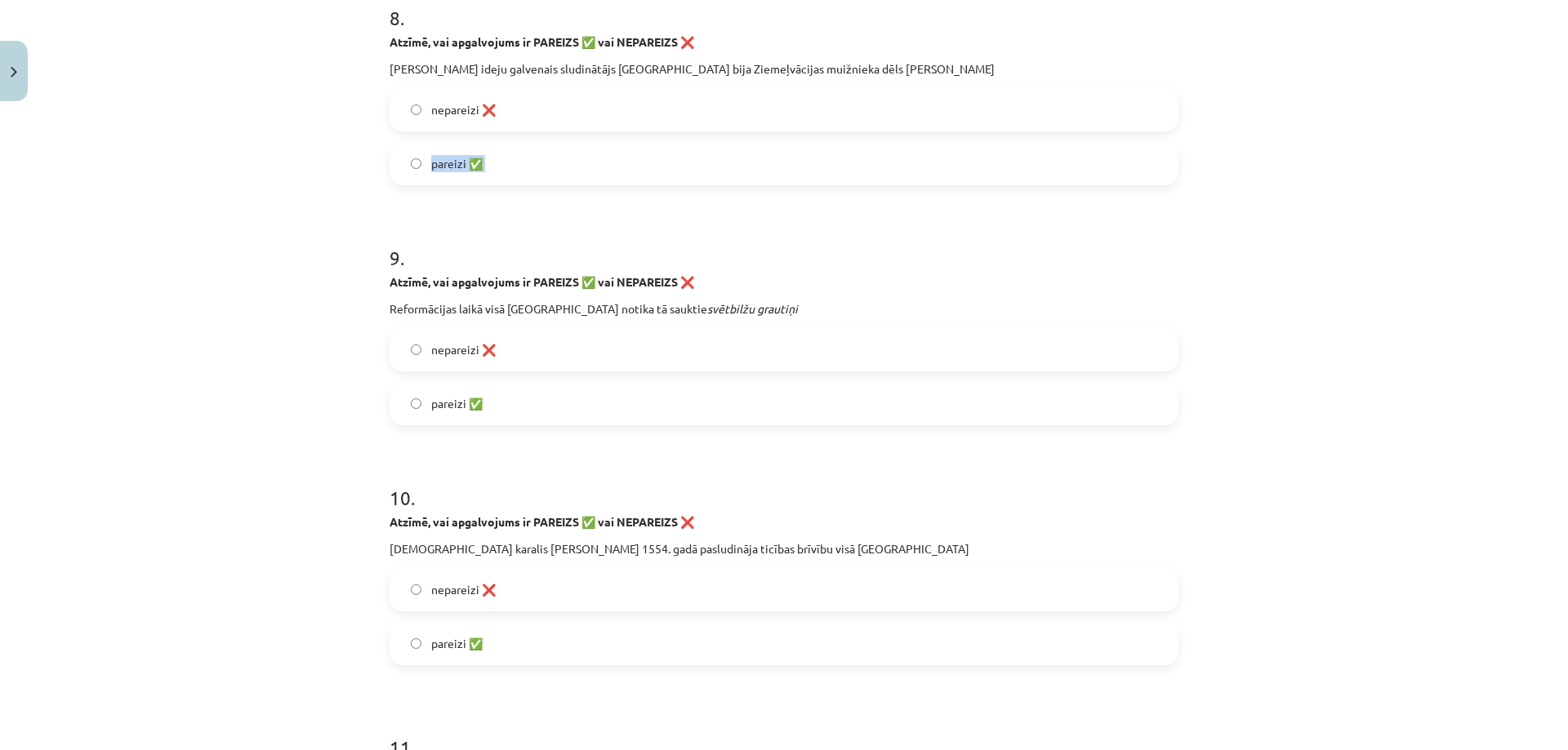
scroll to position [2325, 0]
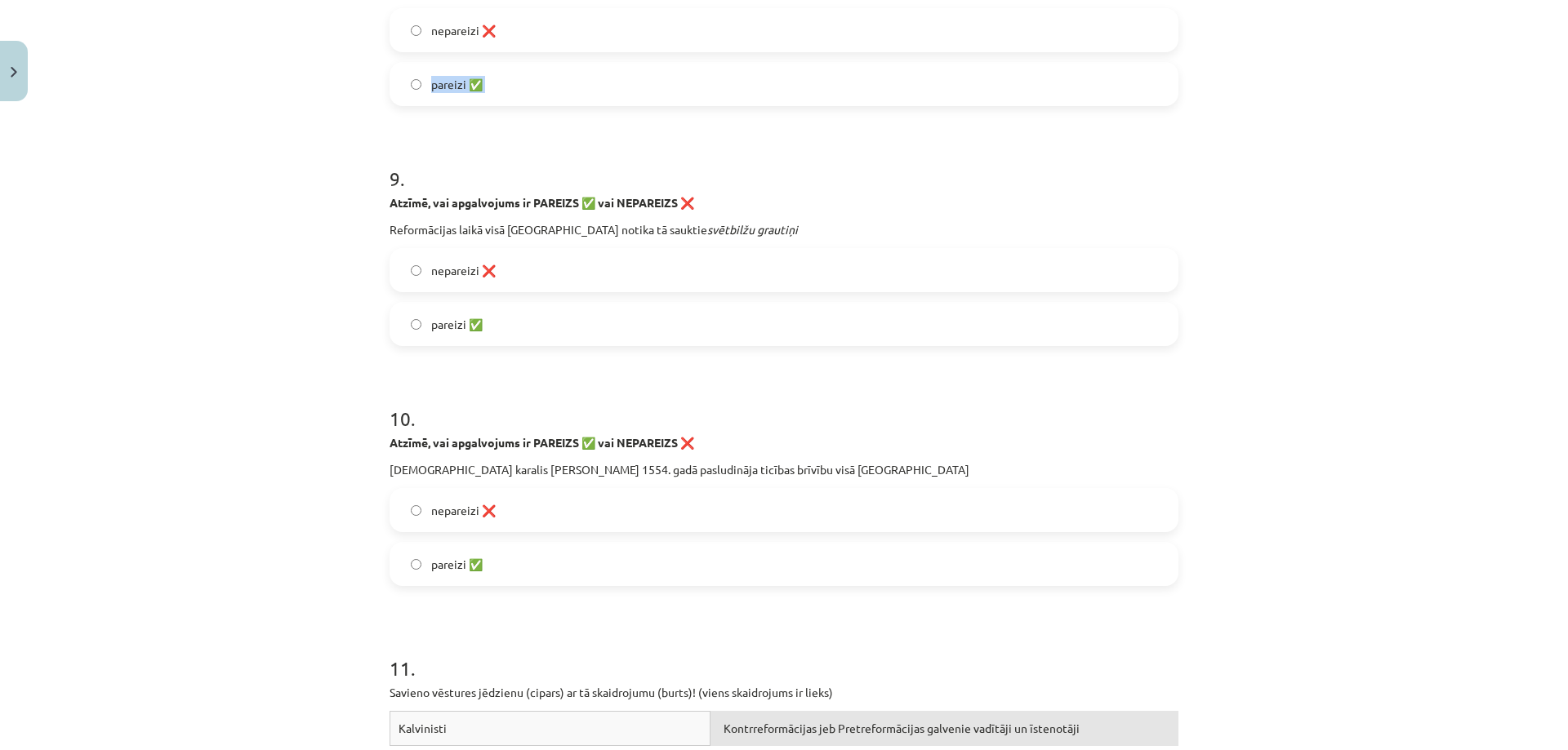
click at [594, 168] on h1 "9 ." at bounding box center [783, 164] width 789 height 50
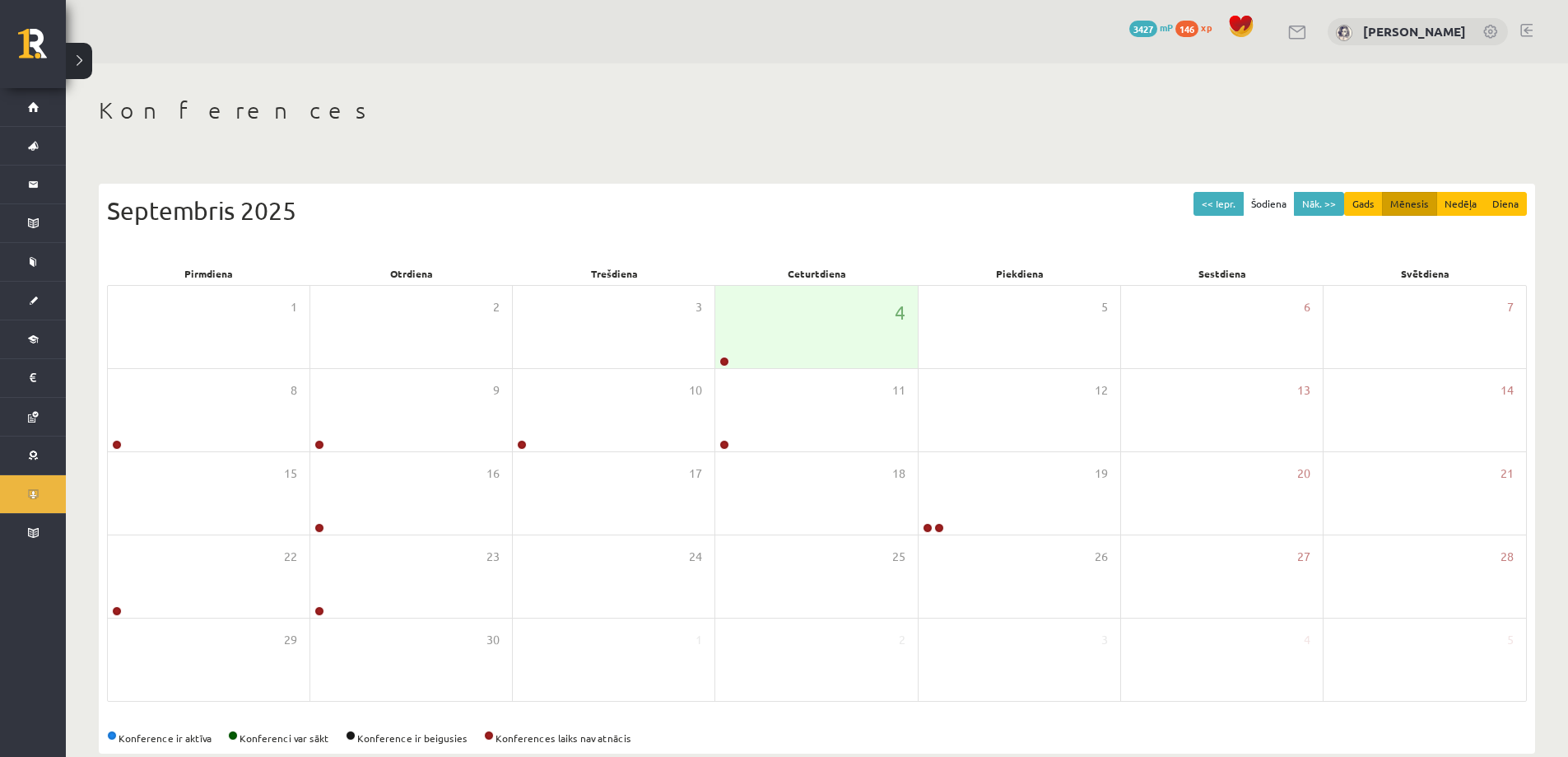
scroll to position [30, 0]
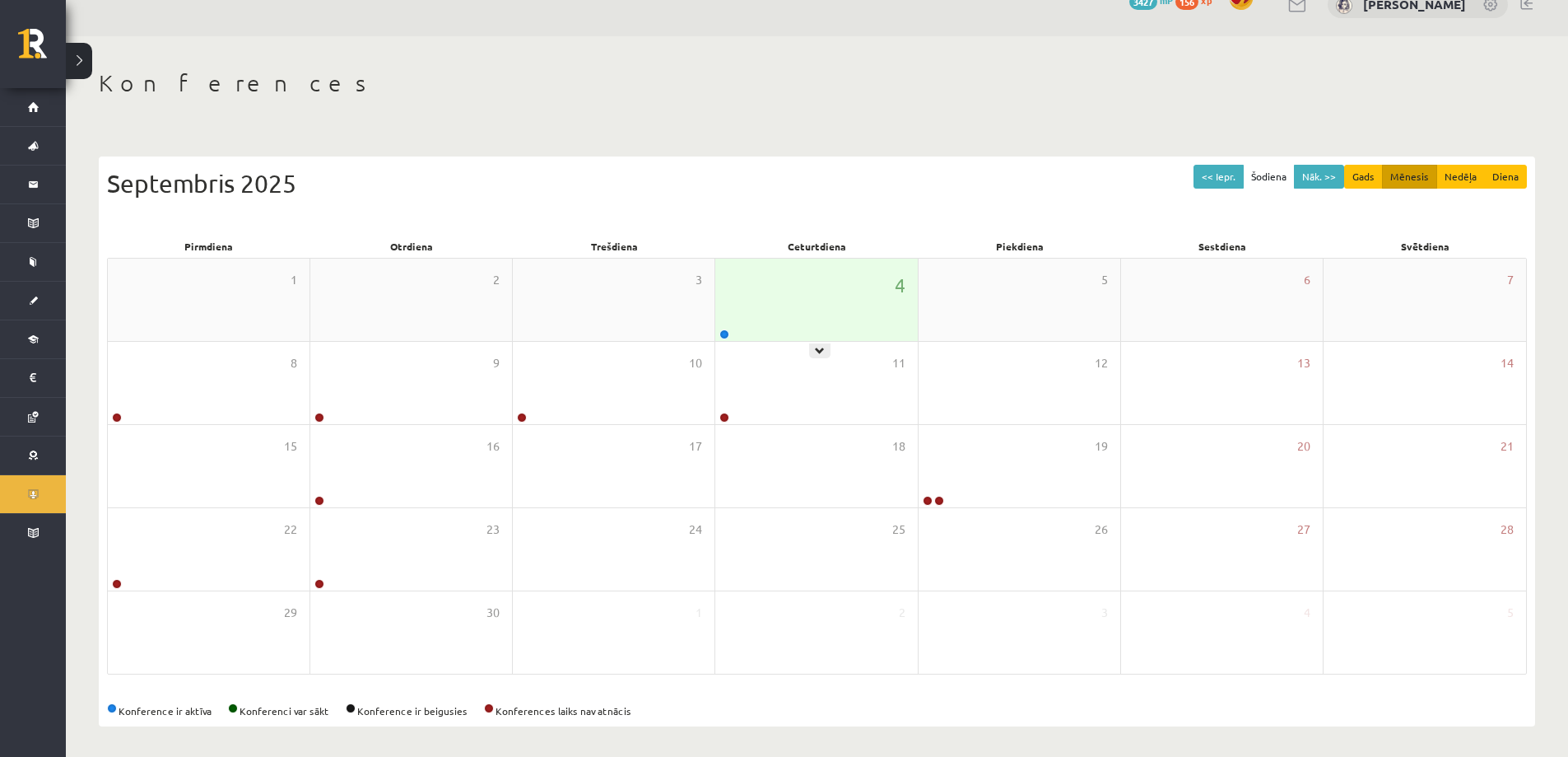
click at [760, 315] on div "4" at bounding box center [816, 299] width 202 height 82
click at [758, 315] on div "4" at bounding box center [816, 299] width 202 height 82
click at [759, 325] on div "4" at bounding box center [816, 299] width 202 height 82
click at [780, 283] on div "4" at bounding box center [816, 299] width 202 height 82
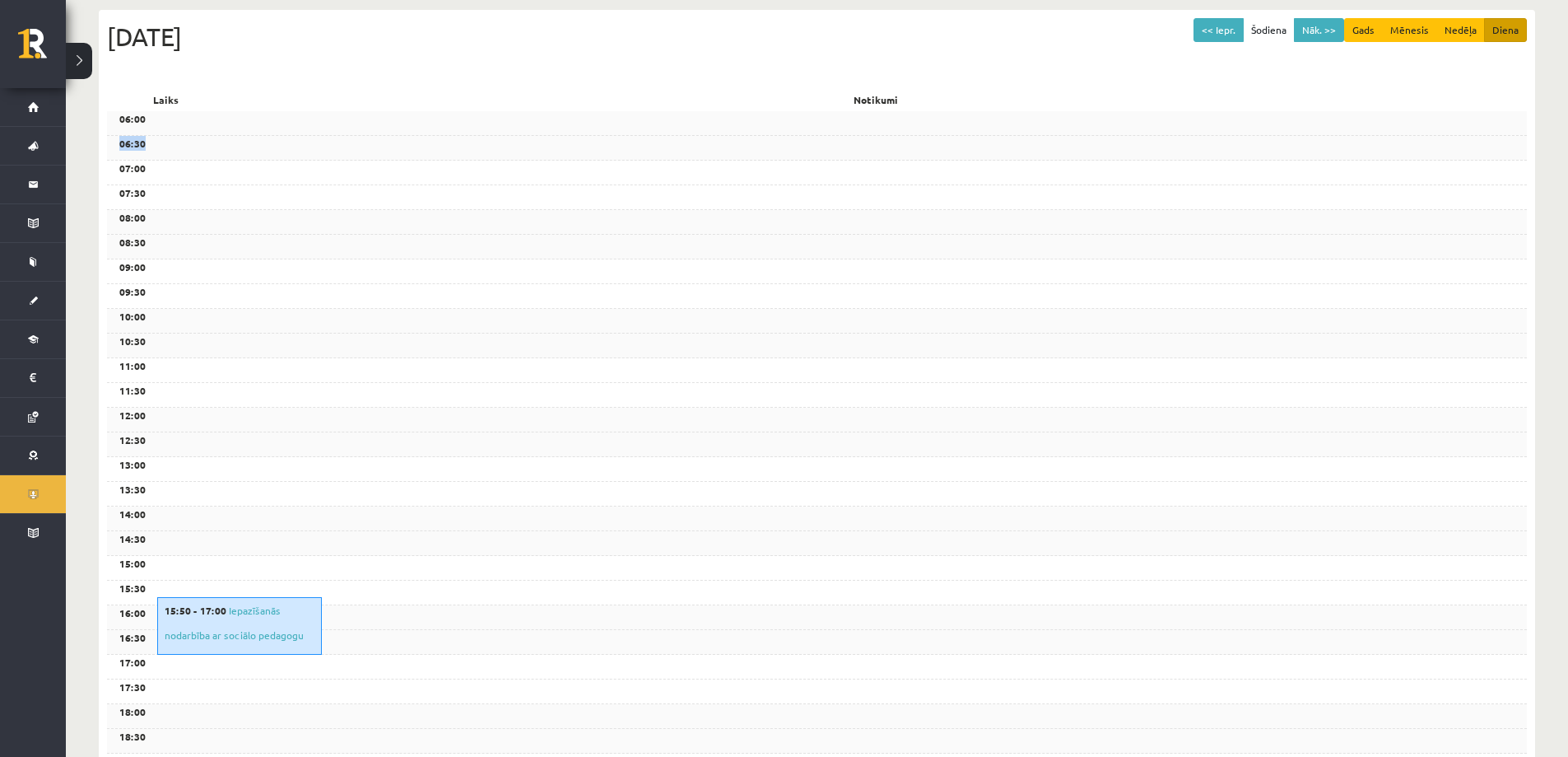
scroll to position [357, 0]
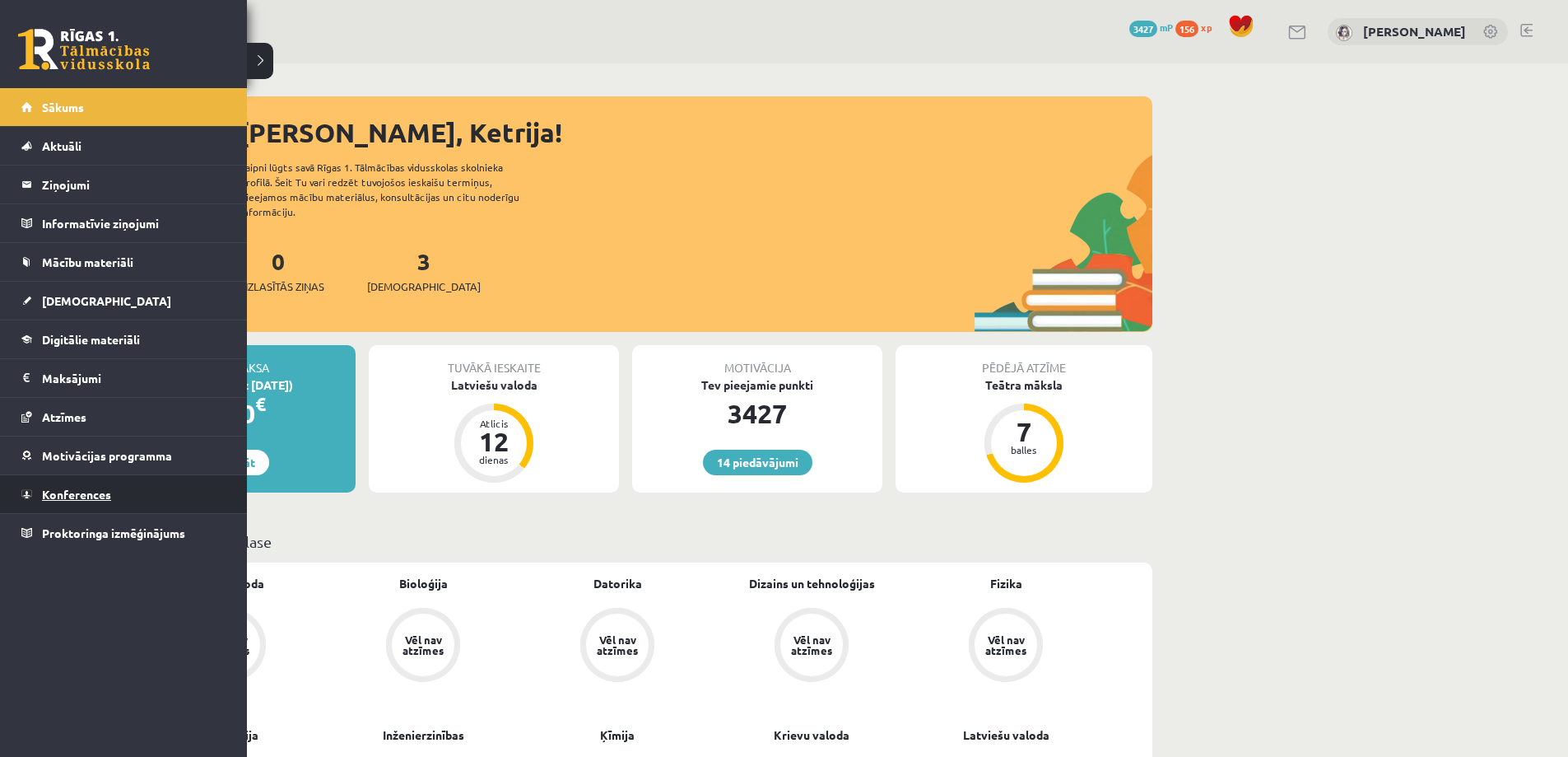
click at [66, 481] on link "Konferences" at bounding box center [123, 494] width 205 height 38
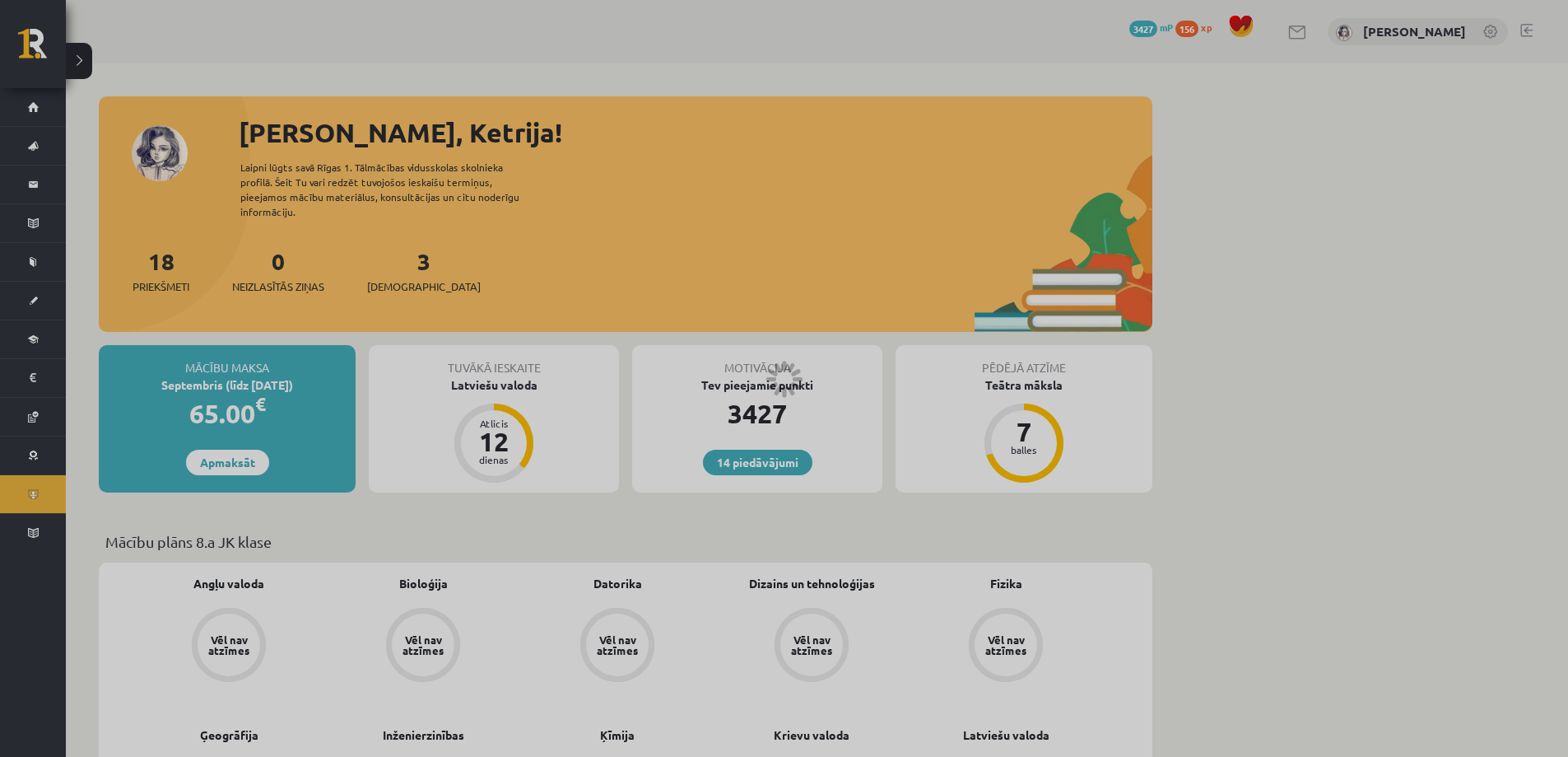
click at [66, 481] on div at bounding box center [784, 378] width 1568 height 757
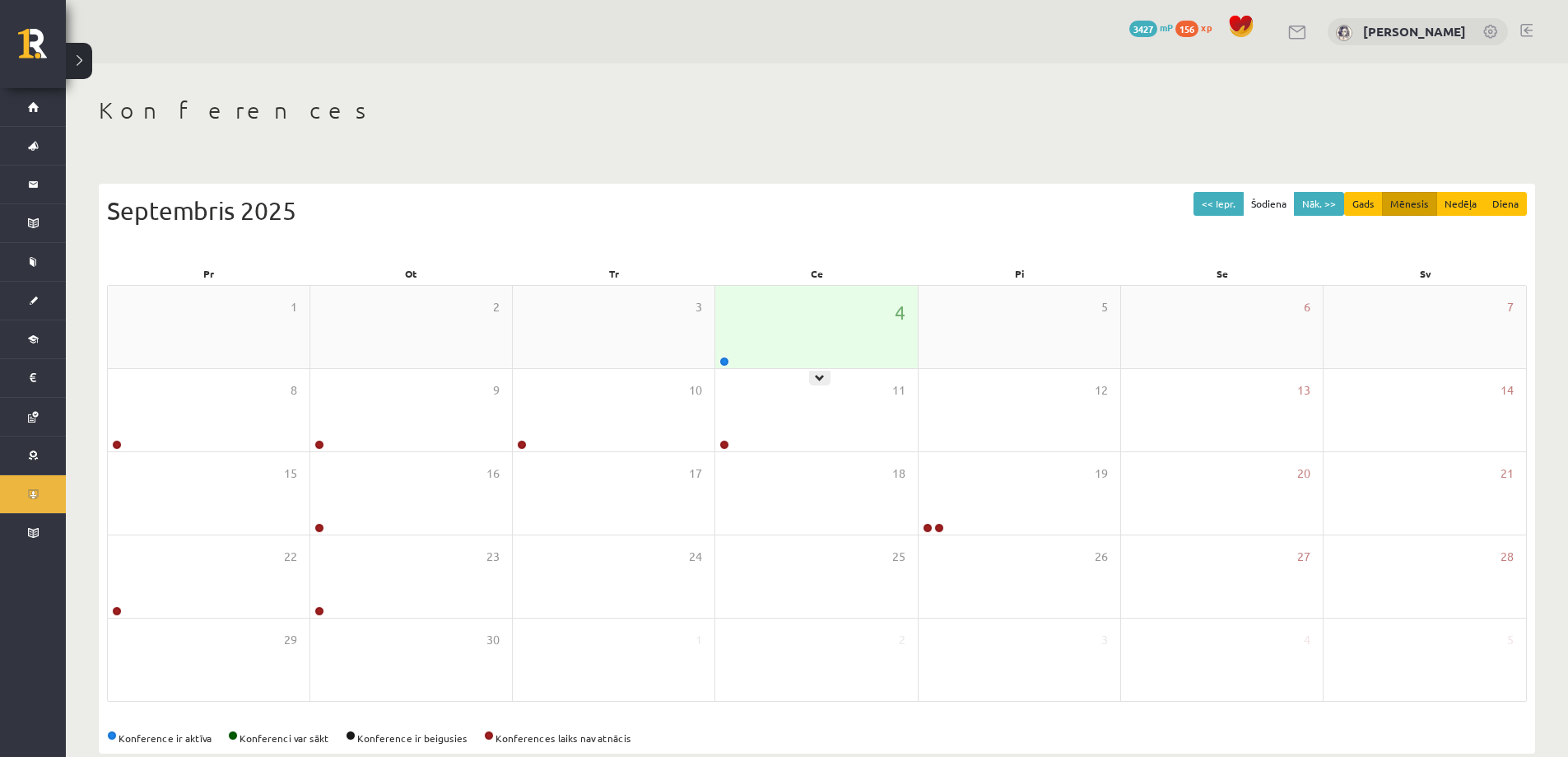
click at [757, 336] on div "4" at bounding box center [816, 326] width 202 height 82
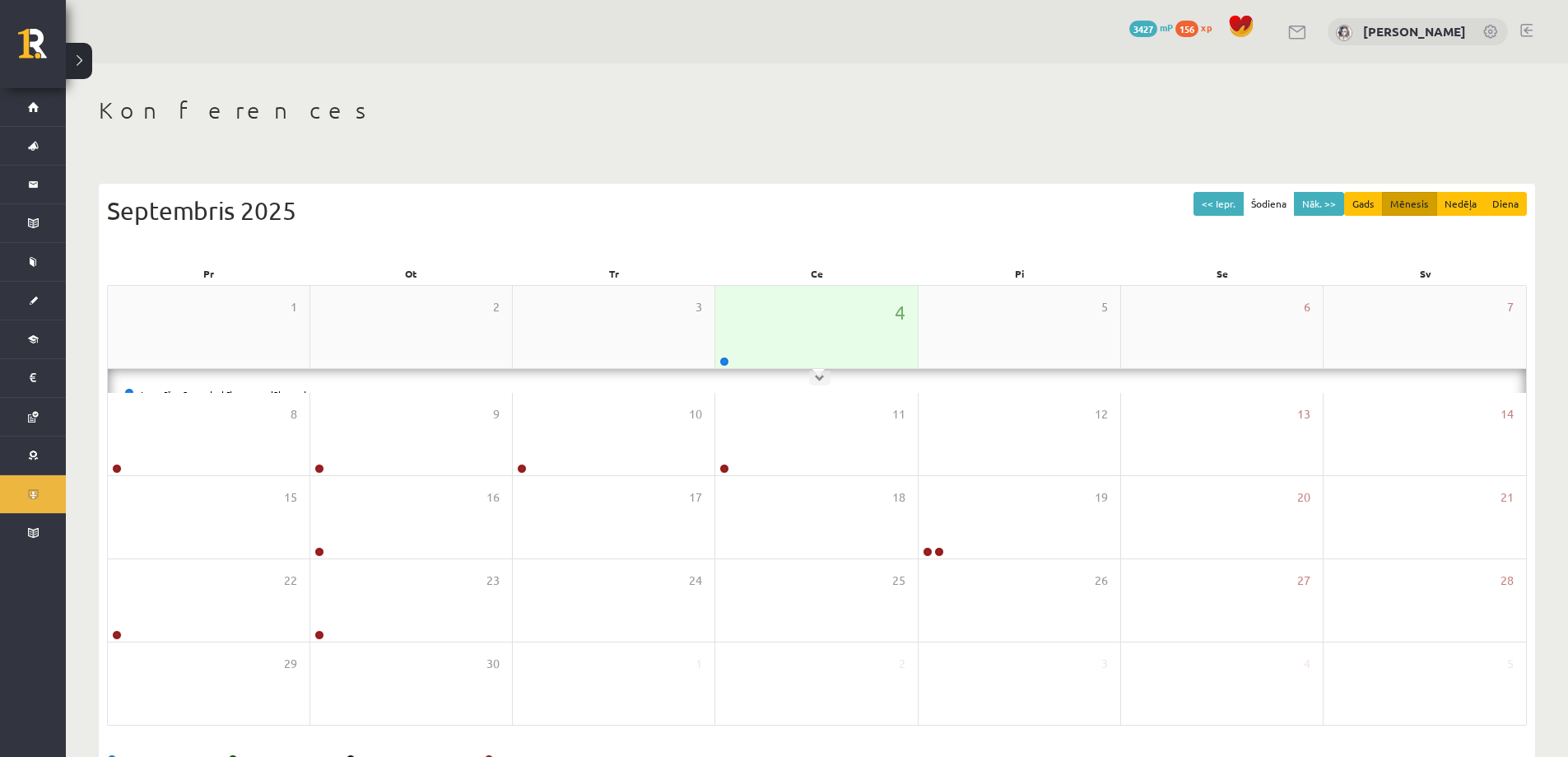
click at [757, 336] on div "4" at bounding box center [816, 326] width 202 height 82
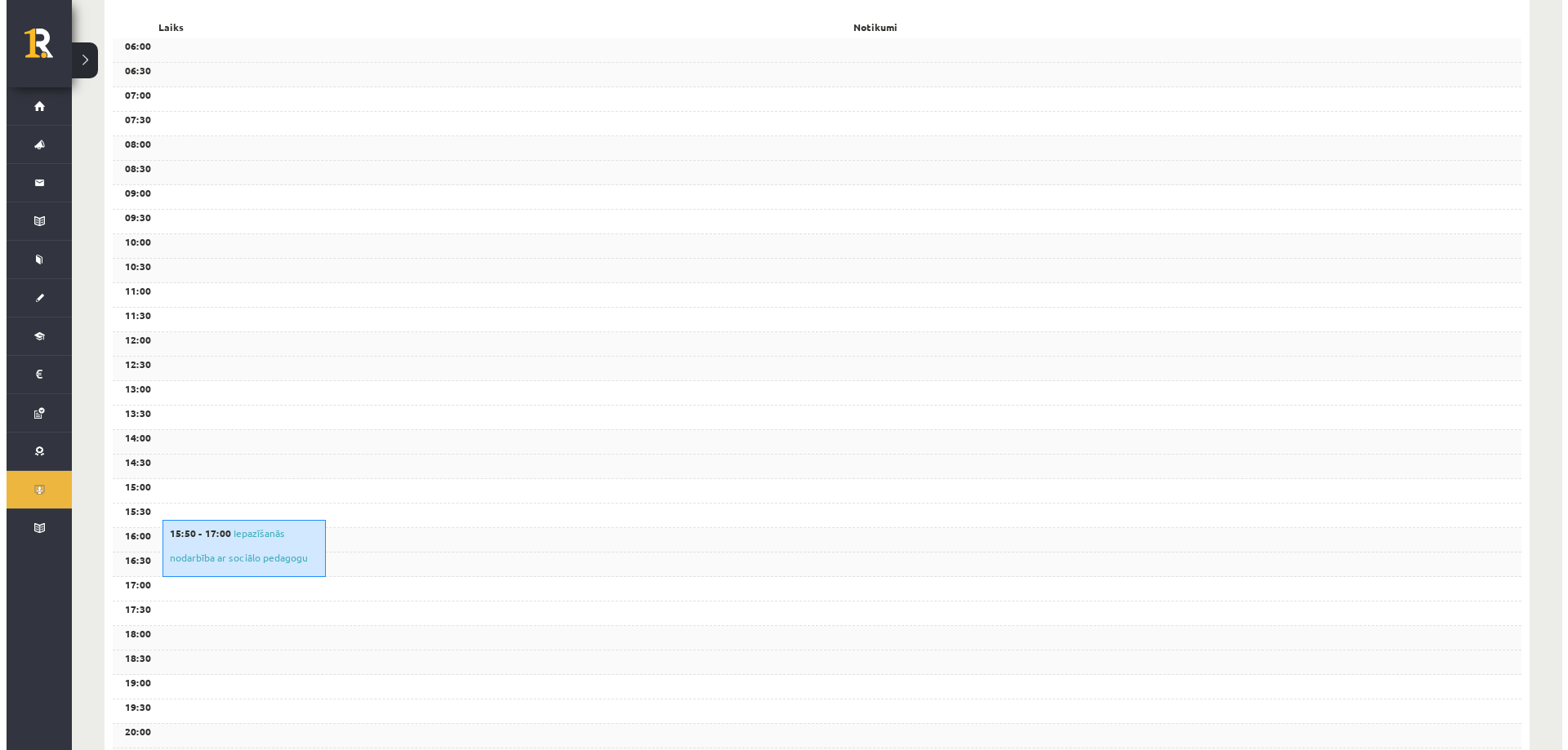
scroll to position [245, 0]
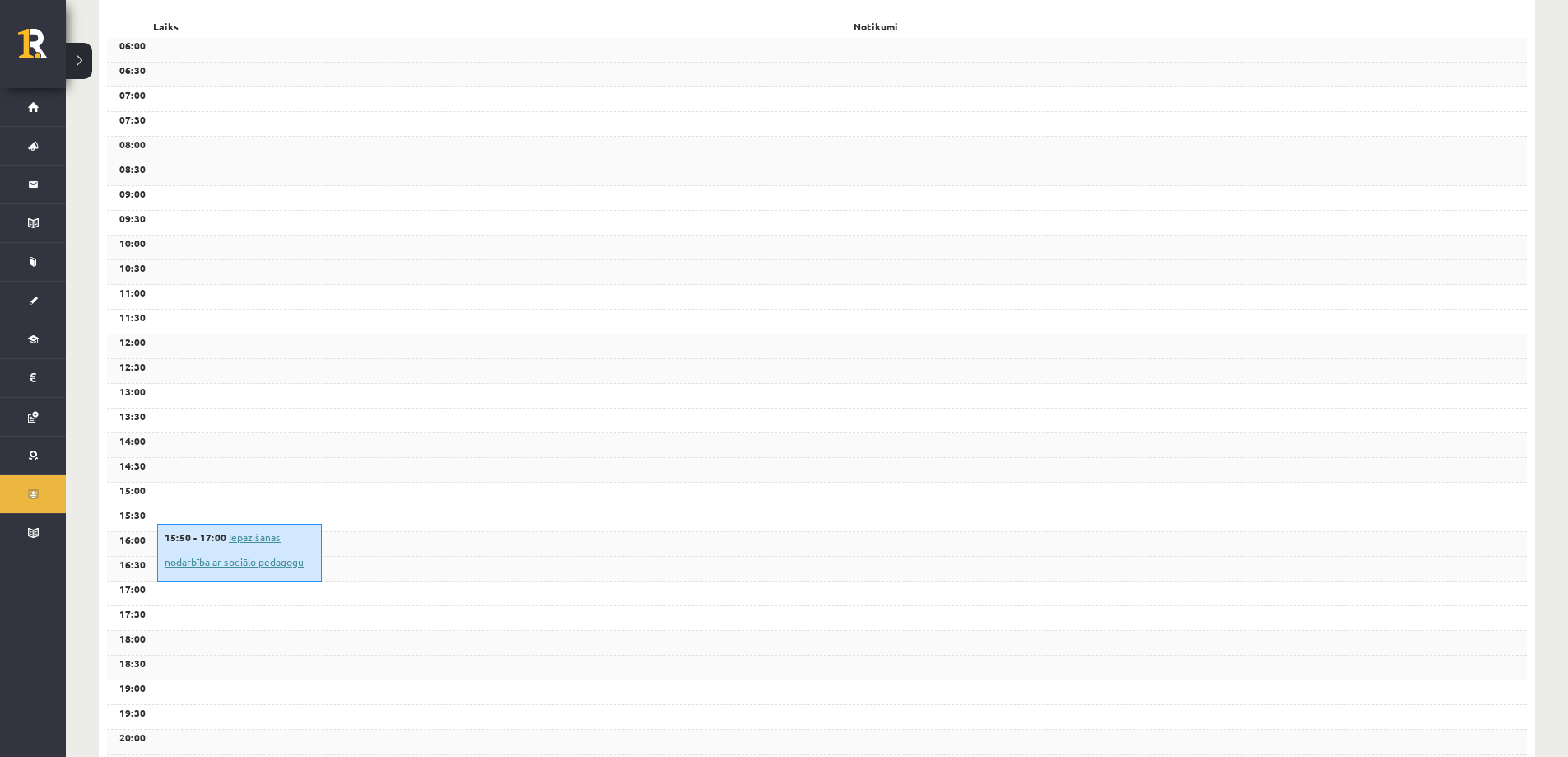
click at [203, 556] on link "Iepazīšanās nodarbība ar sociālo pedagogu" at bounding box center [234, 549] width 139 height 38
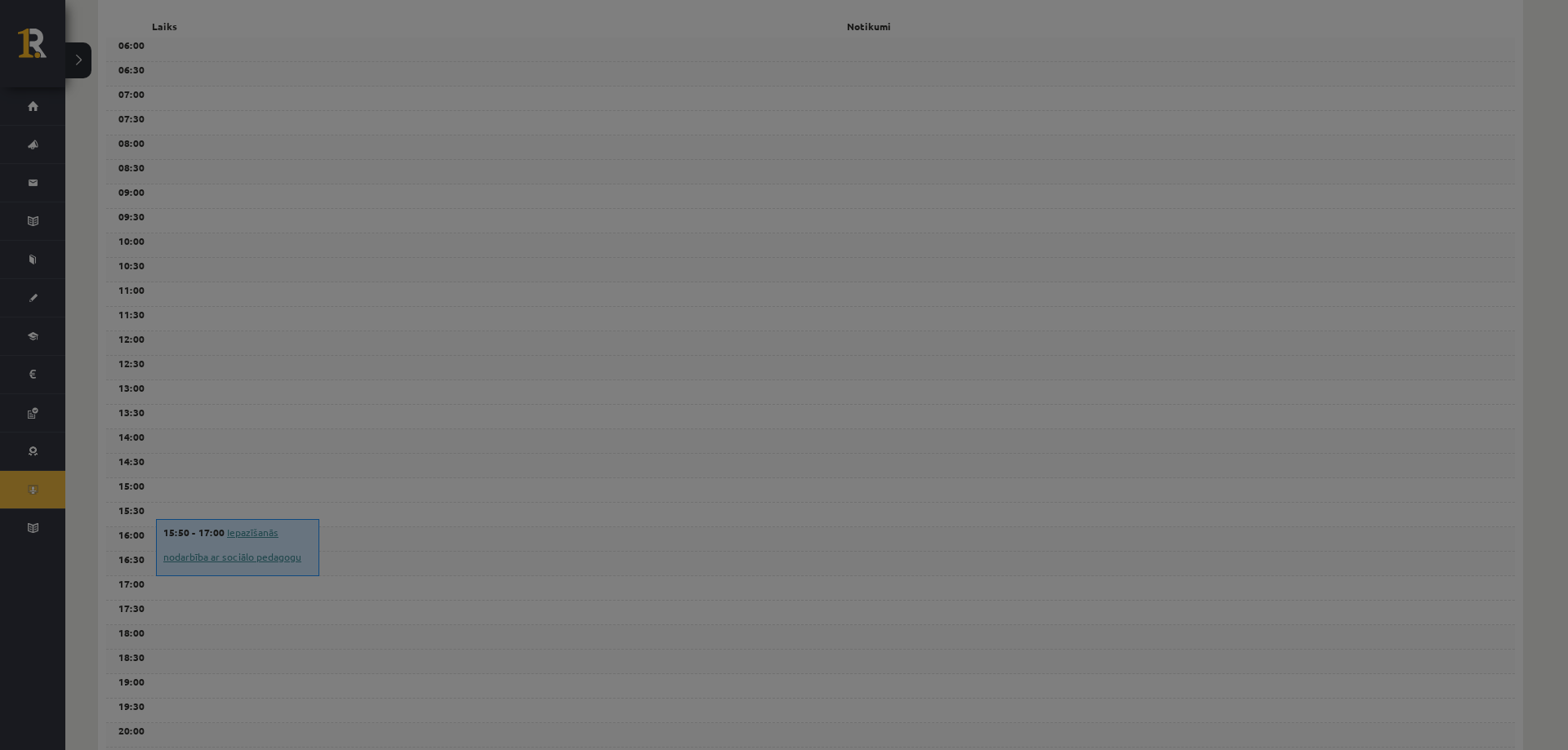
click at [201, 551] on div at bounding box center [784, 375] width 1568 height 750
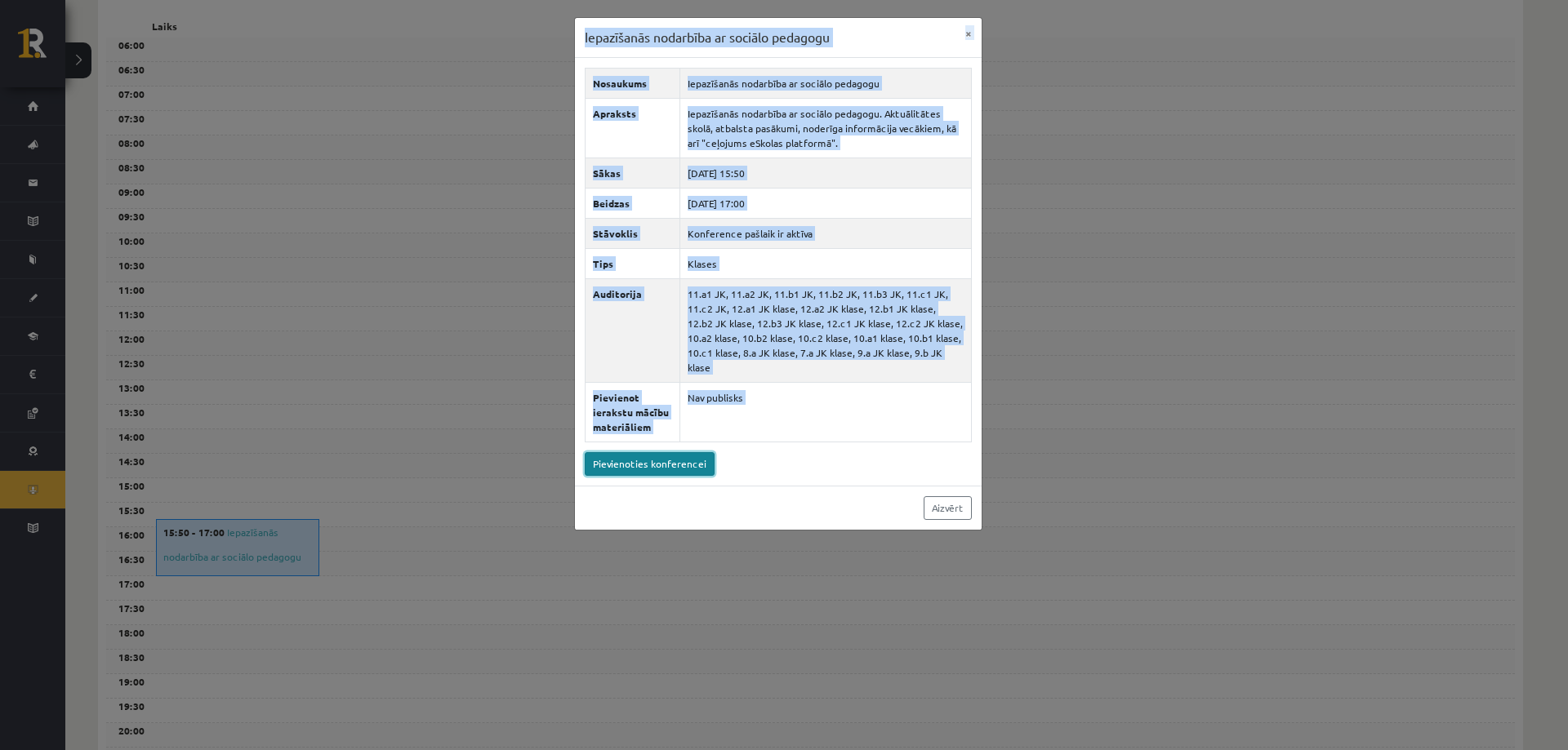
click at [664, 453] on link "Pievienoties konferencei" at bounding box center [649, 463] width 130 height 23
